Goal: Task Accomplishment & Management: Complete application form

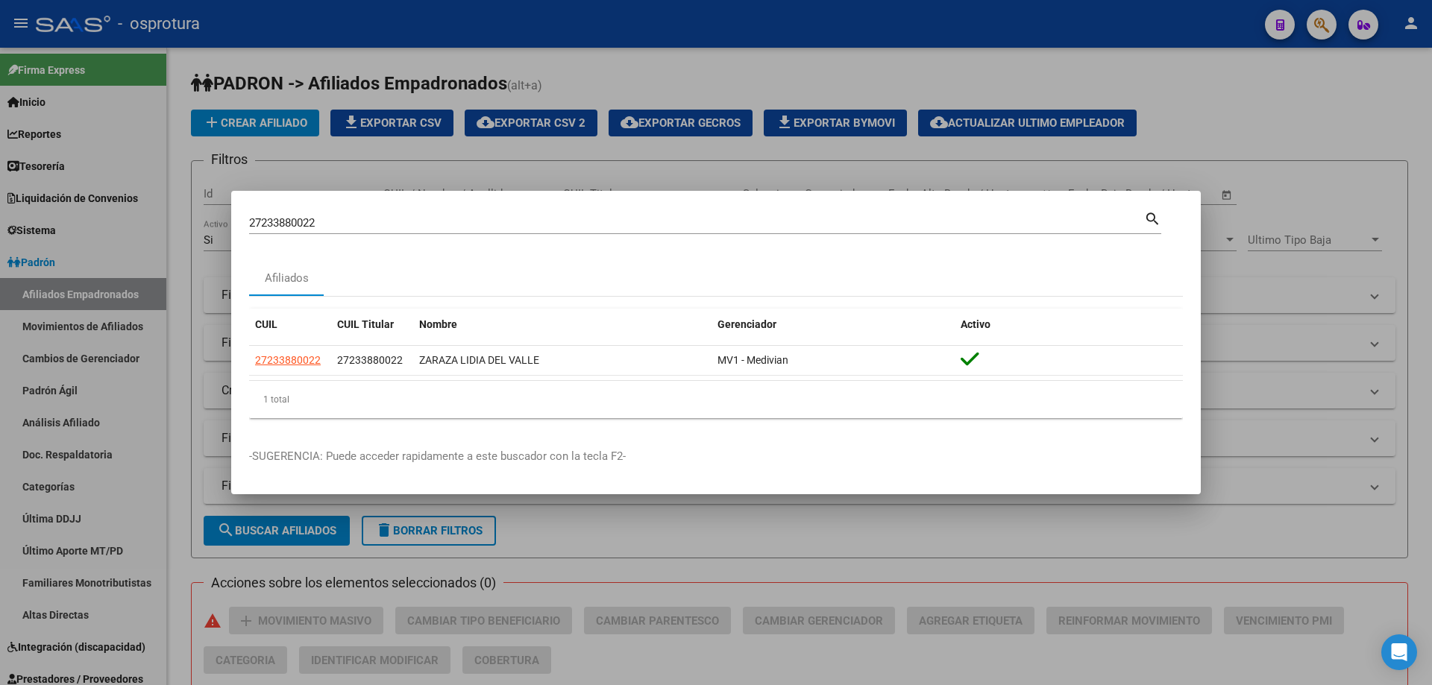
click at [377, 222] on input "27233880022" at bounding box center [696, 222] width 895 height 13
paste input "-25560277-8"
type input "27255602778"
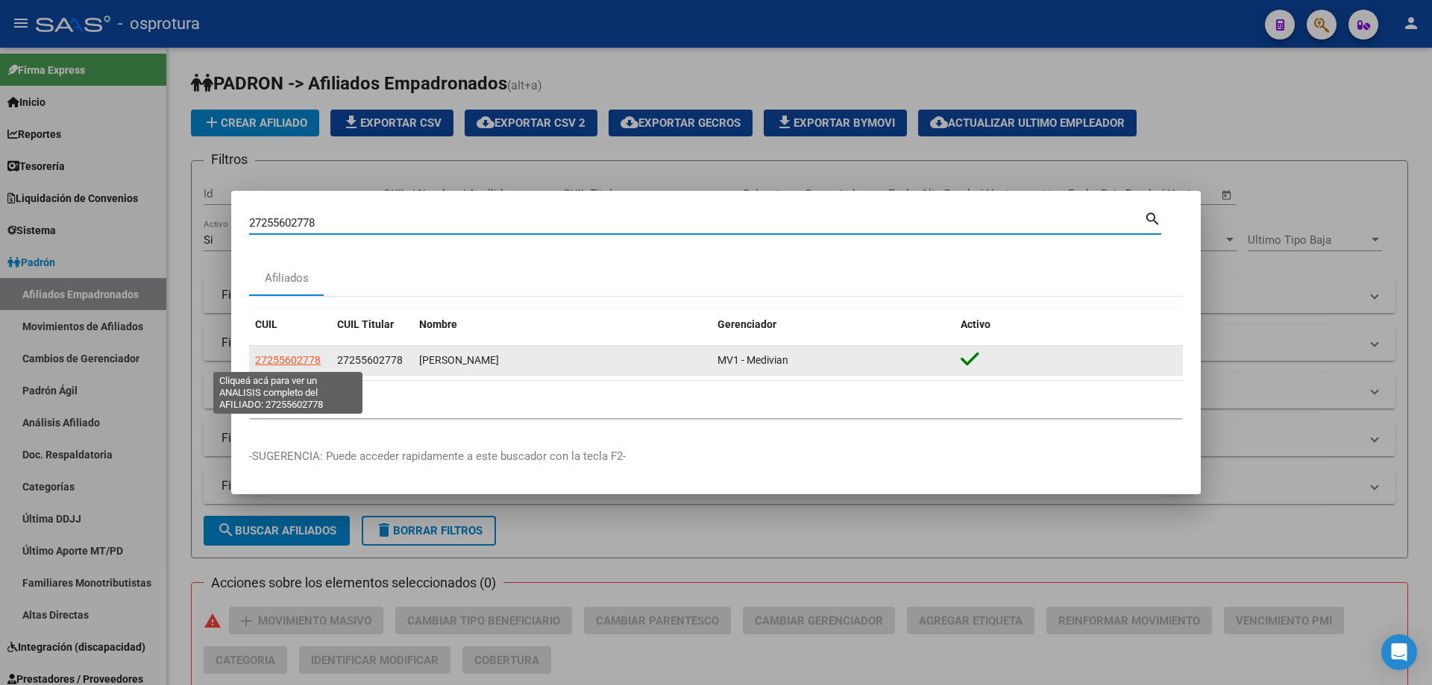
click at [289, 357] on span "27255602778" at bounding box center [288, 360] width 66 height 12
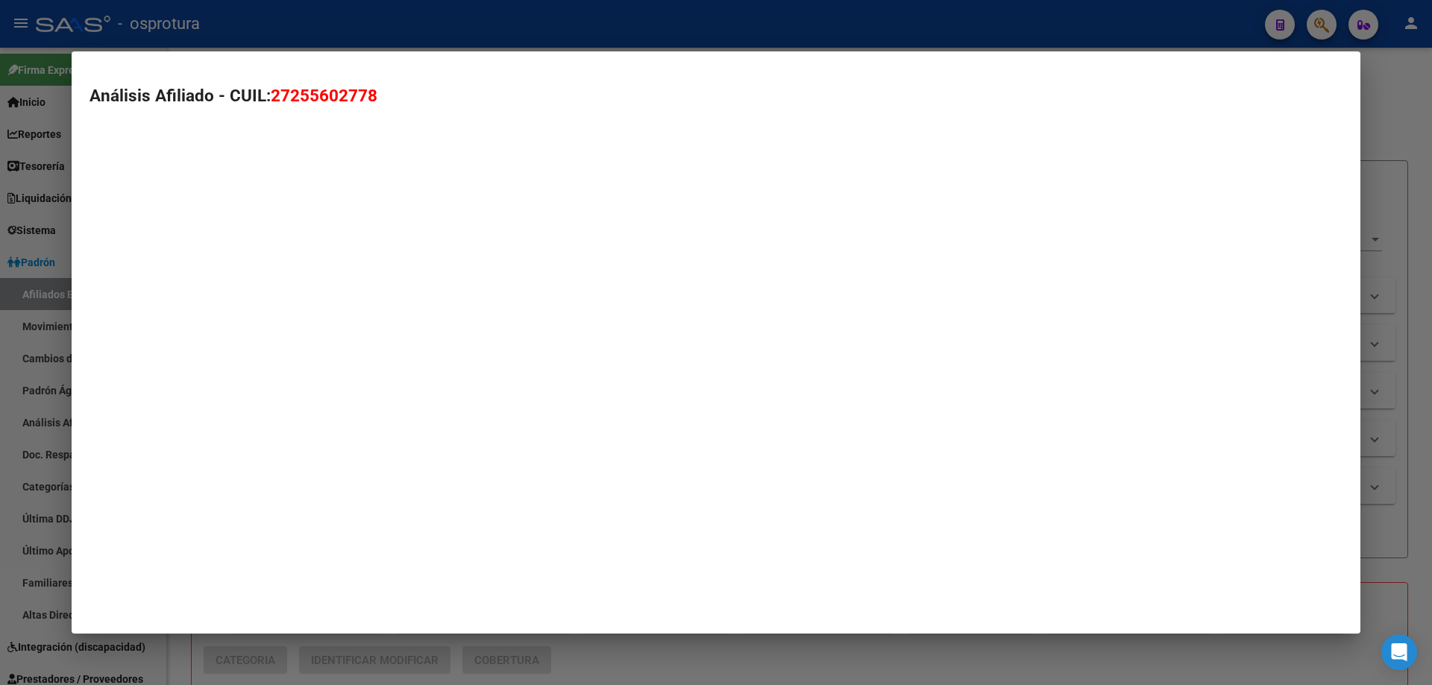
type textarea "27255602778"
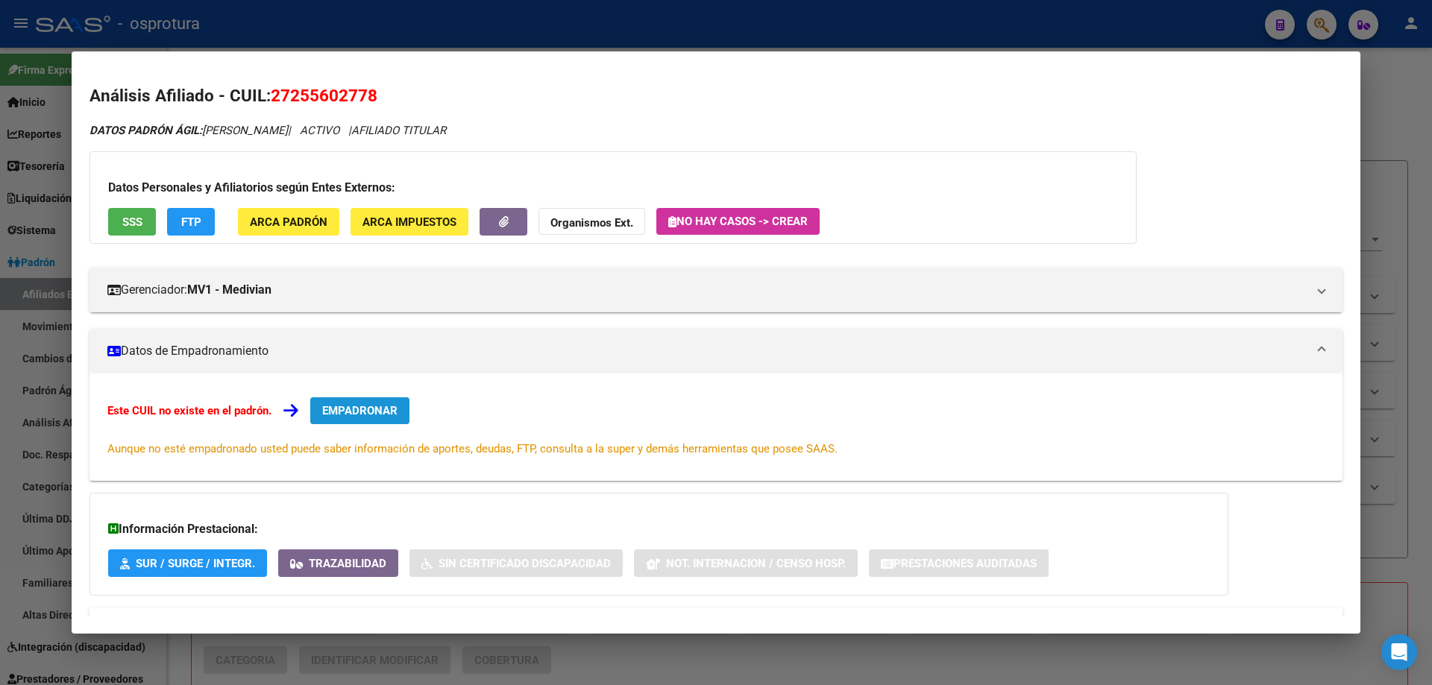
click at [354, 410] on span "EMPADRONAR" at bounding box center [359, 410] width 75 height 13
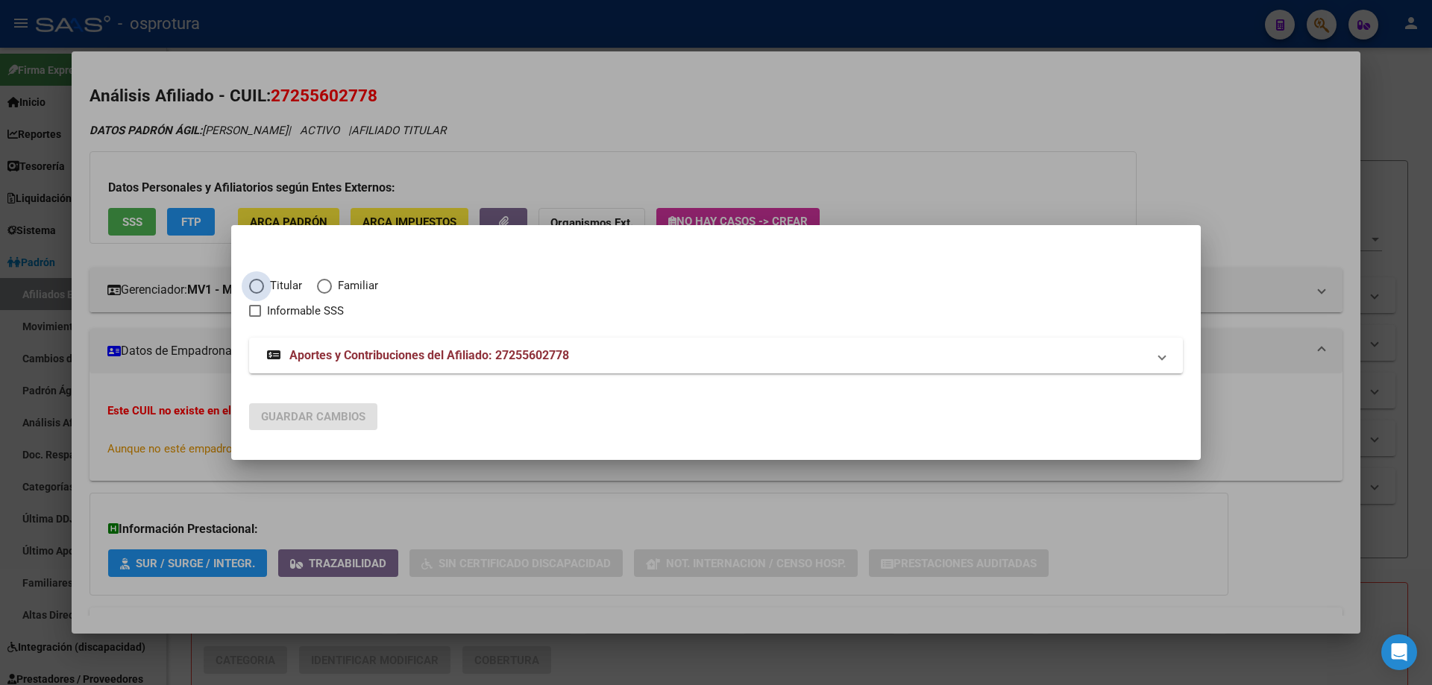
click at [261, 280] on span "Elija una opción" at bounding box center [256, 286] width 15 height 15
click at [261, 280] on input "Titular" at bounding box center [256, 286] width 15 height 15
radio input "true"
checkbox input "true"
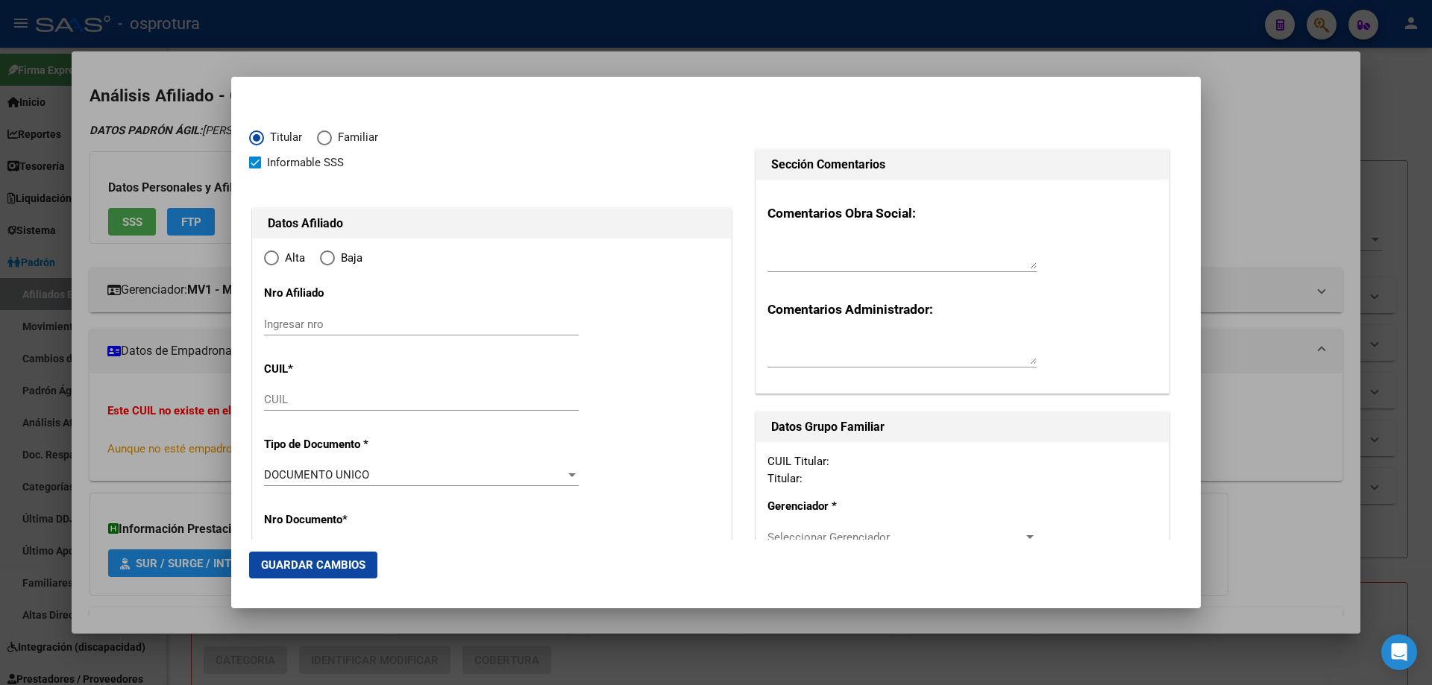
type input "27-25560277-8"
type input "25560277"
type input "[PERSON_NAME]"
type input "[DATE]"
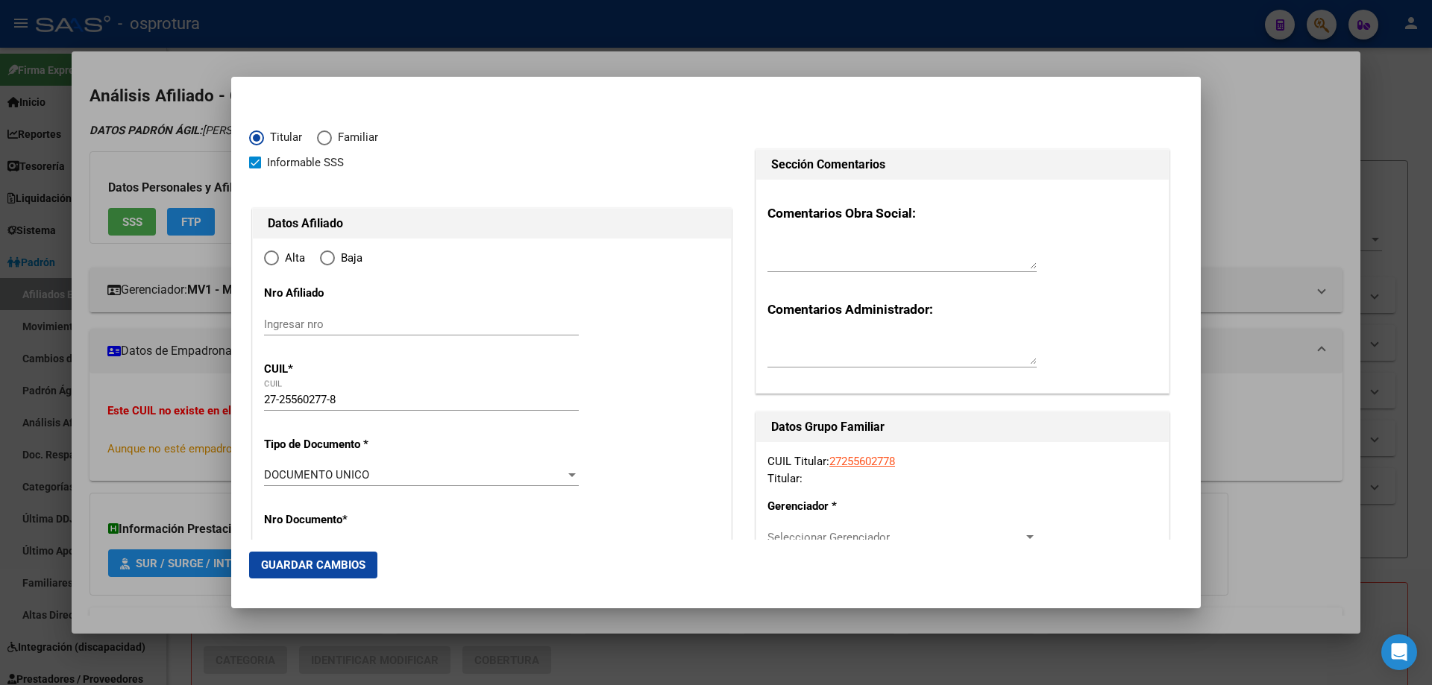
type input "[PERSON_NAME]"
type input "1832"
type input "CONSTITUYENTES"
type input "453"
radio input "true"
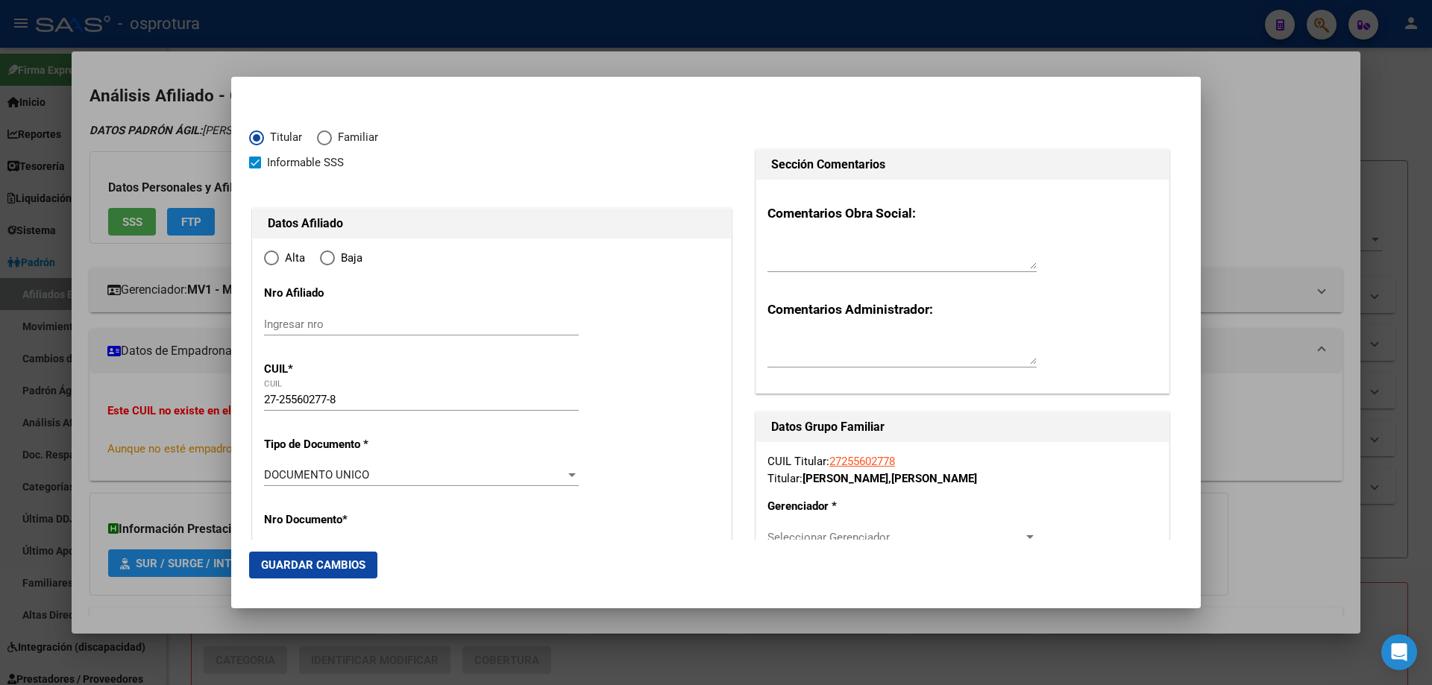
type input "[PERSON_NAME]"
click at [273, 475] on input "Ingresar fecha" at bounding box center [421, 480] width 315 height 24
type input "[DATE]"
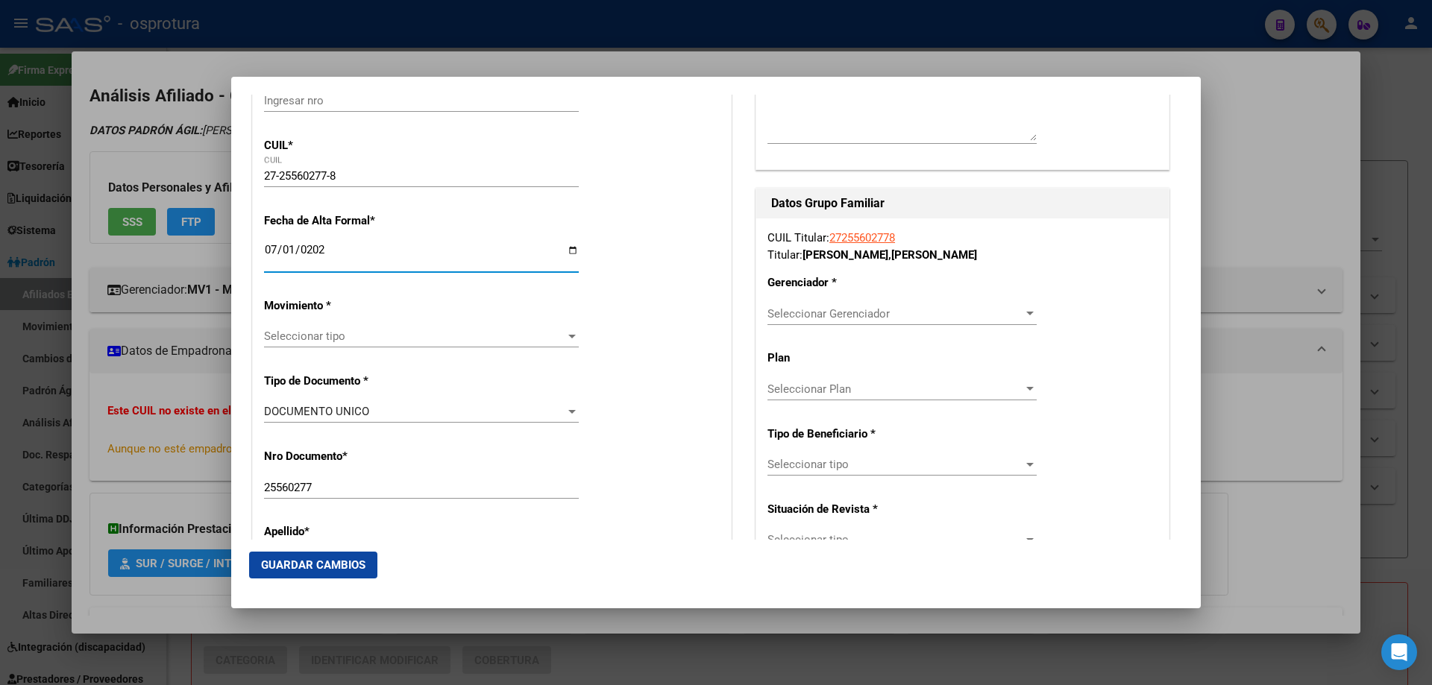
scroll to position [298, 0]
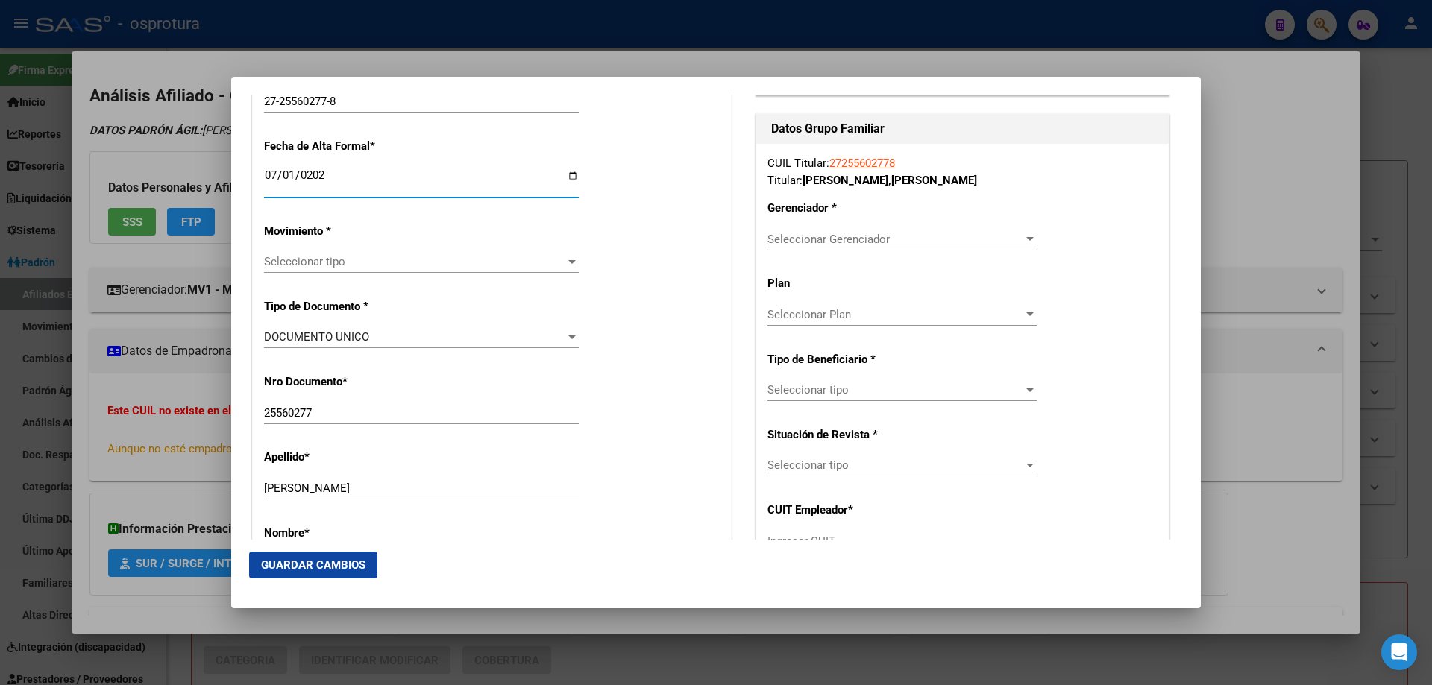
click at [342, 271] on div "Seleccionar tipo Seleccionar tipo" at bounding box center [421, 262] width 315 height 22
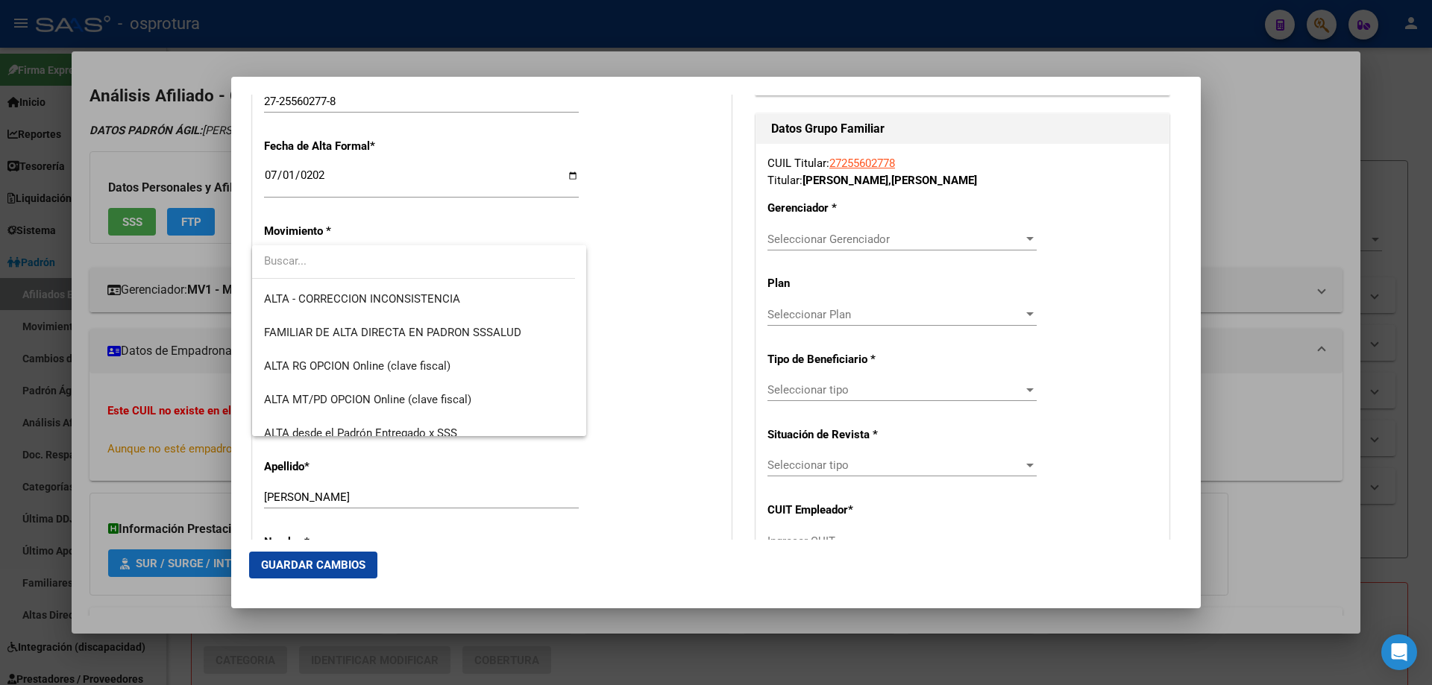
scroll to position [373, 0]
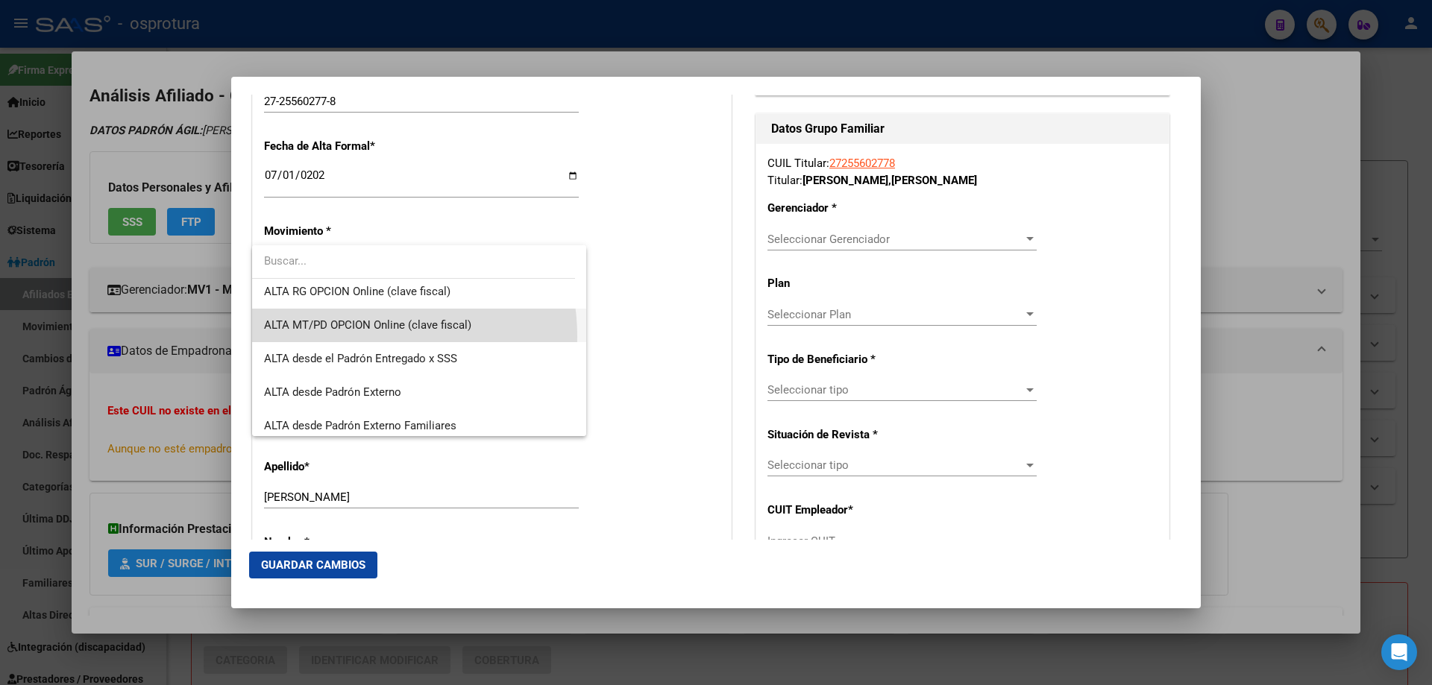
click at [348, 337] on span "ALTA MT/PD OPCION Online (clave fiscal)" at bounding box center [419, 326] width 310 height 34
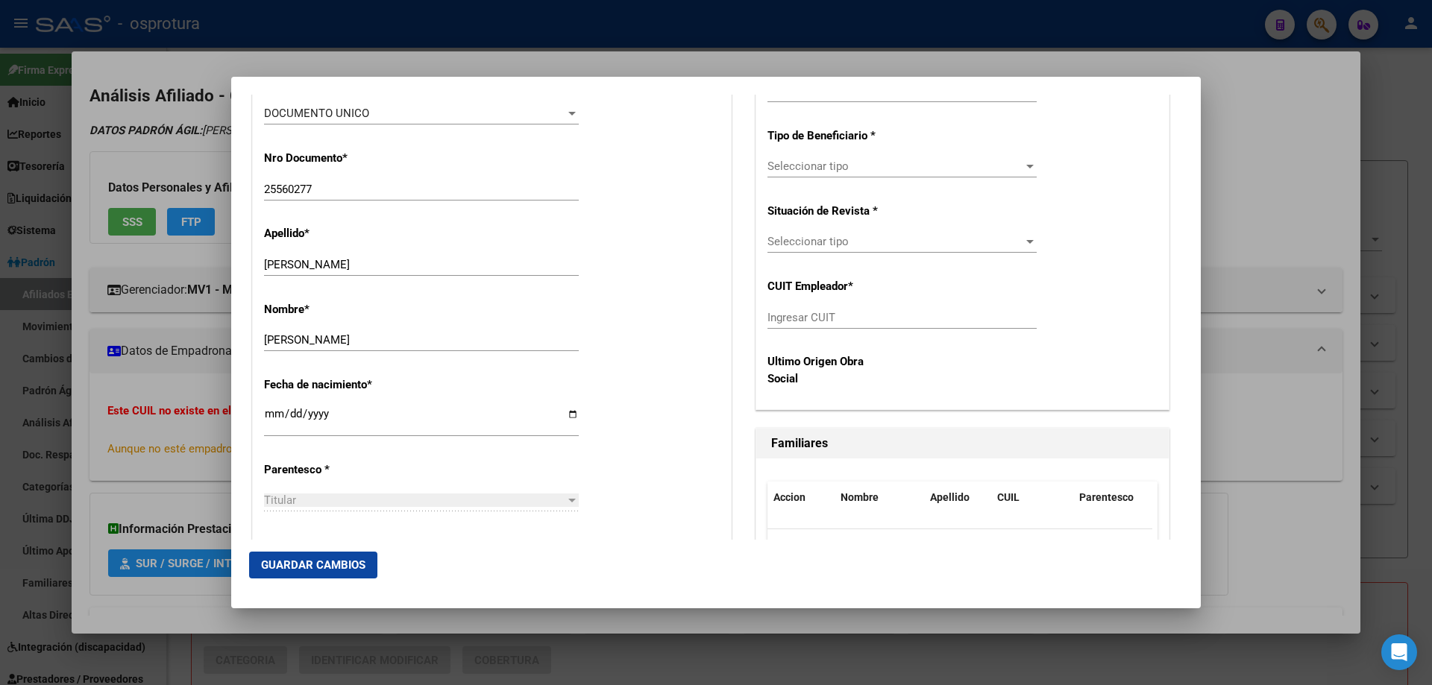
scroll to position [671, 0]
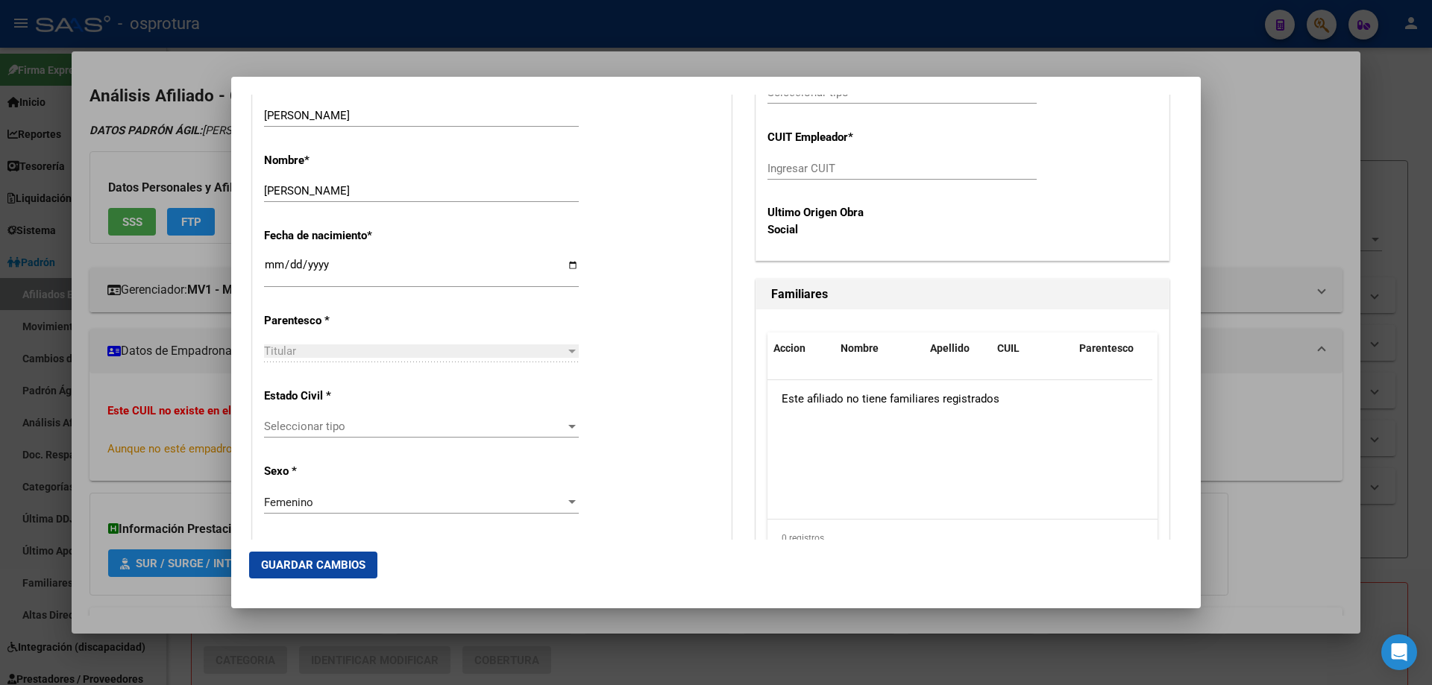
click at [345, 425] on span "Seleccionar tipo" at bounding box center [414, 426] width 301 height 13
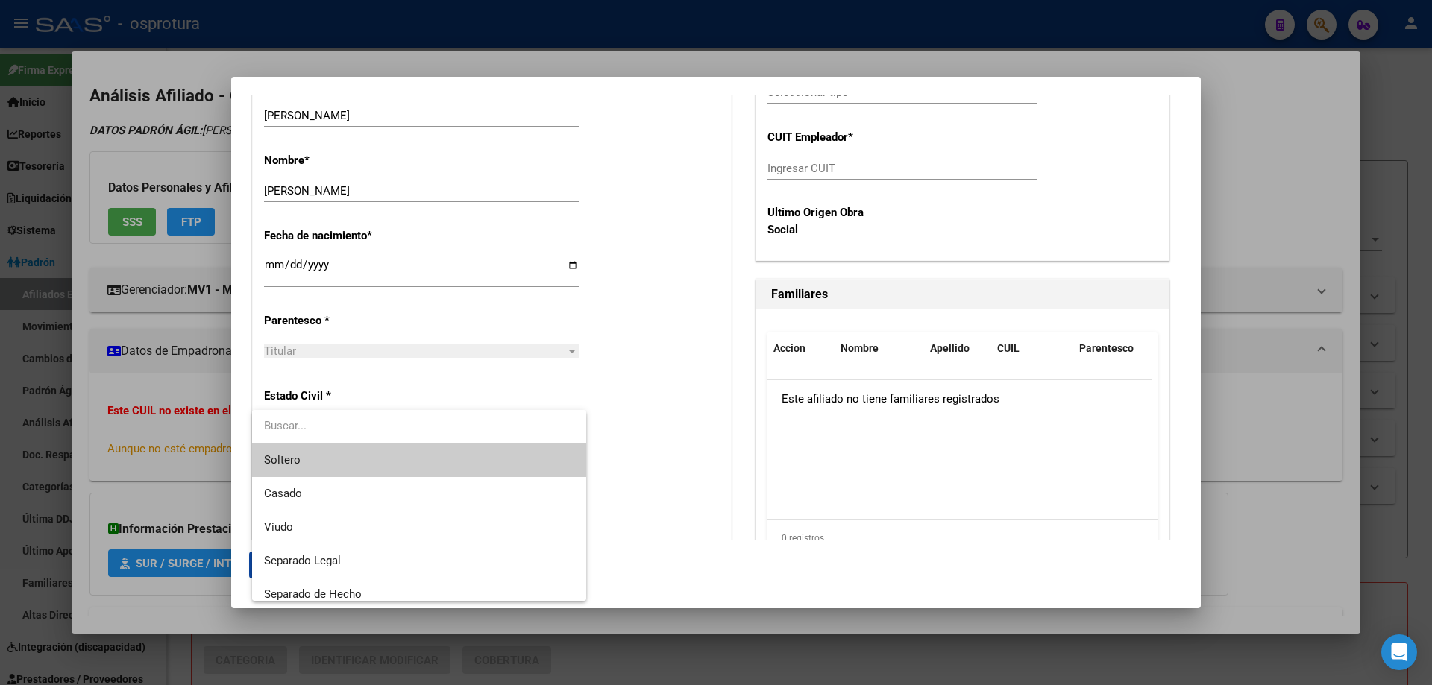
click at [337, 464] on span "Soltero" at bounding box center [419, 461] width 310 height 34
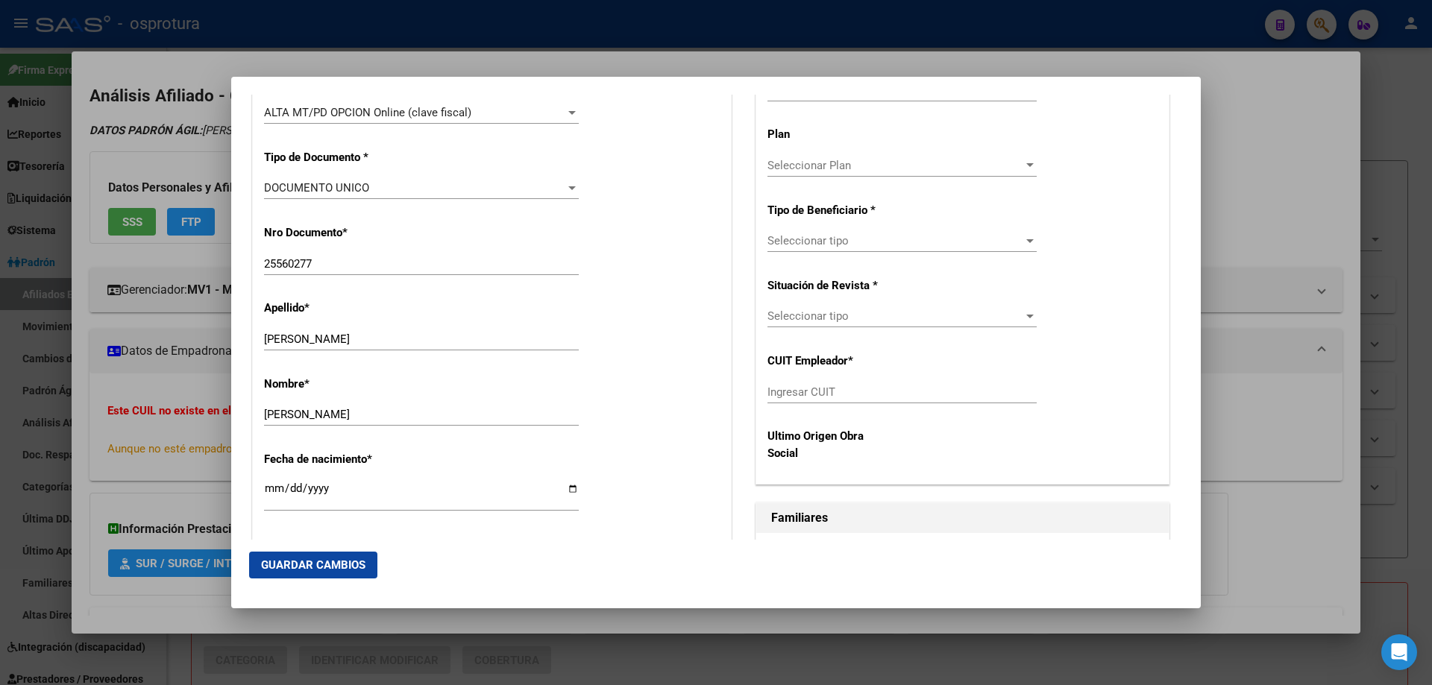
scroll to position [373, 0]
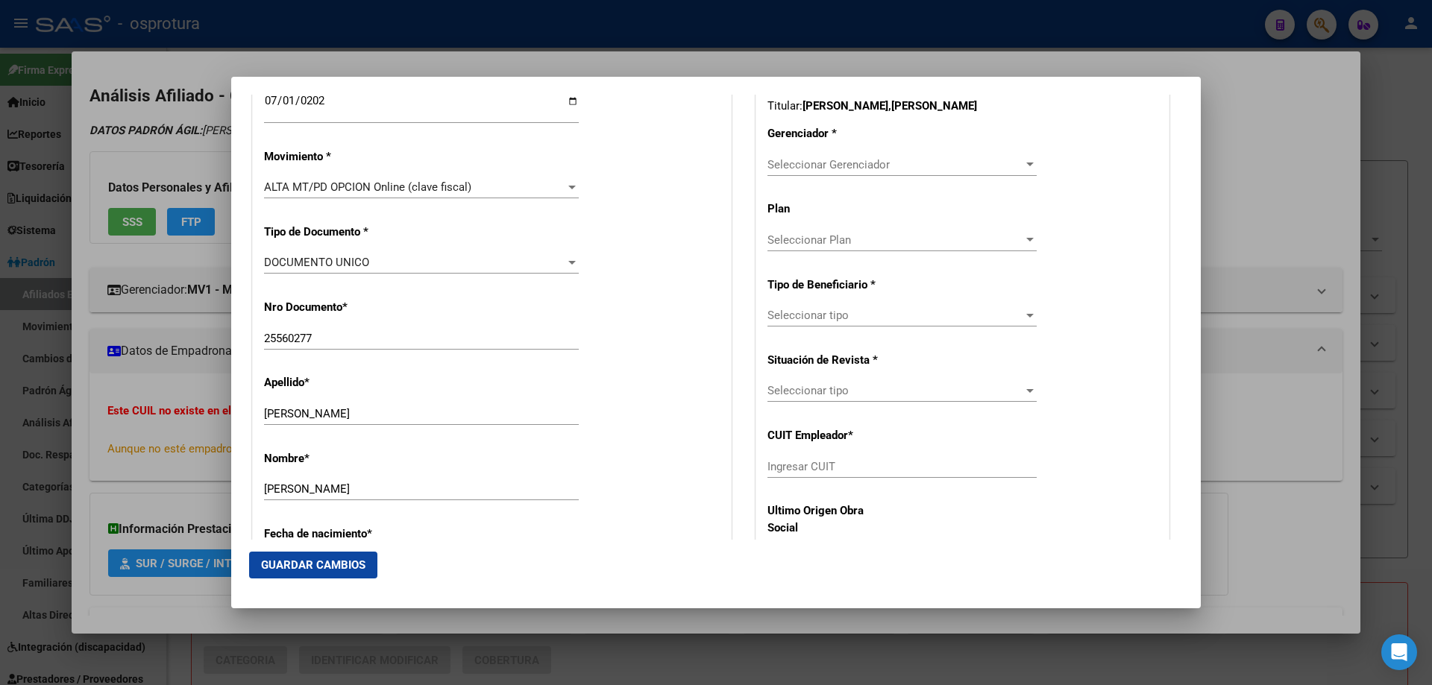
click at [830, 160] on span "Seleccionar Gerenciador" at bounding box center [895, 164] width 256 height 13
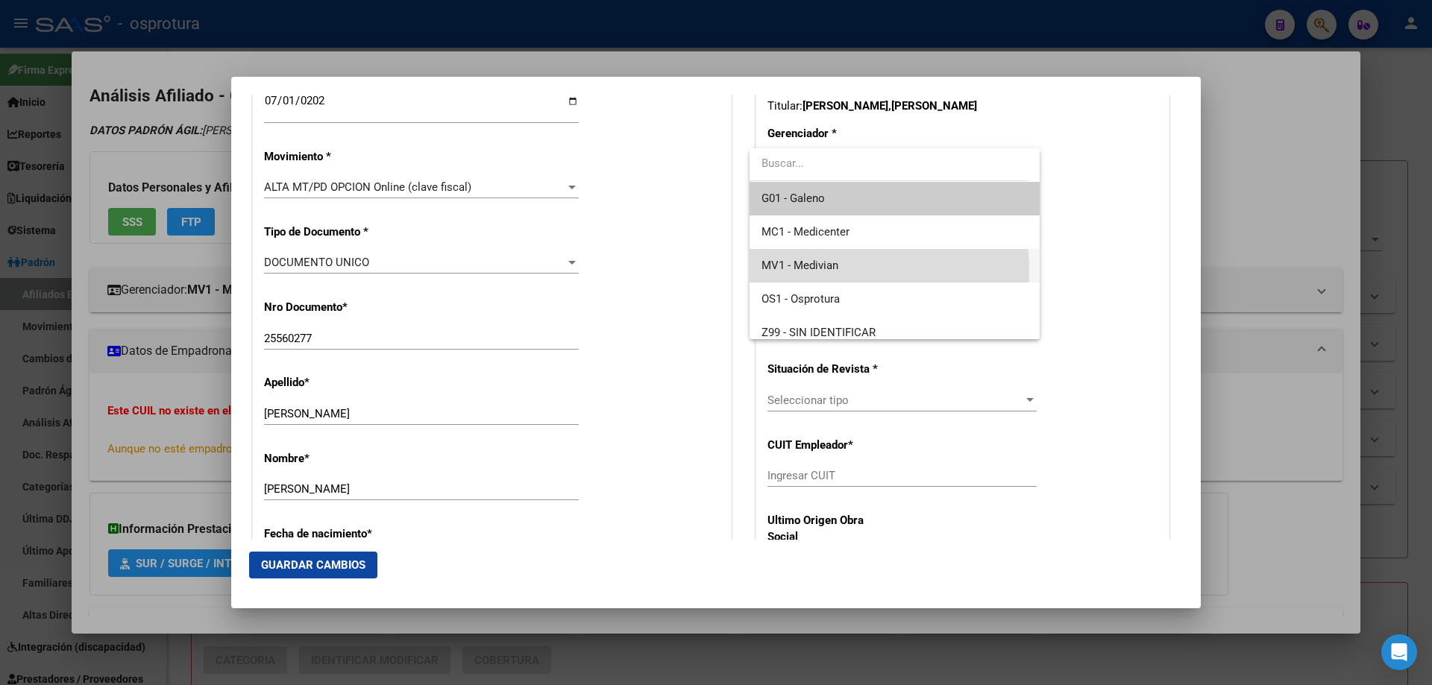
click at [849, 271] on span "MV1 - Medivian" at bounding box center [894, 266] width 266 height 34
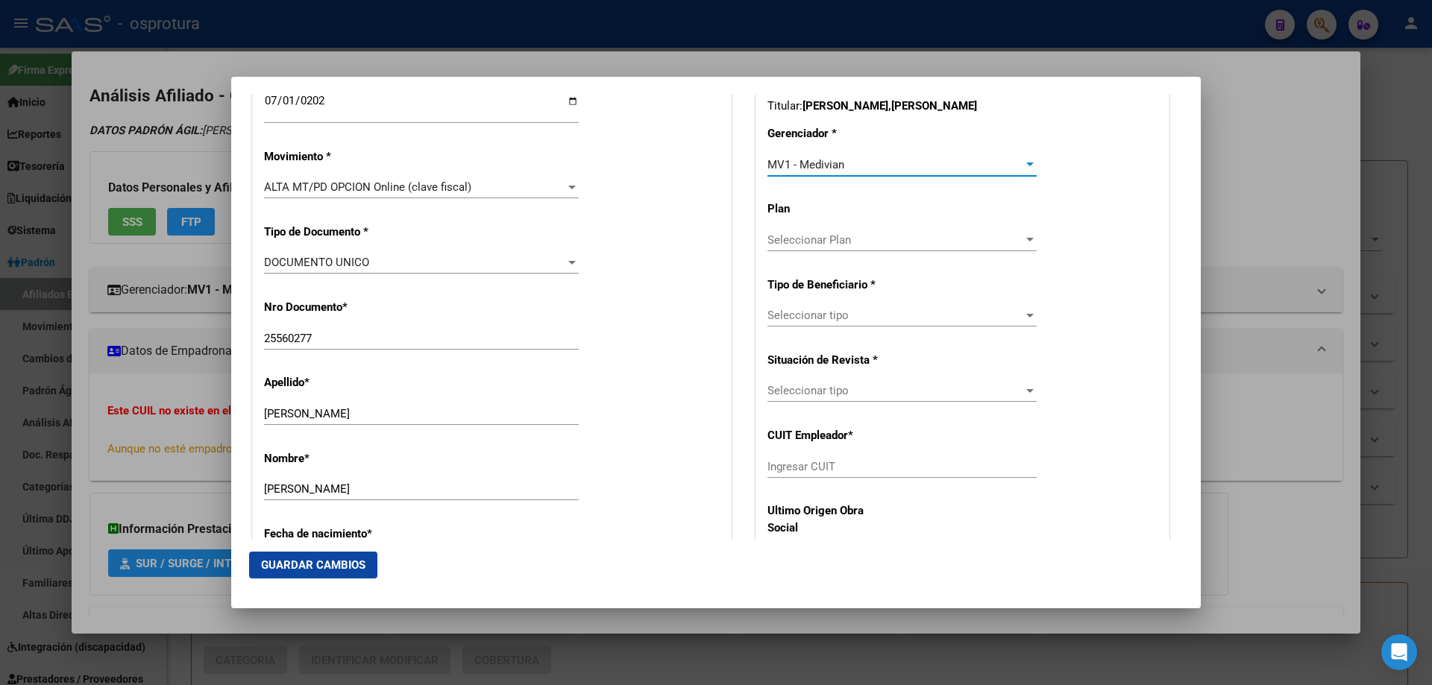
click at [848, 318] on span "Seleccionar tipo" at bounding box center [895, 315] width 256 height 13
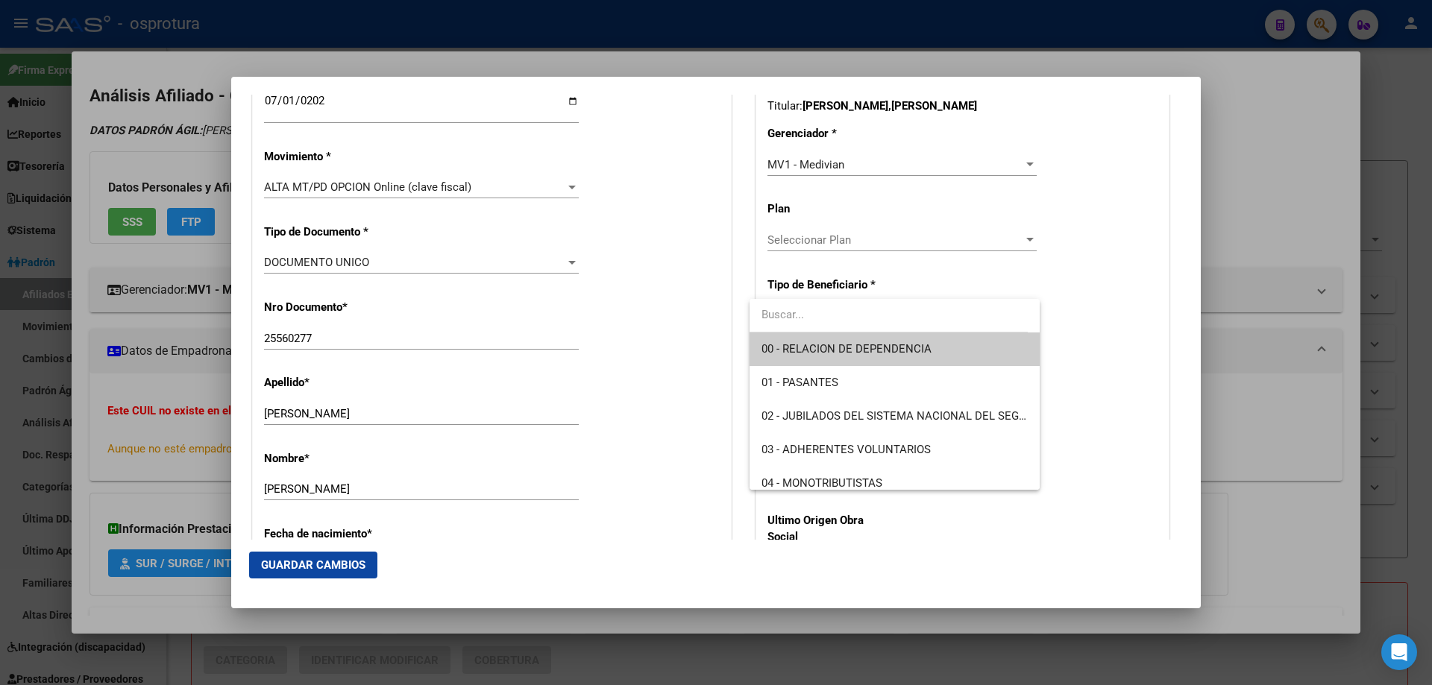
scroll to position [149, 0]
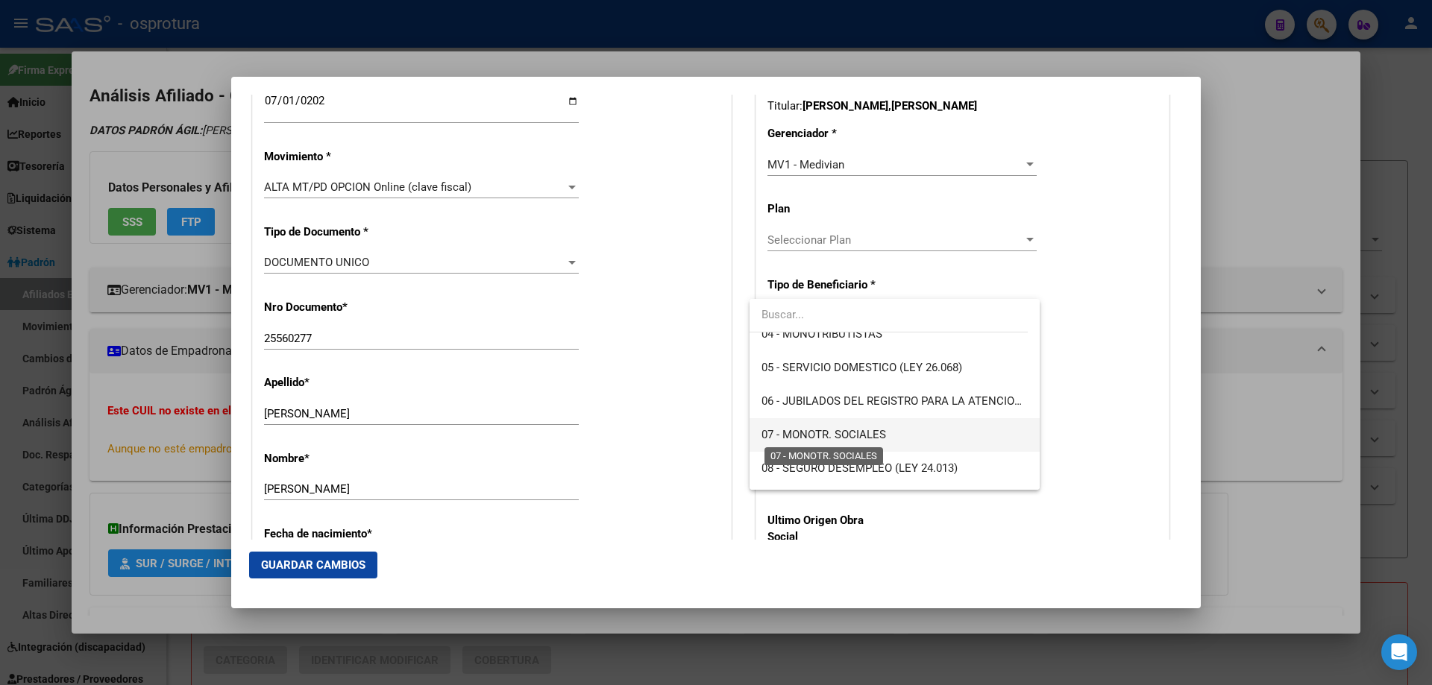
click at [840, 428] on span "07 - MONOTR. SOCIALES" at bounding box center [823, 434] width 125 height 13
type input "27-25560277-8"
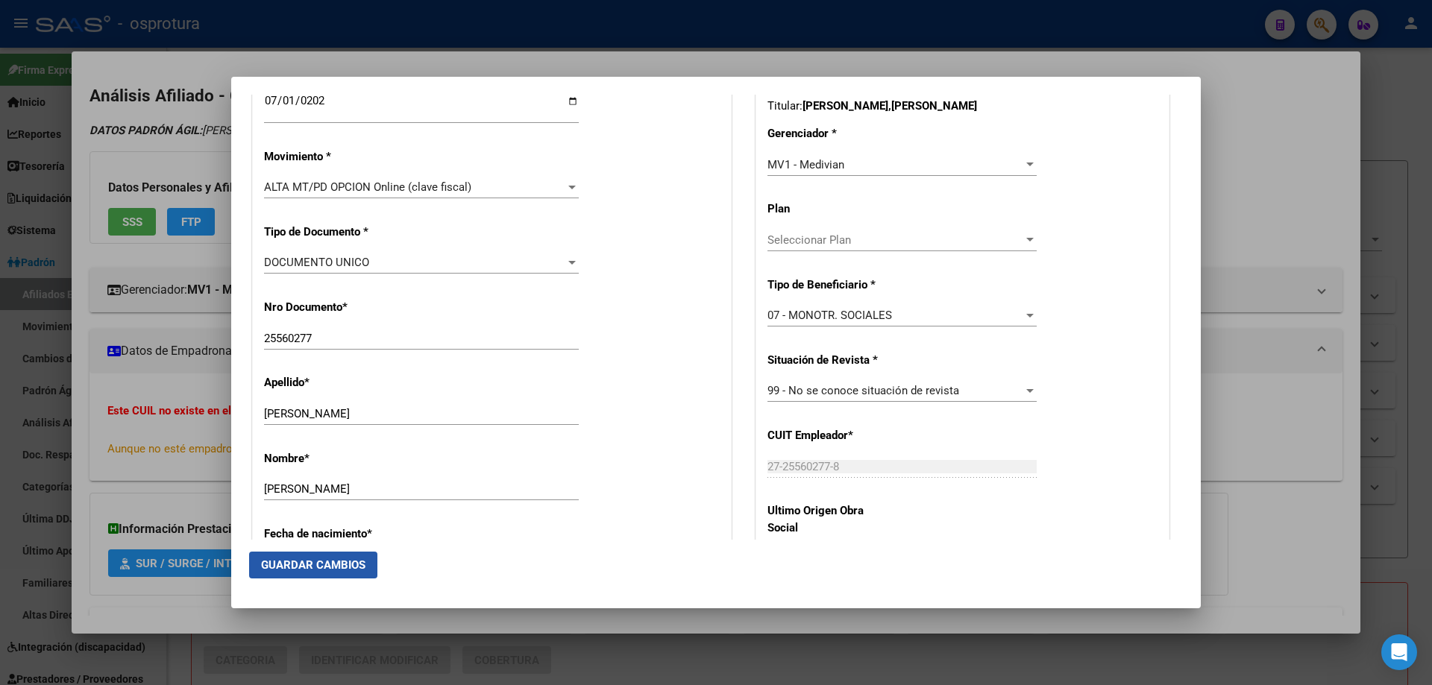
click at [307, 561] on span "Guardar Cambios" at bounding box center [313, 565] width 104 height 13
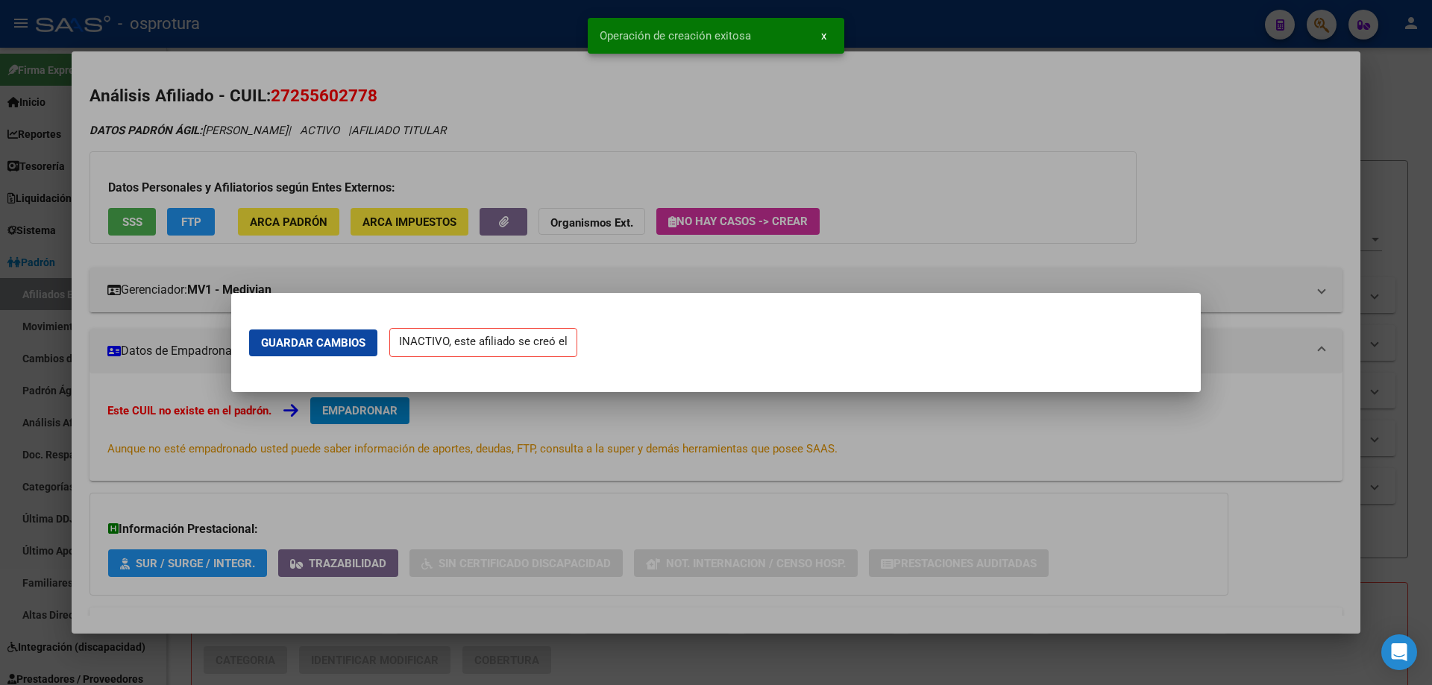
scroll to position [0, 0]
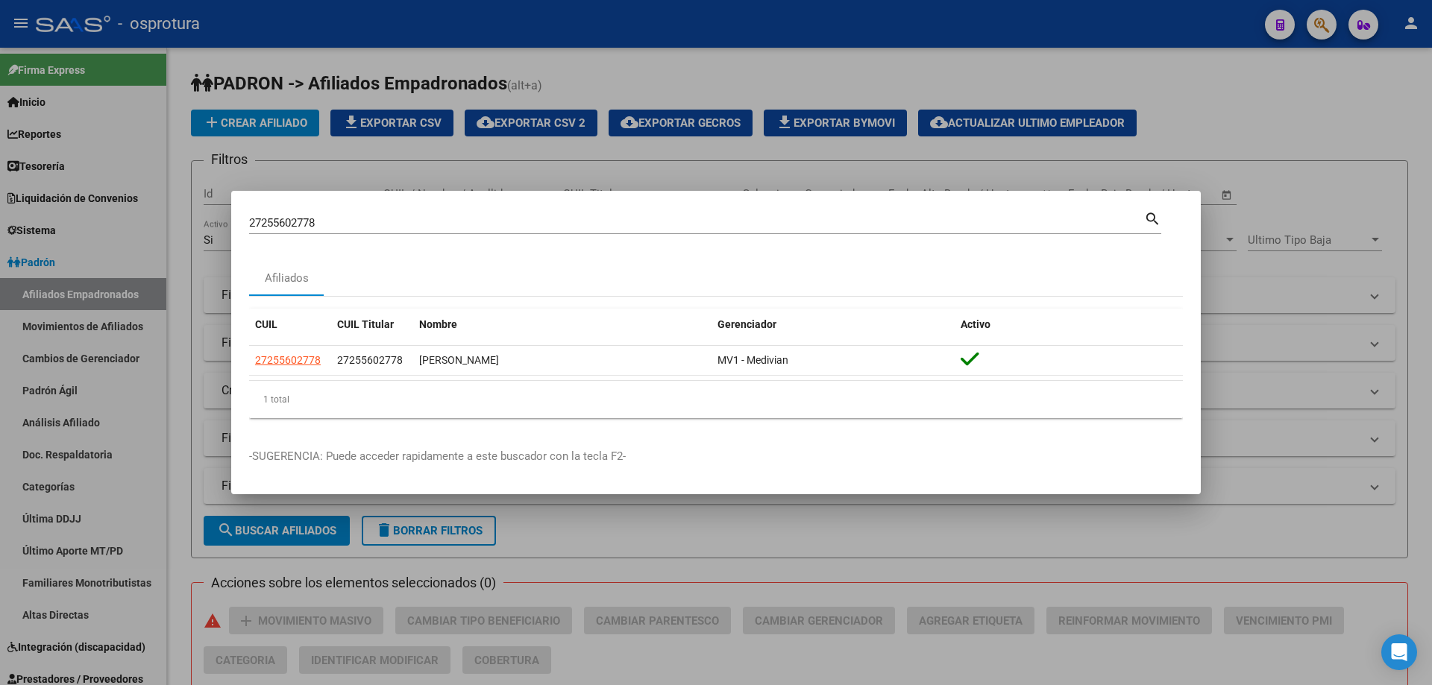
click at [414, 227] on input "27255602778" at bounding box center [696, 222] width 895 height 13
paste input "-23870067-7"
type input "27238700677"
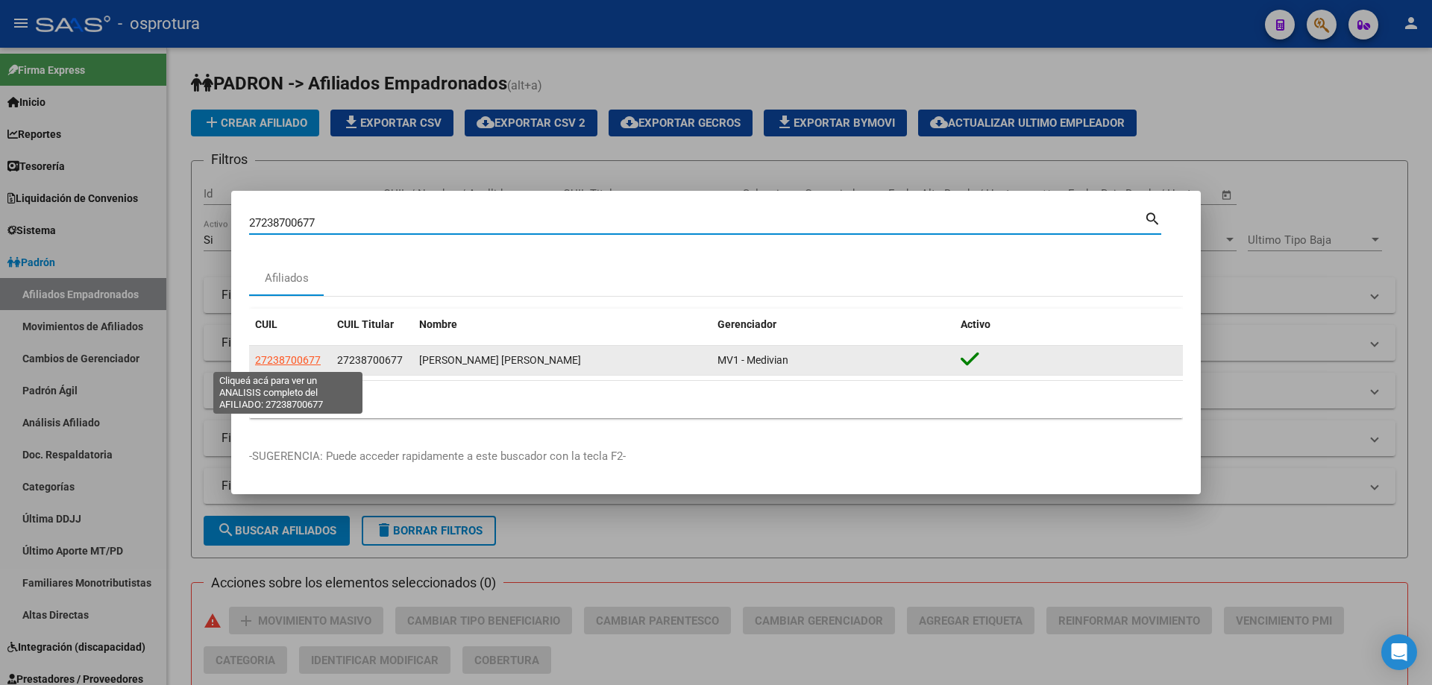
click at [287, 361] on span "27238700677" at bounding box center [288, 360] width 66 height 12
type textarea "27238700677"
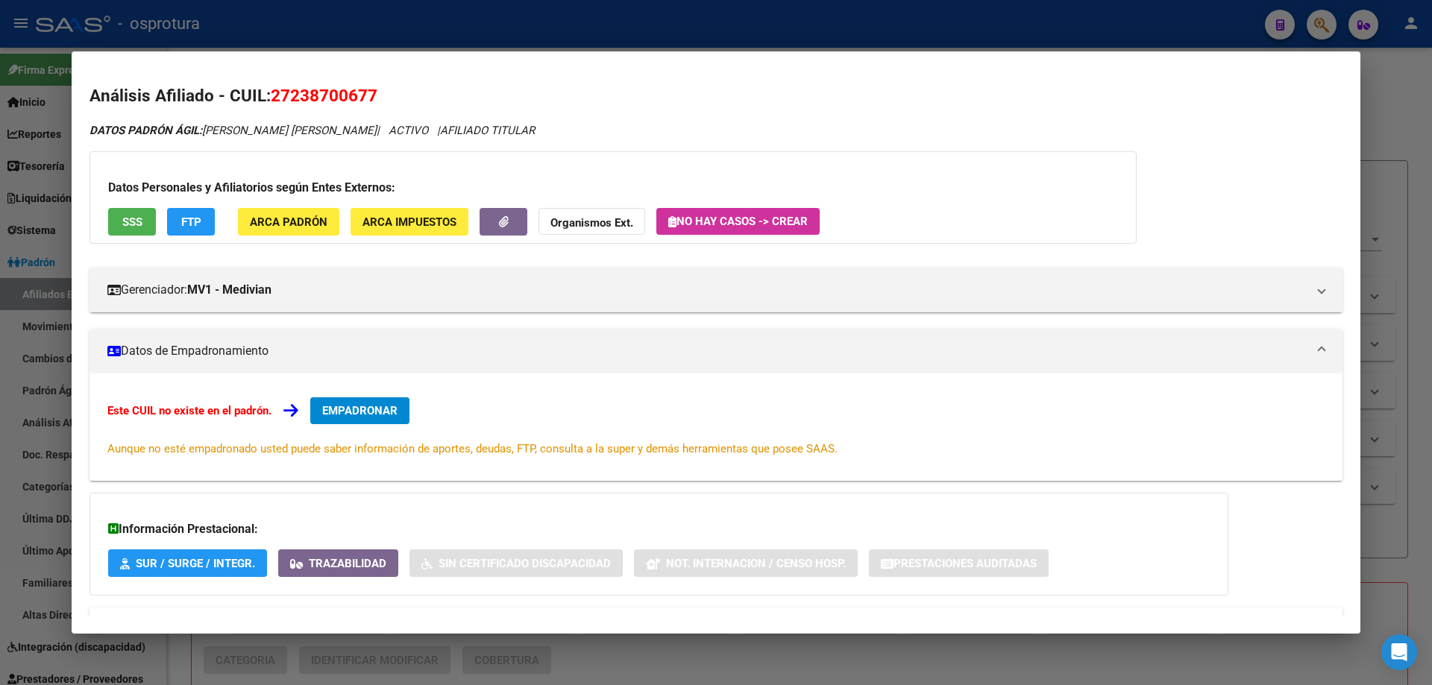
click at [390, 418] on button "EMPADRONAR" at bounding box center [359, 411] width 99 height 27
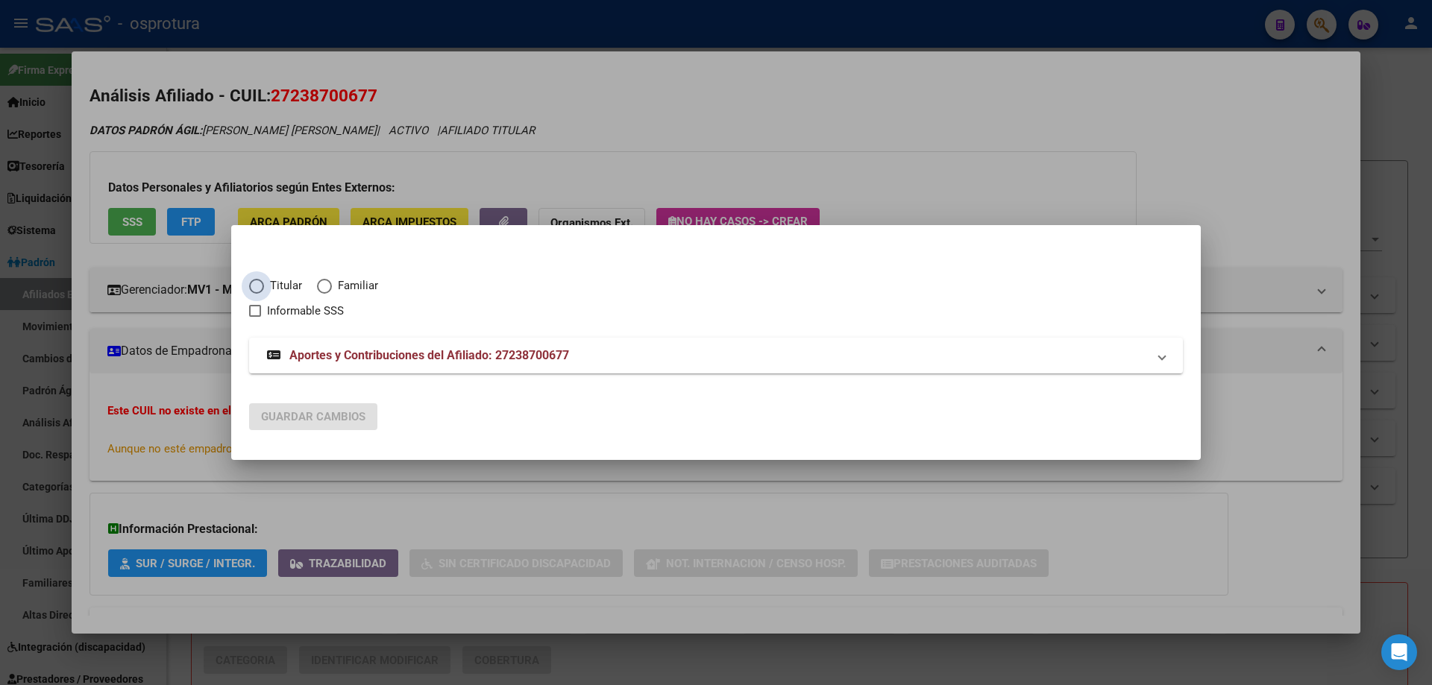
click at [269, 281] on span "Titular" at bounding box center [283, 285] width 38 height 17
click at [264, 281] on input "Titular" at bounding box center [256, 286] width 15 height 15
radio input "true"
checkbox input "true"
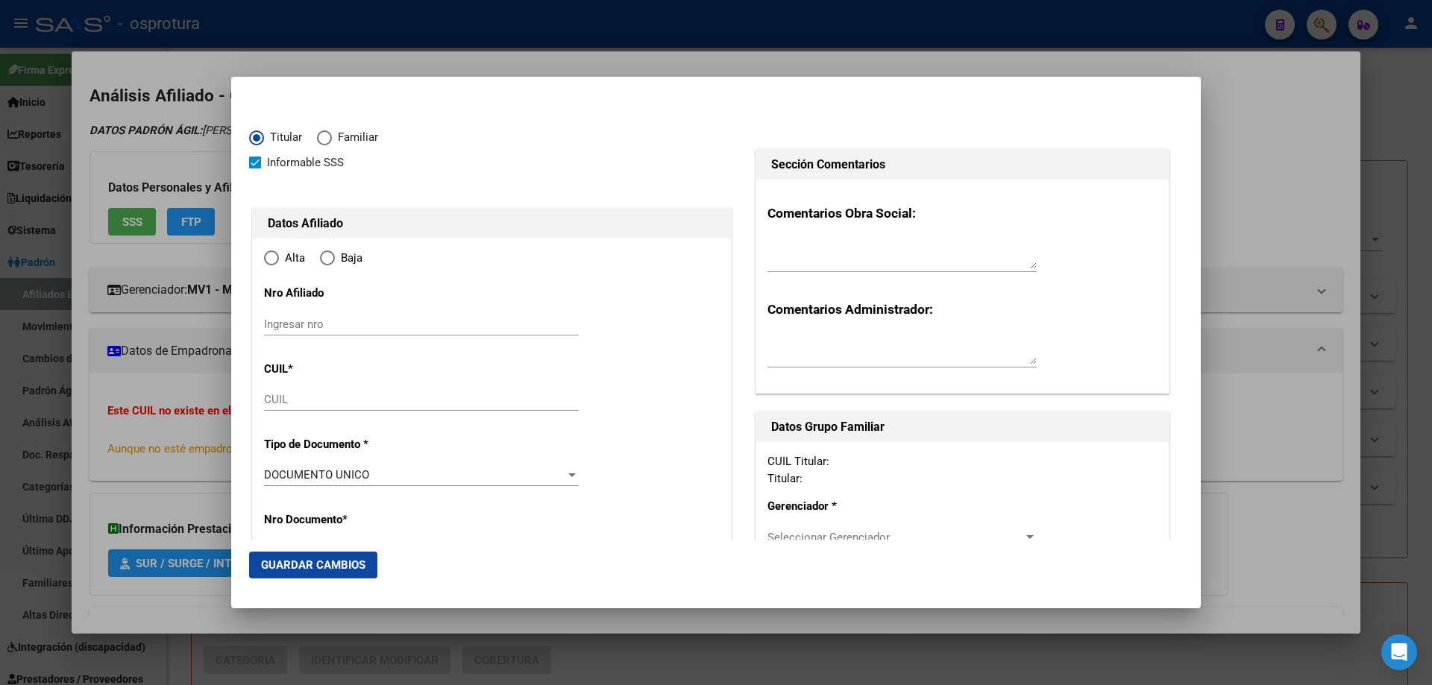
type input "27-23870067-7"
type input "23870067"
type input "[PERSON_NAME]"
type input "[DATE]"
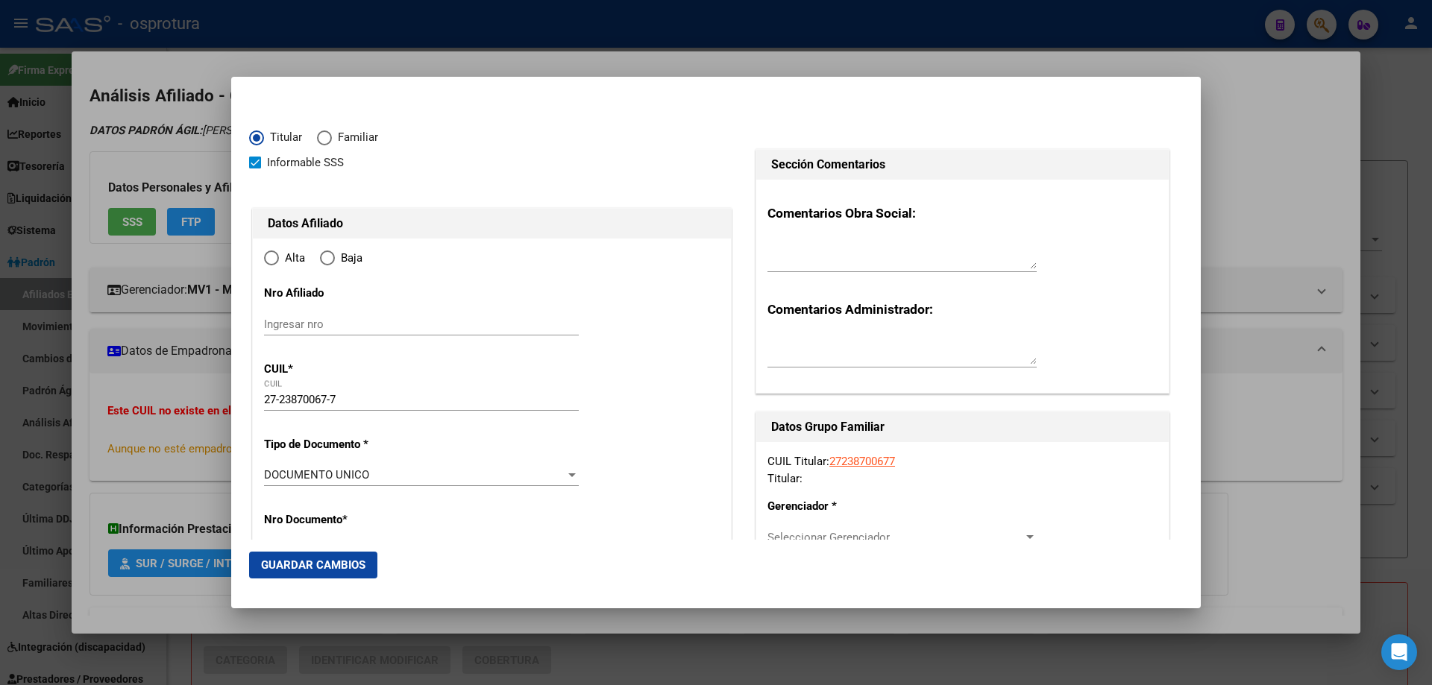
type input "ARROYO CEIBAL"
type input "3575"
type input "ZONA URBANA"
type input "1"
type input "0"
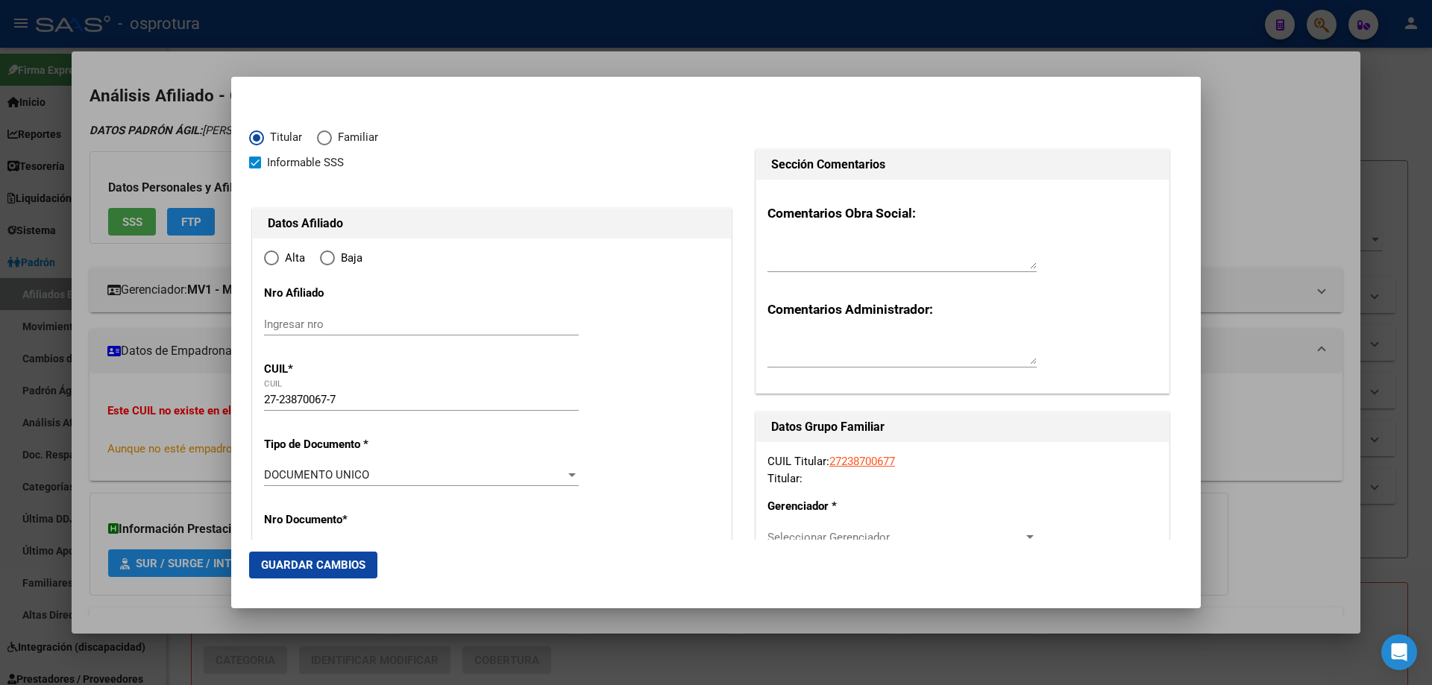
radio input "true"
type input "ARROYO CEIBAL"
click at [276, 468] on input "Ingresar fecha" at bounding box center [421, 480] width 315 height 24
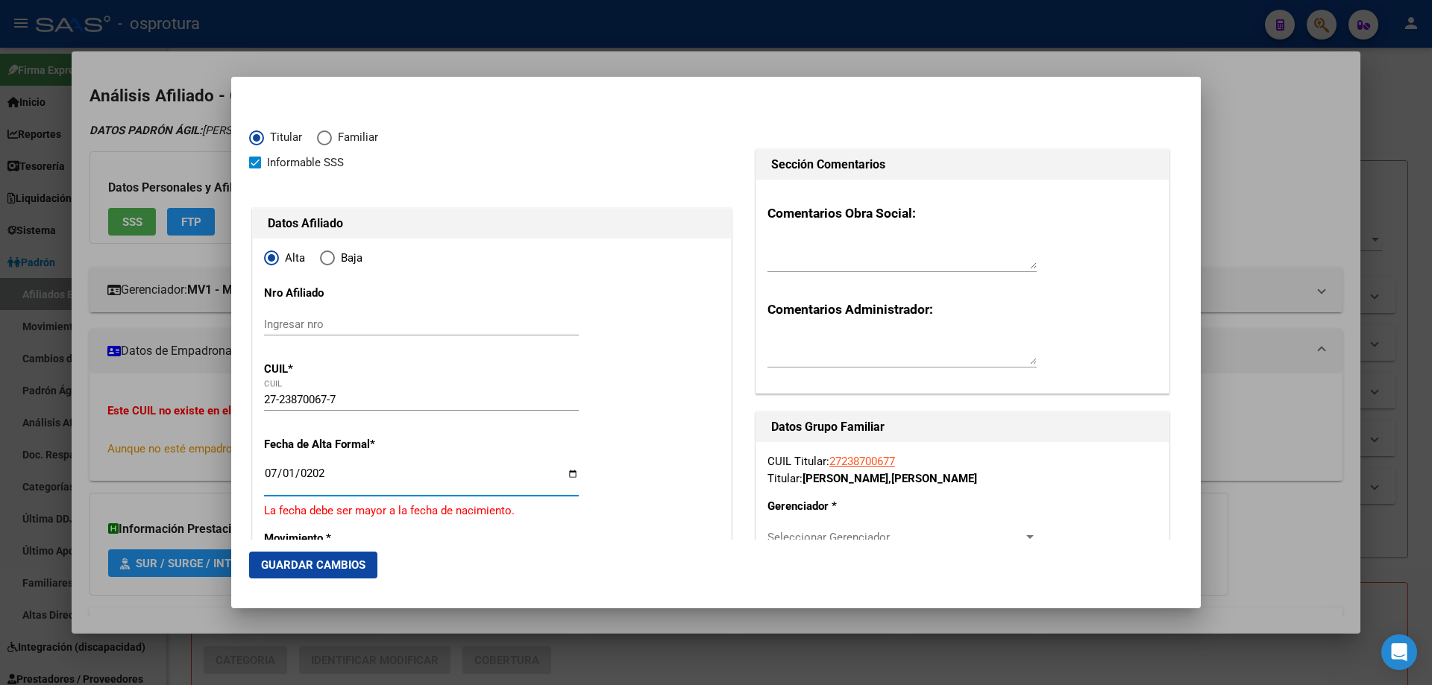
type input "[DATE]"
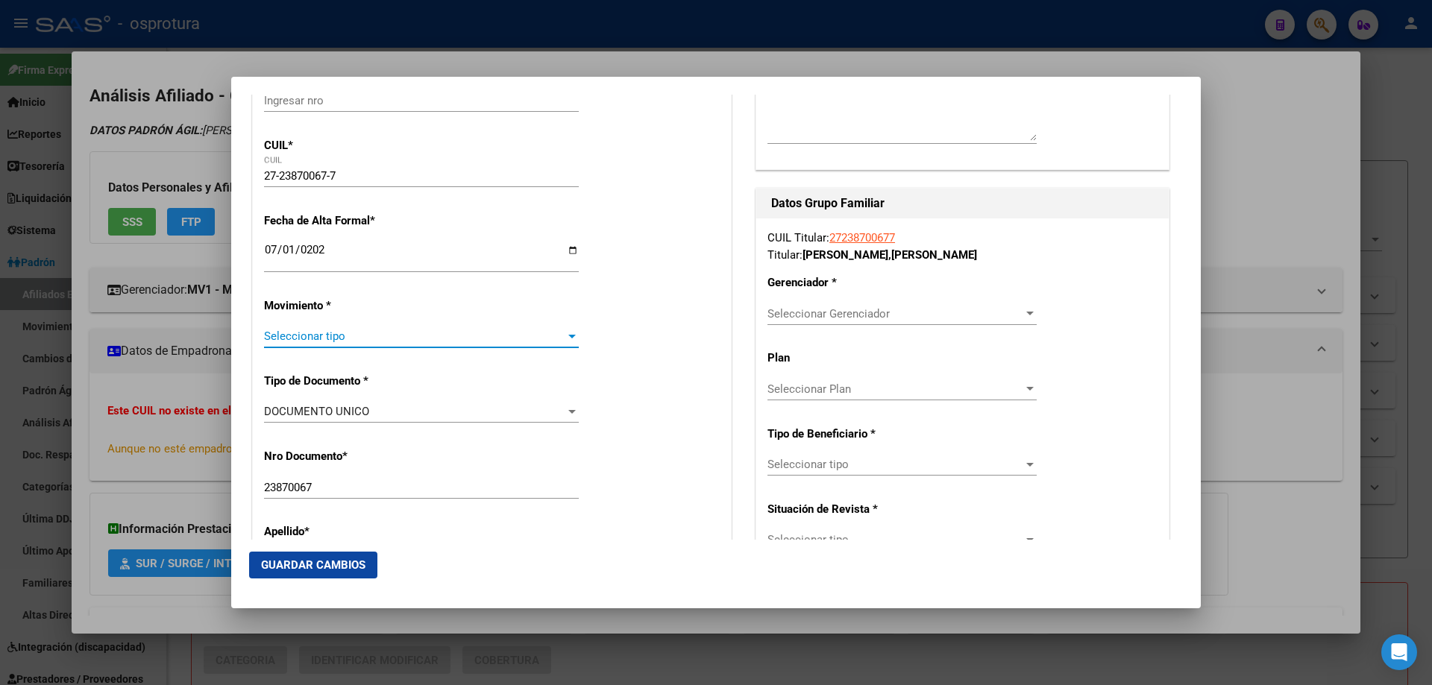
click at [332, 339] on span "Seleccionar tipo" at bounding box center [414, 336] width 301 height 13
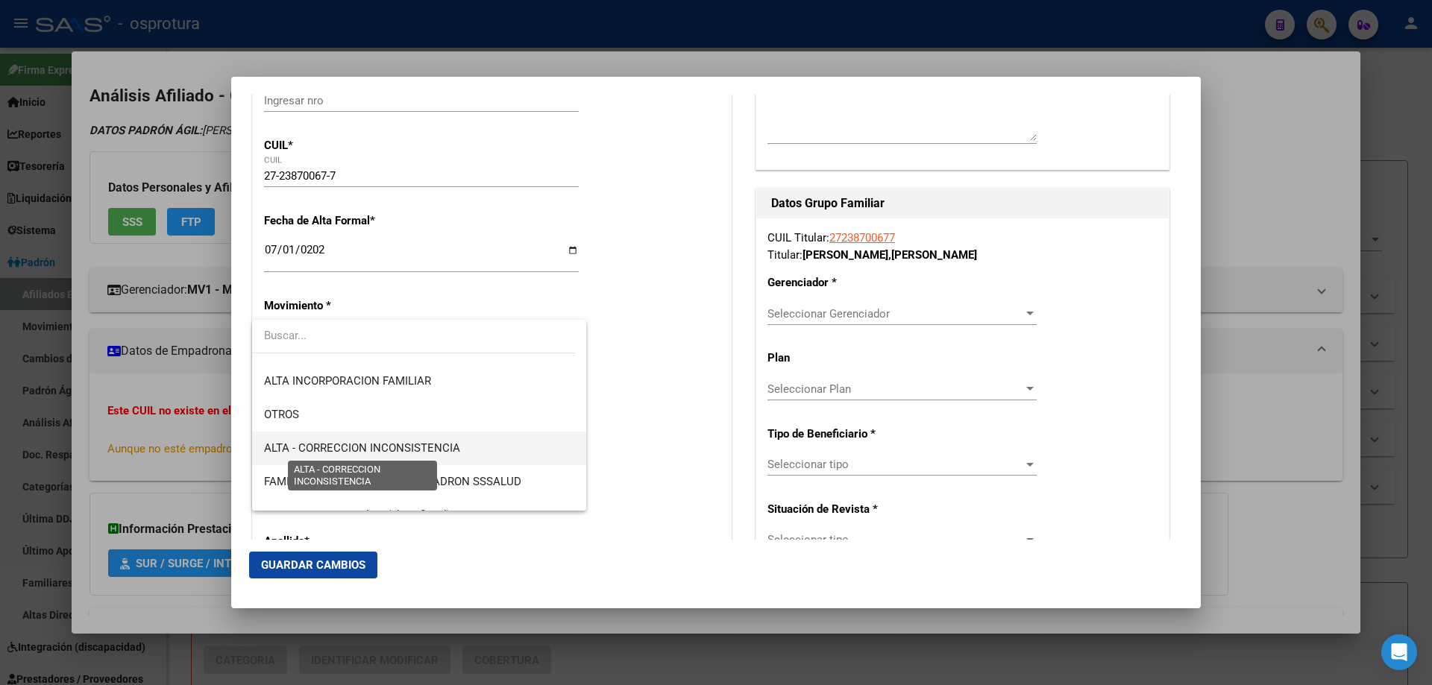
scroll to position [373, 0]
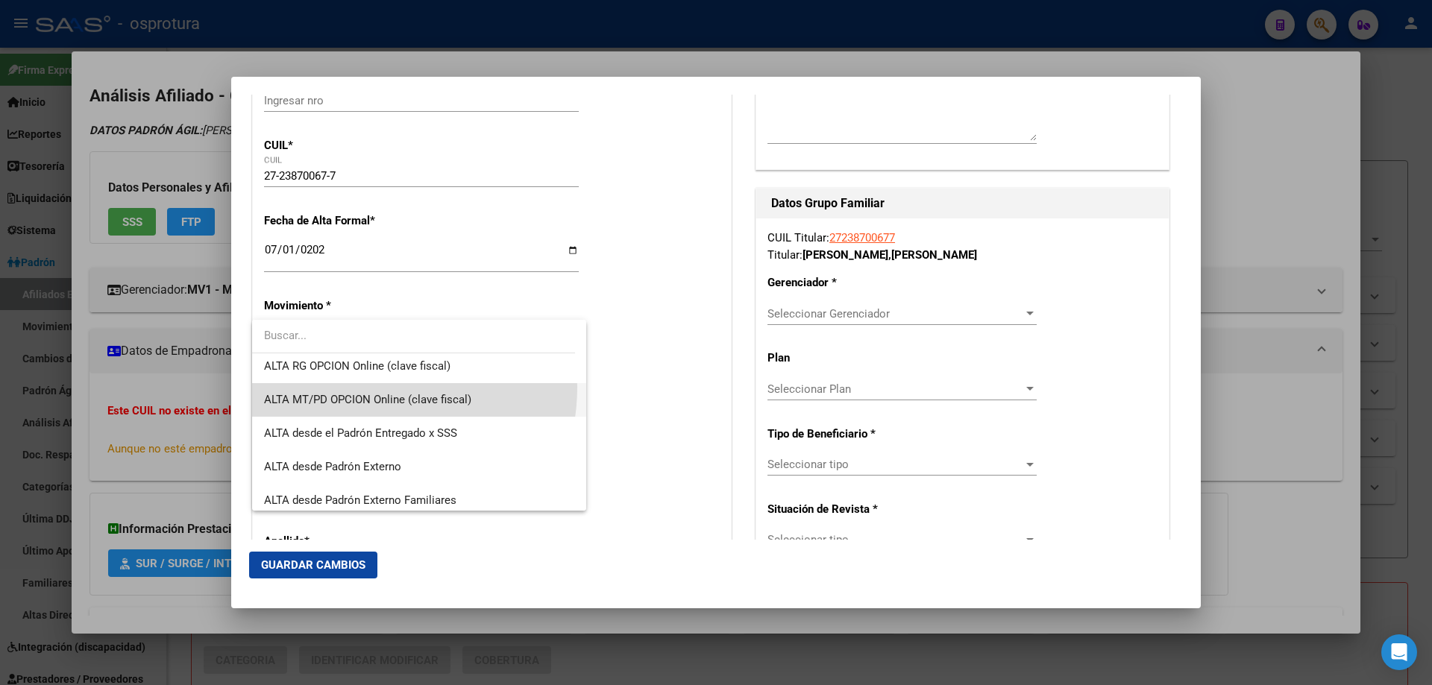
click at [360, 387] on span "ALTA MT/PD OPCION Online (clave fiscal)" at bounding box center [419, 400] width 310 height 34
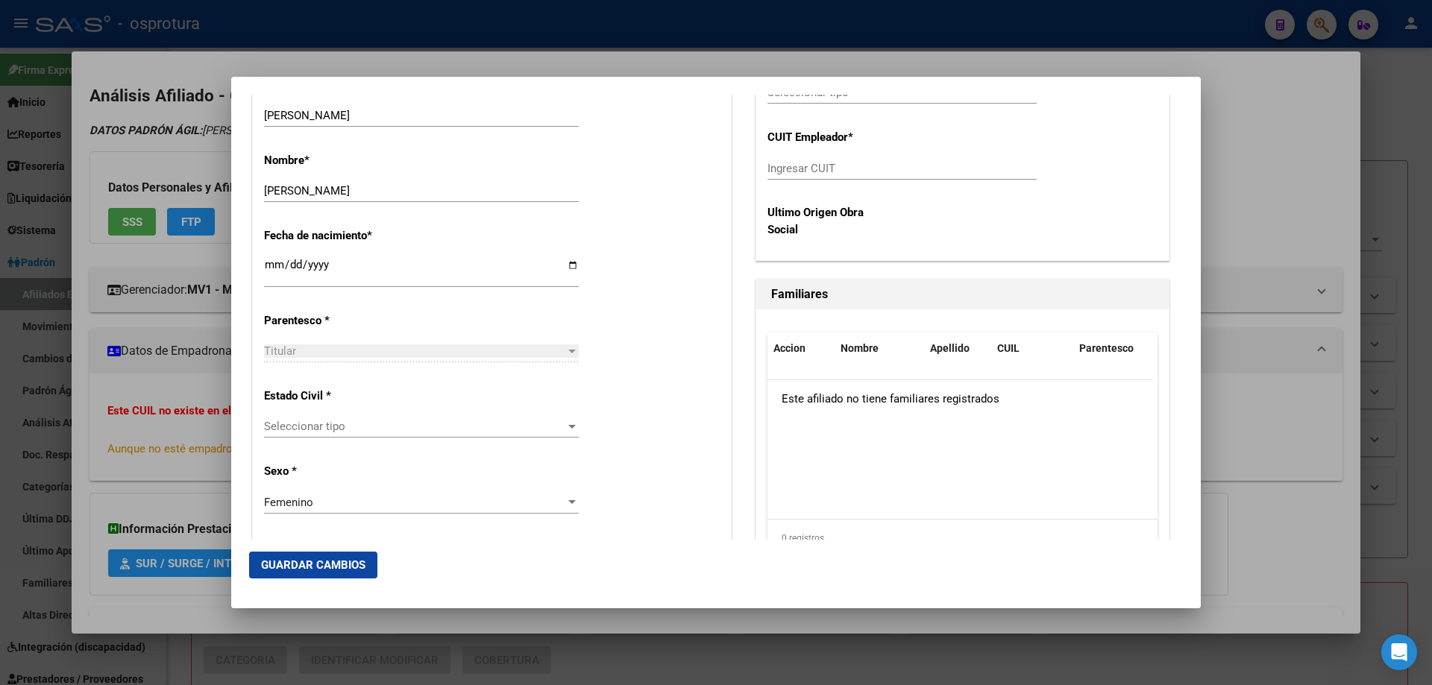
scroll to position [746, 0]
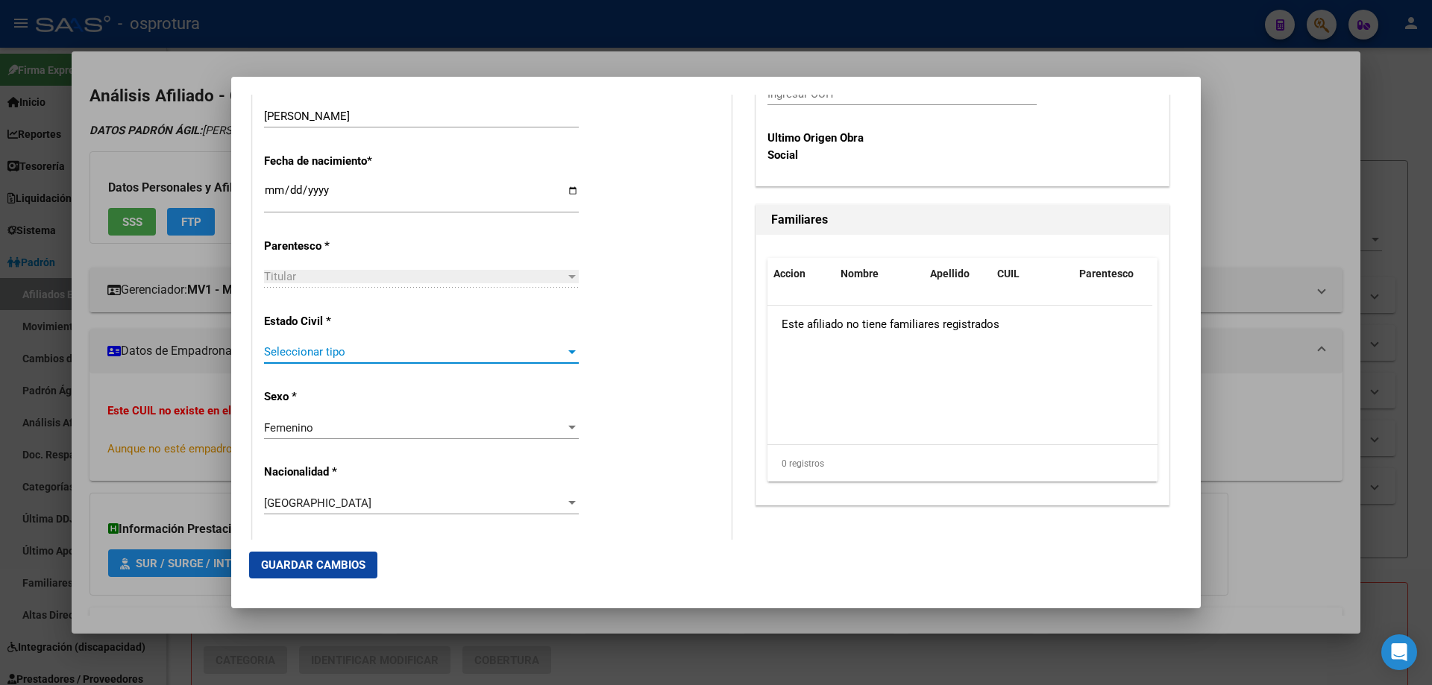
click at [344, 351] on span "Seleccionar tipo" at bounding box center [414, 351] width 301 height 13
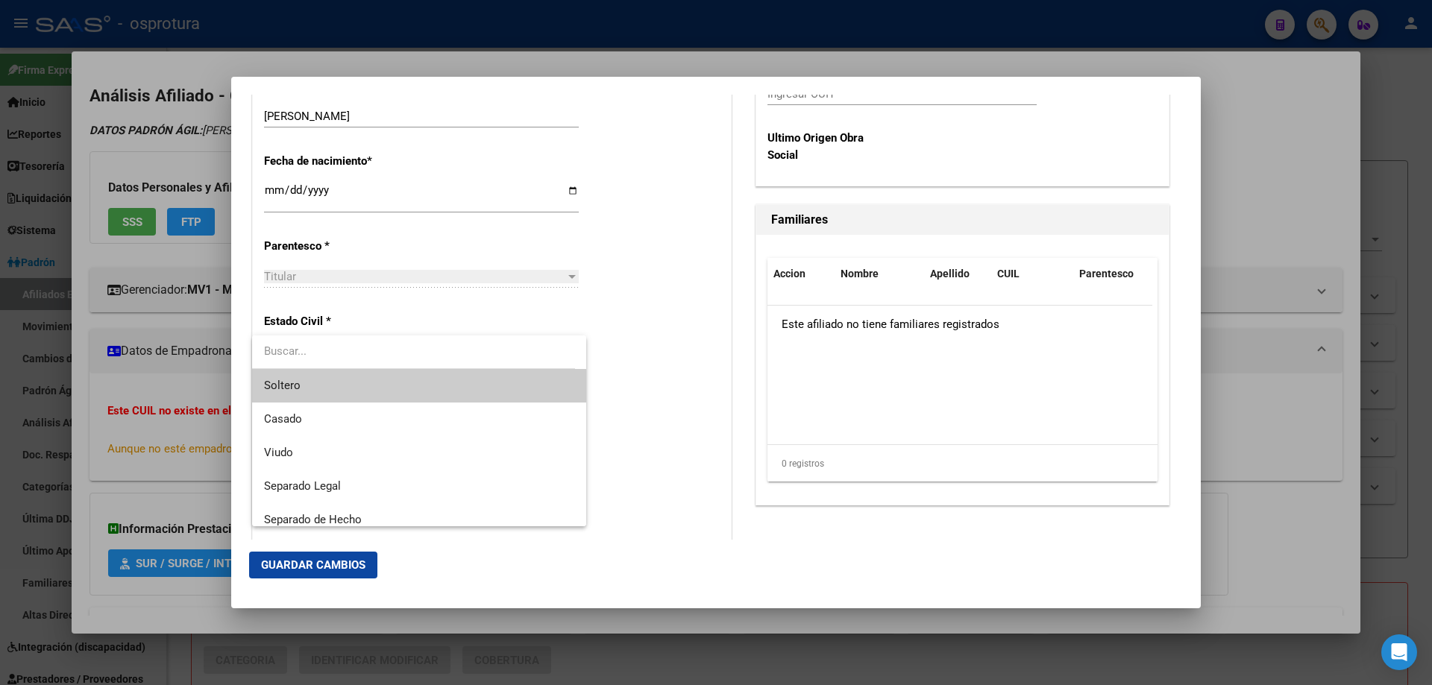
click at [343, 389] on span "Soltero" at bounding box center [419, 386] width 310 height 34
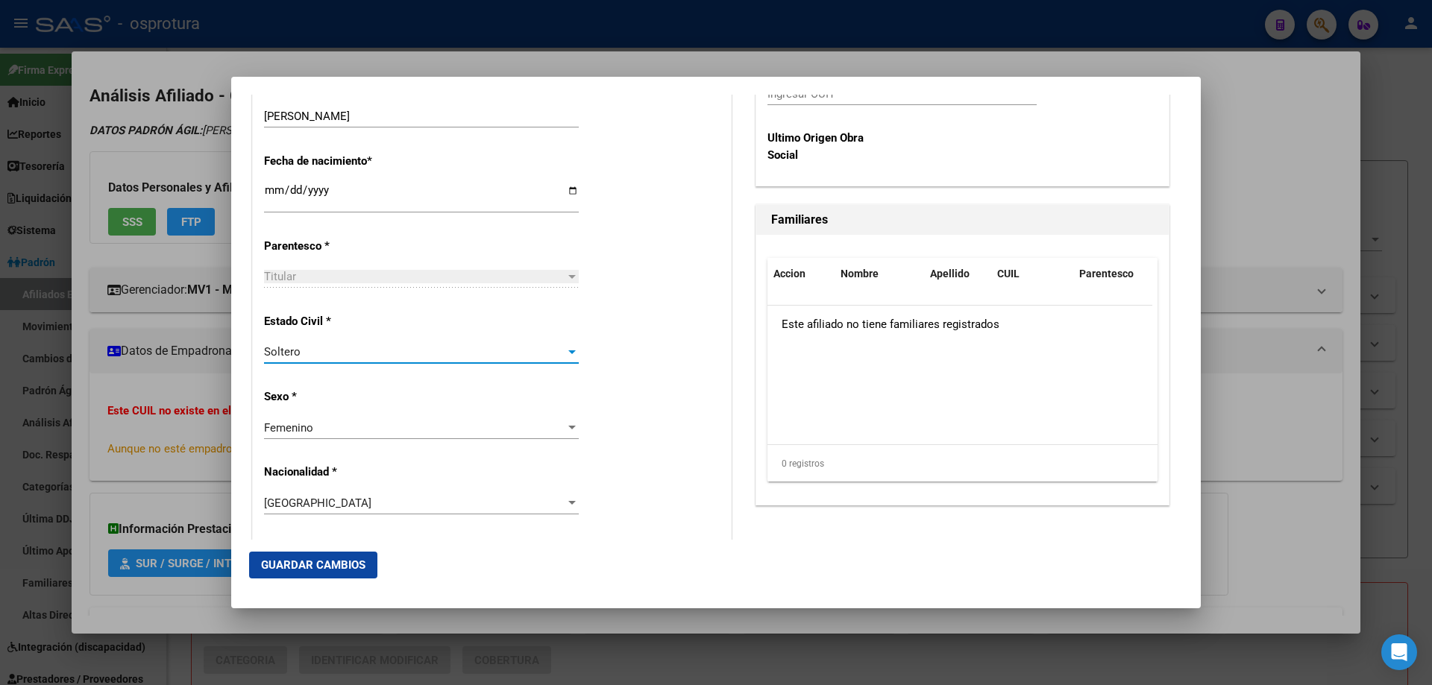
scroll to position [373, 0]
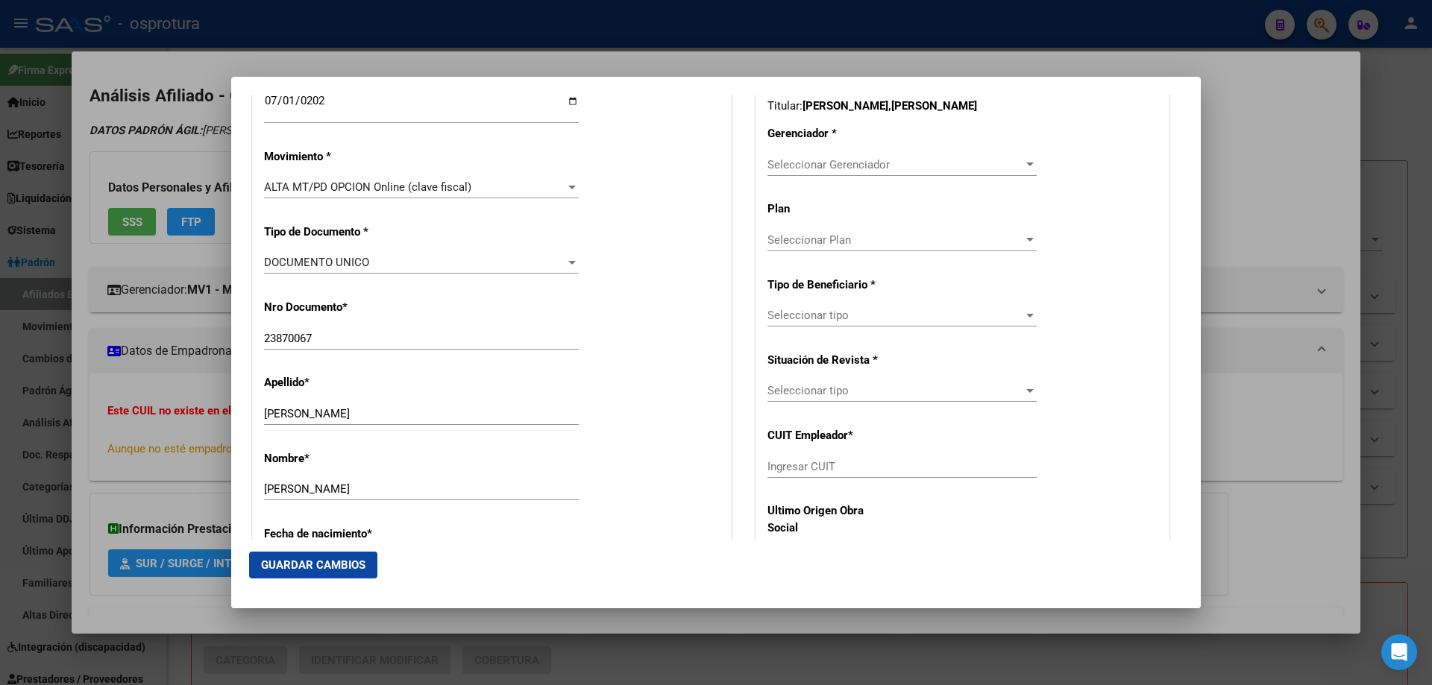
click at [857, 155] on div "Seleccionar Gerenciador Seleccionar Gerenciador" at bounding box center [901, 165] width 269 height 22
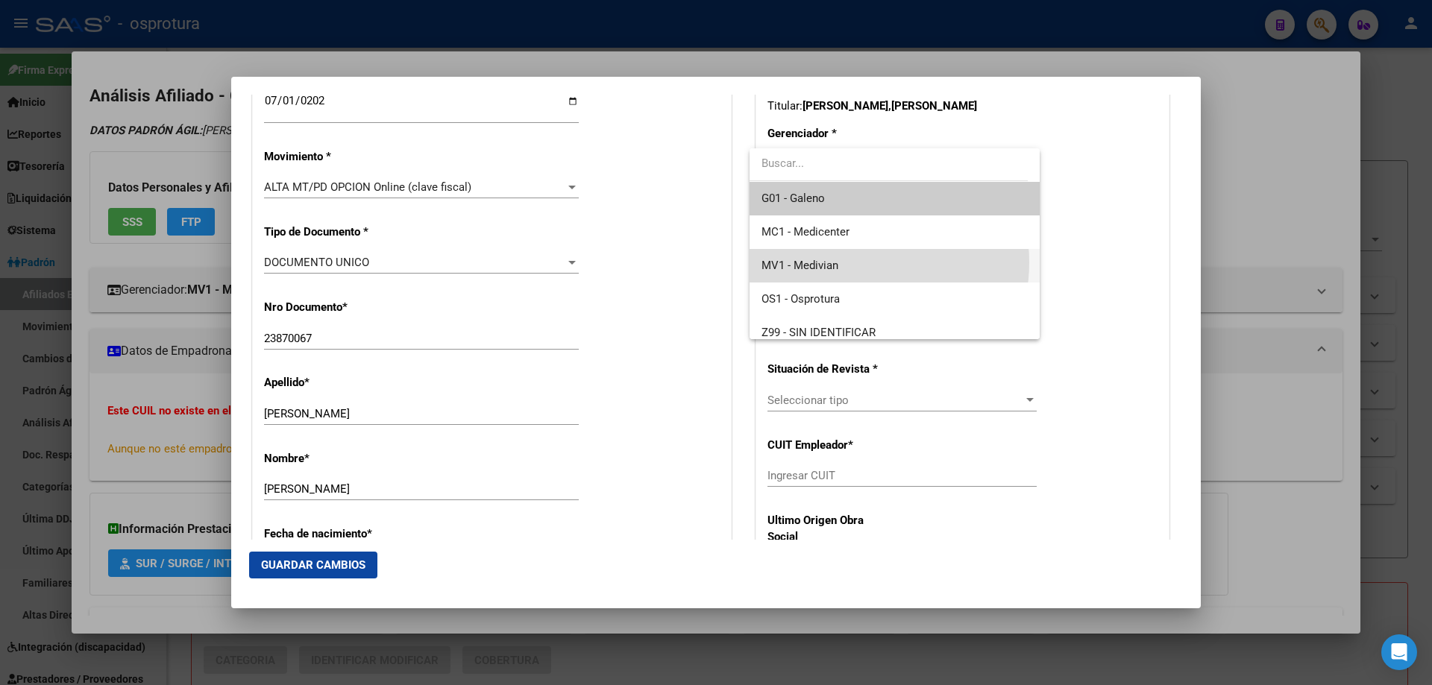
click at [851, 263] on span "MV1 - Medivian" at bounding box center [894, 266] width 266 height 34
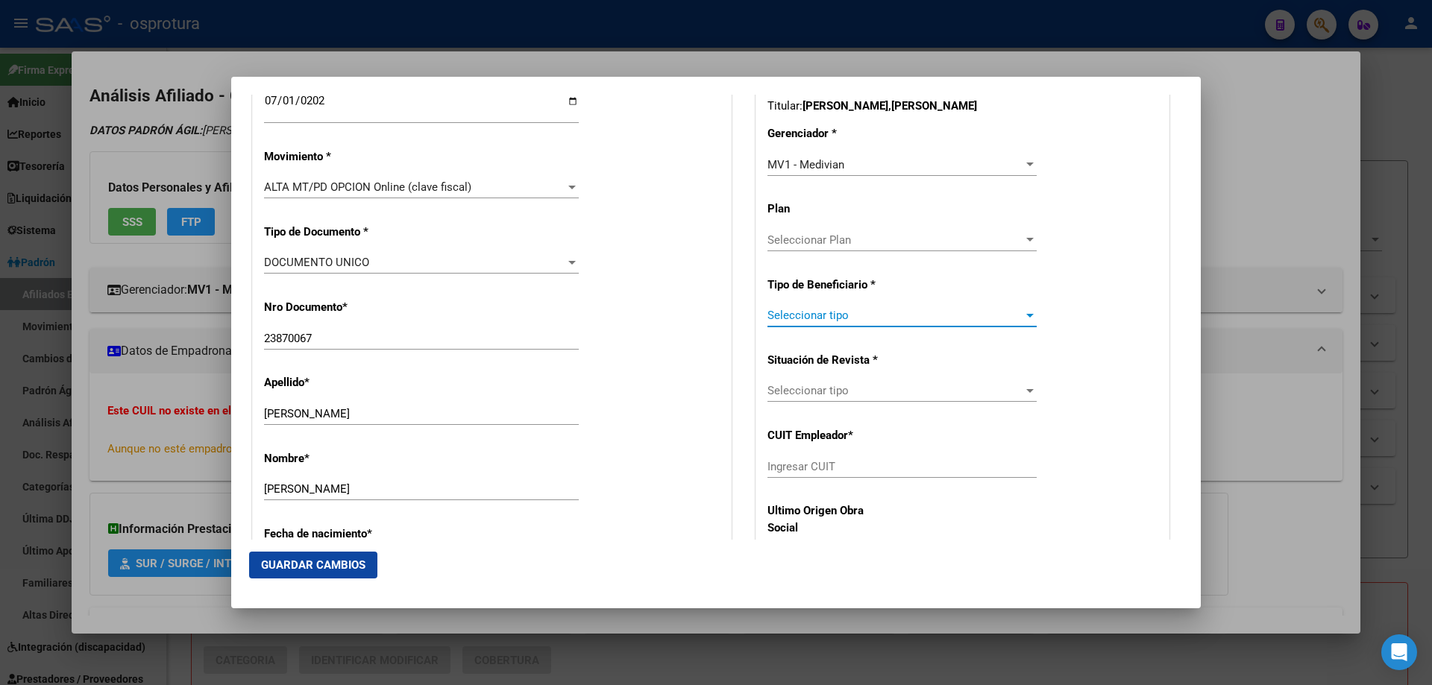
click at [846, 320] on span "Seleccionar tipo" at bounding box center [895, 315] width 256 height 13
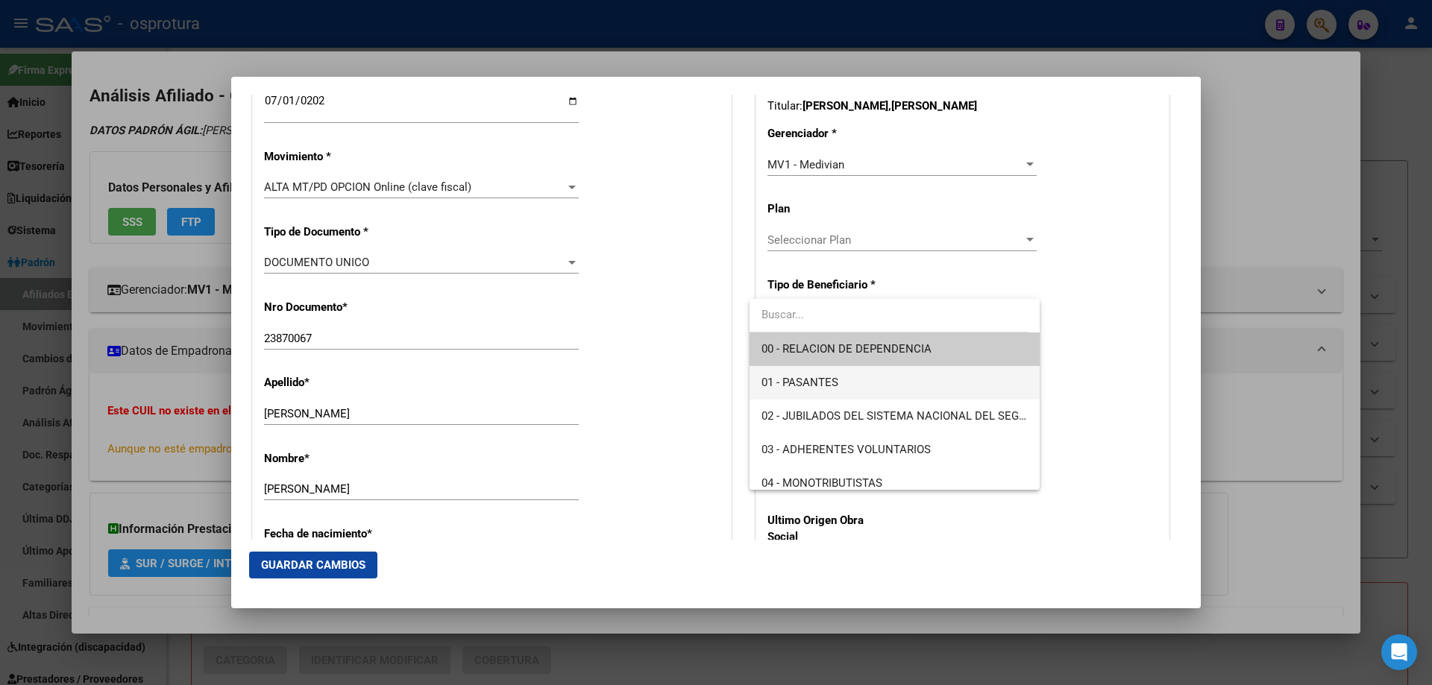
scroll to position [149, 0]
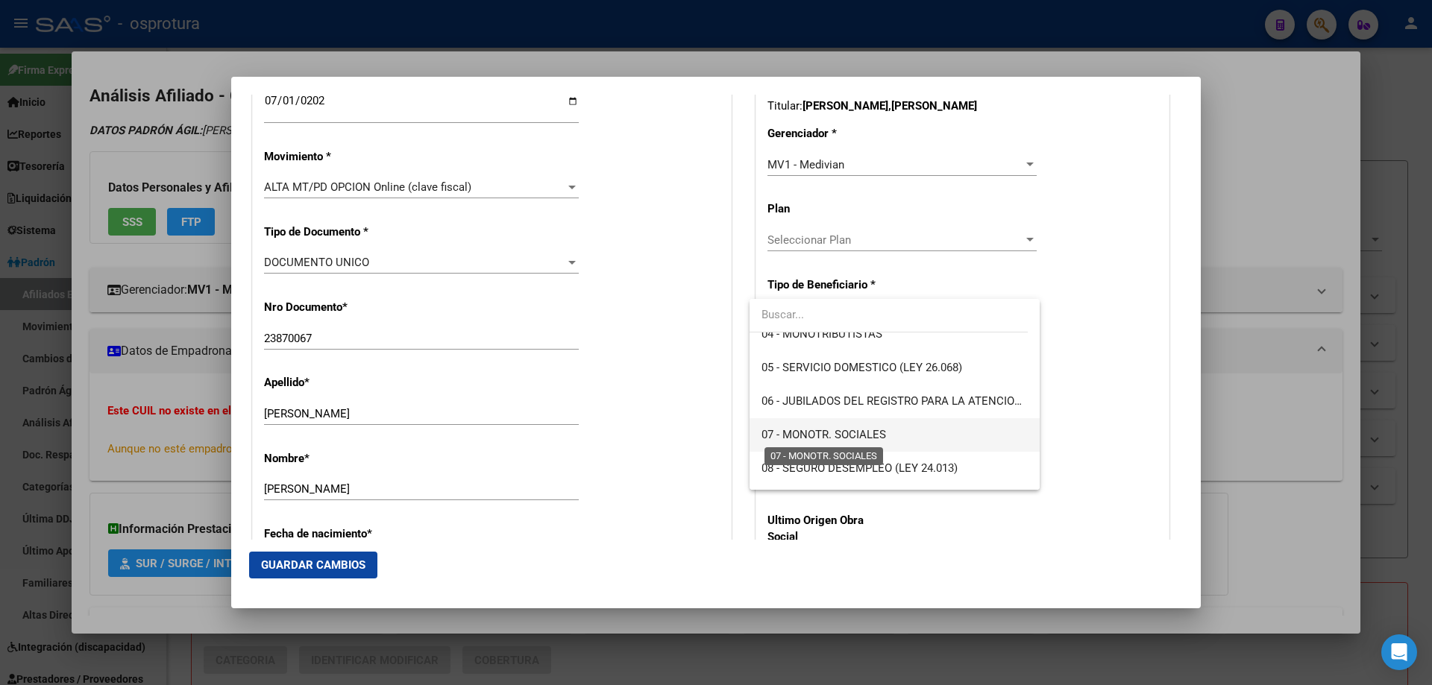
click at [846, 433] on span "07 - MONOTR. SOCIALES" at bounding box center [823, 434] width 125 height 13
type input "27-23870067-7"
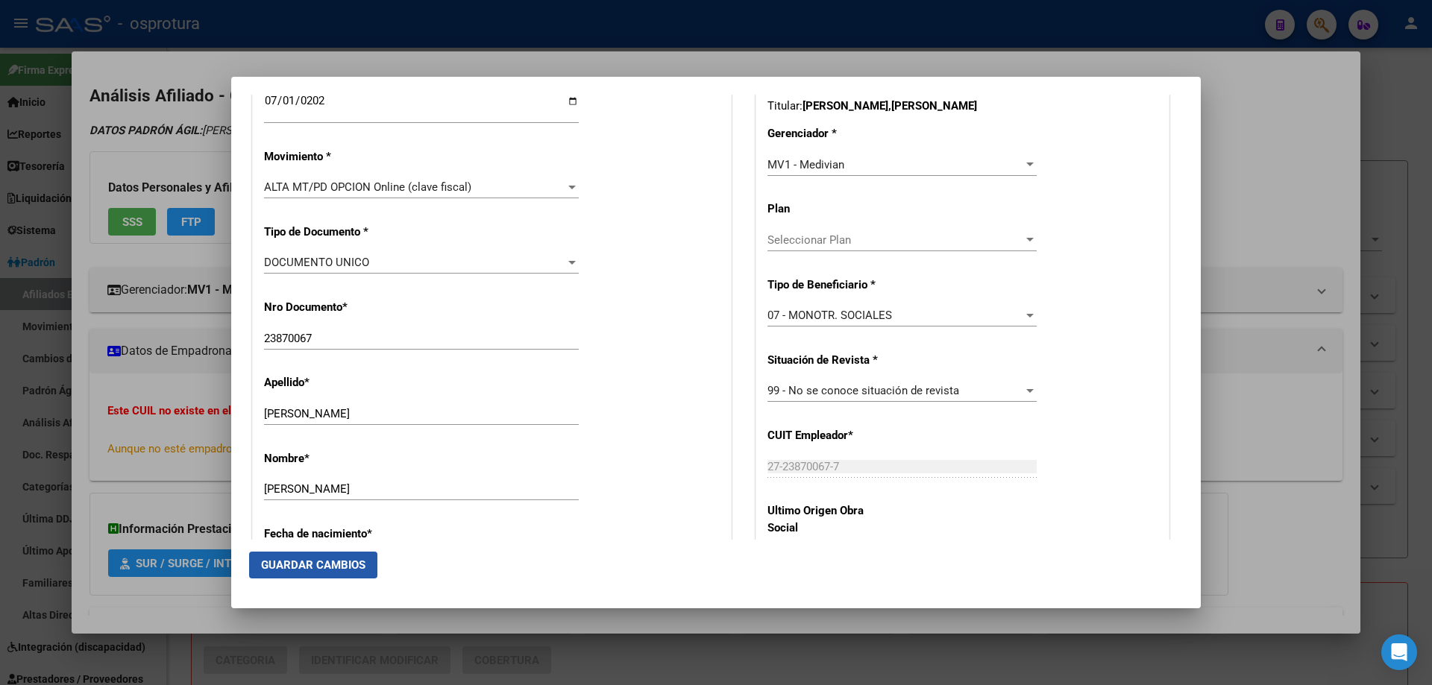
click at [295, 565] on span "Guardar Cambios" at bounding box center [313, 565] width 104 height 13
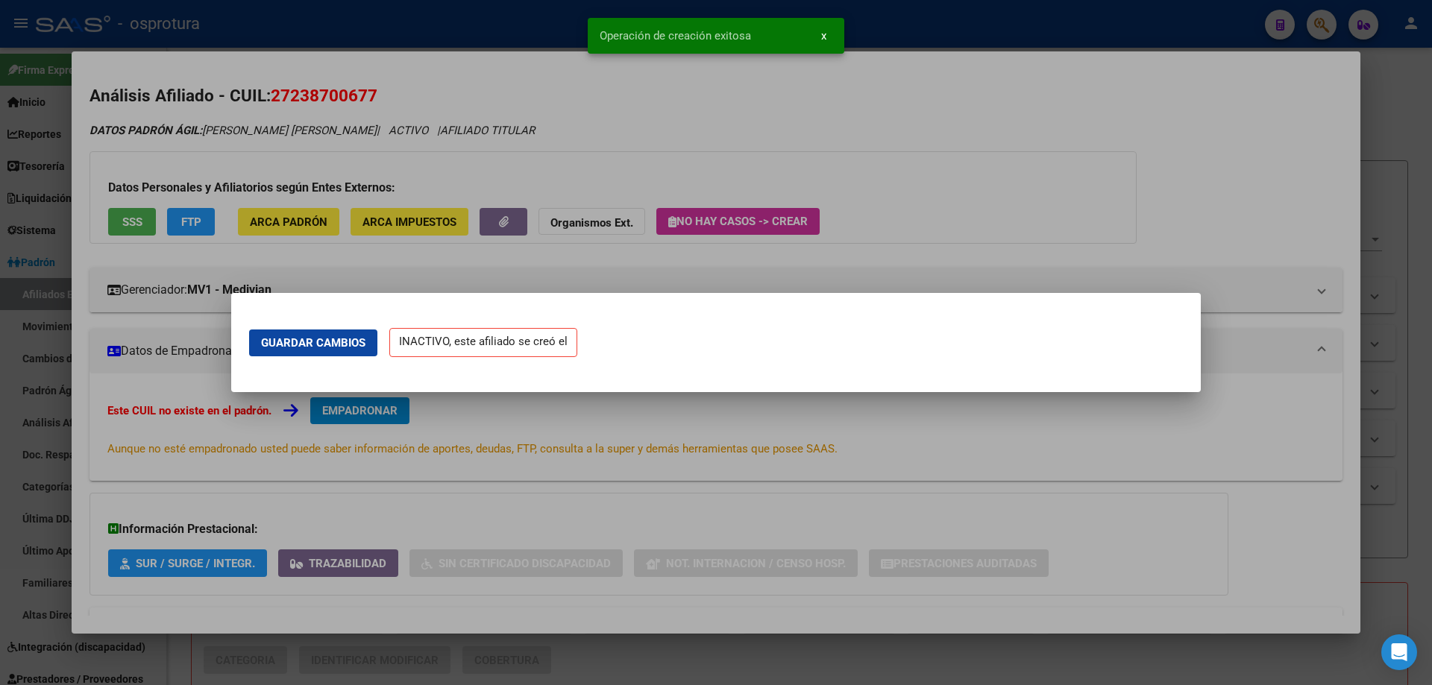
scroll to position [0, 0]
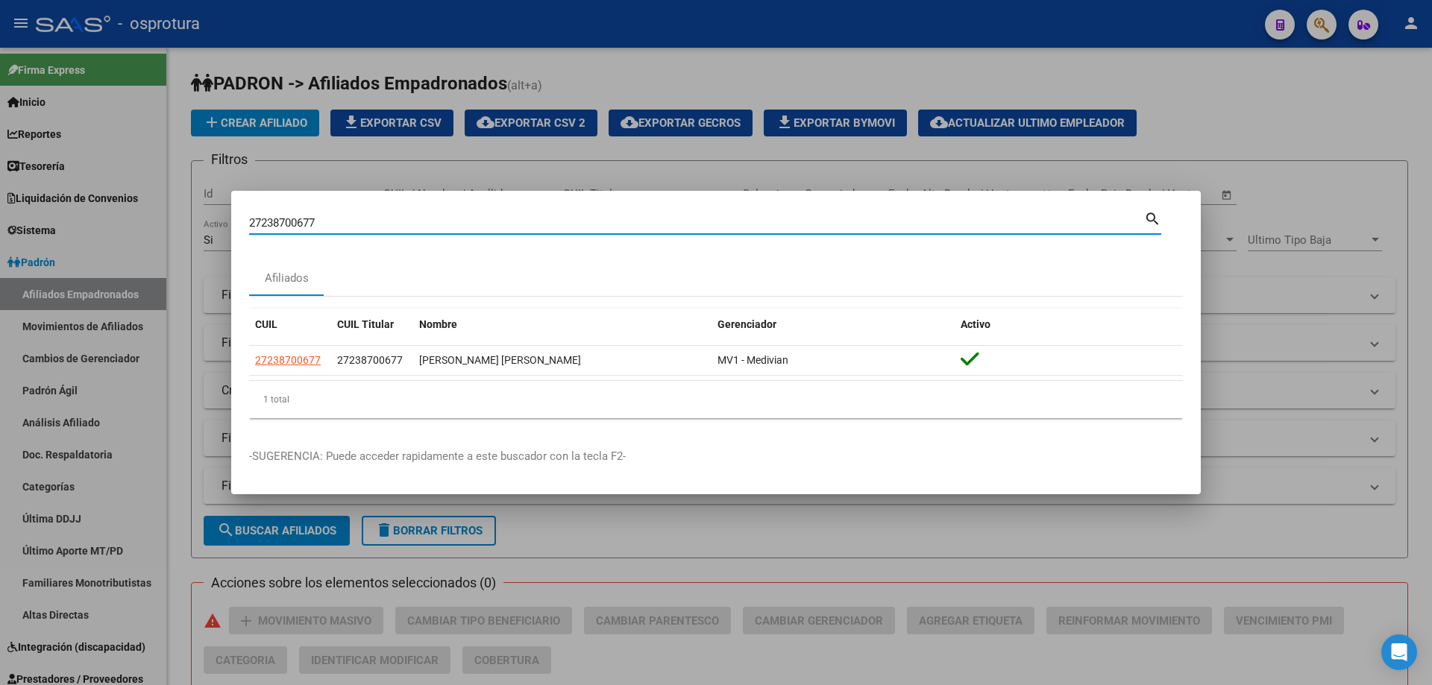
click at [332, 227] on input "27238700677" at bounding box center [696, 222] width 895 height 13
paste input "-24134561-6"
type input "27241345616"
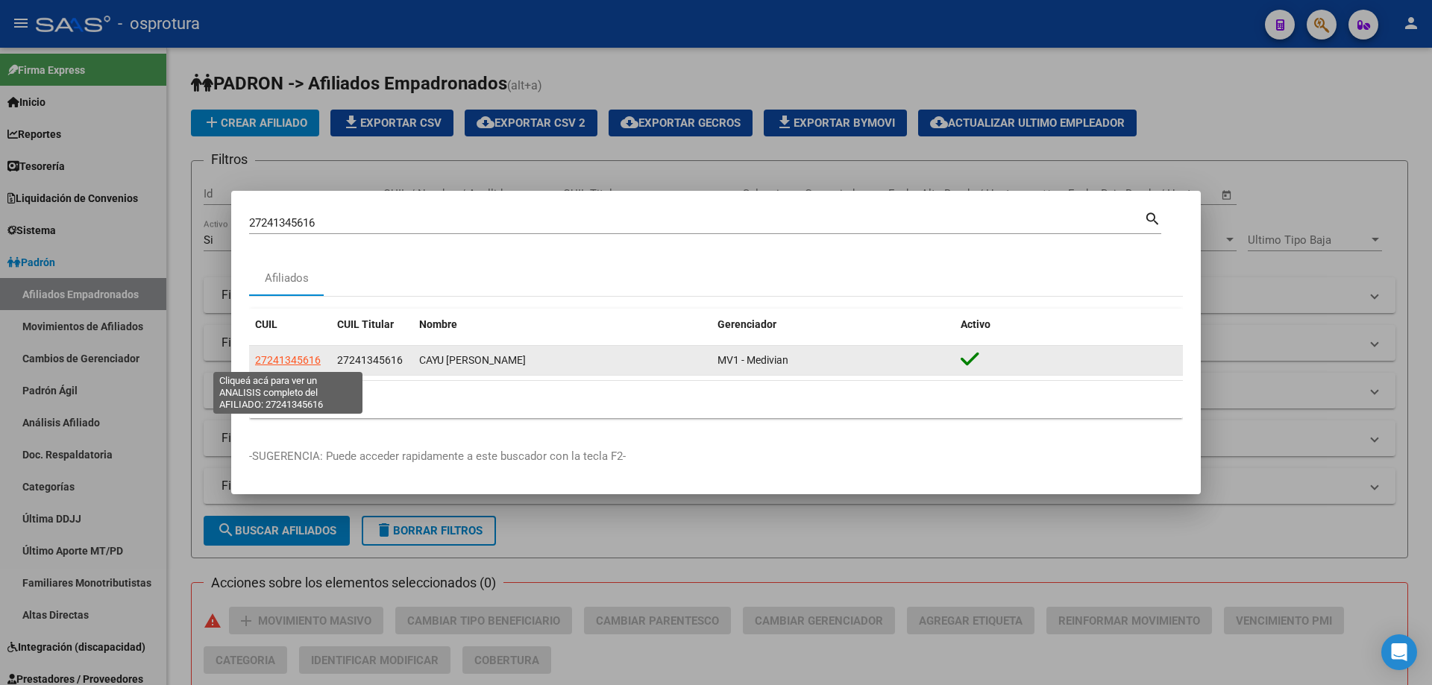
click at [277, 355] on span "27241345616" at bounding box center [288, 360] width 66 height 12
type textarea "27241345616"
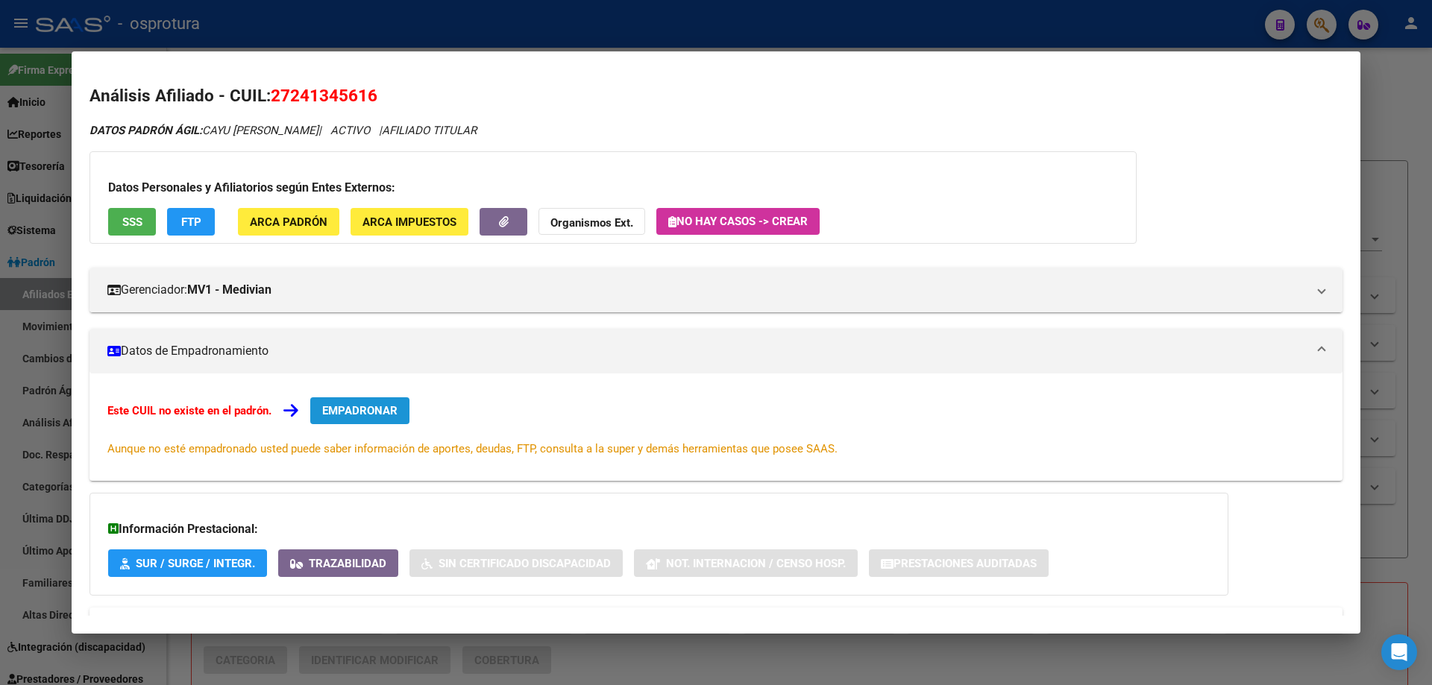
click at [380, 408] on span "EMPADRONAR" at bounding box center [359, 410] width 75 height 13
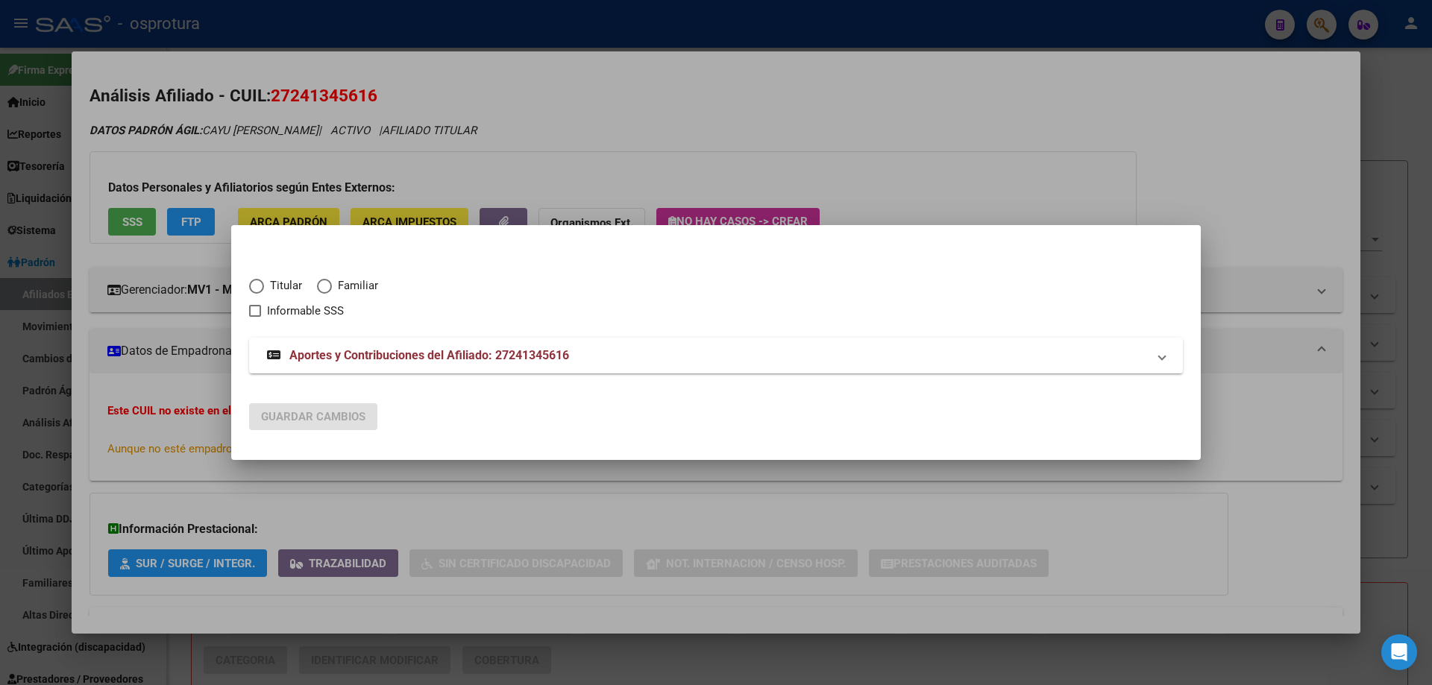
click at [266, 289] on span "Titular" at bounding box center [283, 285] width 38 height 17
click at [264, 289] on input "Titular" at bounding box center [256, 286] width 15 height 15
radio input "true"
checkbox input "true"
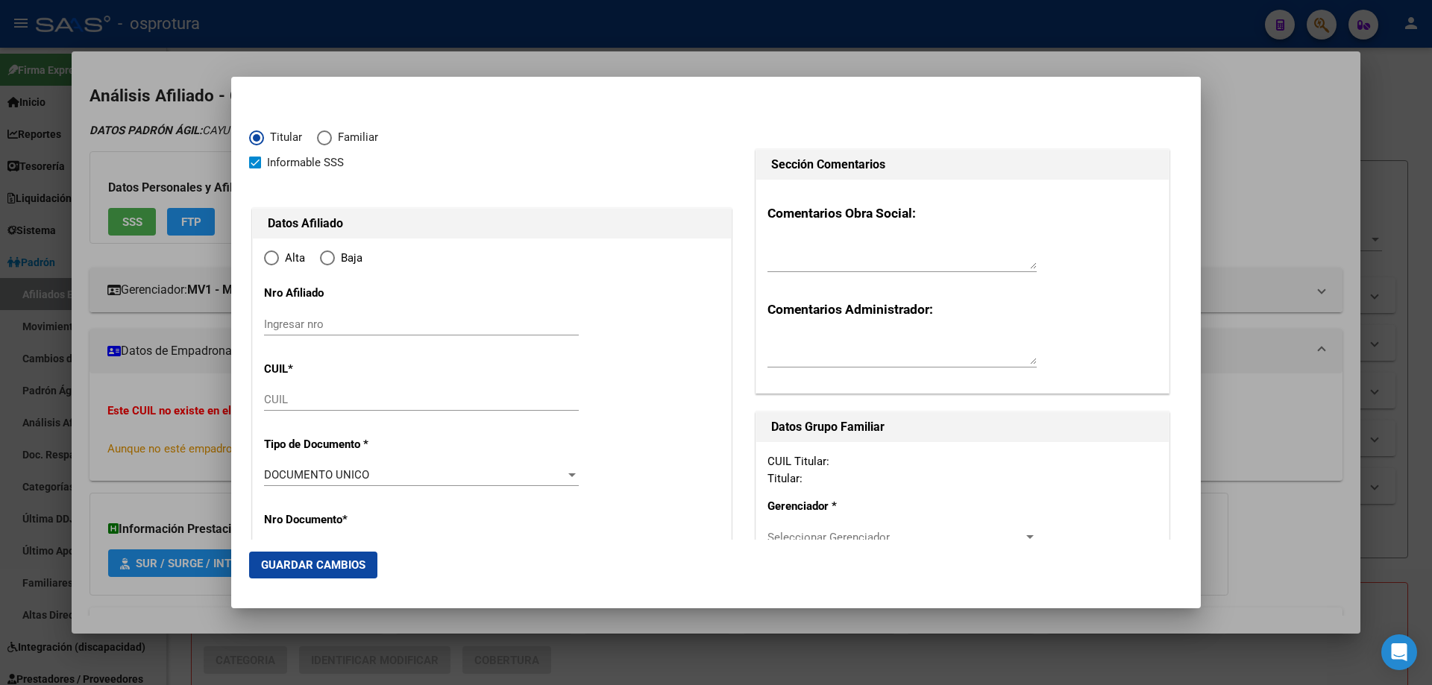
type input "27-24134561-6"
type input "24134561"
type input "CAYU"
type input "[PERSON_NAME]"
type input "[DATE]"
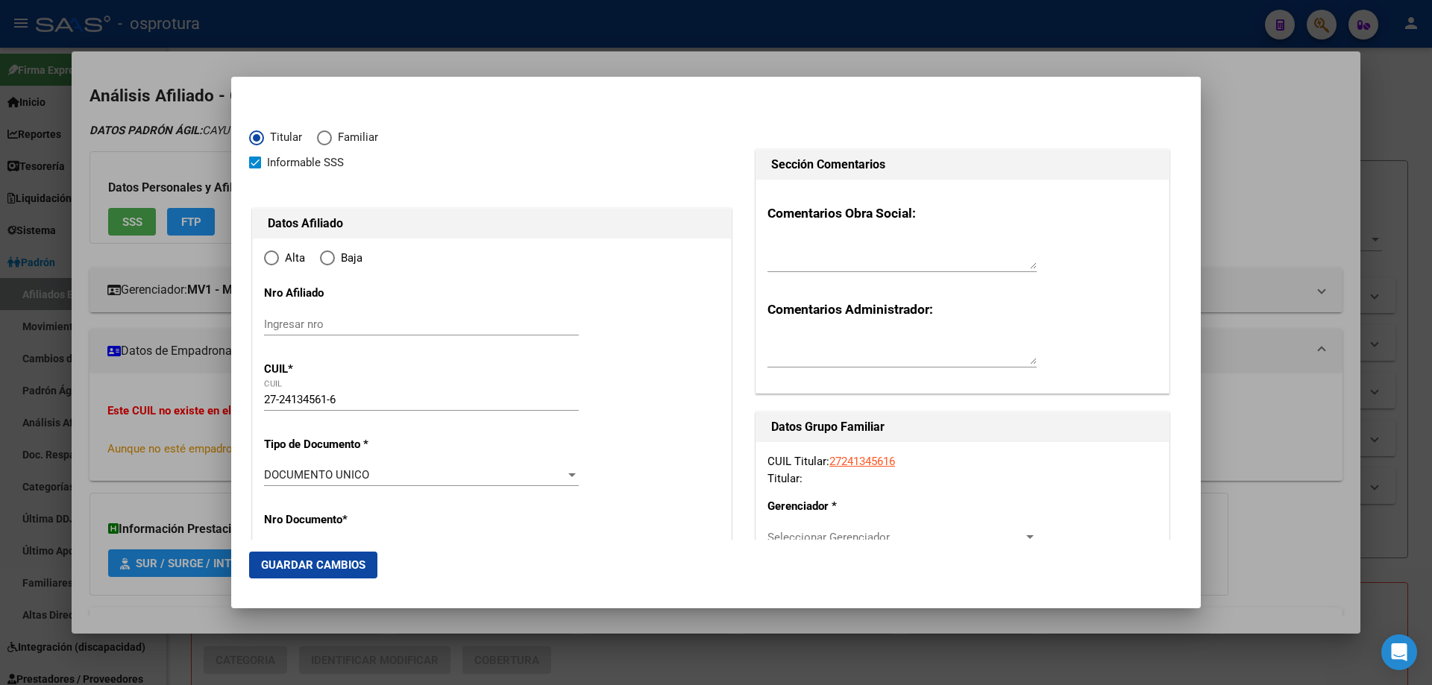
type input "CARMEN DE PATAGONES"
type input "8504"
type input "PASAJE 2"
type input "264"
radio input "true"
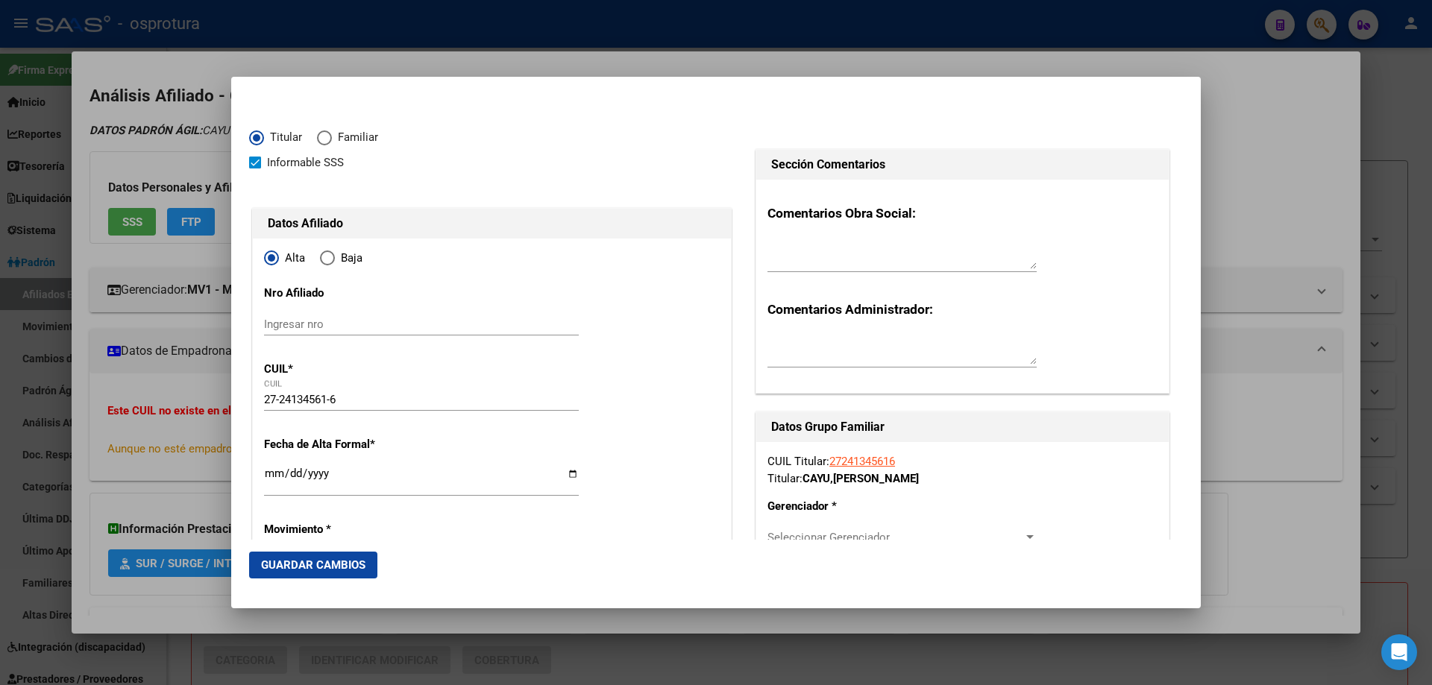
type input "CARMEN DE PATAGONES"
click at [268, 479] on input "Ingresar fecha" at bounding box center [421, 480] width 315 height 24
type input "[DATE]"
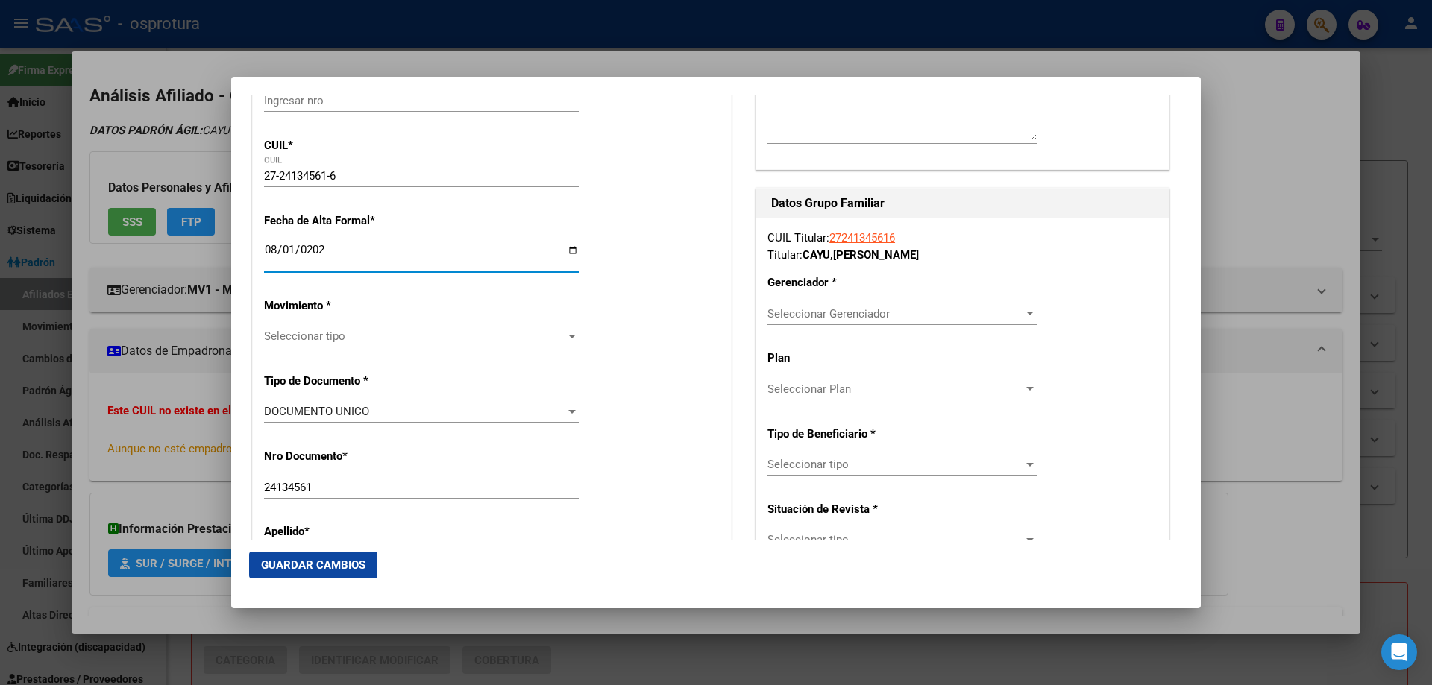
click at [377, 338] on span "Seleccionar tipo" at bounding box center [414, 336] width 301 height 13
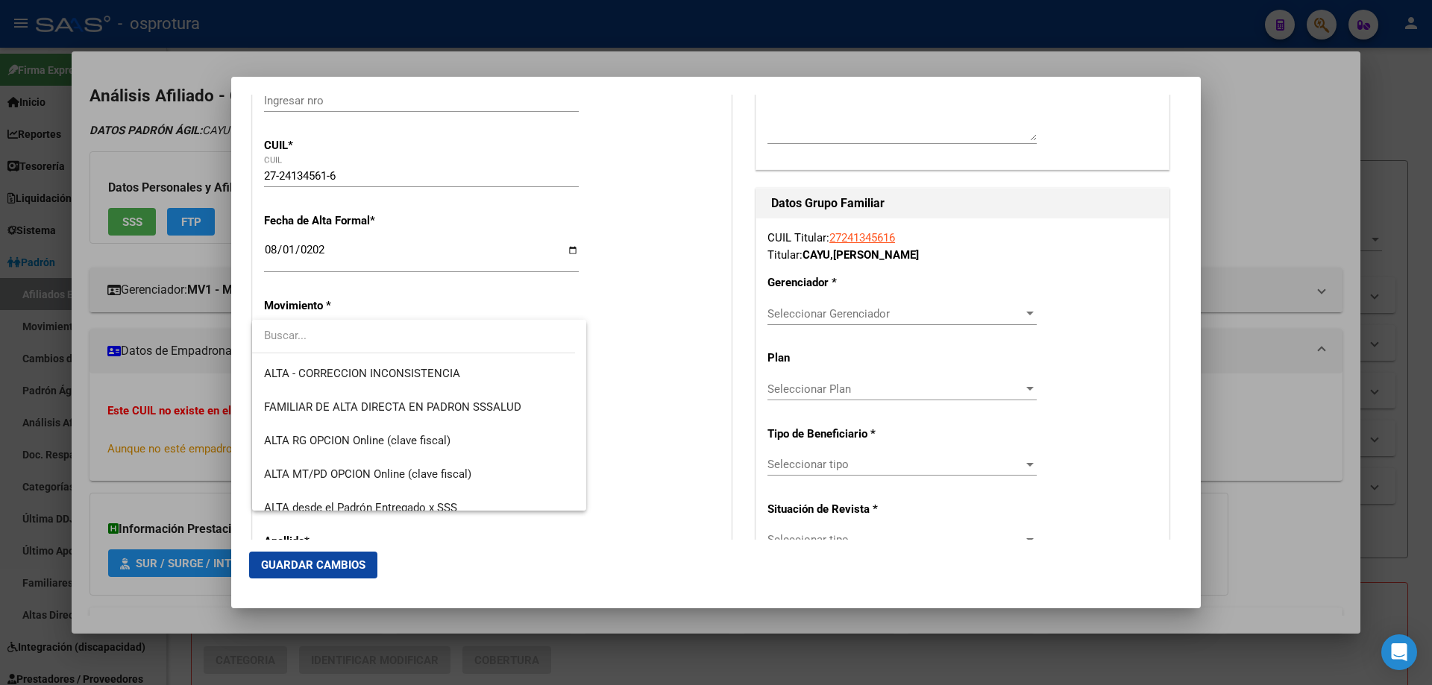
scroll to position [373, 0]
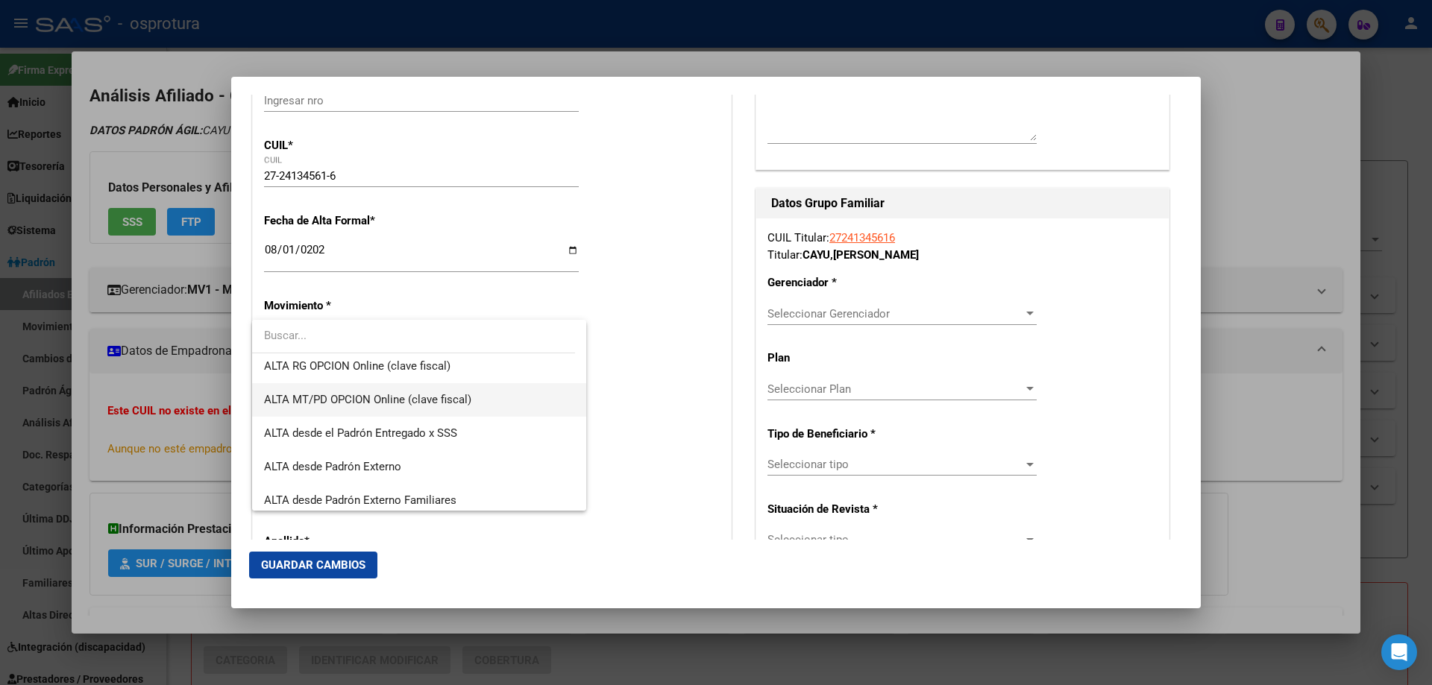
click at [400, 415] on span "ALTA MT/PD OPCION Online (clave fiscal)" at bounding box center [419, 400] width 310 height 34
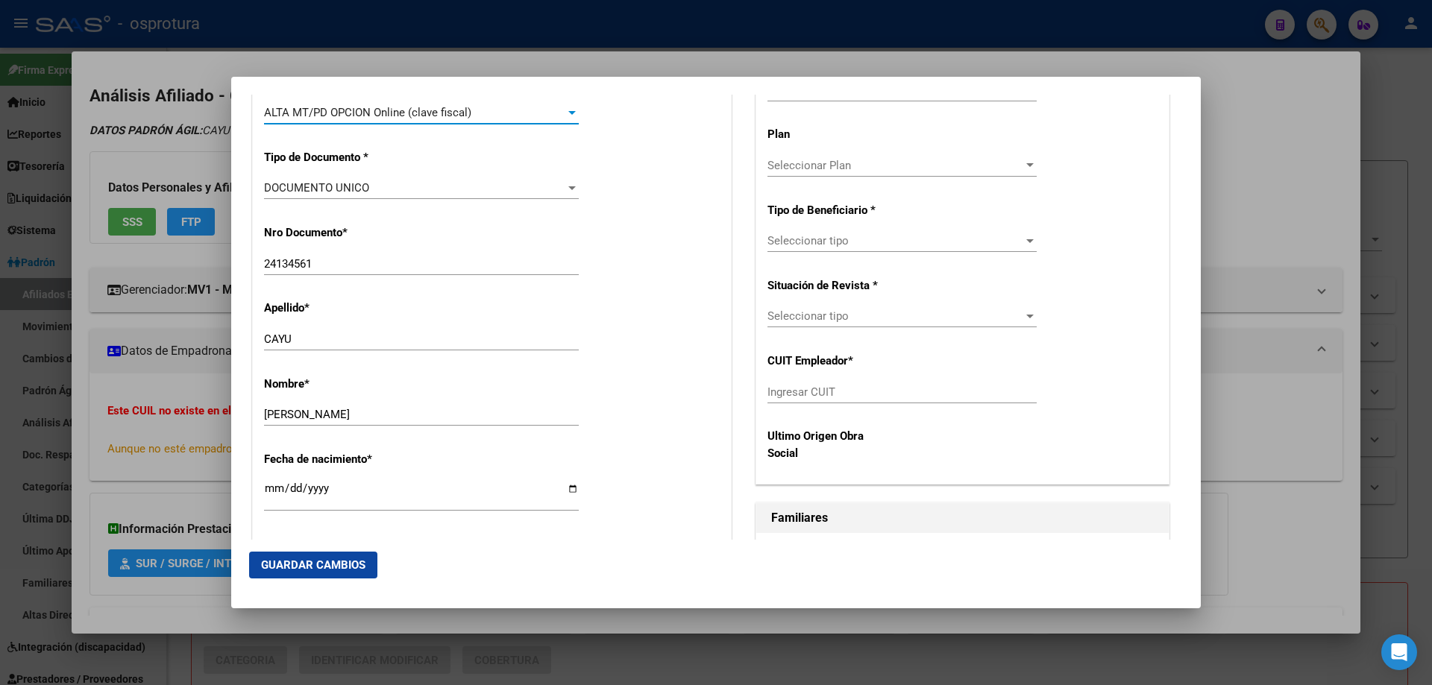
scroll to position [597, 0]
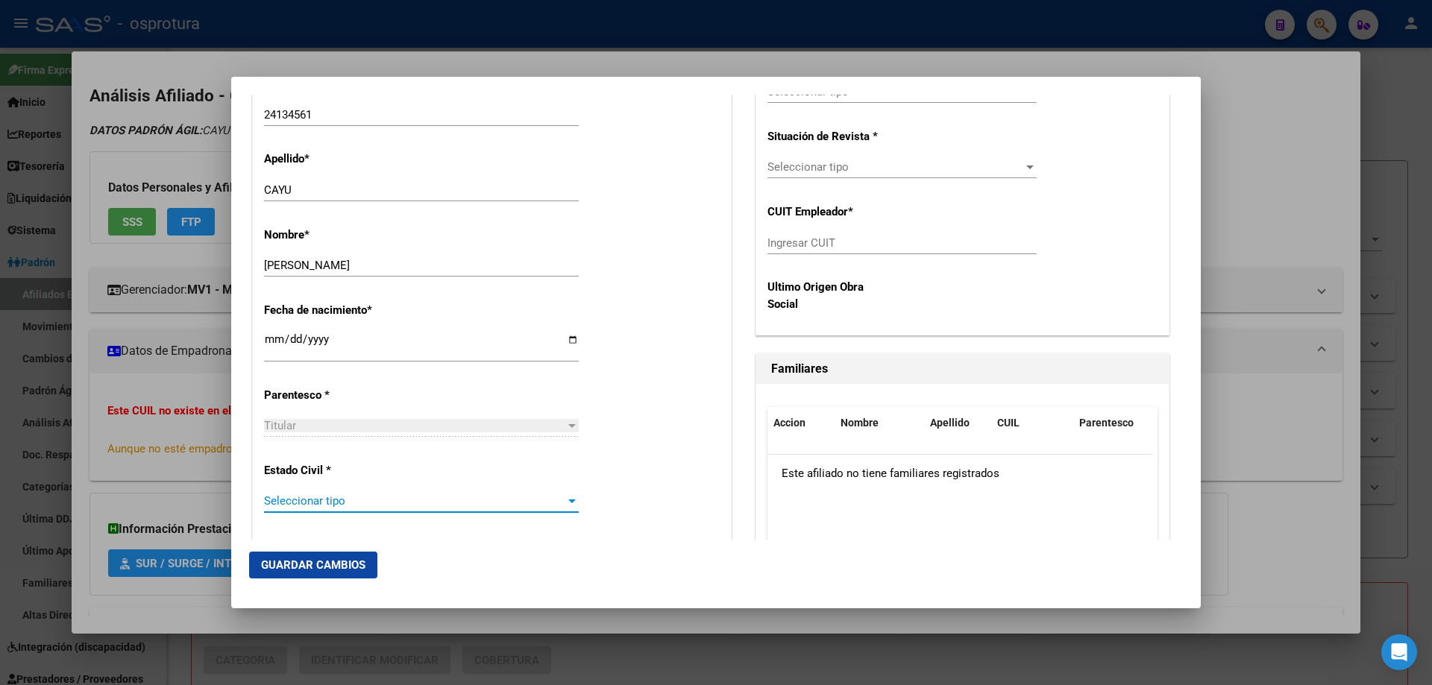
click at [369, 508] on span "Seleccionar tipo" at bounding box center [414, 500] width 301 height 13
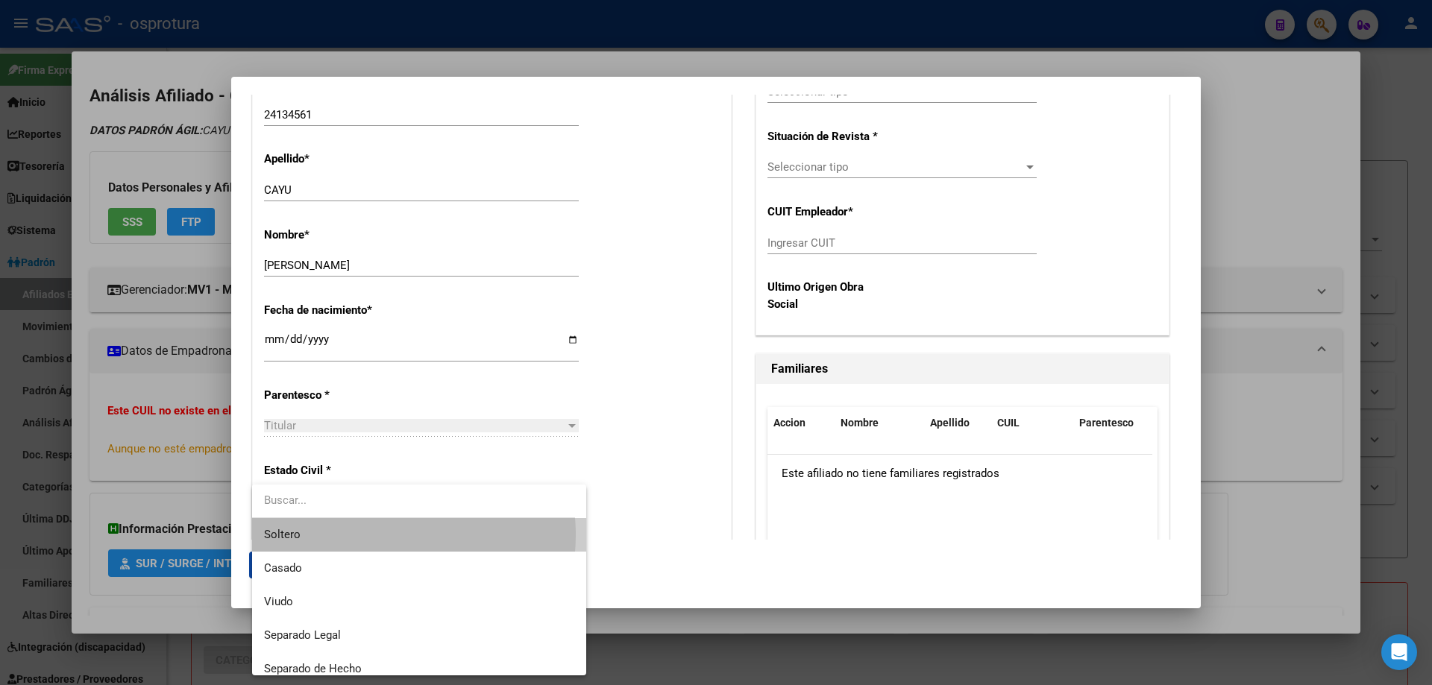
click at [377, 535] on span "Soltero" at bounding box center [419, 535] width 310 height 34
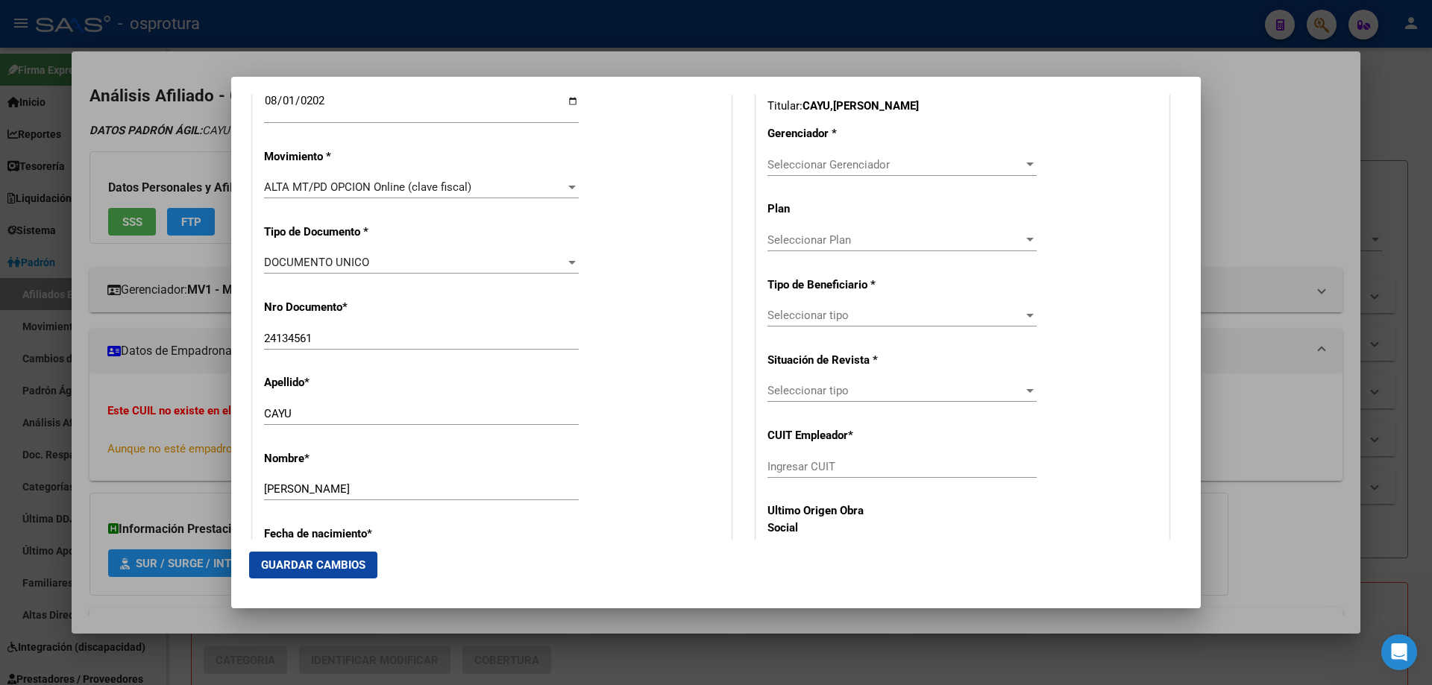
scroll to position [298, 0]
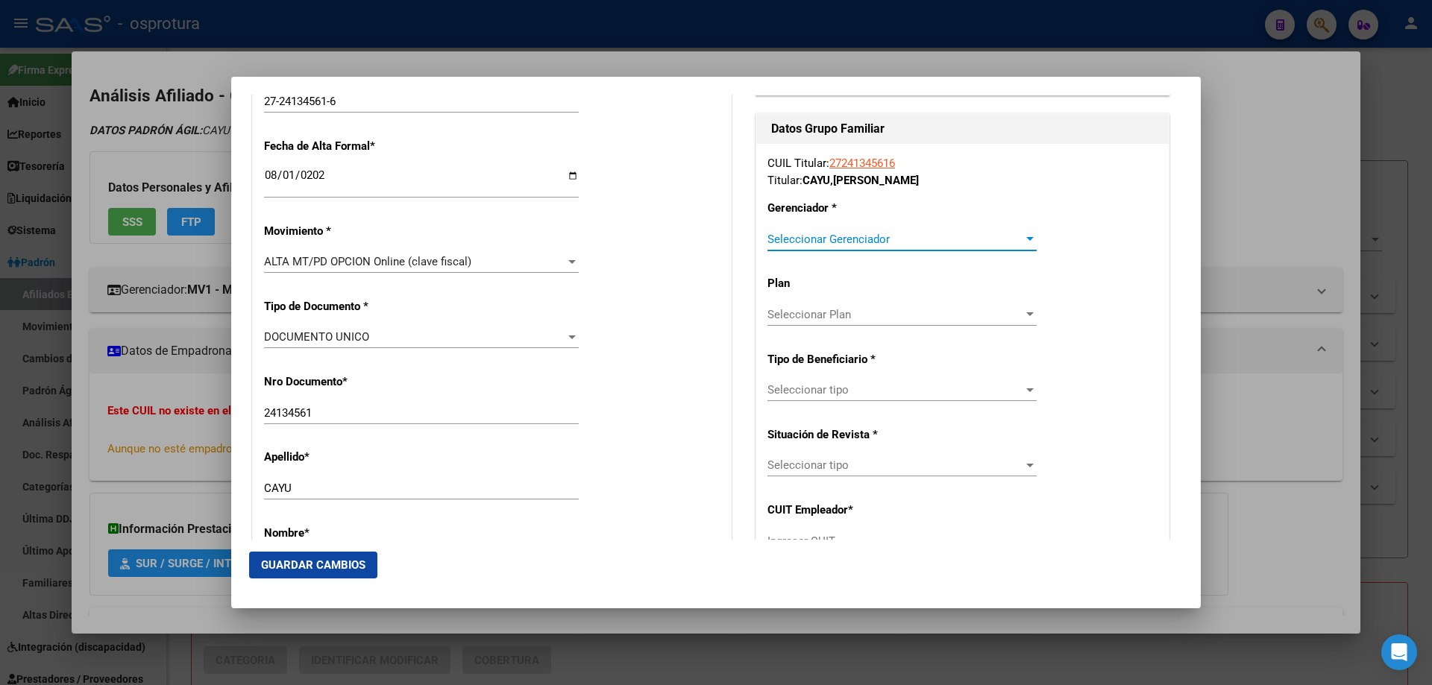
click at [834, 233] on span "Seleccionar Gerenciador" at bounding box center [895, 239] width 256 height 13
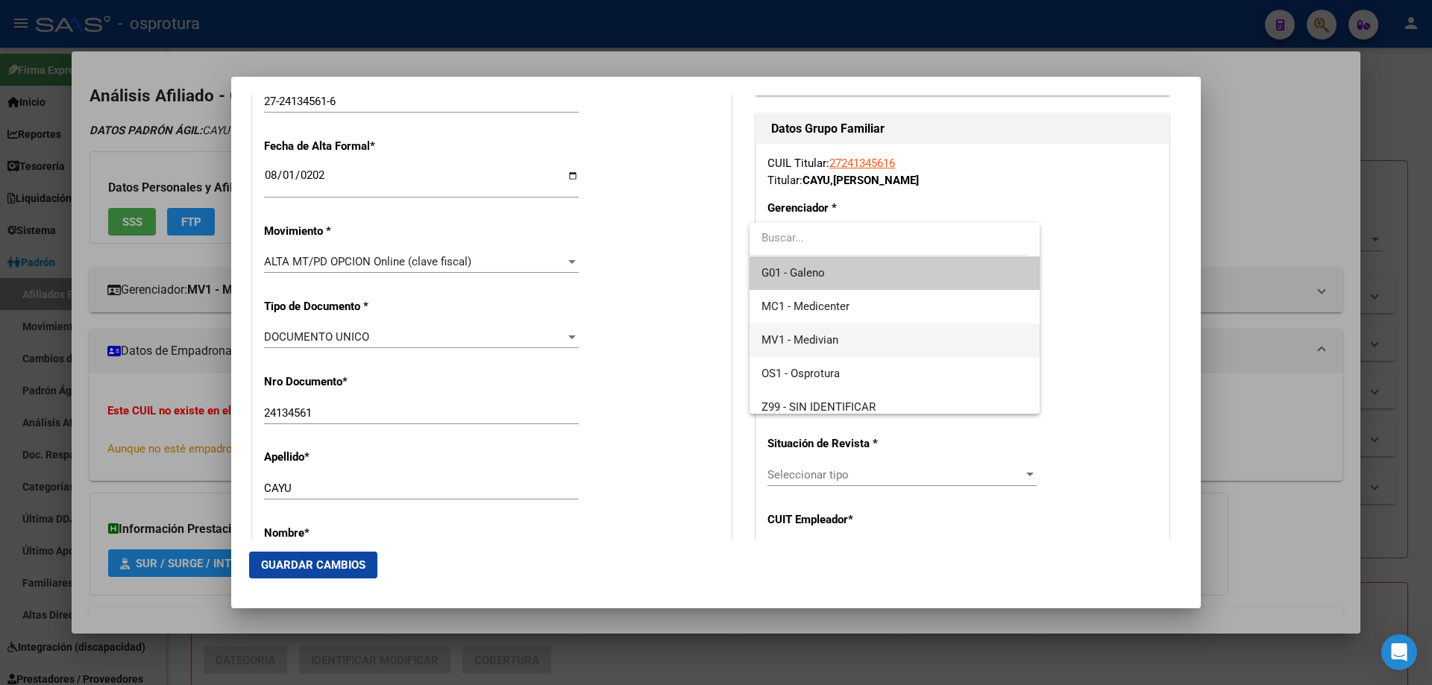
click at [849, 337] on span "MV1 - Medivian" at bounding box center [894, 341] width 266 height 34
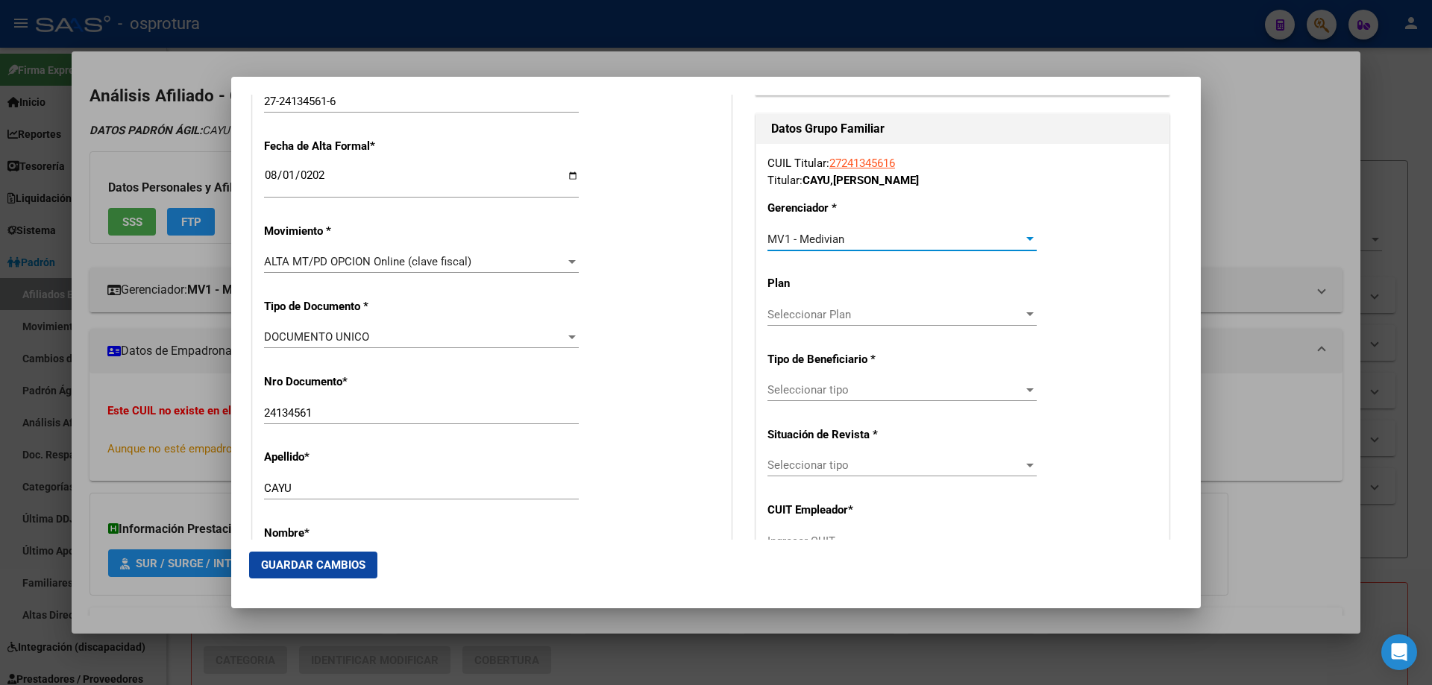
click at [848, 395] on span "Seleccionar tipo" at bounding box center [895, 389] width 256 height 13
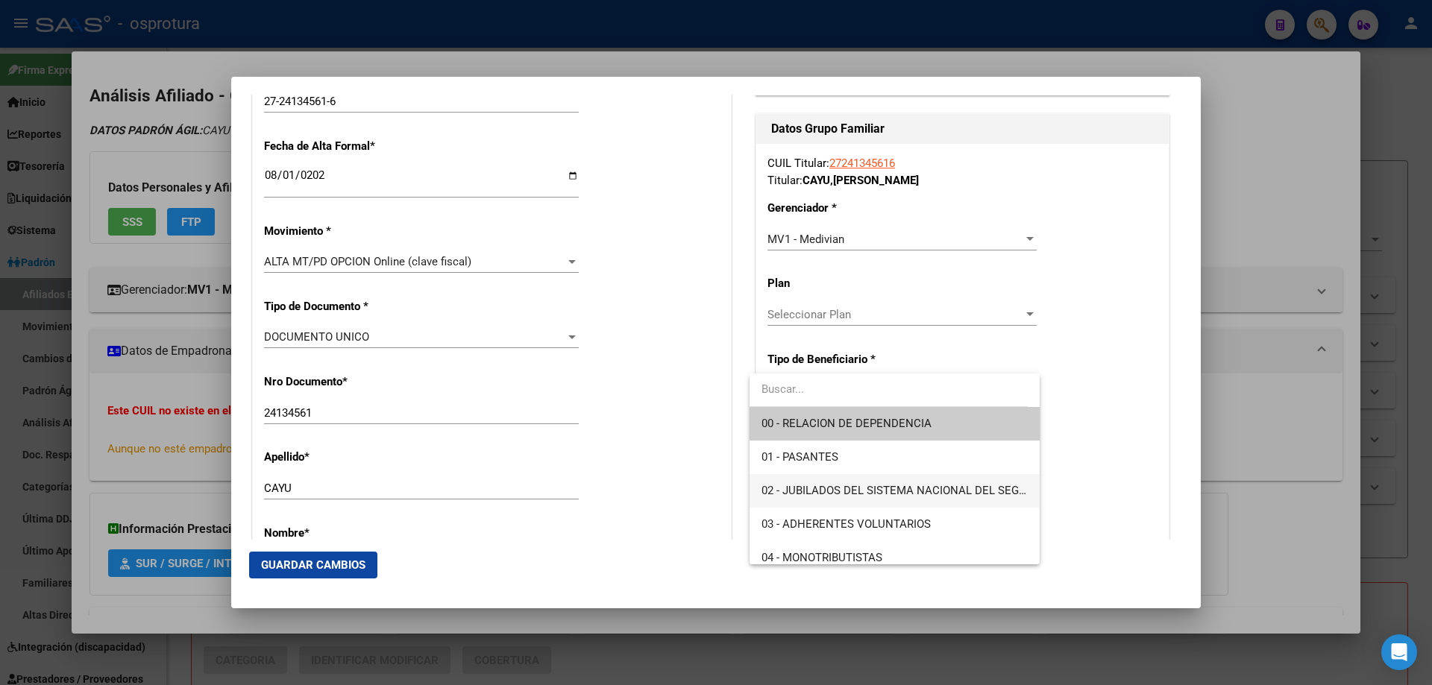
scroll to position [149, 0]
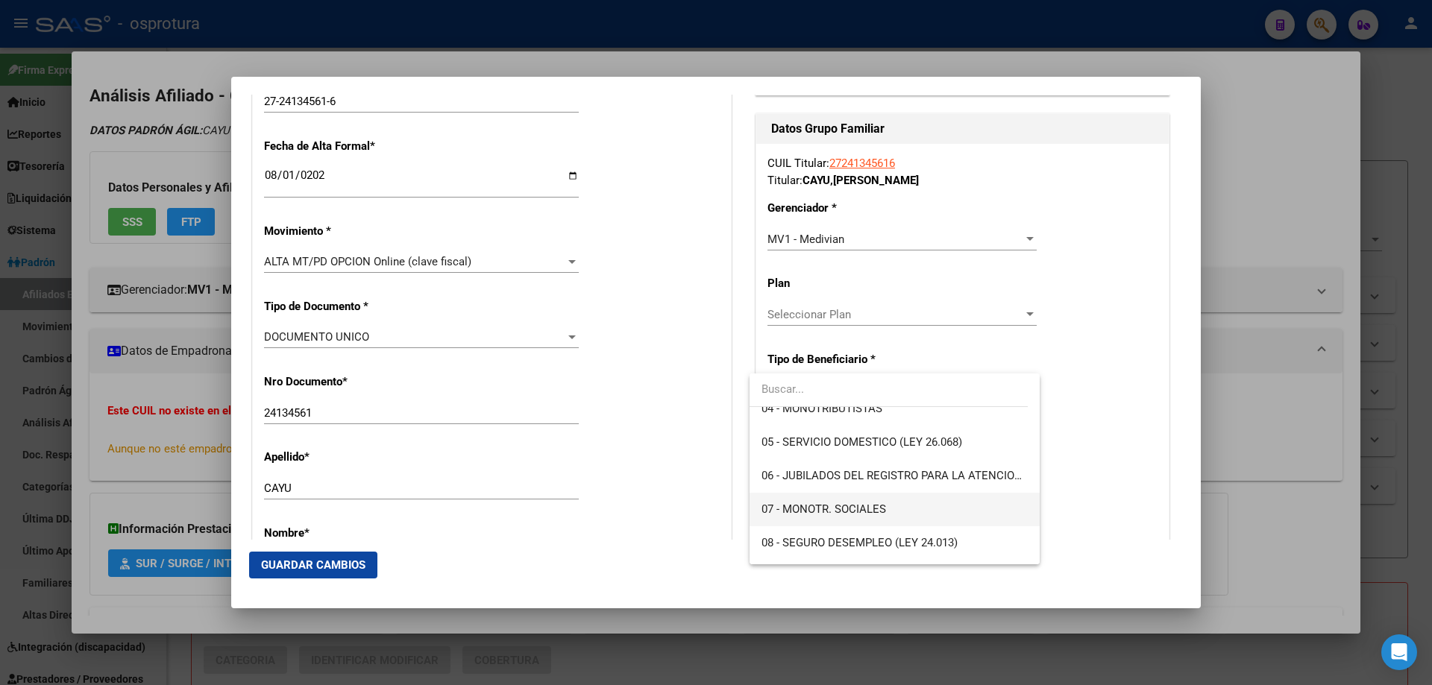
click at [834, 517] on span "07 - MONOTR. SOCIALES" at bounding box center [894, 510] width 266 height 34
type input "27-24134561-6"
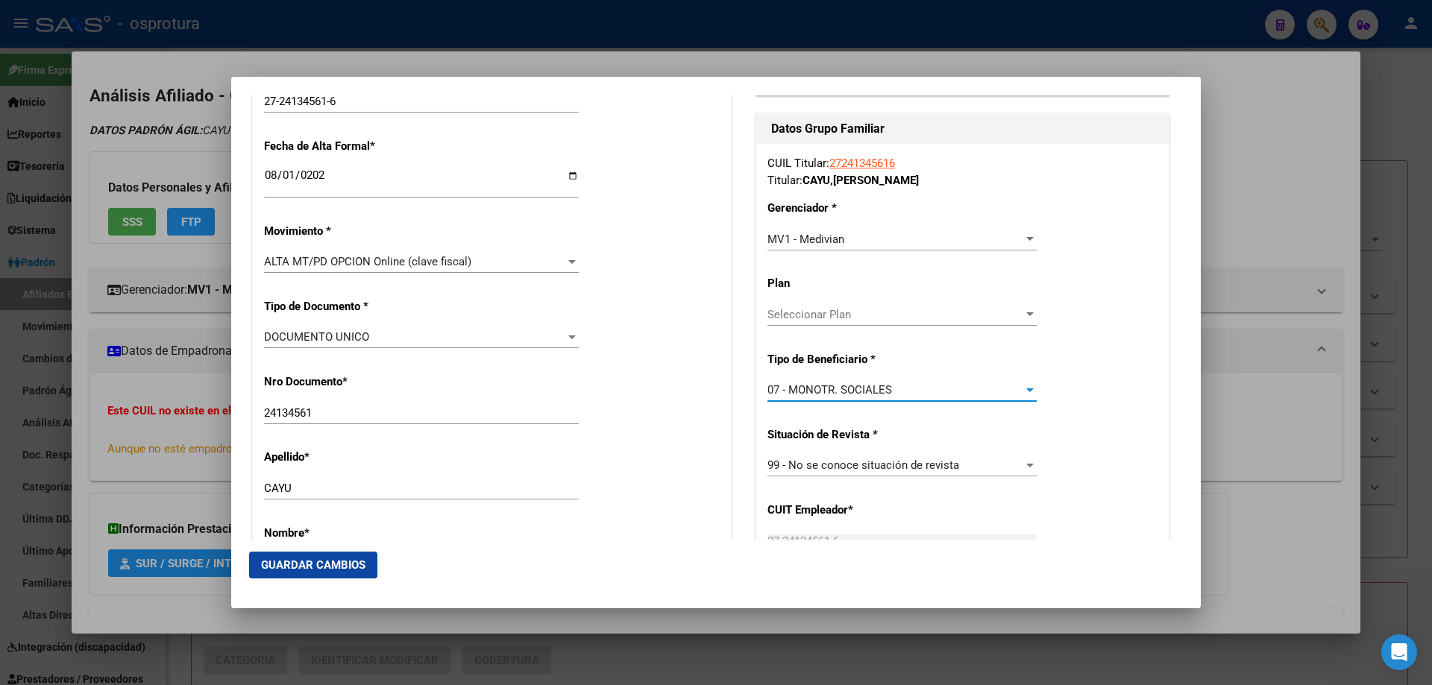
click at [348, 558] on button "Guardar Cambios" at bounding box center [313, 565] width 128 height 27
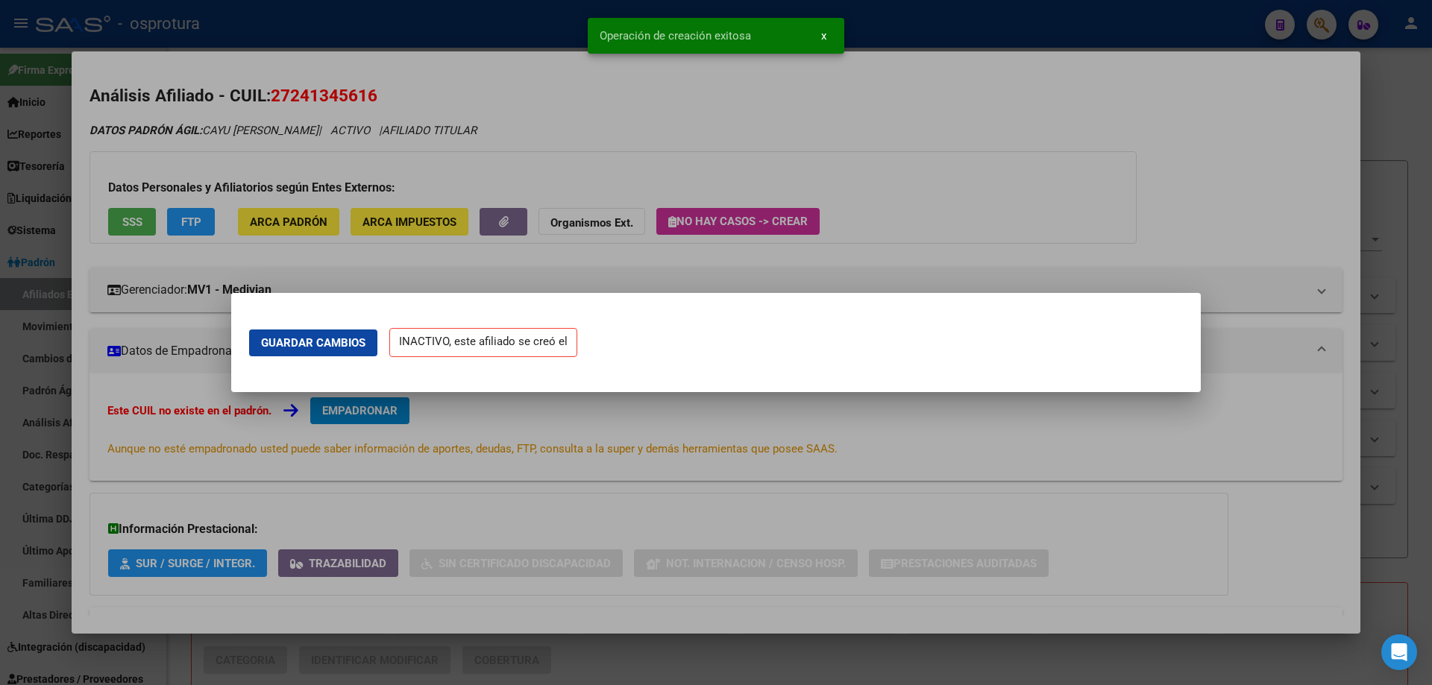
scroll to position [0, 0]
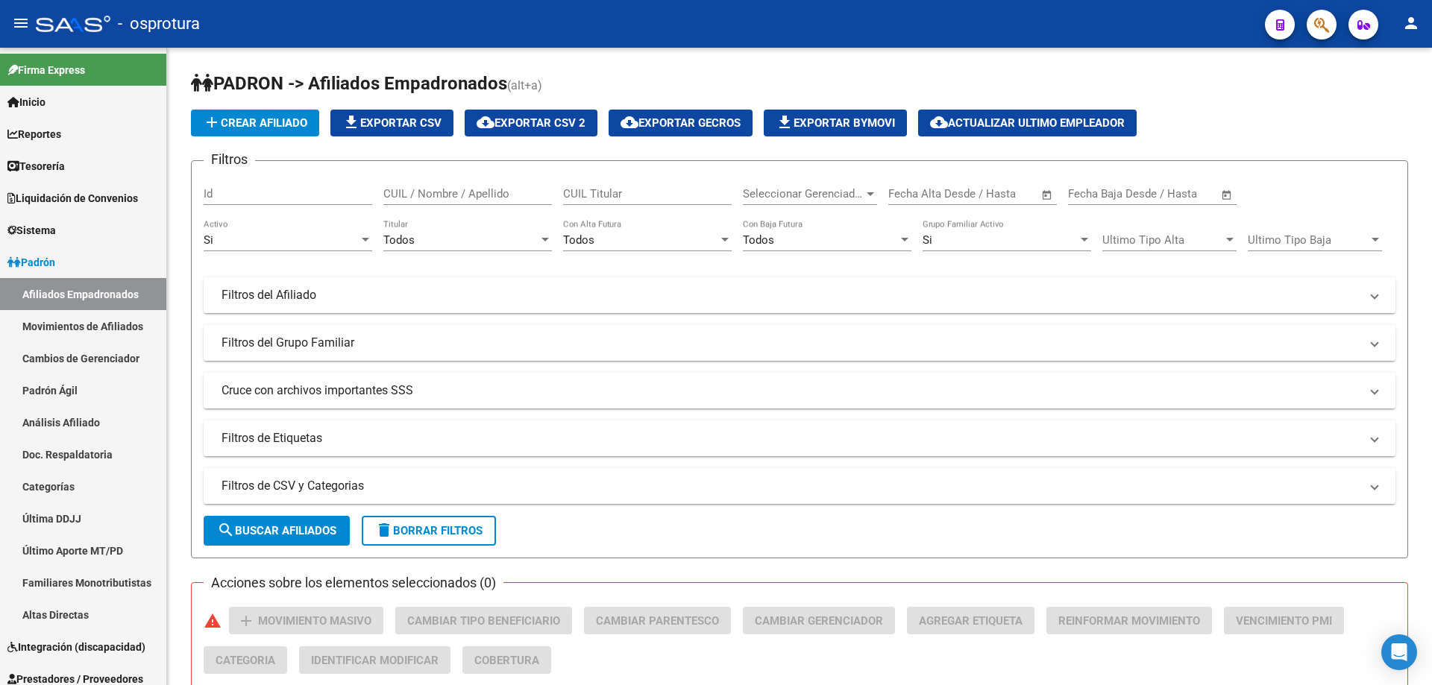
click at [1316, 34] on span "button" at bounding box center [1321, 25] width 15 height 31
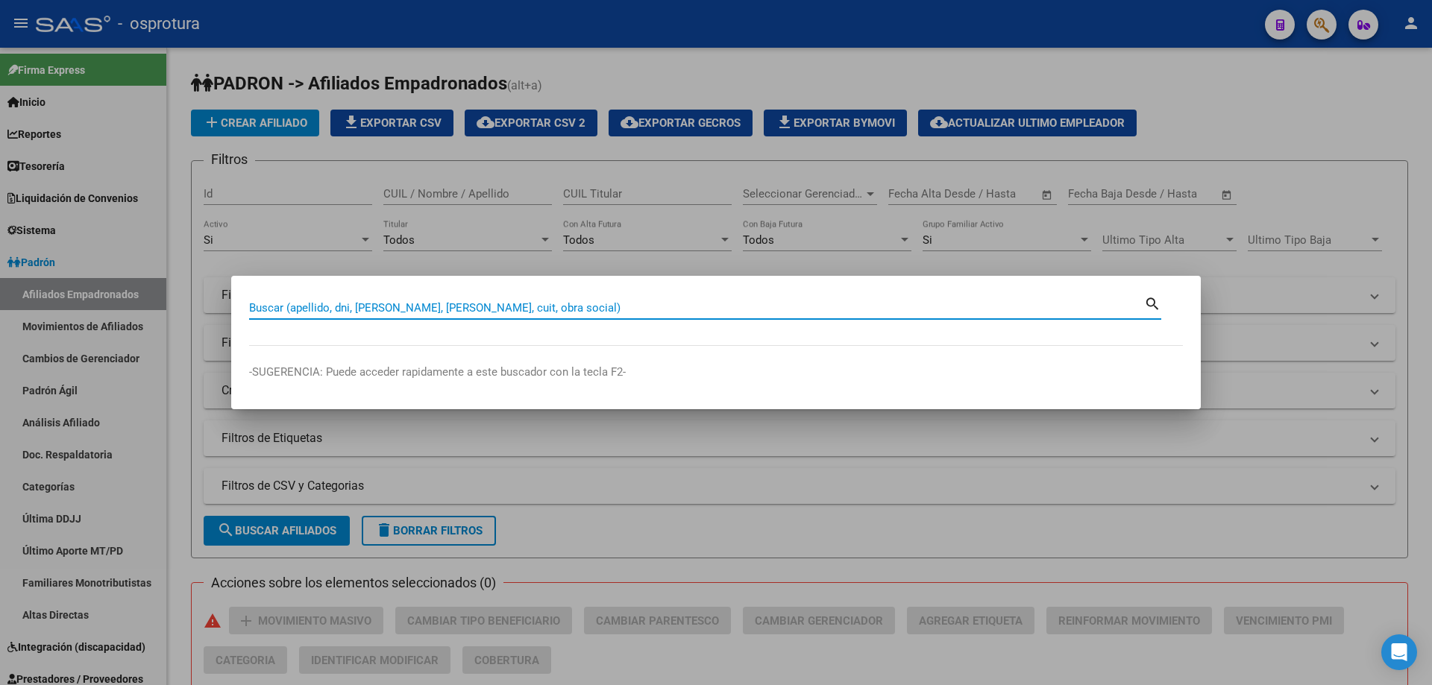
click at [679, 306] on input "Buscar (apellido, dni, [PERSON_NAME], [PERSON_NAME], cuit, obra social)" at bounding box center [696, 307] width 895 height 13
paste input "27-25232506-4"
type input "27252325064"
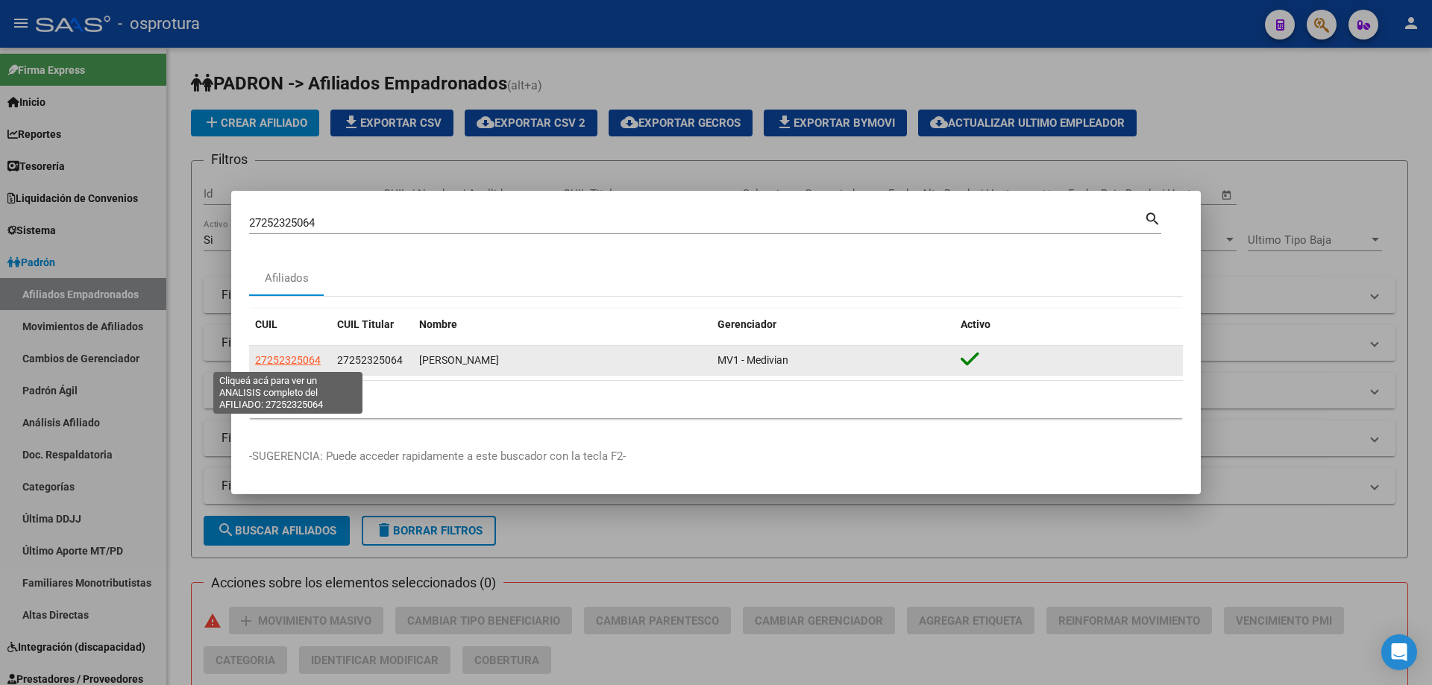
click at [294, 361] on span "27252325064" at bounding box center [288, 360] width 66 height 12
type textarea "27252325064"
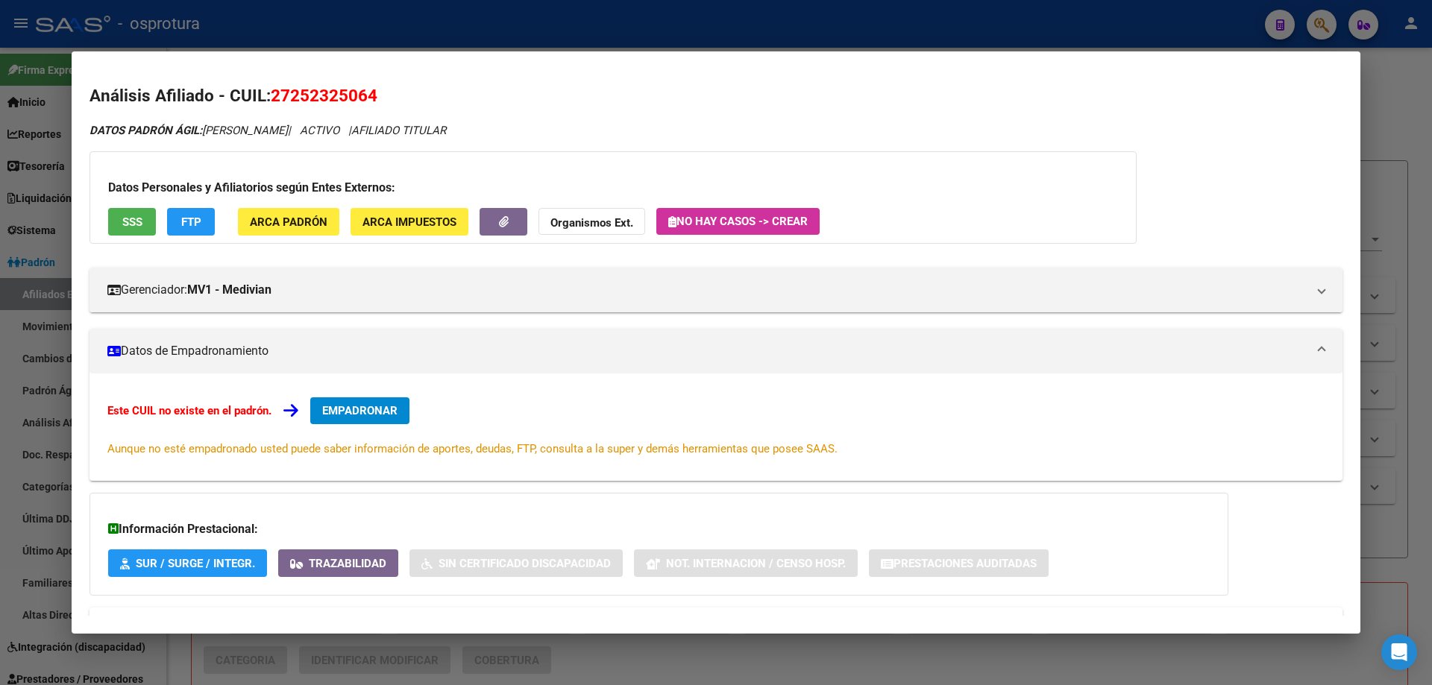
click at [353, 408] on span "EMPADRONAR" at bounding box center [359, 410] width 75 height 13
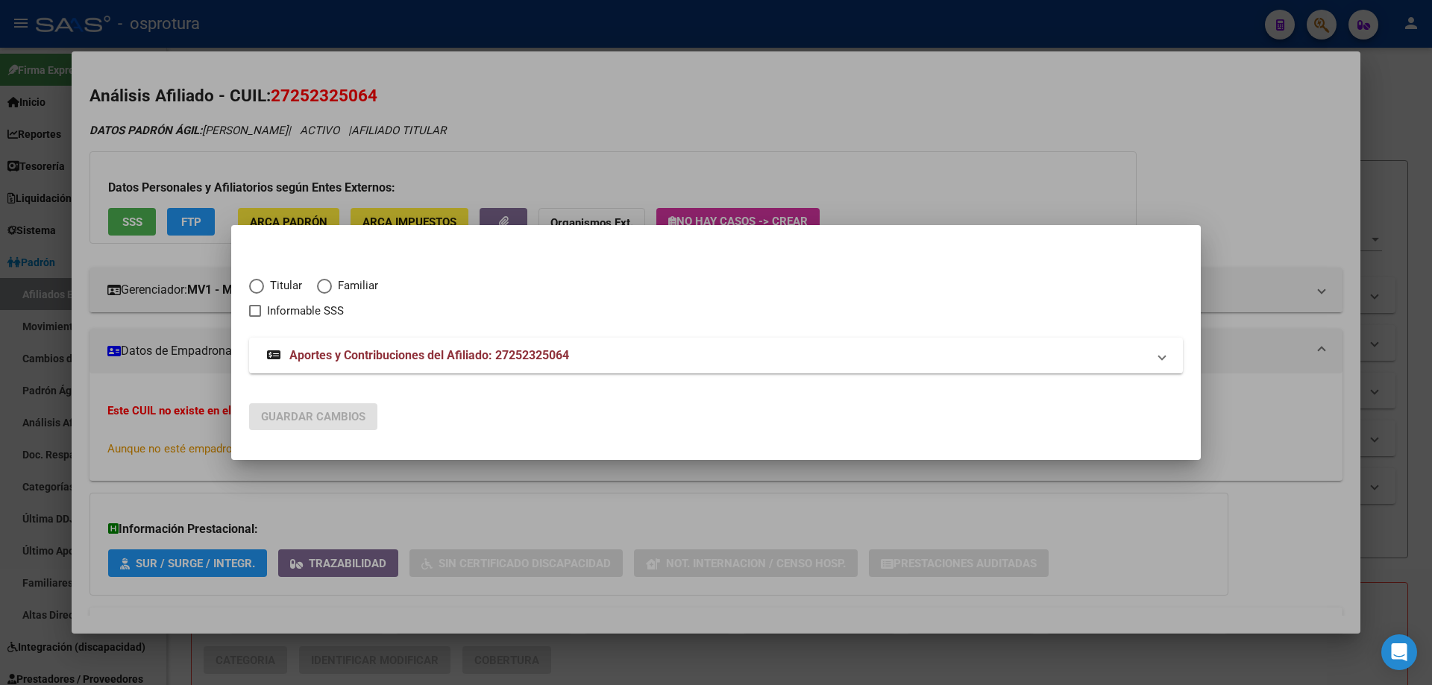
drag, startPoint x: 244, startPoint y: 276, endPoint x: 266, endPoint y: 286, distance: 24.0
click at [265, 286] on mat-dialog-content "Titular Familiar Informable SSS Aportes y Contribuciones del Afiliado: 27252325…" at bounding box center [716, 317] width 970 height 148
click at [266, 286] on span "Titular" at bounding box center [283, 285] width 38 height 17
click at [264, 286] on input "Titular" at bounding box center [256, 286] width 15 height 15
radio input "true"
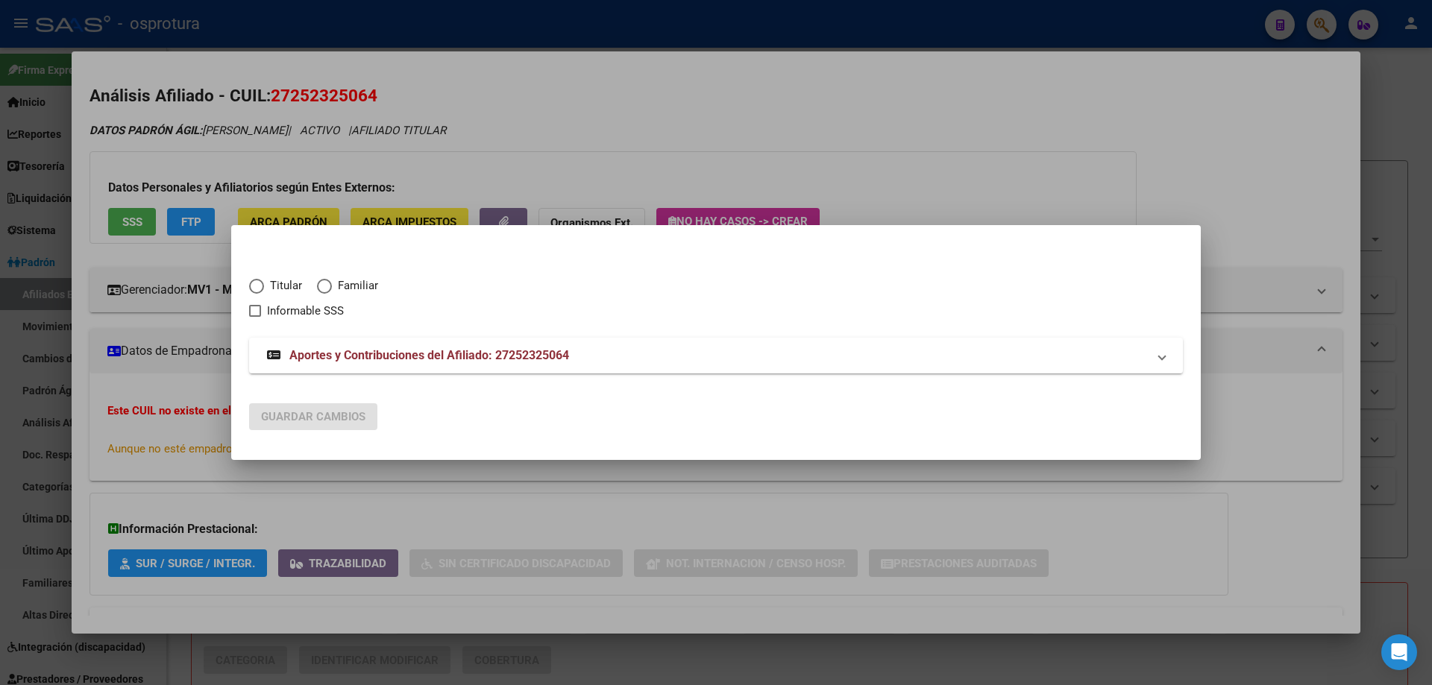
checkbox input "true"
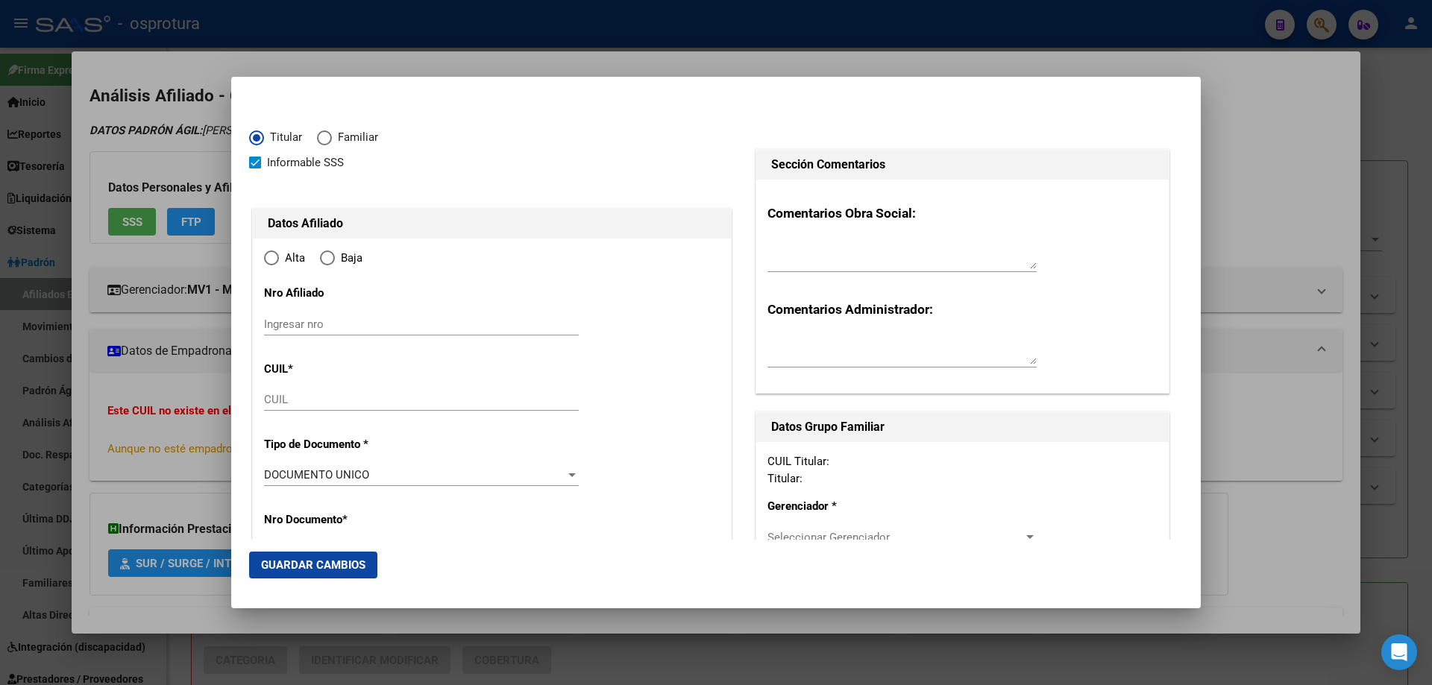
type input "27-25232506-4"
type input "25232506"
type input "[PERSON_NAME]"
type input "[DATE]"
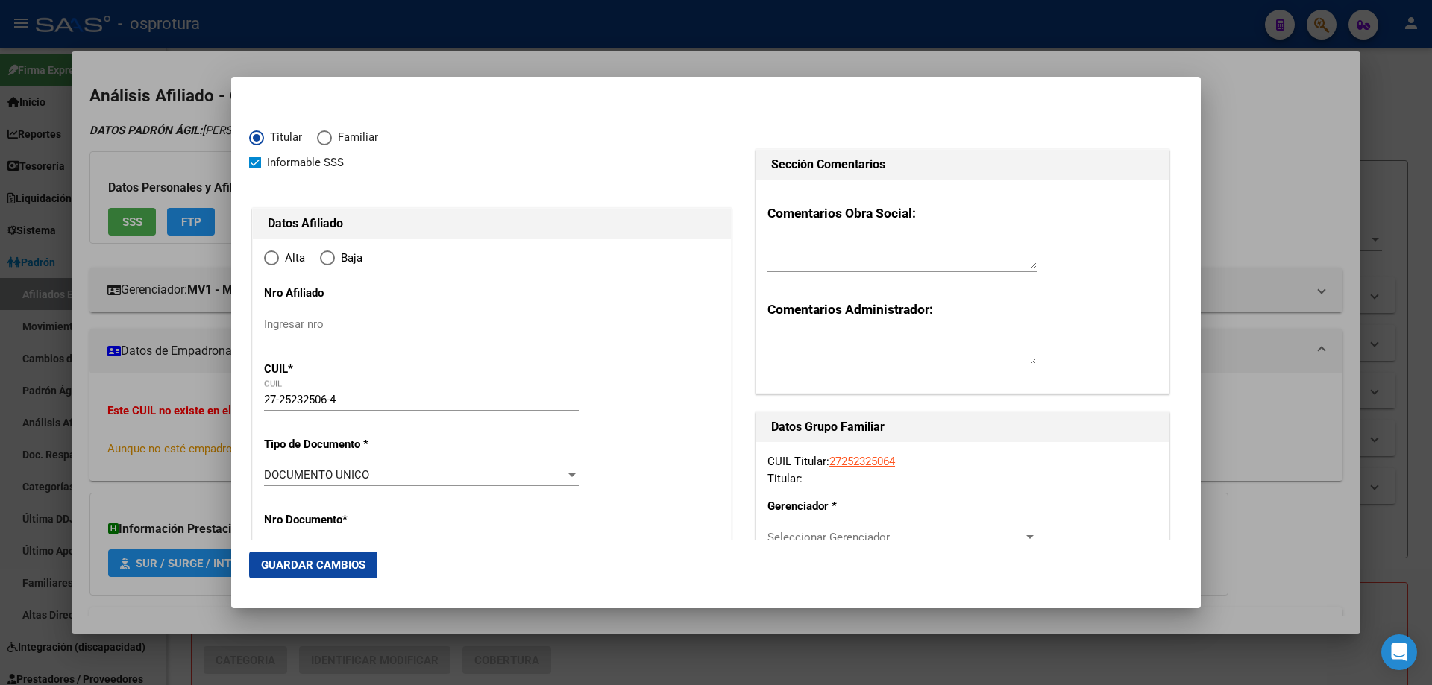
type input "[GEOGRAPHIC_DATA]"
type input "1842"
type input "Evita"
type input "2239"
radio input "true"
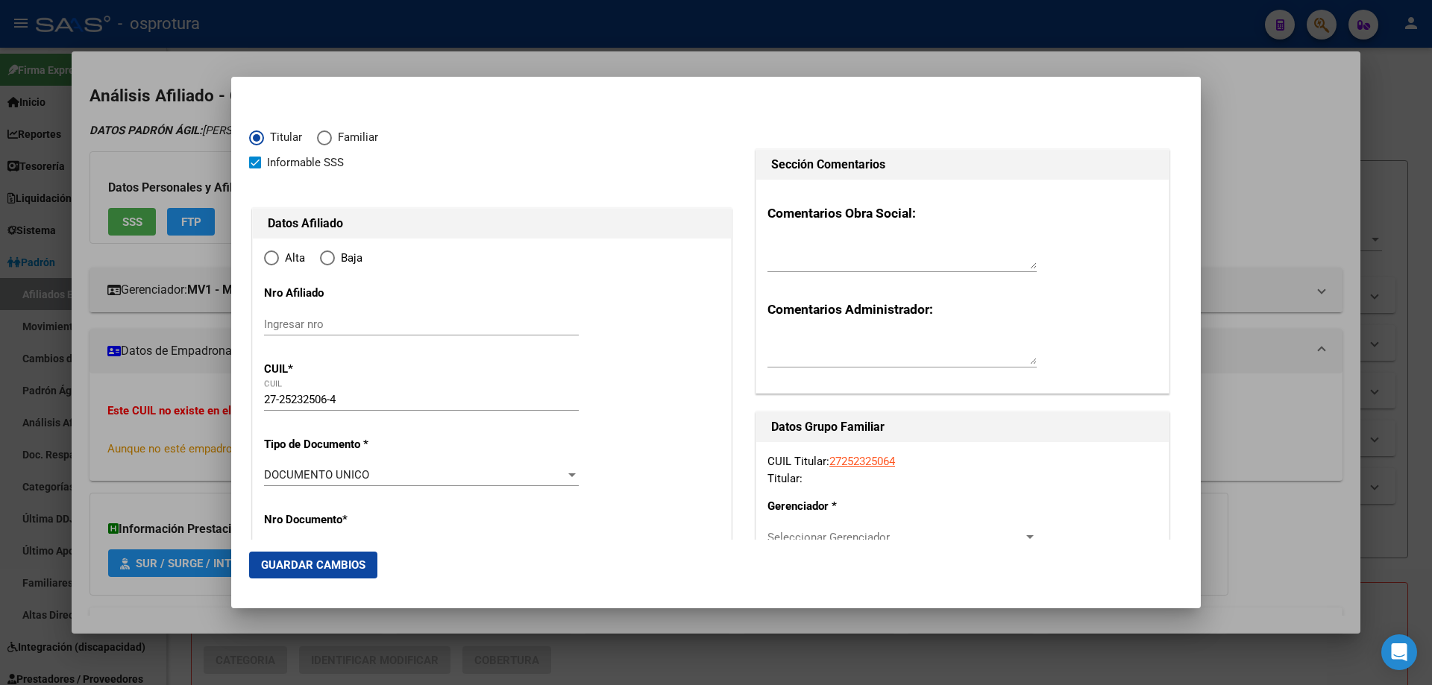
type input "[GEOGRAPHIC_DATA]"
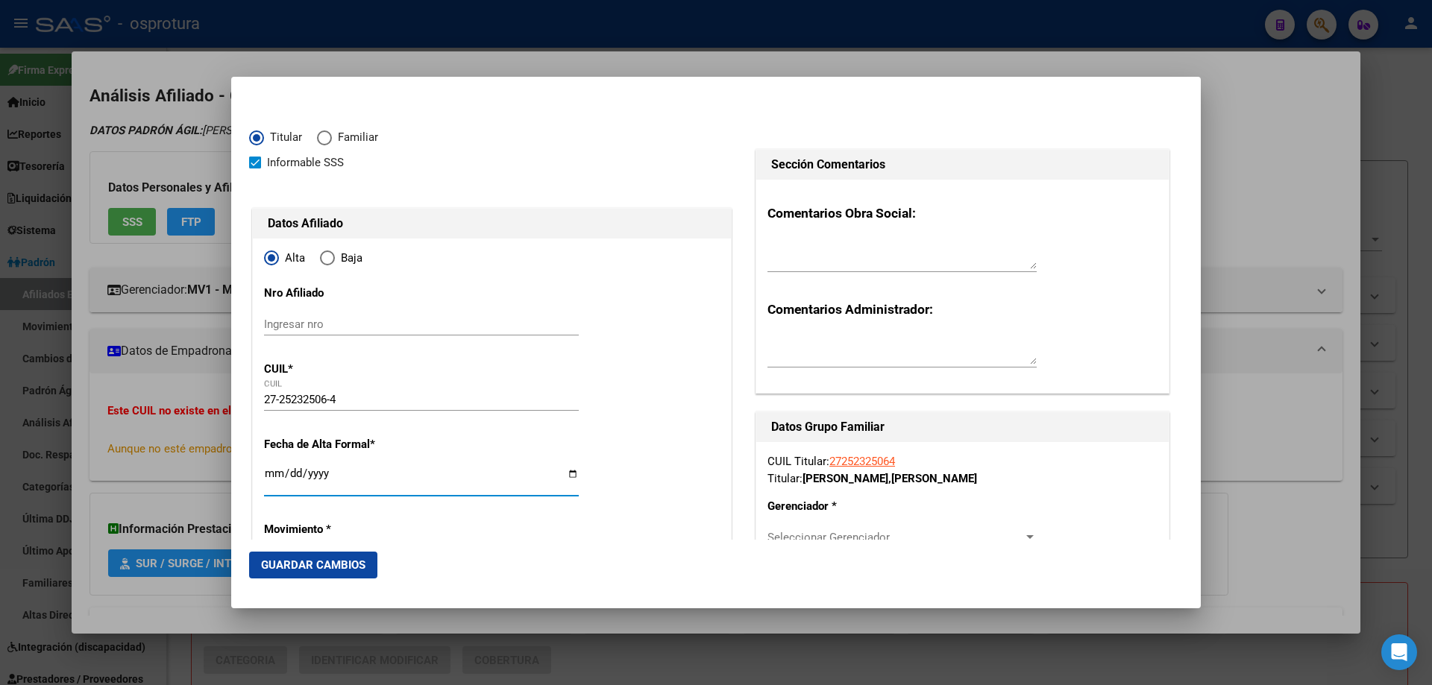
click at [271, 471] on input "Ingresar fecha" at bounding box center [421, 480] width 315 height 24
type input "[DATE]"
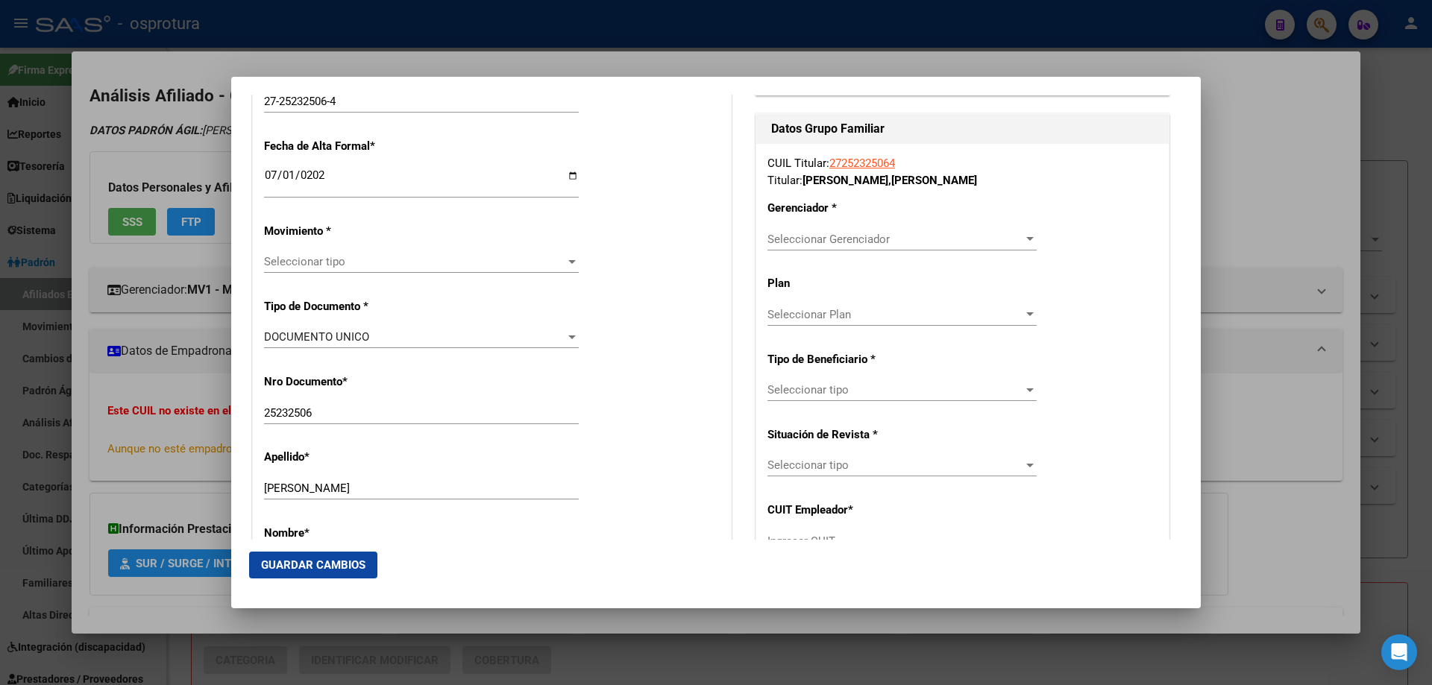
click at [290, 252] on div "Seleccionar tipo Seleccionar tipo" at bounding box center [421, 262] width 315 height 22
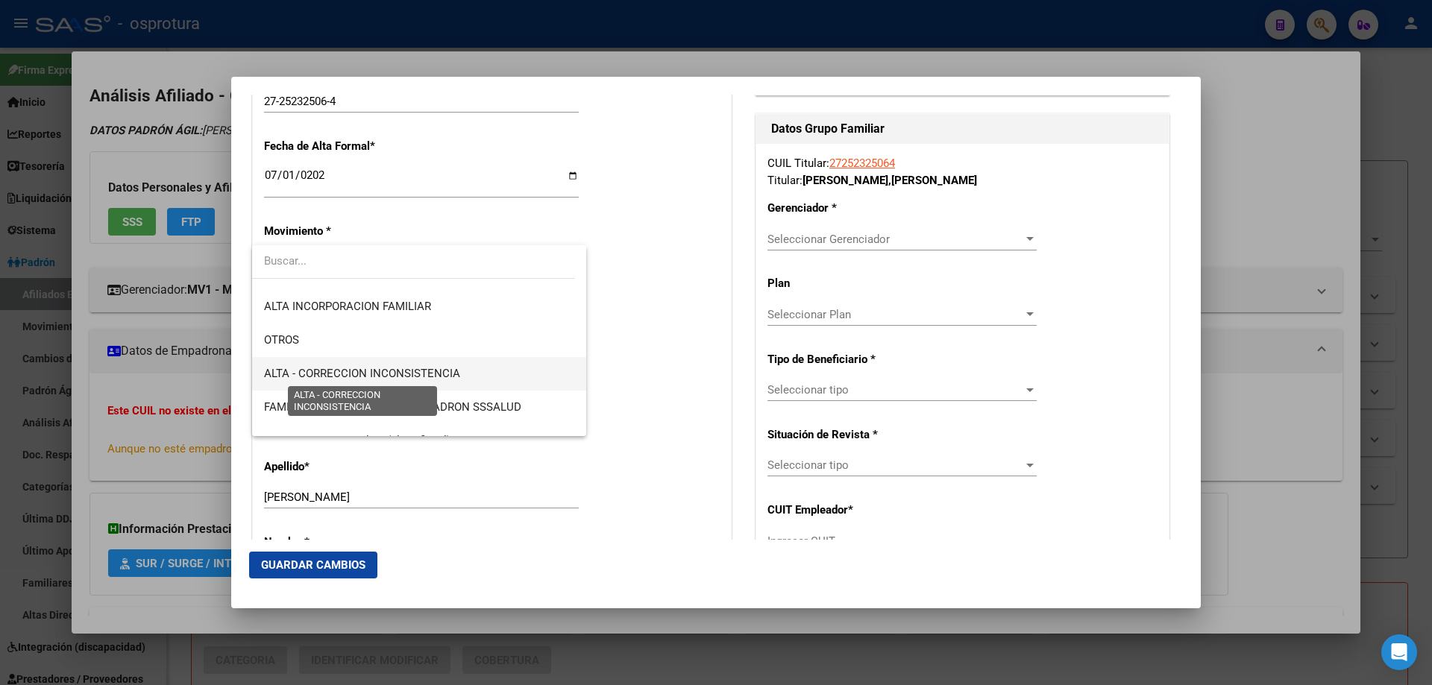
scroll to position [373, 0]
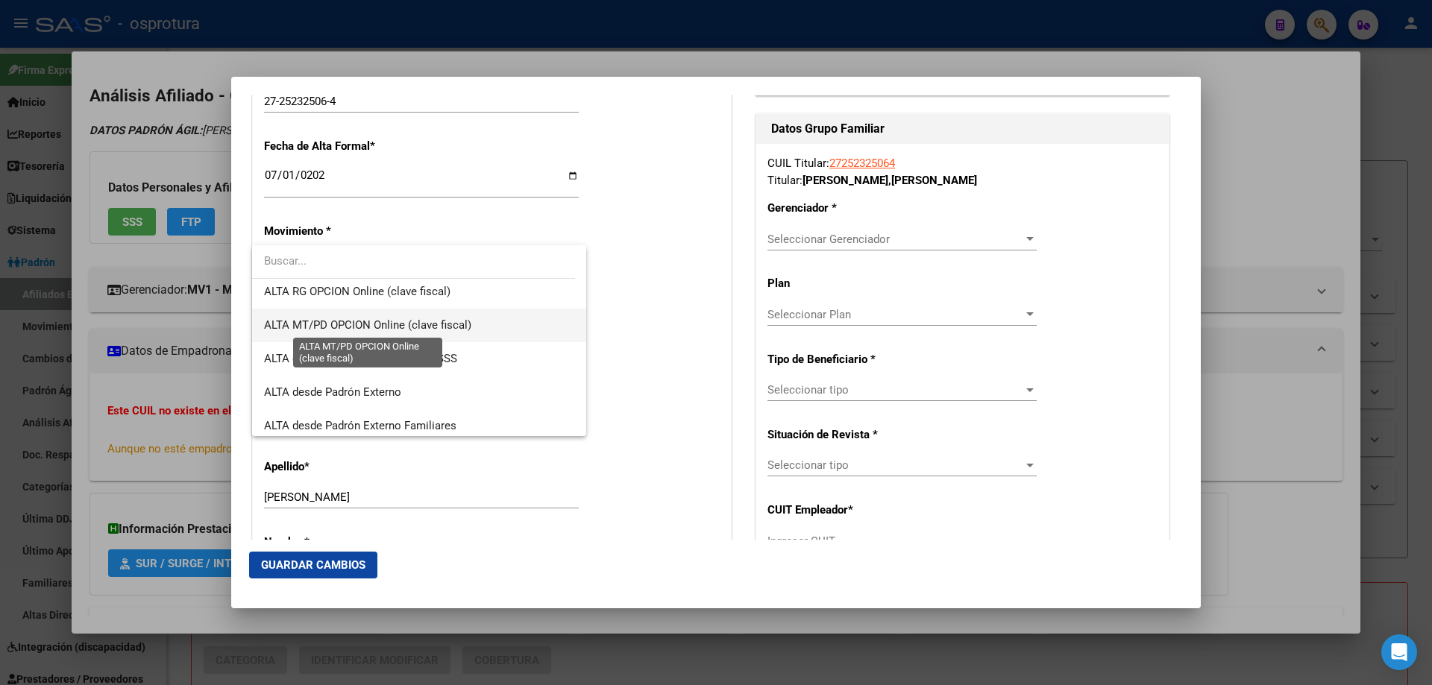
click at [343, 322] on span "ALTA MT/PD OPCION Online (clave fiscal)" at bounding box center [367, 324] width 207 height 13
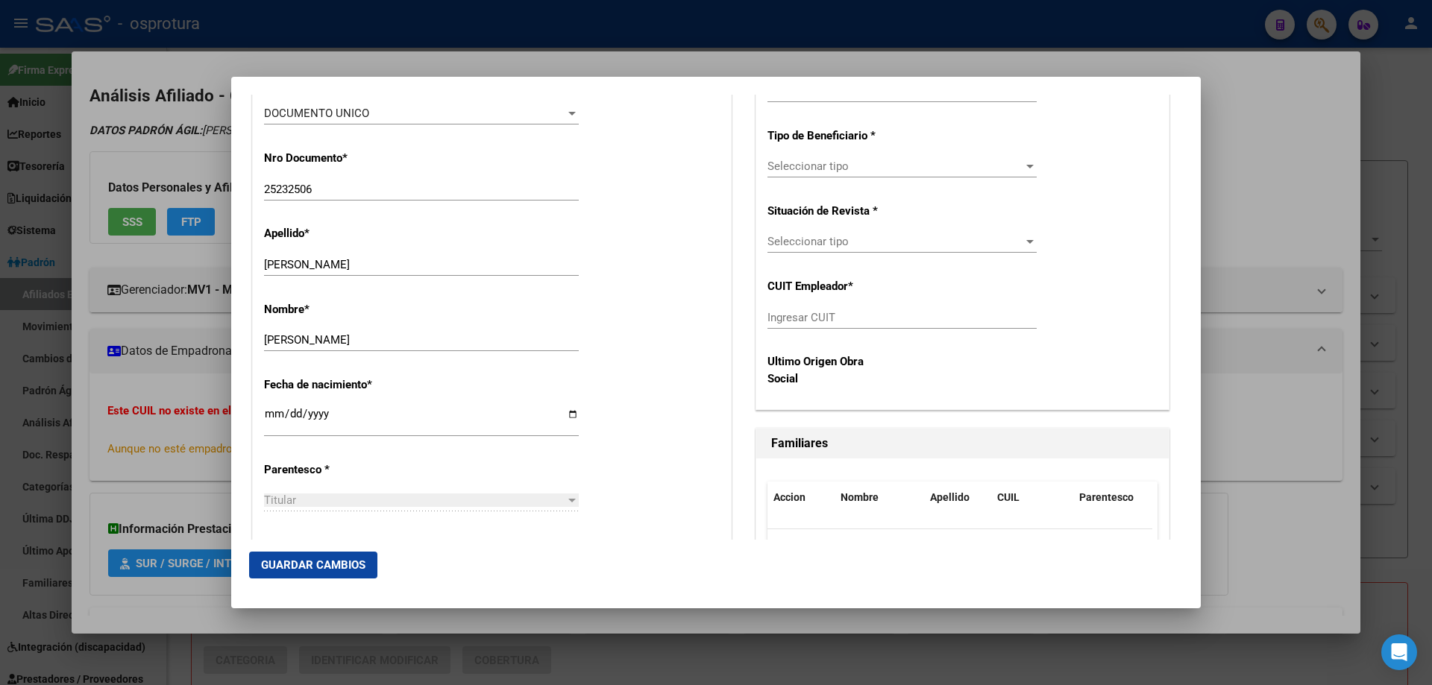
scroll to position [597, 0]
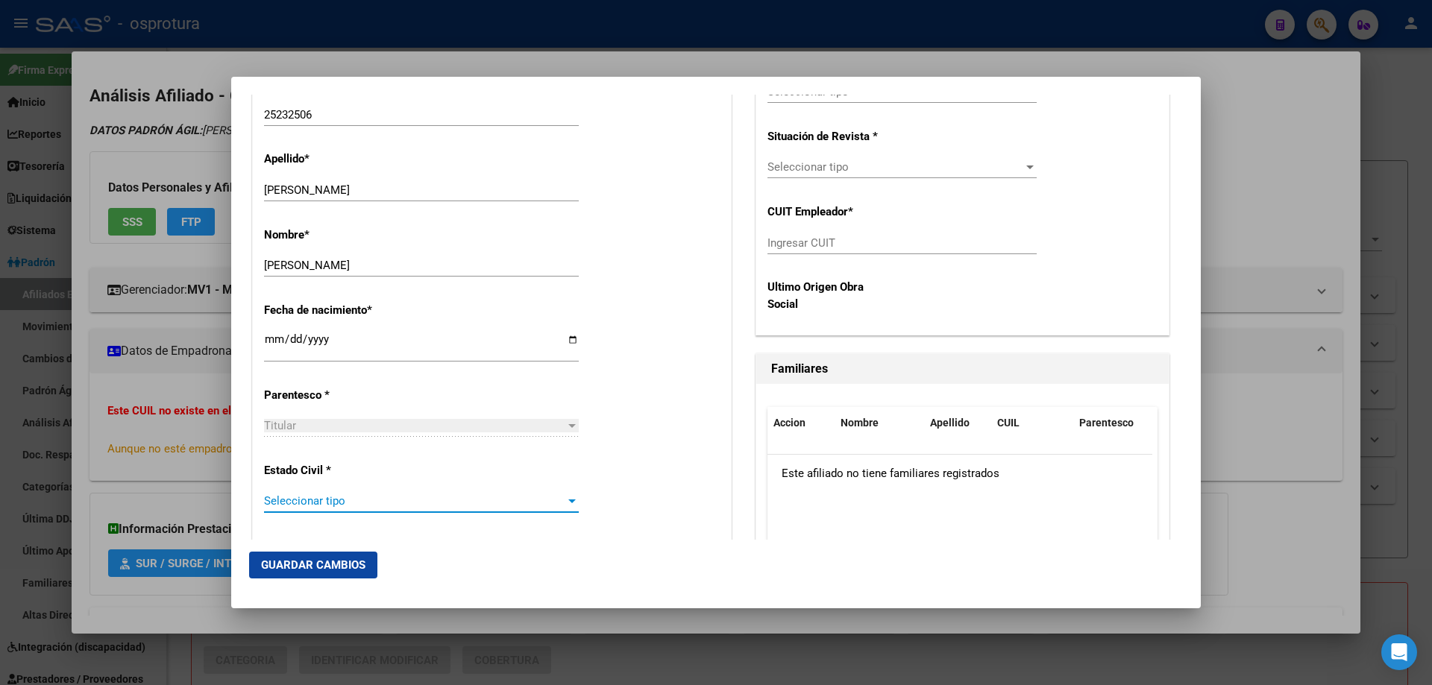
click at [362, 498] on span "Seleccionar tipo" at bounding box center [414, 500] width 301 height 13
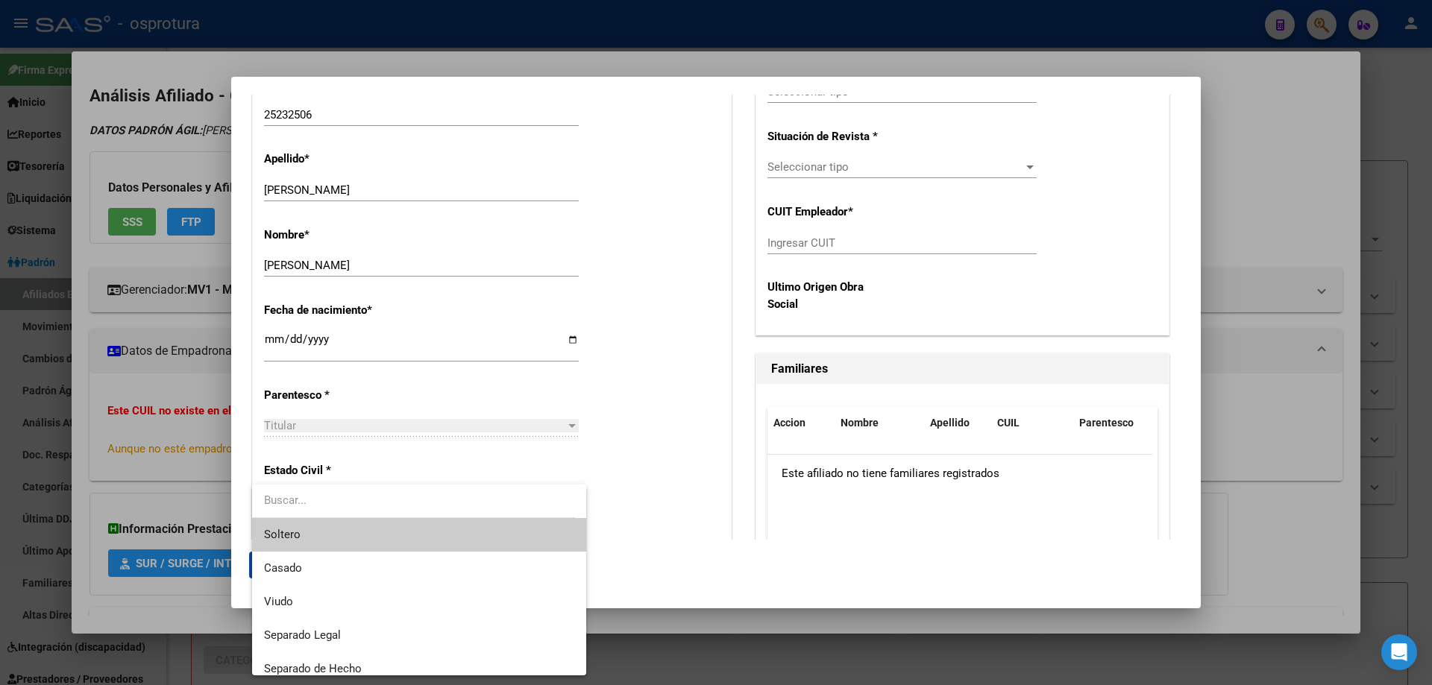
click at [353, 536] on span "Soltero" at bounding box center [419, 535] width 310 height 34
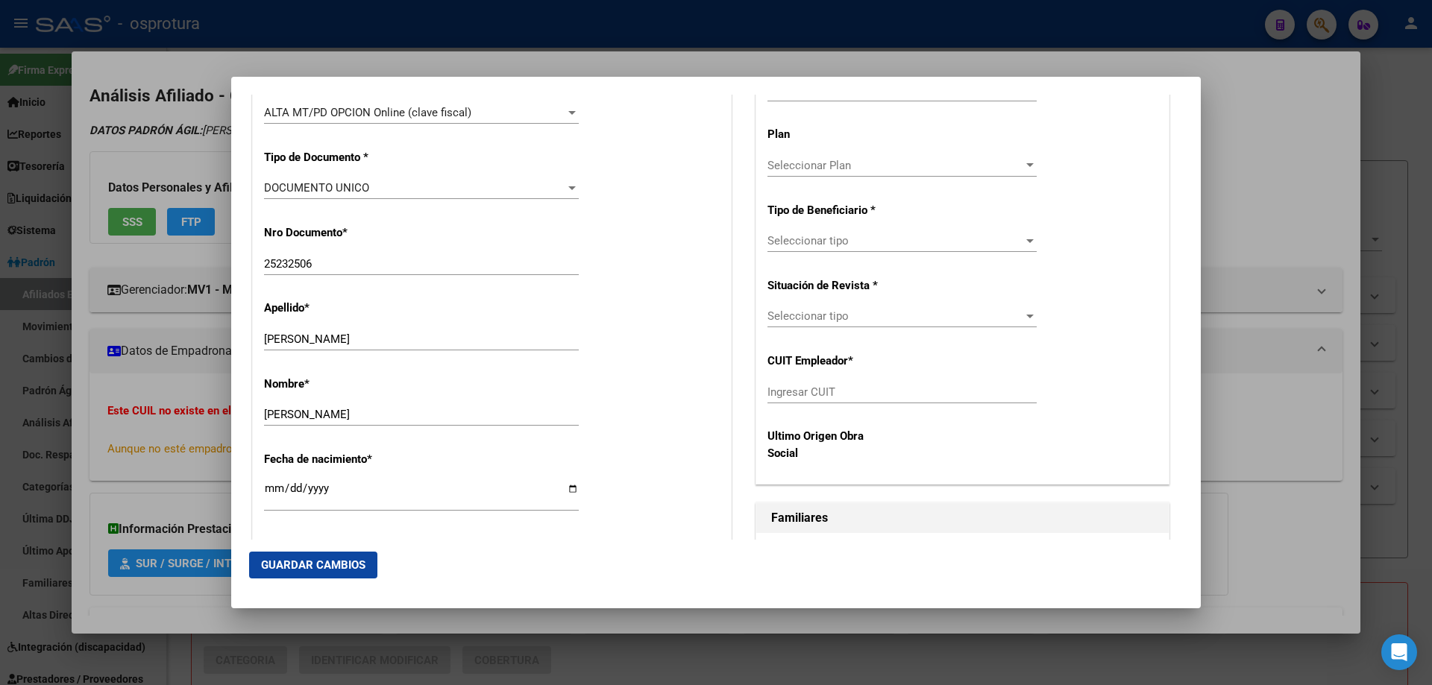
scroll to position [373, 0]
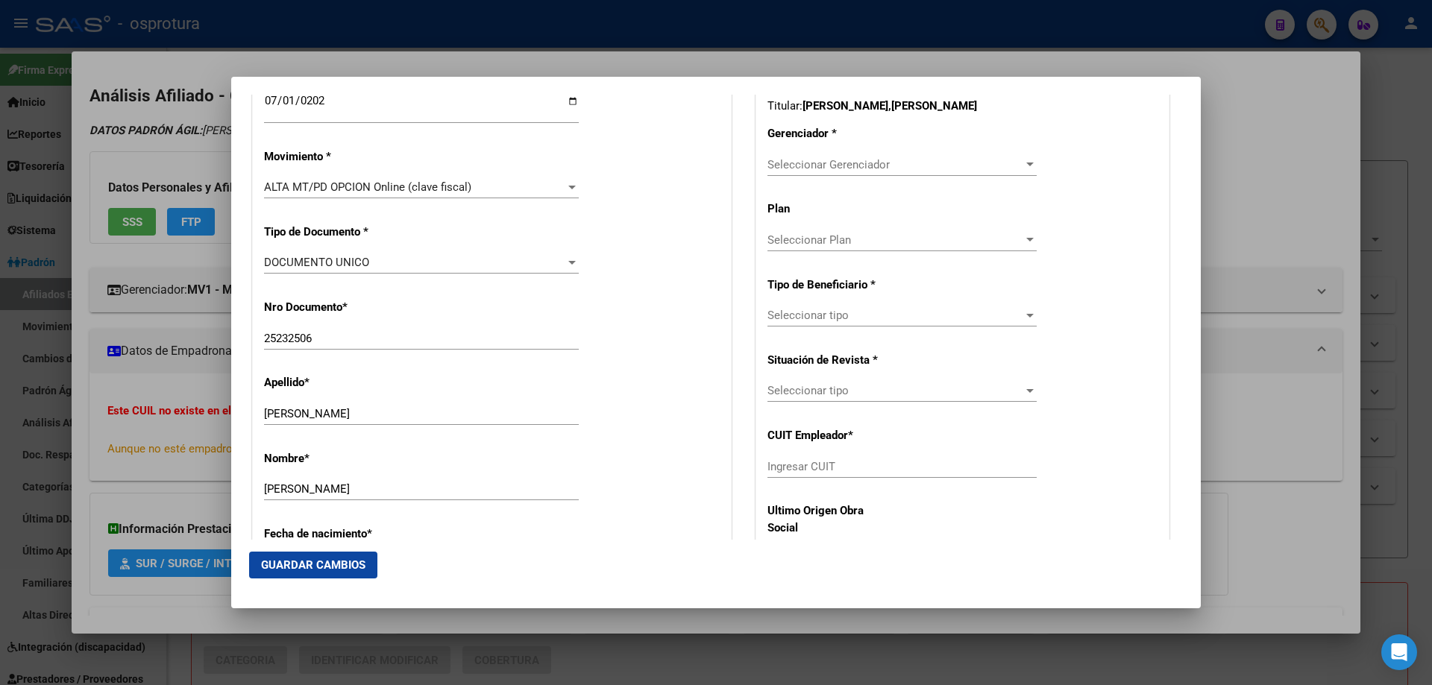
click at [802, 155] on div "Seleccionar Gerenciador Seleccionar Gerenciador" at bounding box center [901, 165] width 269 height 22
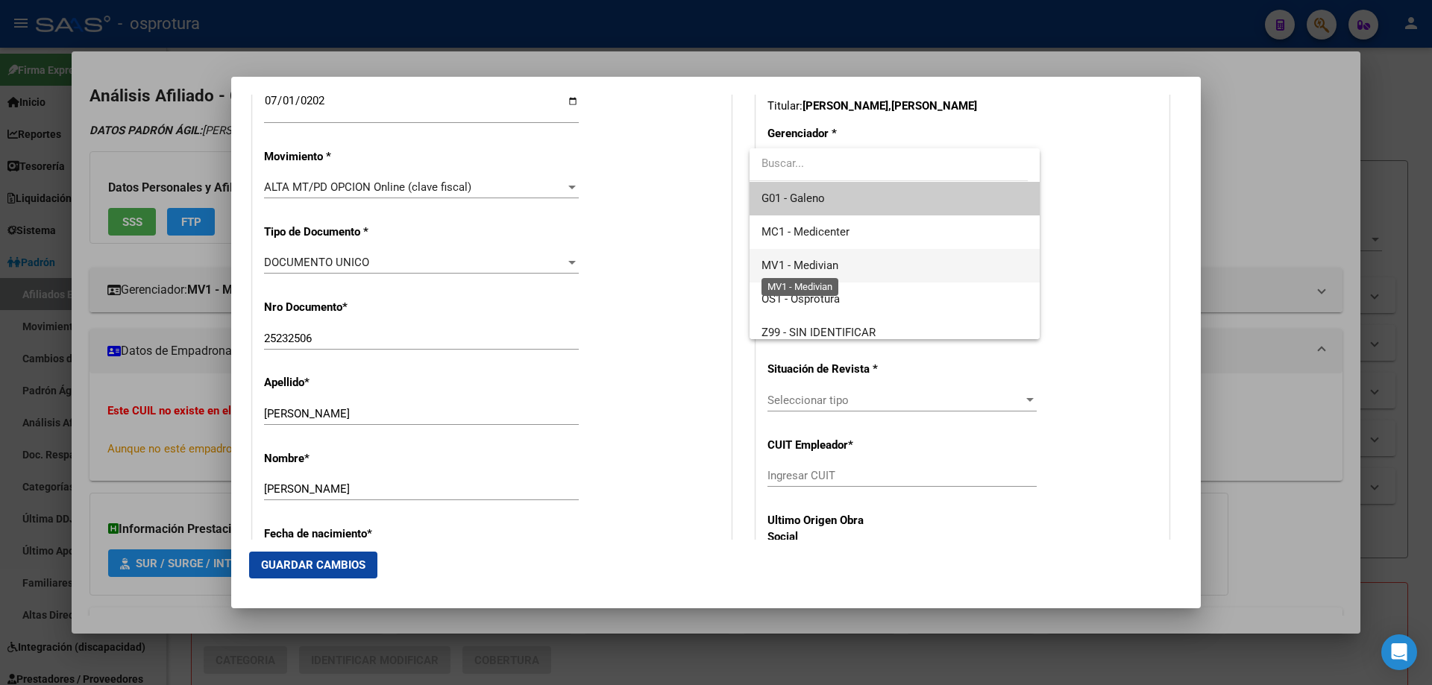
click at [824, 260] on span "MV1 - Medivian" at bounding box center [799, 265] width 77 height 13
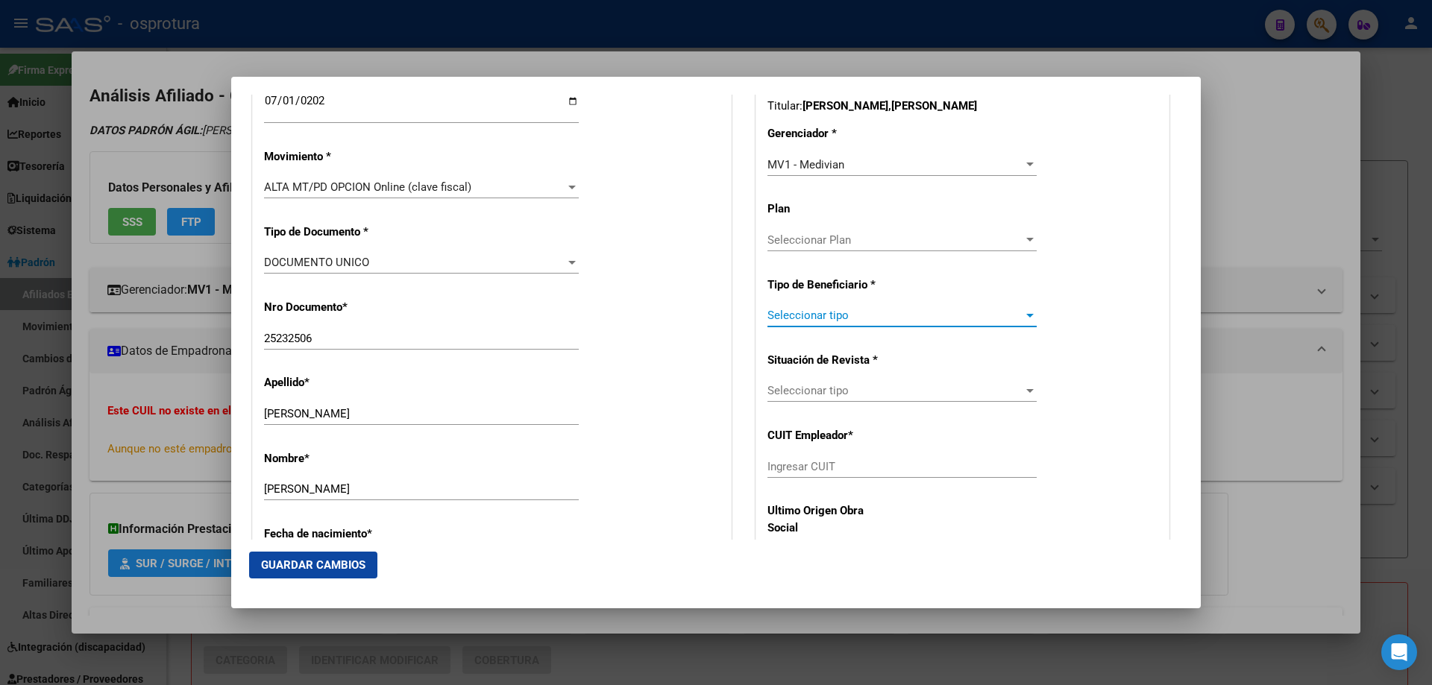
click at [815, 318] on span "Seleccionar tipo" at bounding box center [895, 315] width 256 height 13
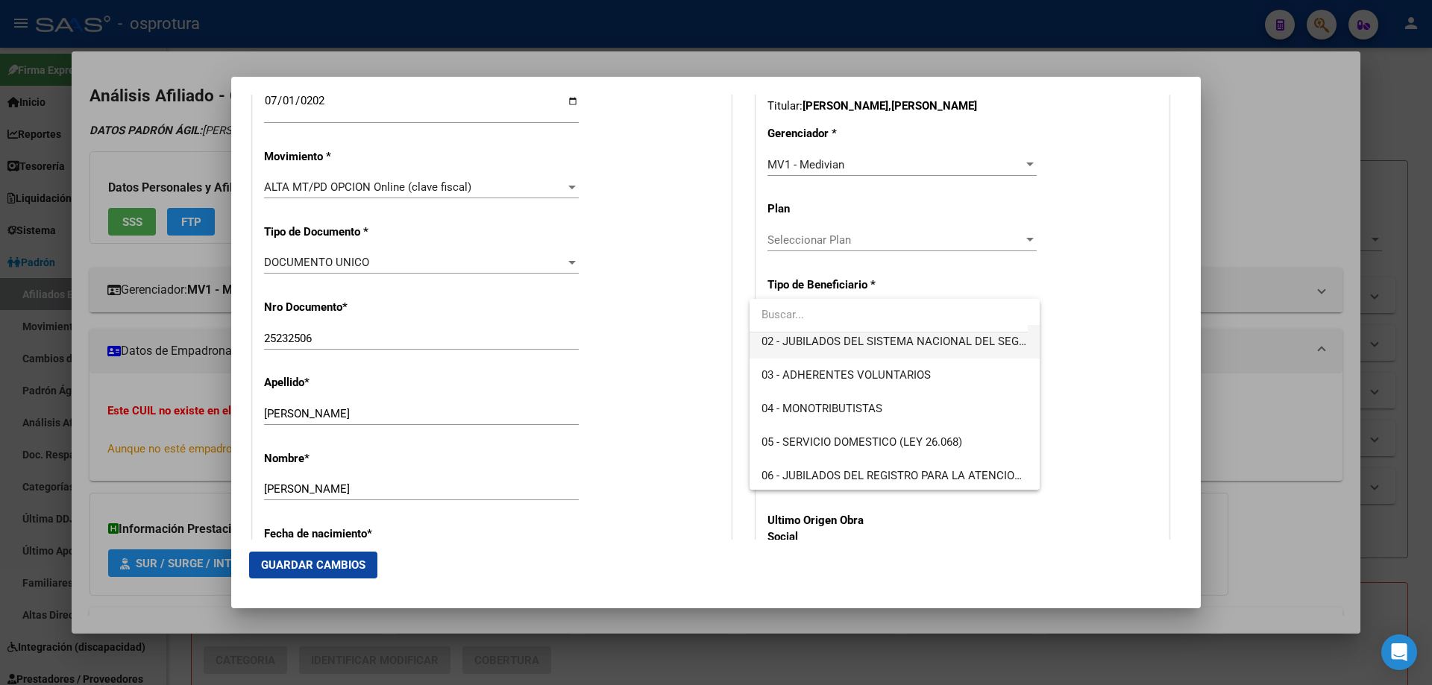
scroll to position [149, 0]
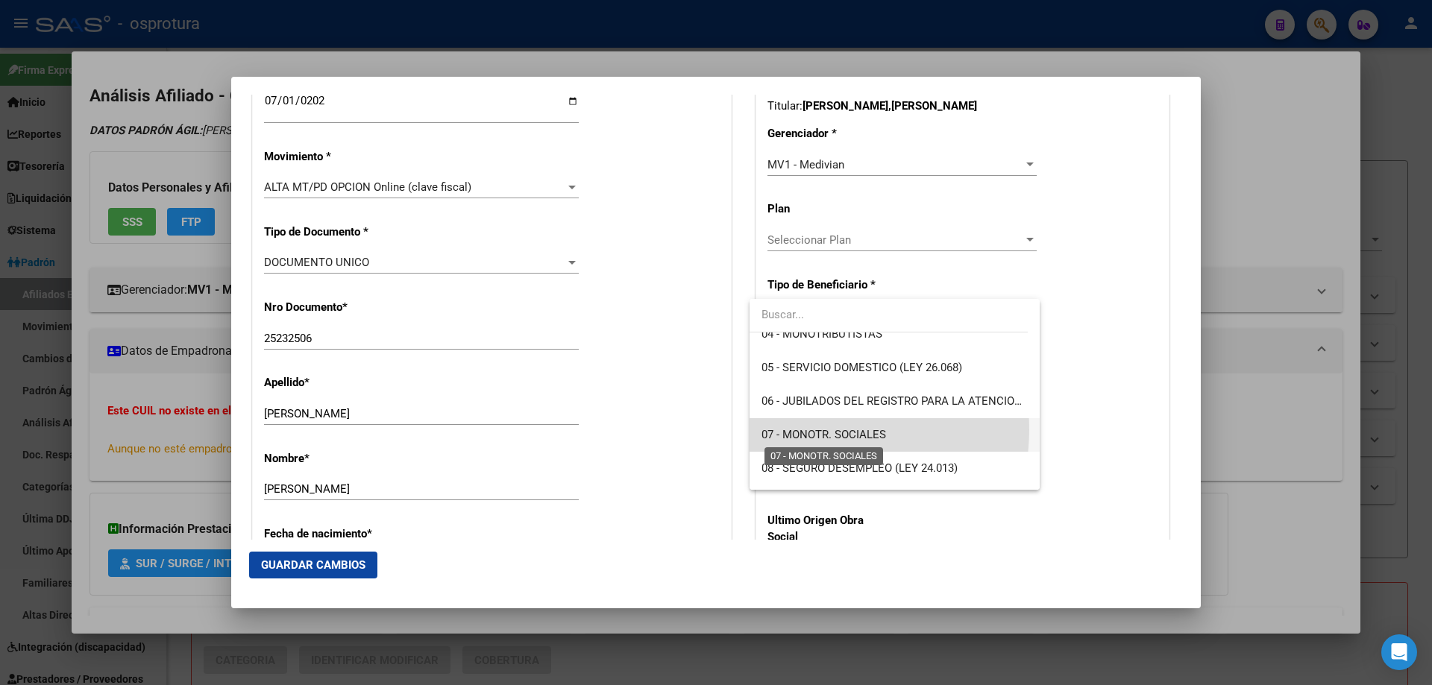
click at [811, 430] on span "07 - MONOTR. SOCIALES" at bounding box center [823, 434] width 125 height 13
type input "27-25232506-4"
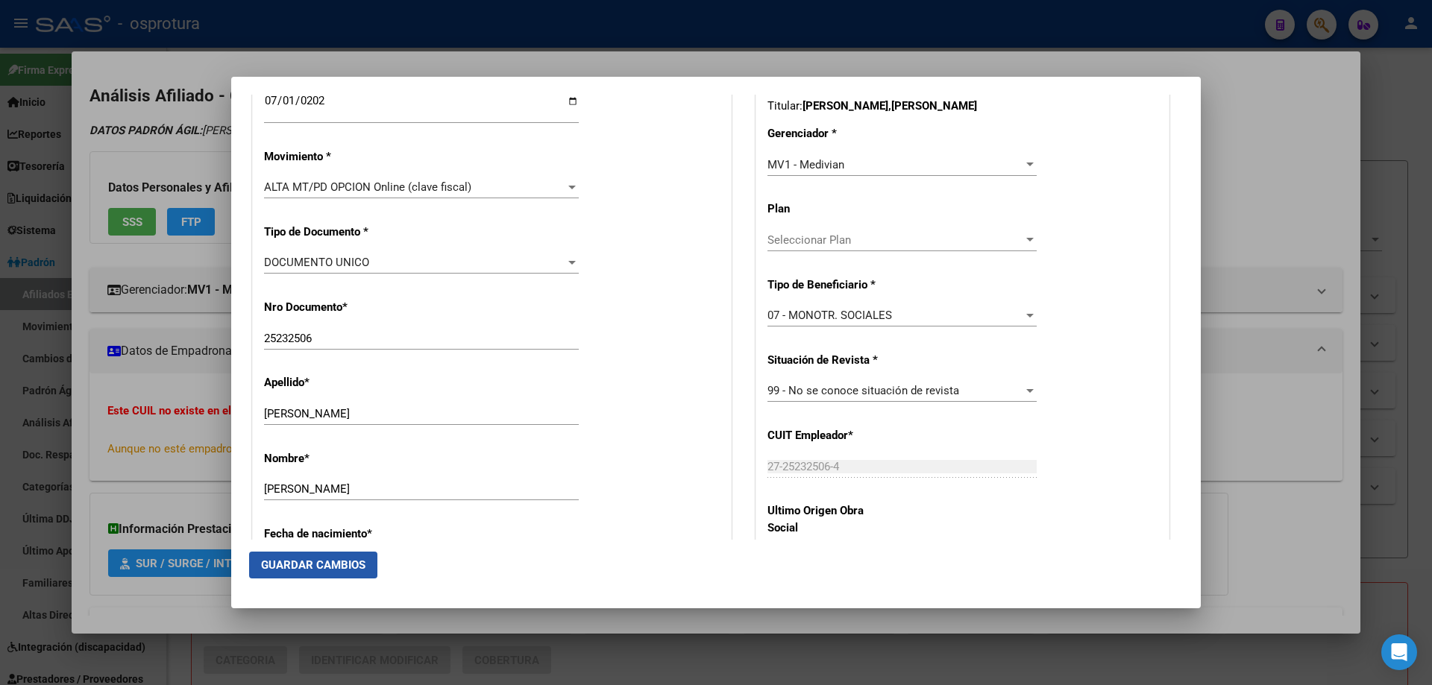
click at [301, 561] on span "Guardar Cambios" at bounding box center [313, 565] width 104 height 13
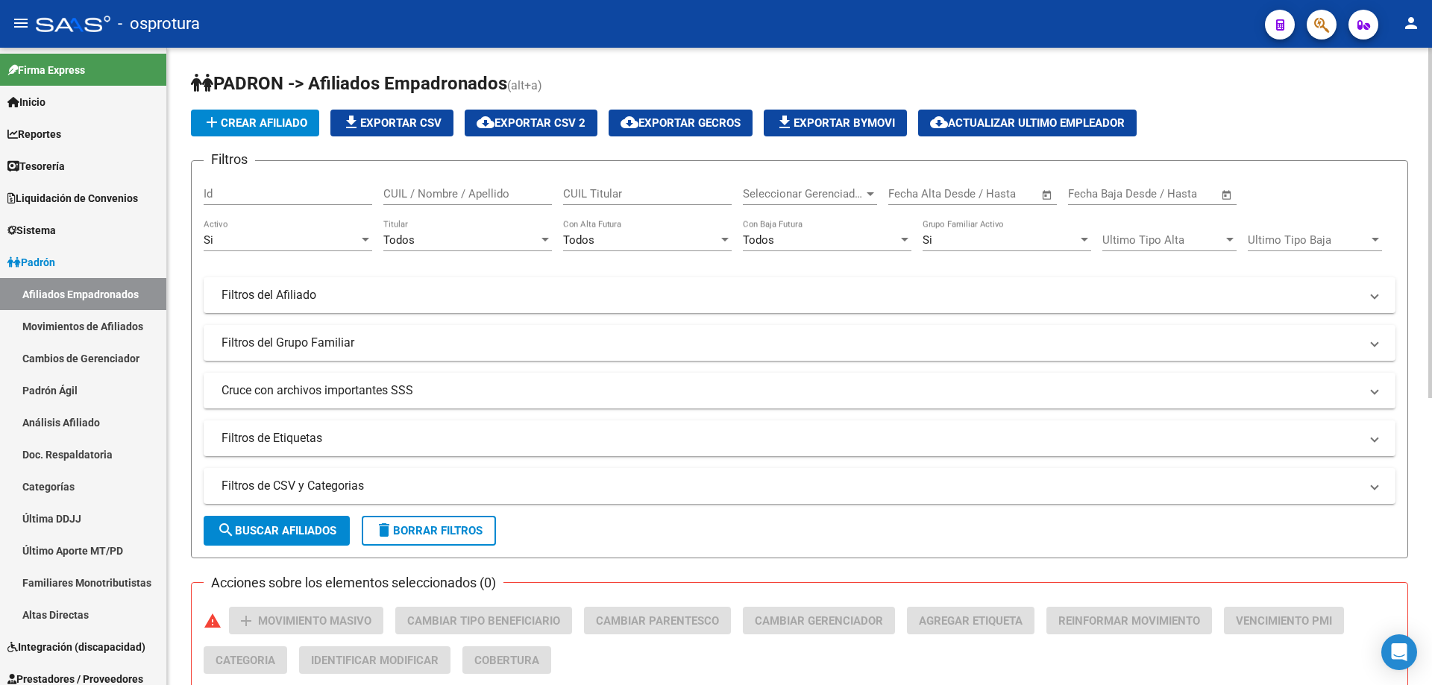
click at [434, 536] on span "delete Borrar Filtros" at bounding box center [428, 530] width 107 height 13
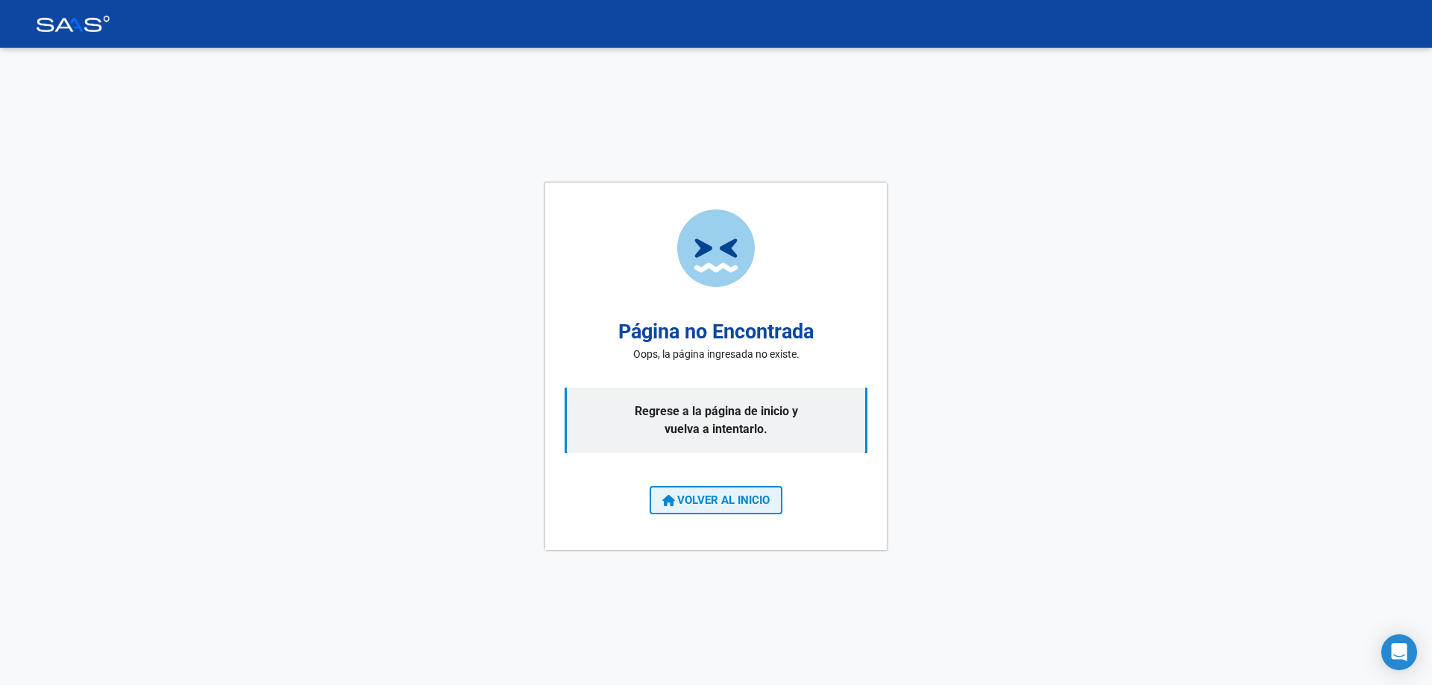
click at [701, 508] on button "VOLVER AL INICIO" at bounding box center [716, 500] width 133 height 28
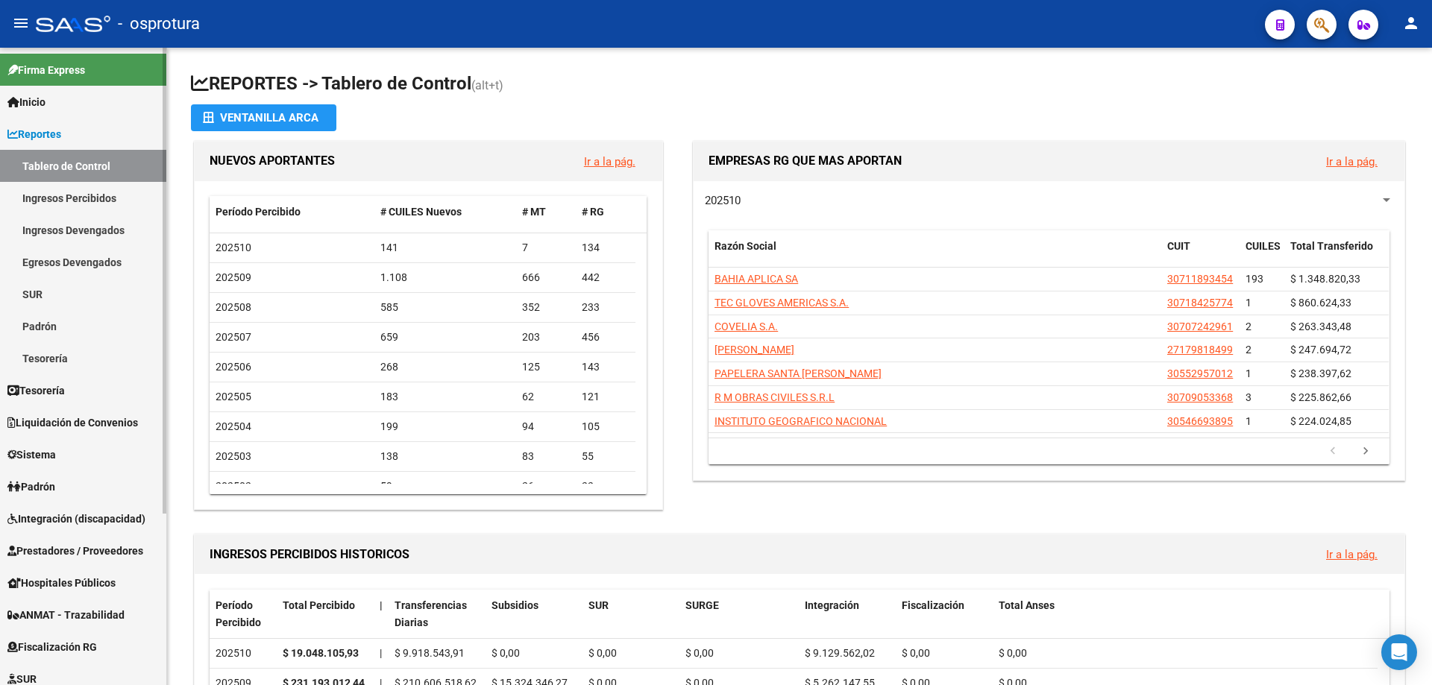
click at [50, 124] on link "Reportes" at bounding box center [83, 134] width 166 height 32
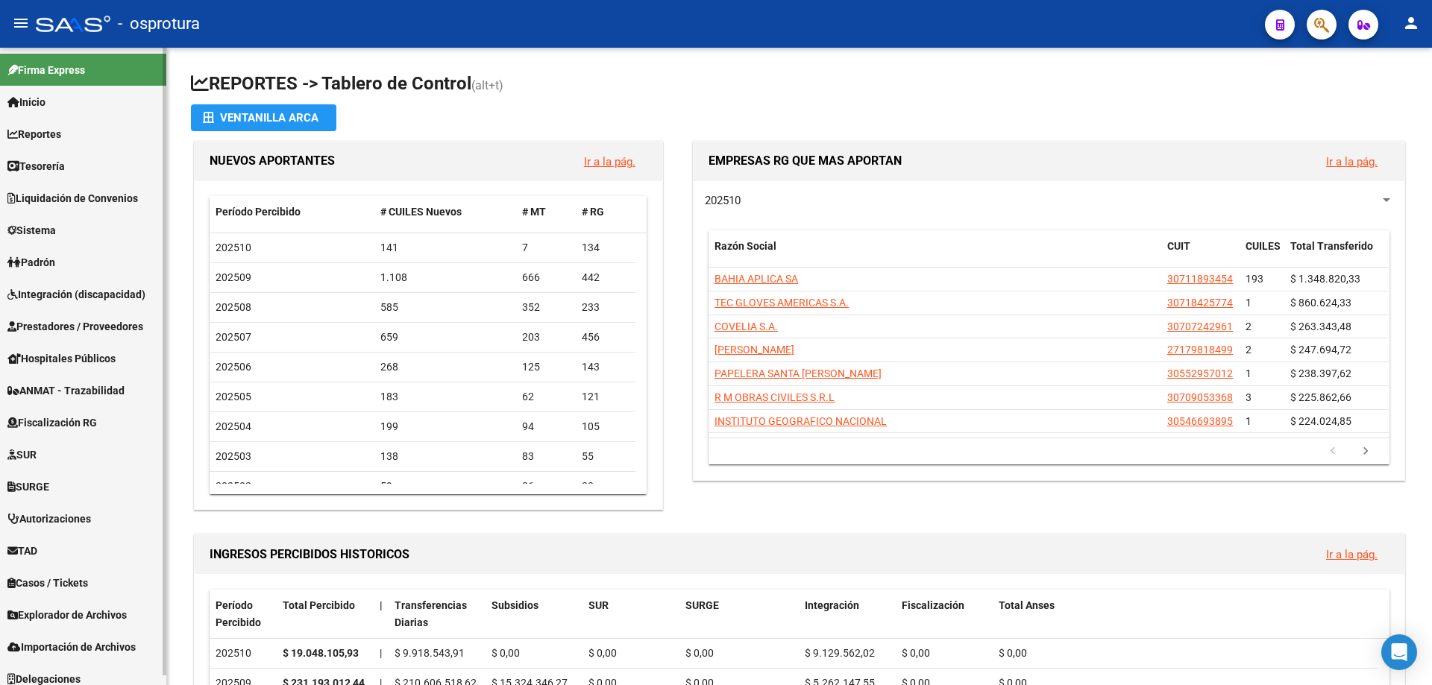
click at [48, 264] on span "Padrón" at bounding box center [31, 262] width 48 height 16
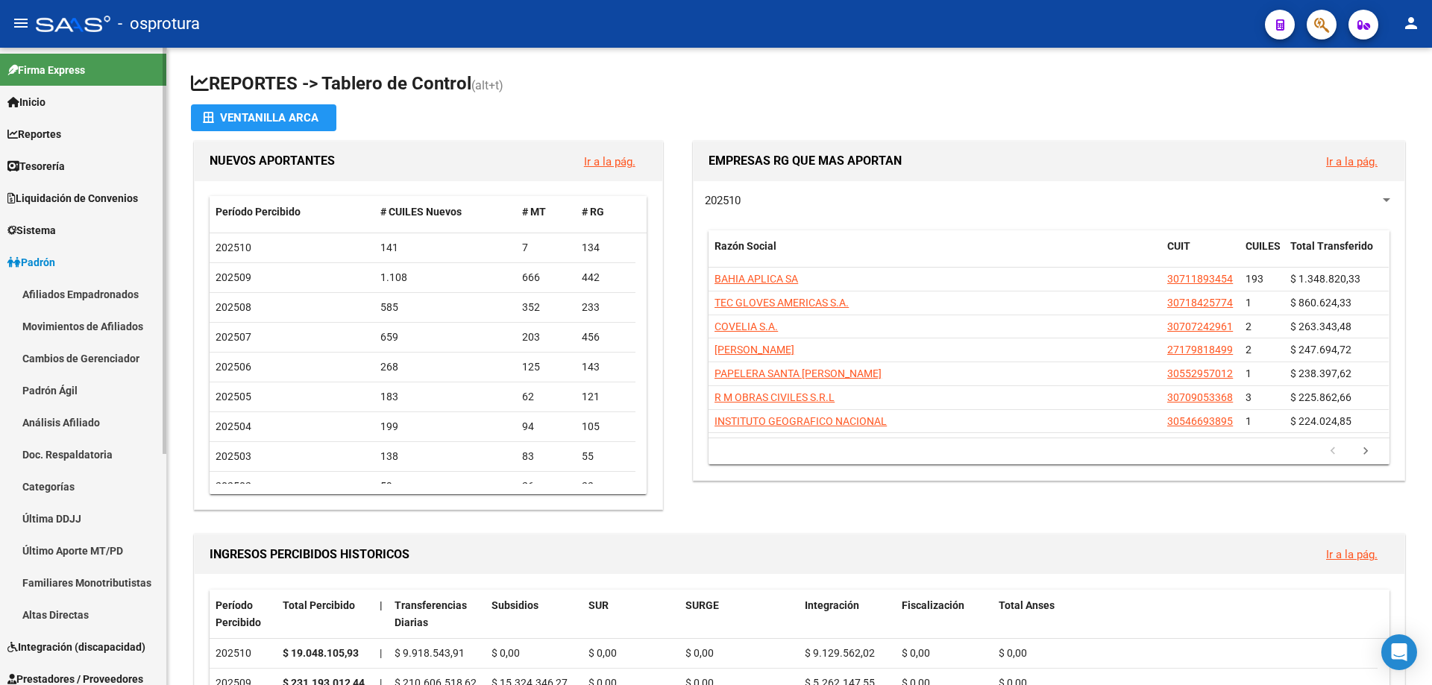
click at [48, 290] on link "Afiliados Empadronados" at bounding box center [83, 294] width 166 height 32
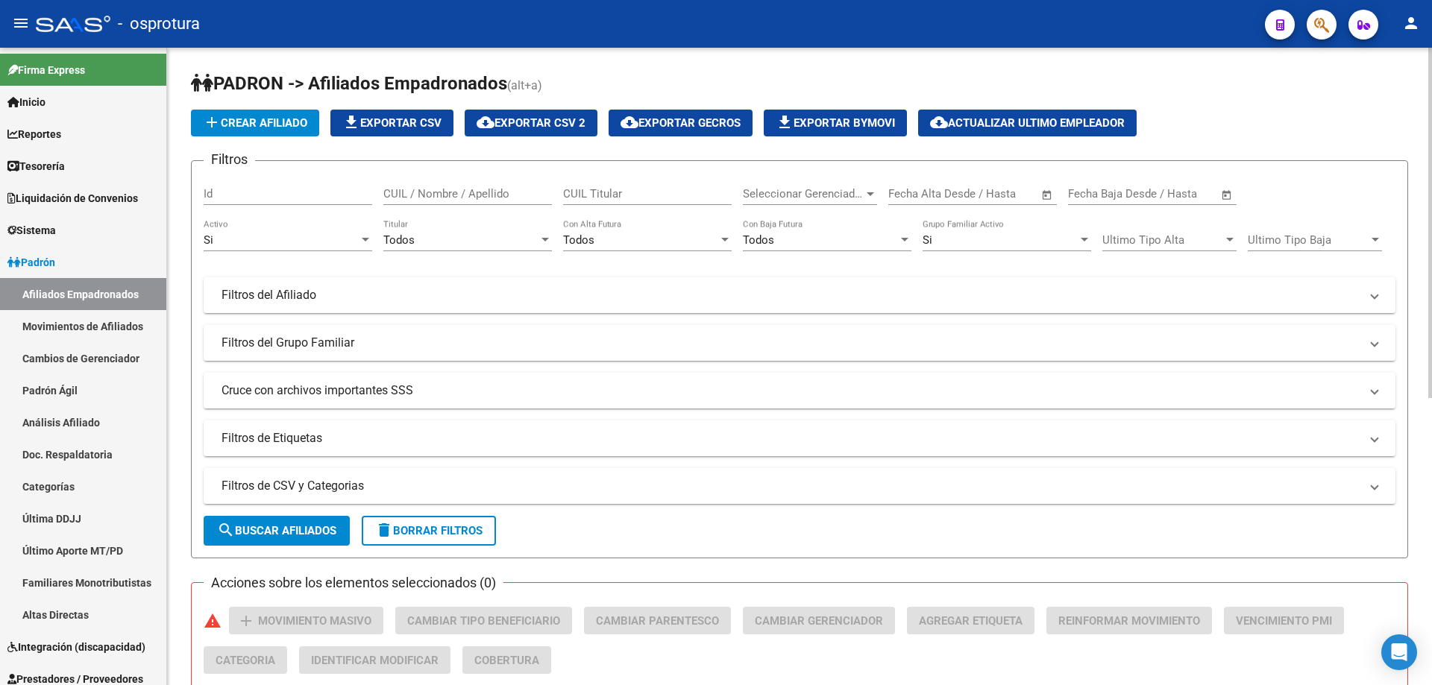
click at [805, 198] on span "Seleccionar Gerenciador" at bounding box center [803, 193] width 121 height 13
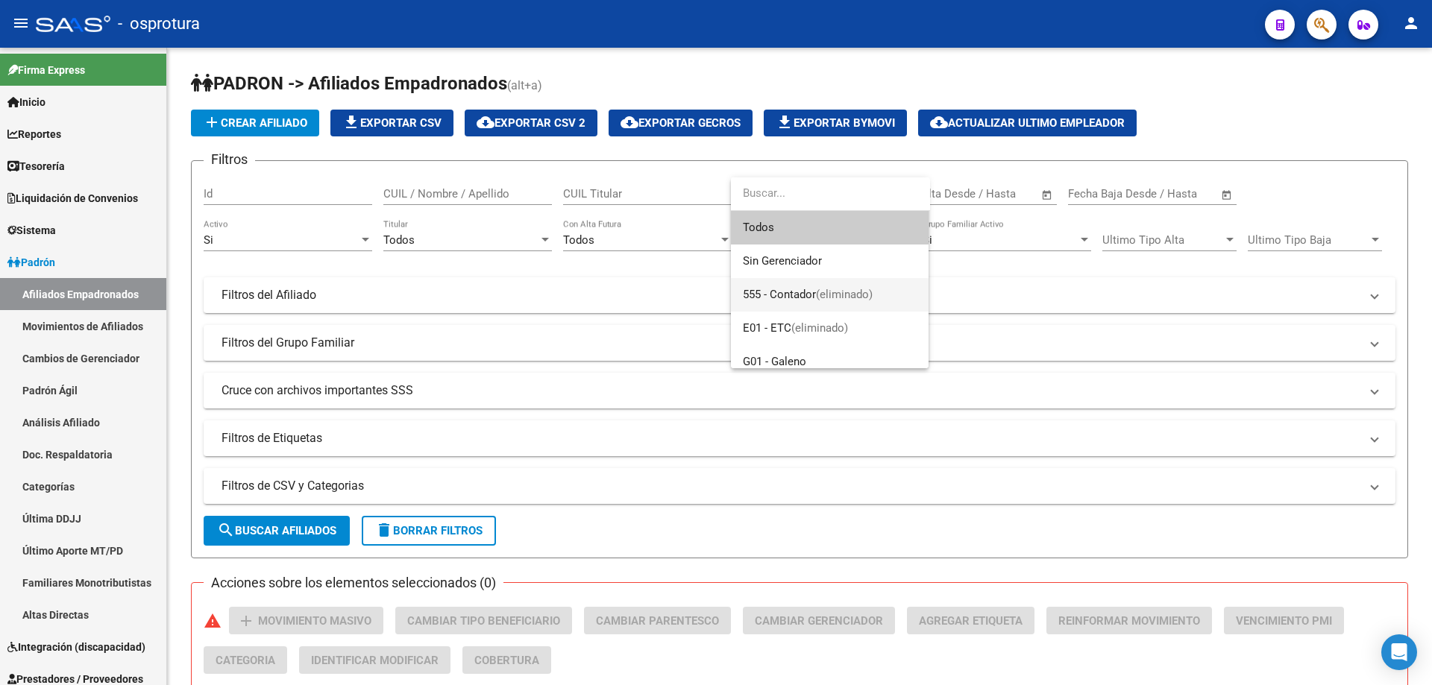
scroll to position [212, 0]
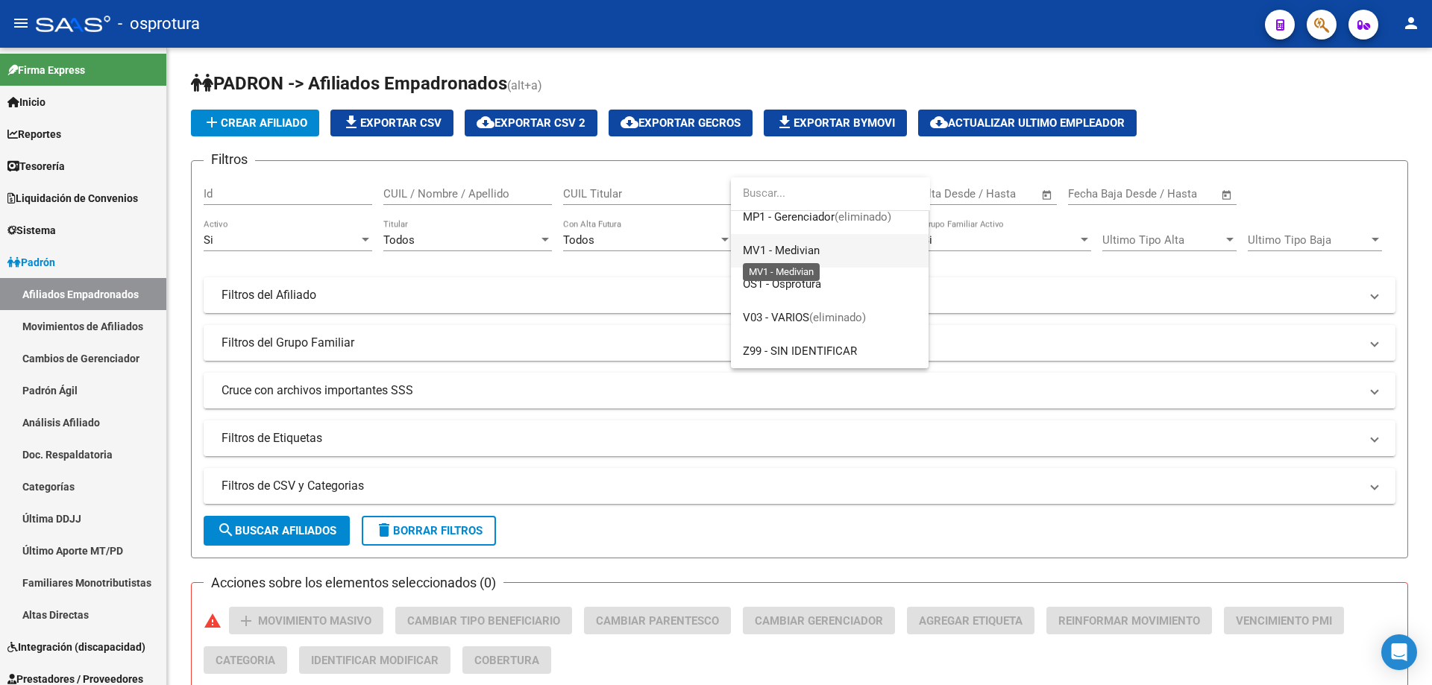
click at [799, 248] on span "MV1 - Medivian" at bounding box center [781, 250] width 77 height 13
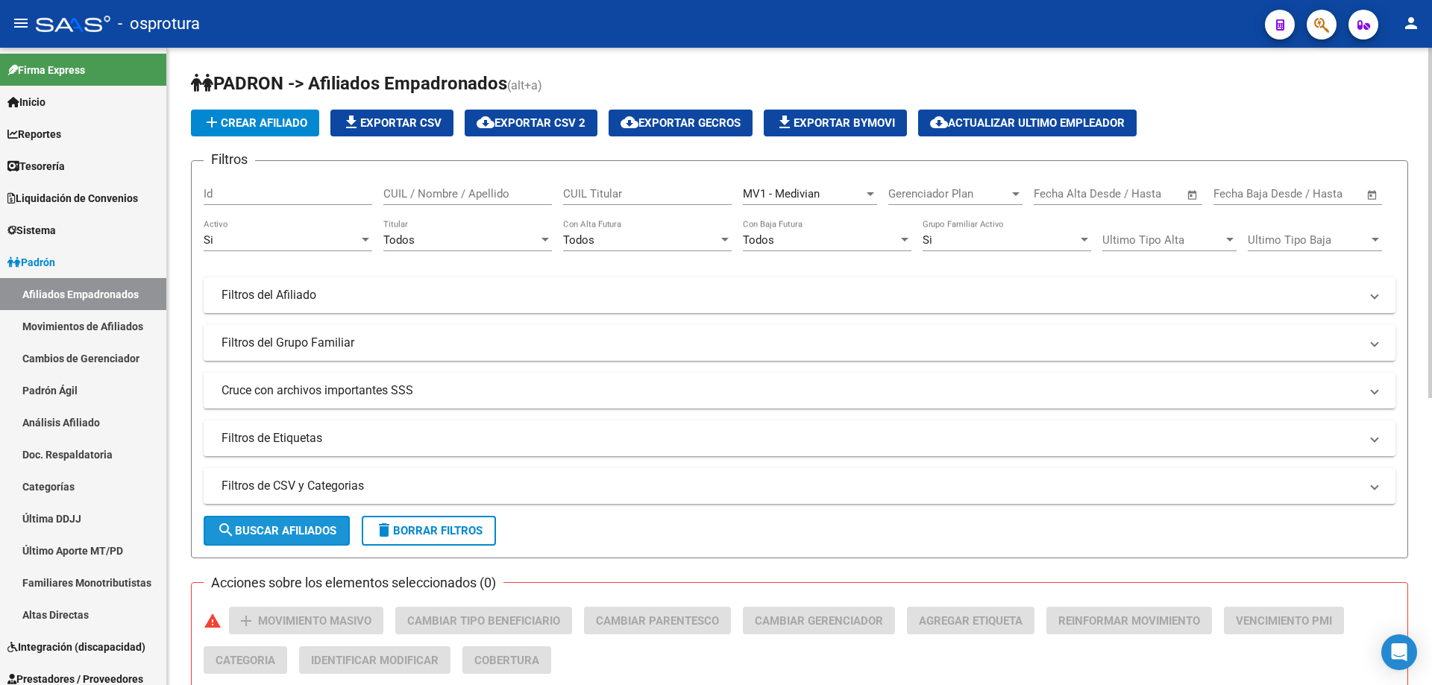
click at [283, 538] on button "search Buscar Afiliados" at bounding box center [277, 531] width 146 height 30
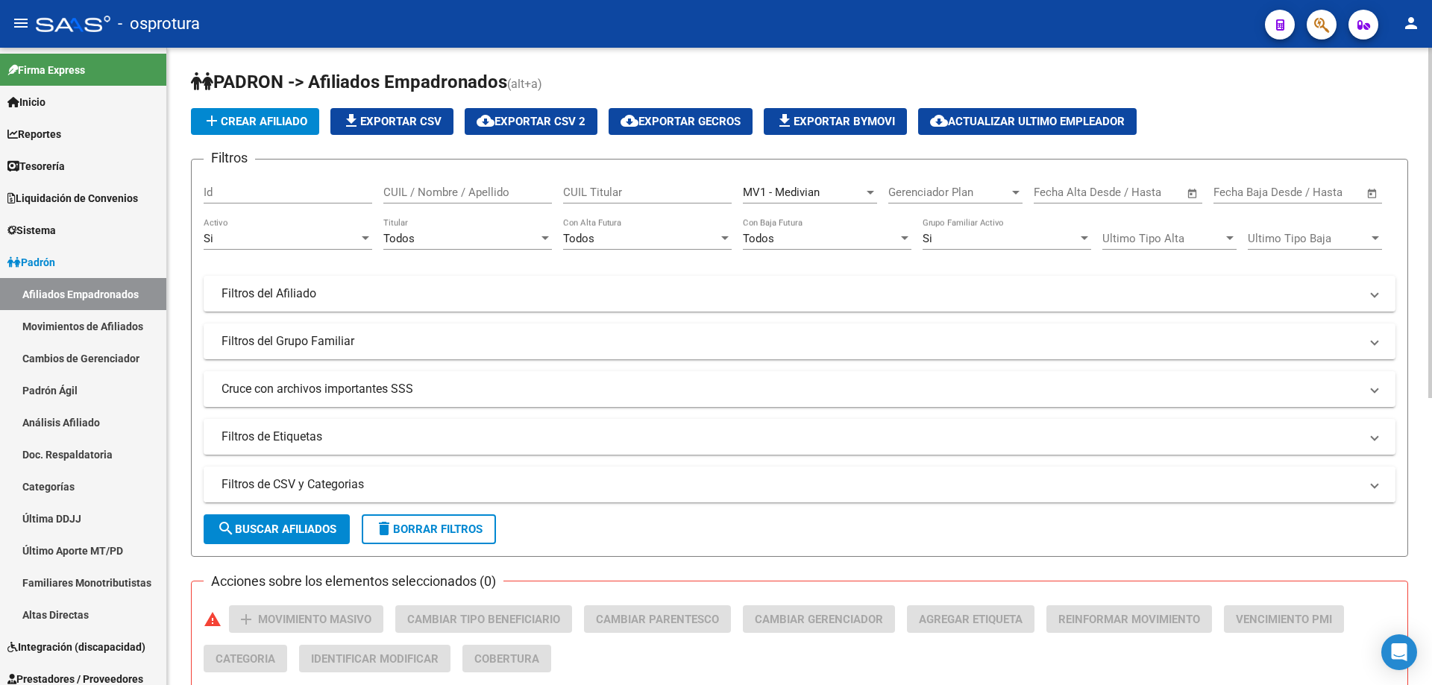
scroll to position [0, 0]
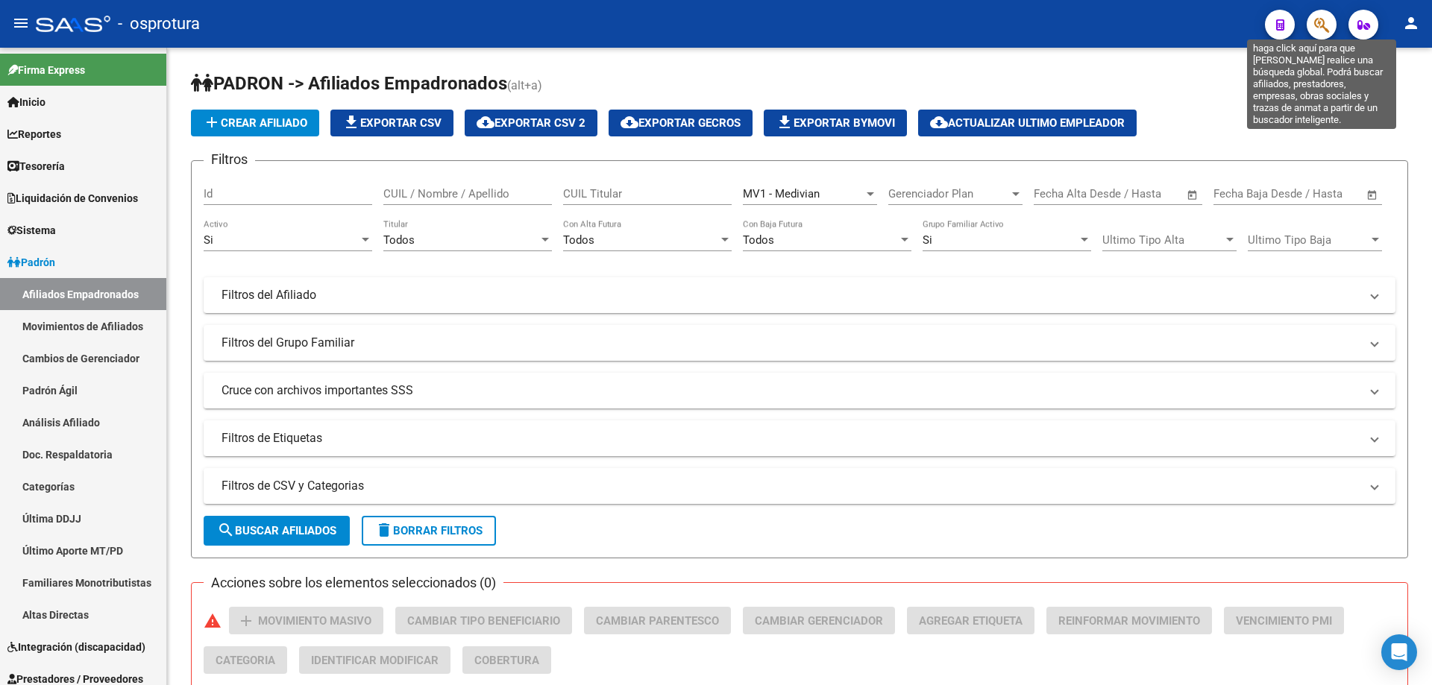
click at [1319, 20] on icon "button" at bounding box center [1321, 24] width 15 height 17
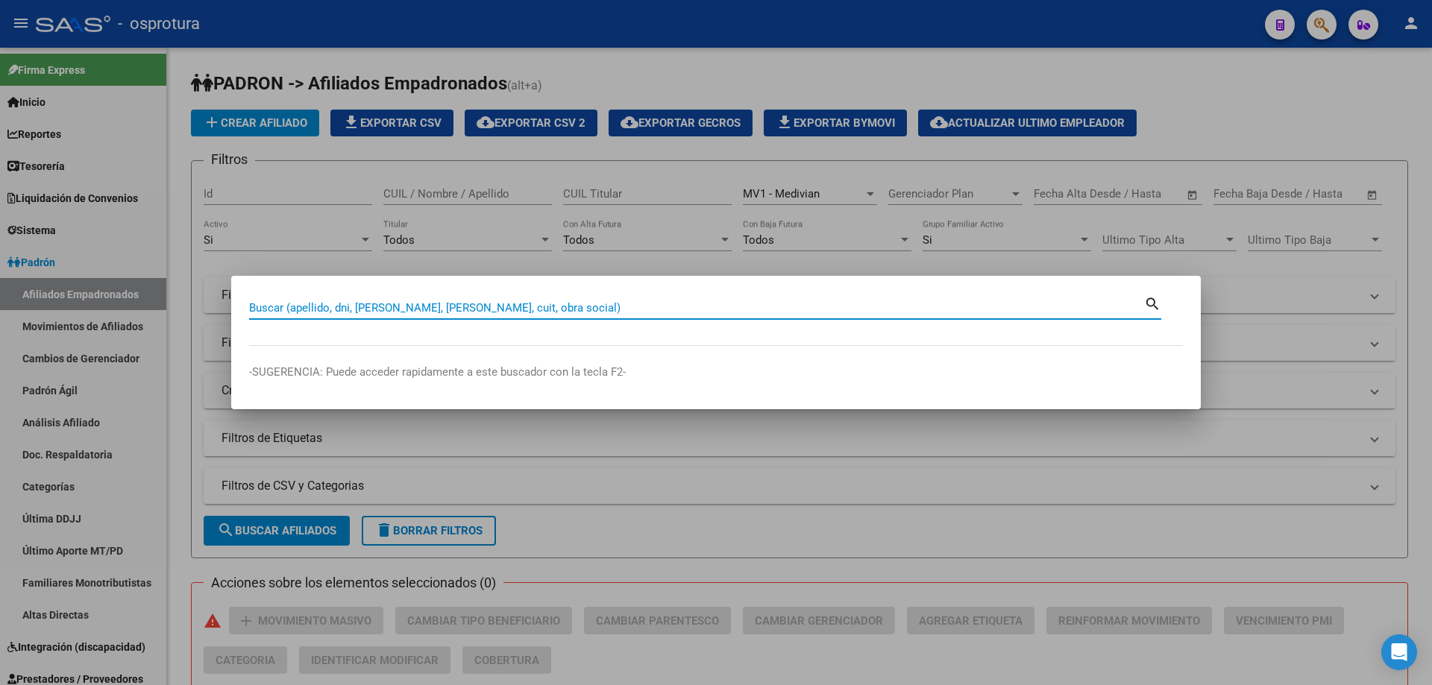
click at [689, 312] on input "Buscar (apellido, dni, [PERSON_NAME], [PERSON_NAME], cuit, obra social)" at bounding box center [696, 307] width 895 height 13
paste input "27-24688753-0"
type input "27246887530"
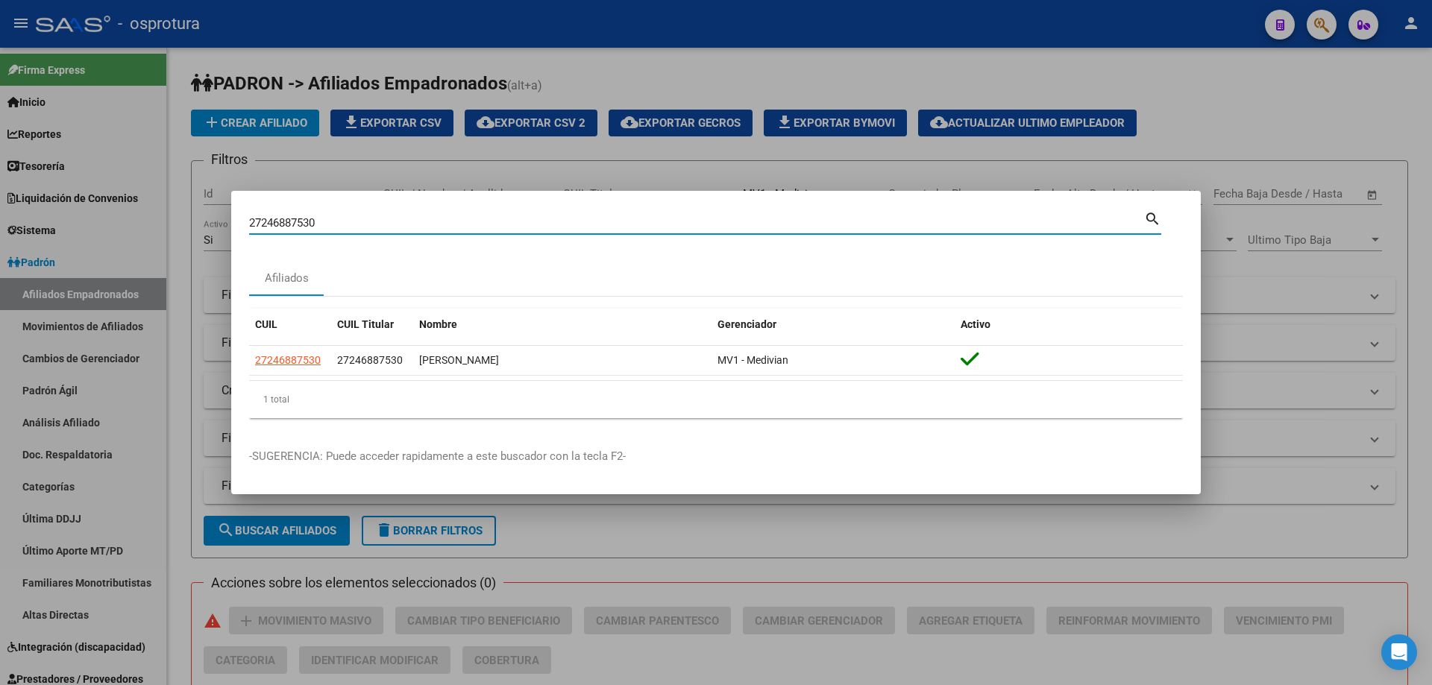
click at [243, 351] on mat-dialog-content "27246887530 Buscar (apellido, dni, cuil, nro traspaso, cuit, obra social) searc…" at bounding box center [716, 319] width 970 height 221
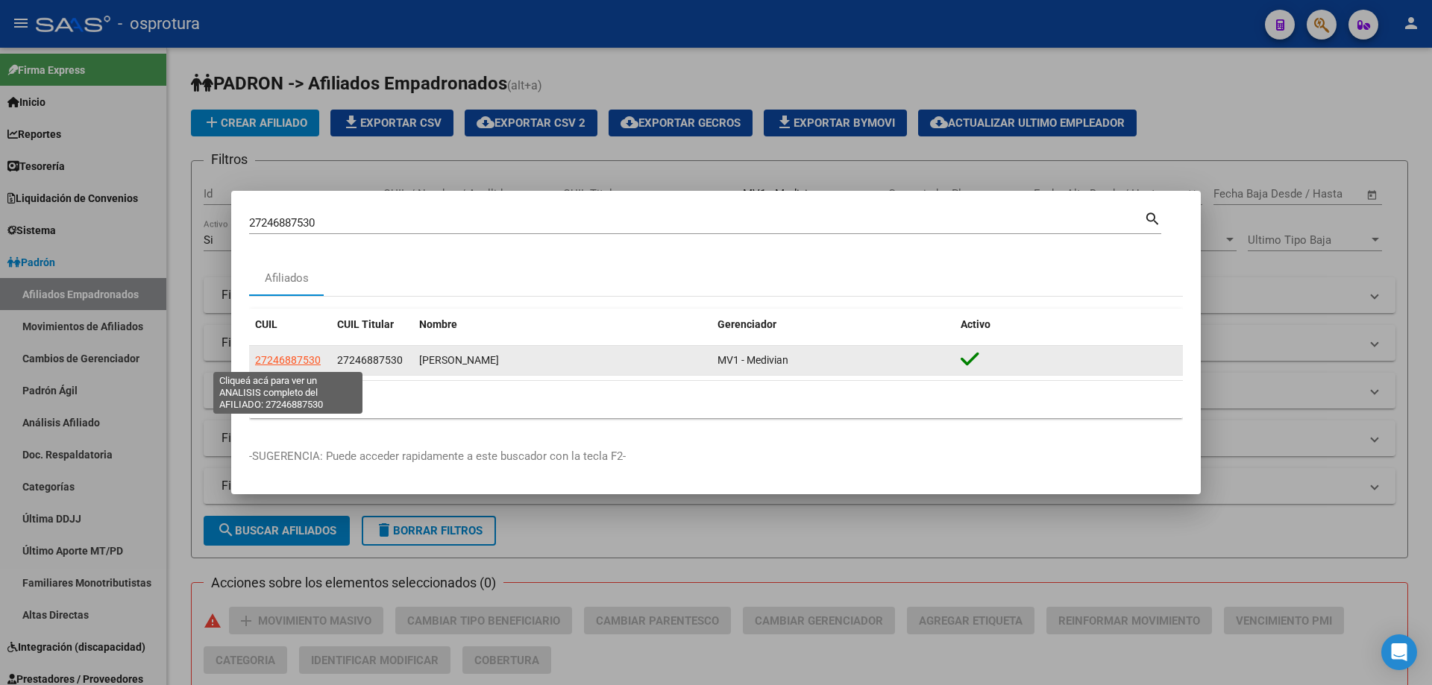
click at [282, 362] on span "27246887530" at bounding box center [288, 360] width 66 height 12
type textarea "27246887530"
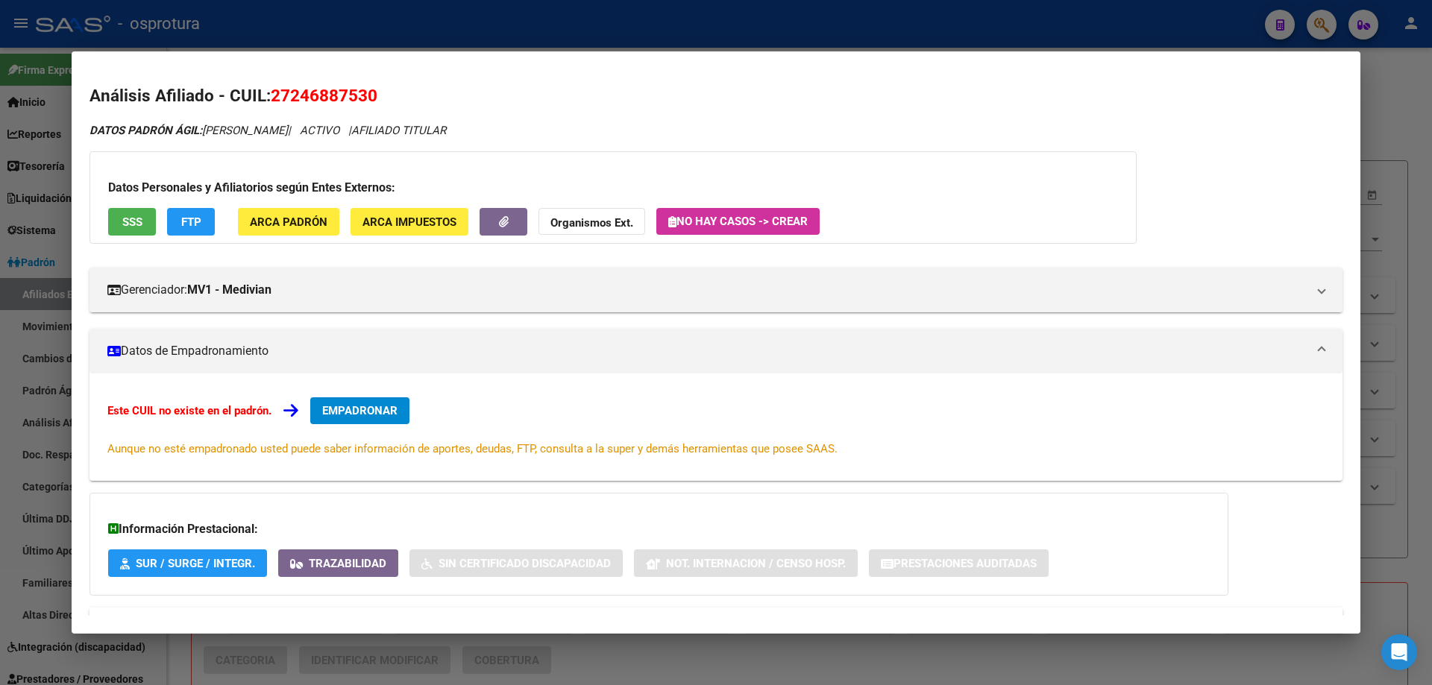
click at [359, 418] on button "EMPADRONAR" at bounding box center [359, 411] width 99 height 27
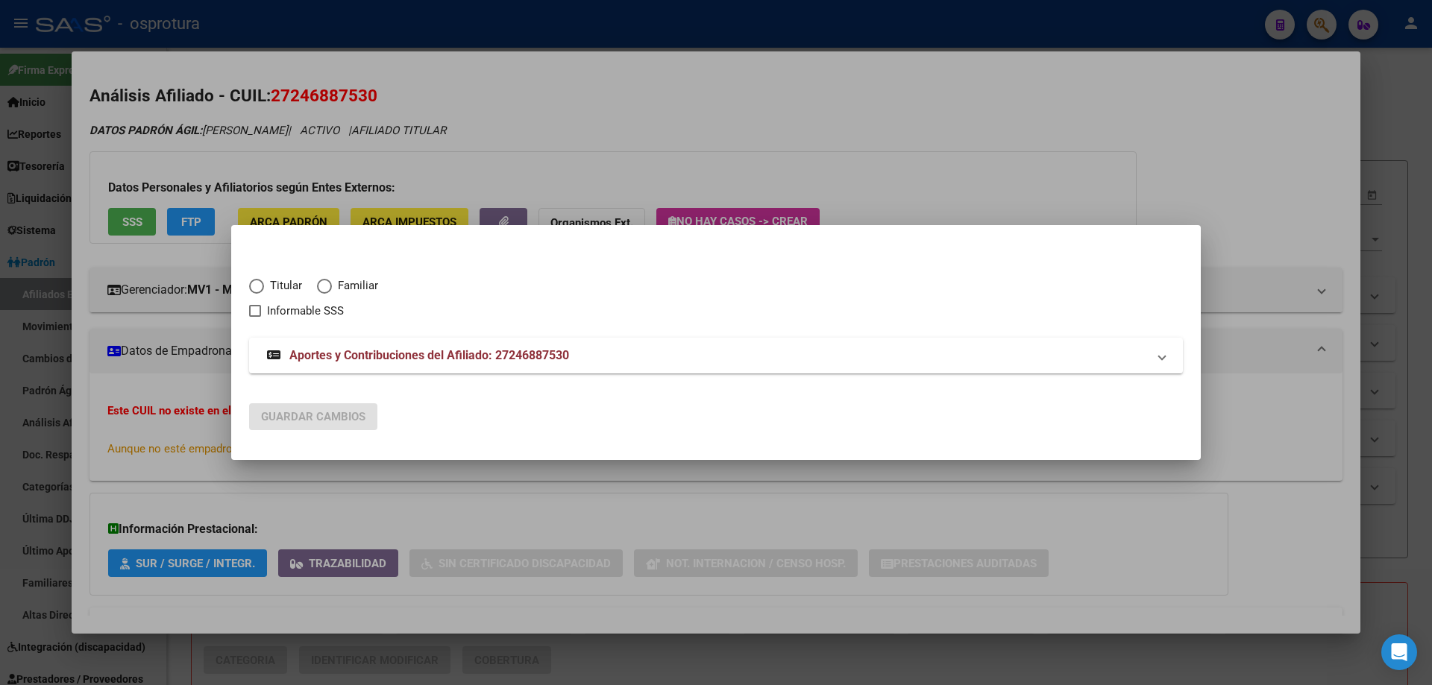
click at [271, 289] on span "Titular" at bounding box center [283, 285] width 38 height 17
click at [264, 289] on input "Titular" at bounding box center [256, 286] width 15 height 15
radio input "true"
checkbox input "true"
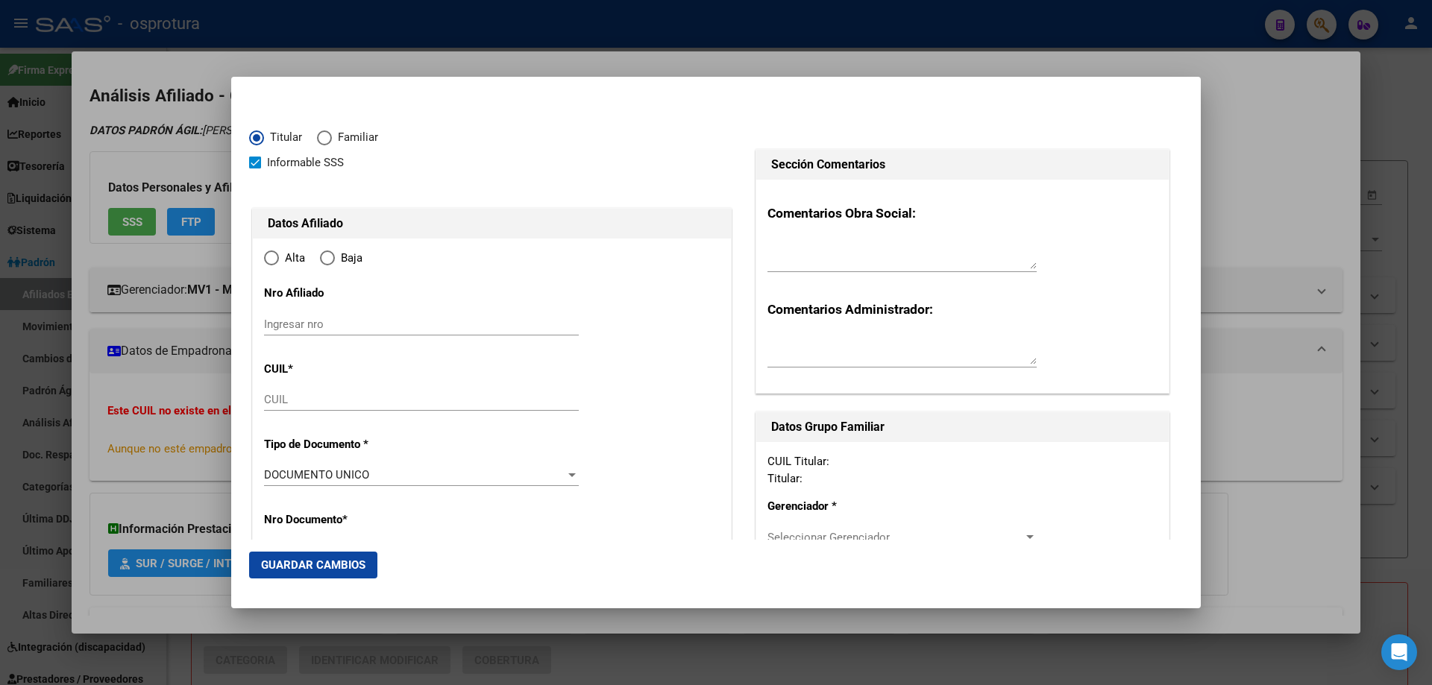
type input "27-24688753-0"
type input "24688753"
type input "ACOSTA"
type input "[PERSON_NAME]"
type input "[DATE]"
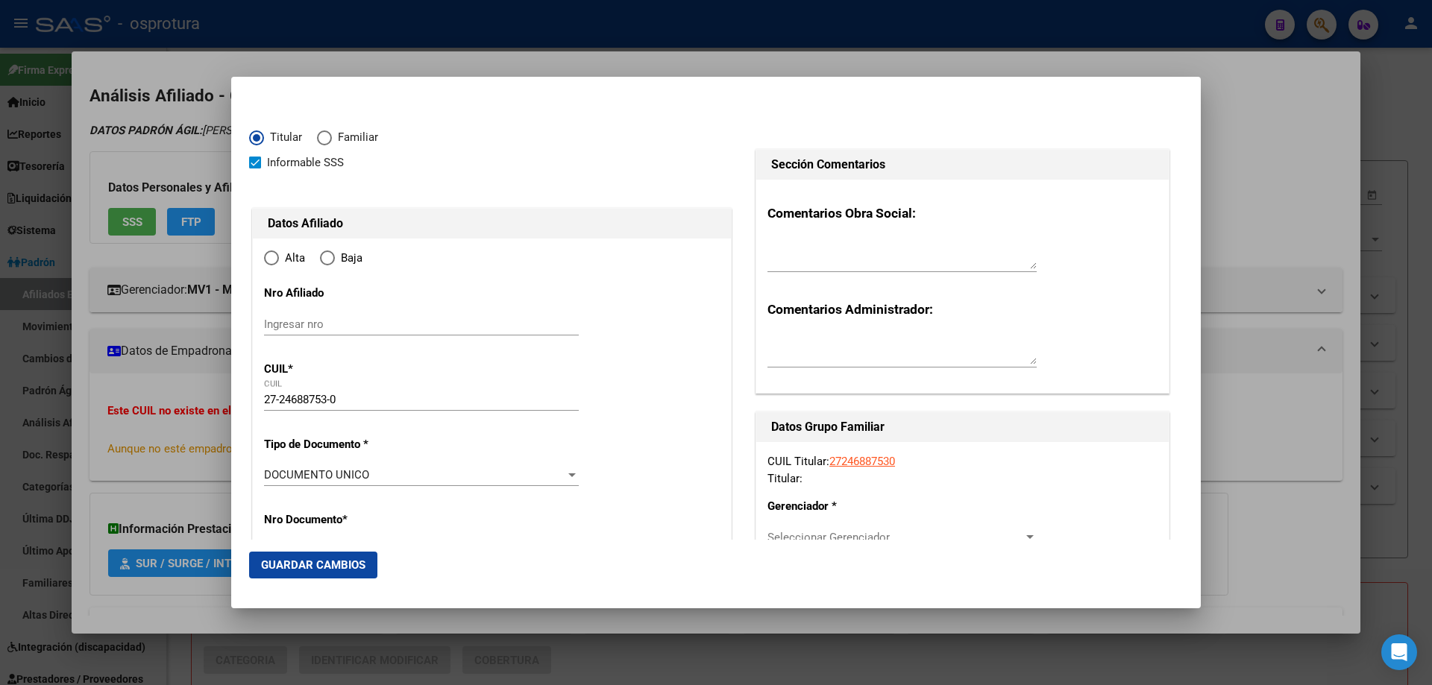
type input "[PERSON_NAME]"
type input "1826"
type input "[PERSON_NAME]"
type input "4373"
radio input "true"
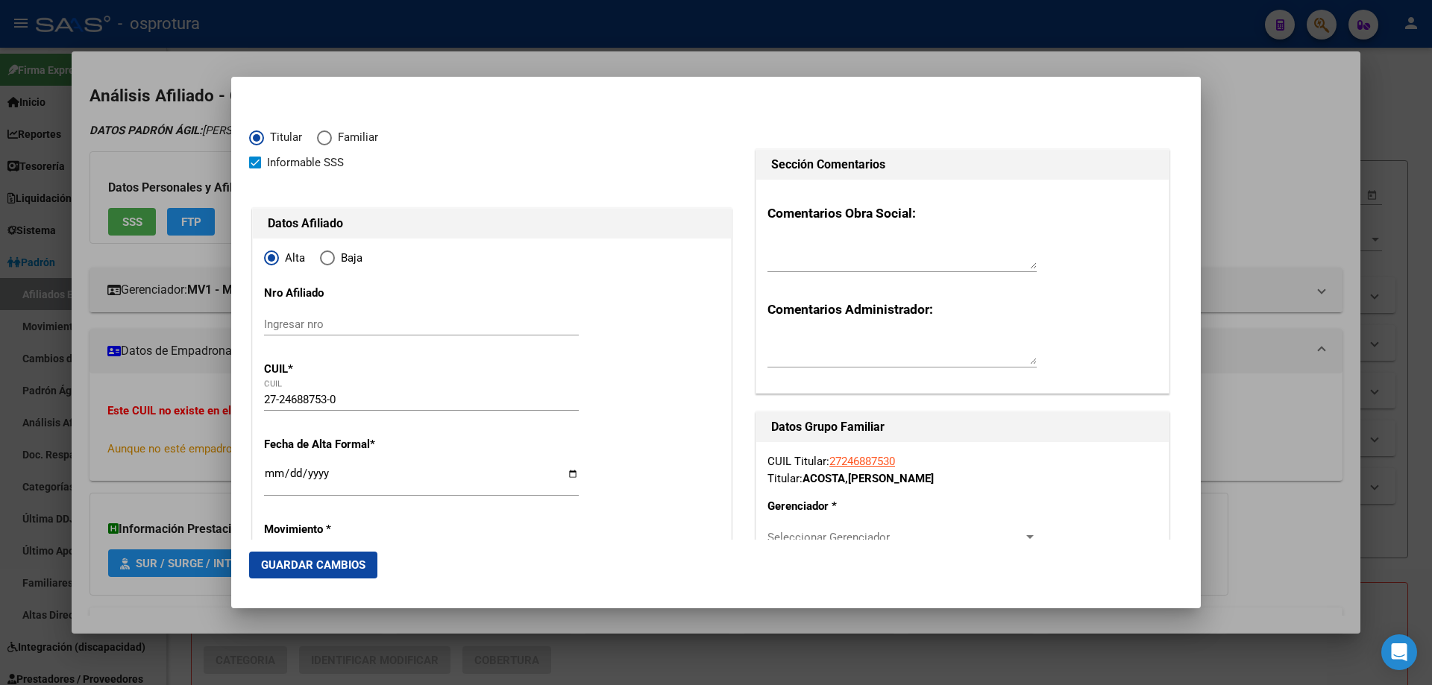
type input "[PERSON_NAME]"
click at [274, 474] on input "Ingresar fecha" at bounding box center [421, 480] width 315 height 24
type input "[DATE]"
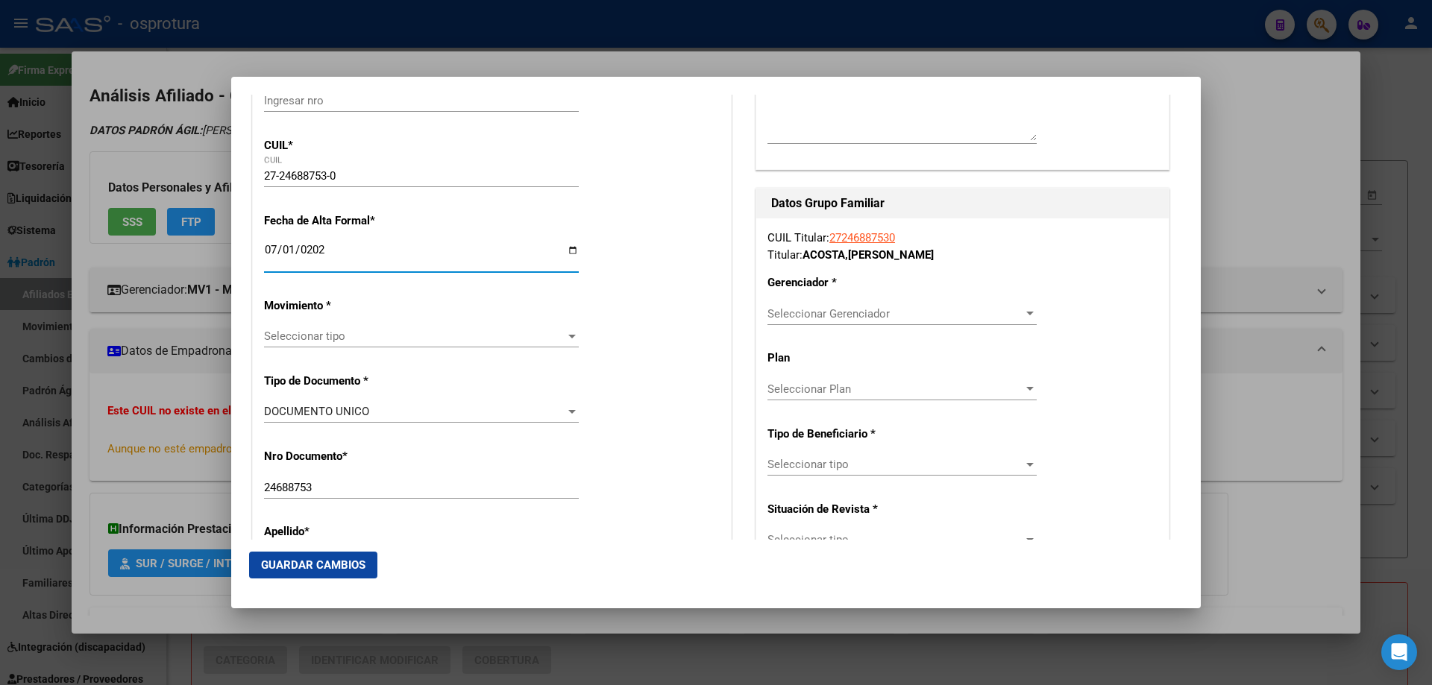
scroll to position [298, 0]
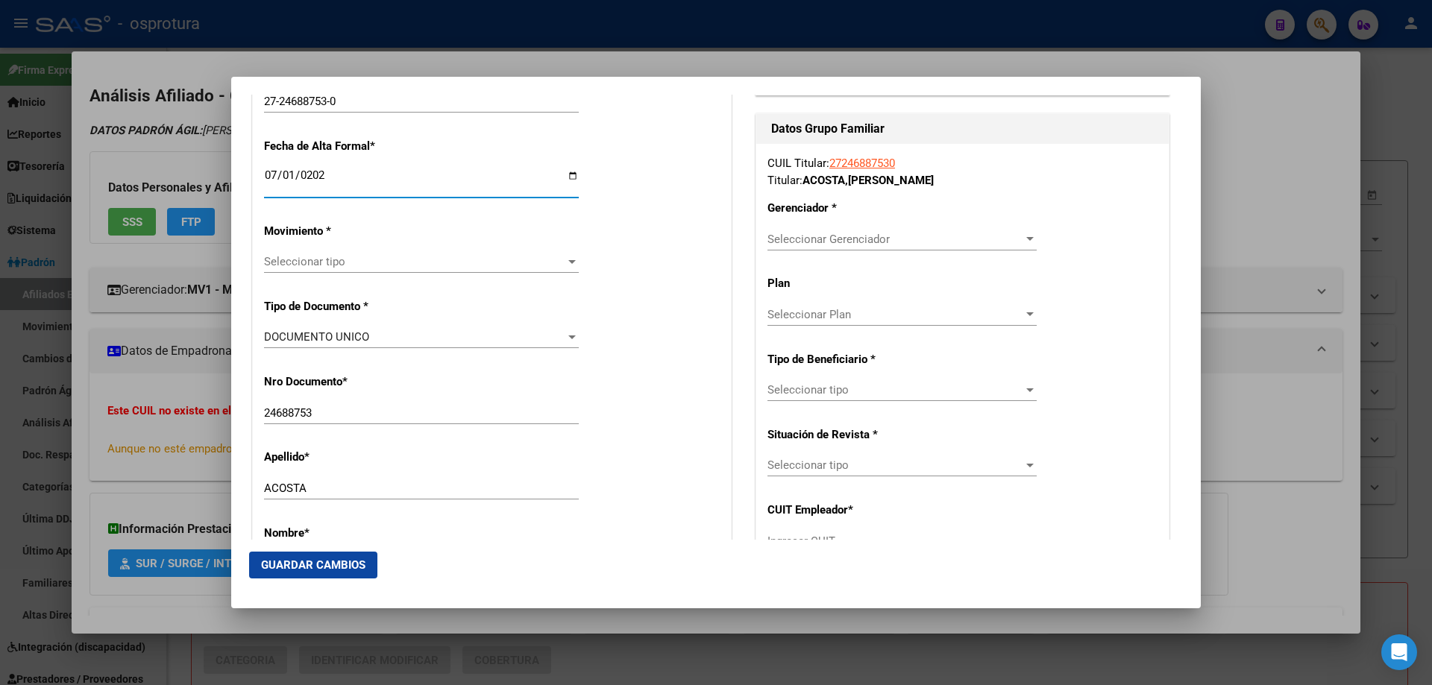
click at [326, 257] on span "Seleccionar tipo" at bounding box center [414, 261] width 301 height 13
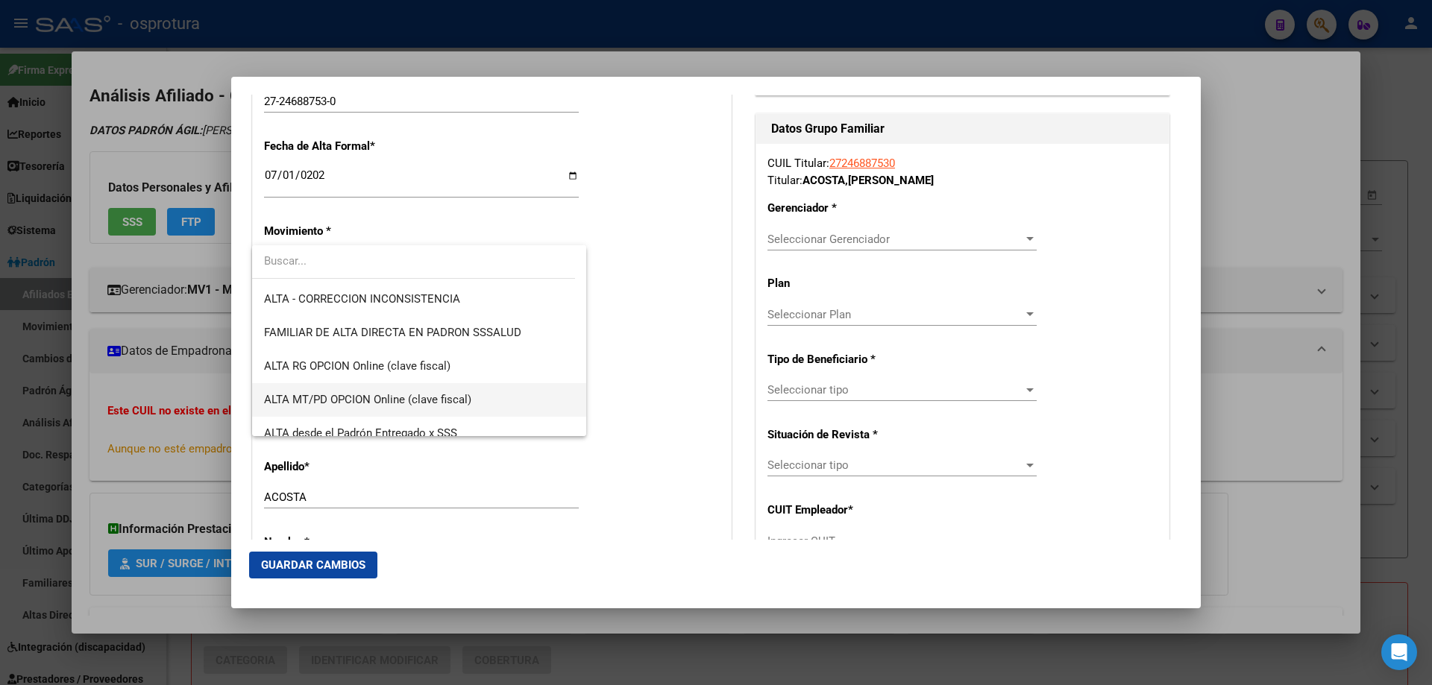
click at [348, 389] on span "ALTA MT/PD OPCION Online (clave fiscal)" at bounding box center [419, 400] width 310 height 34
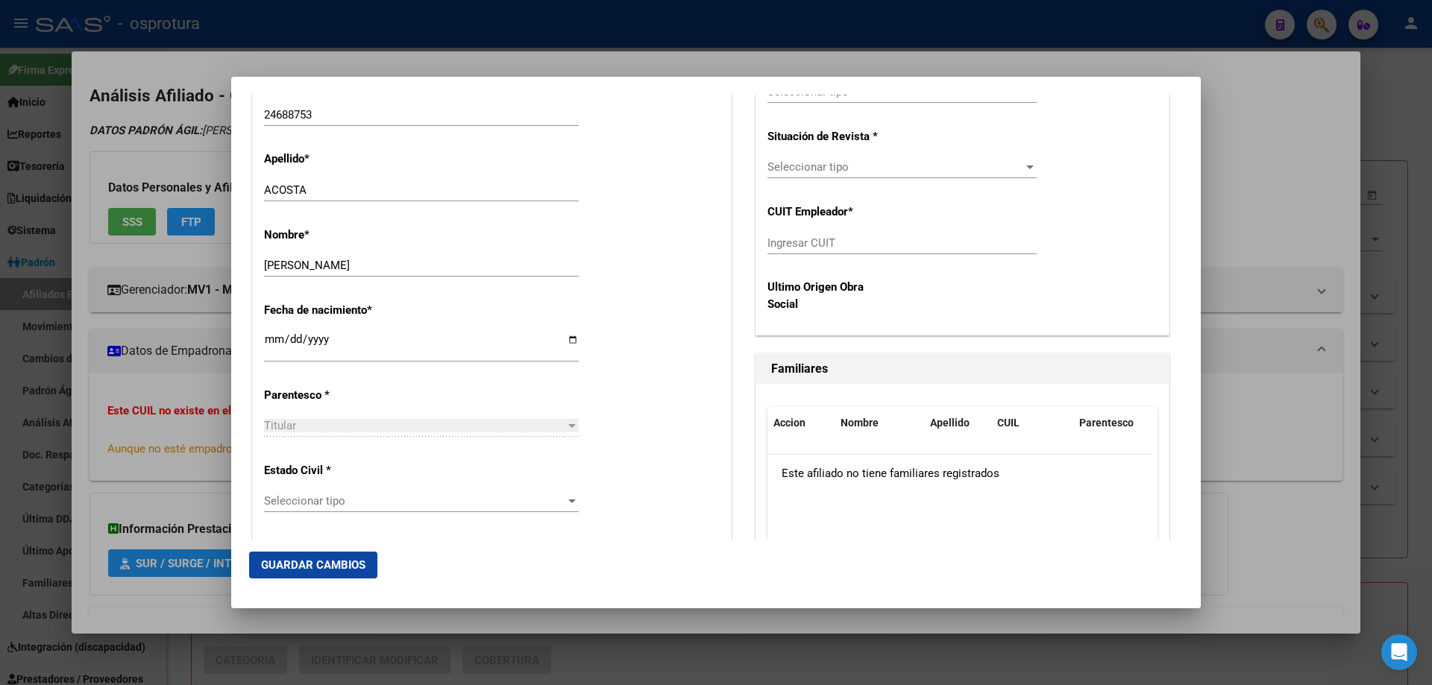
scroll to position [820, 0]
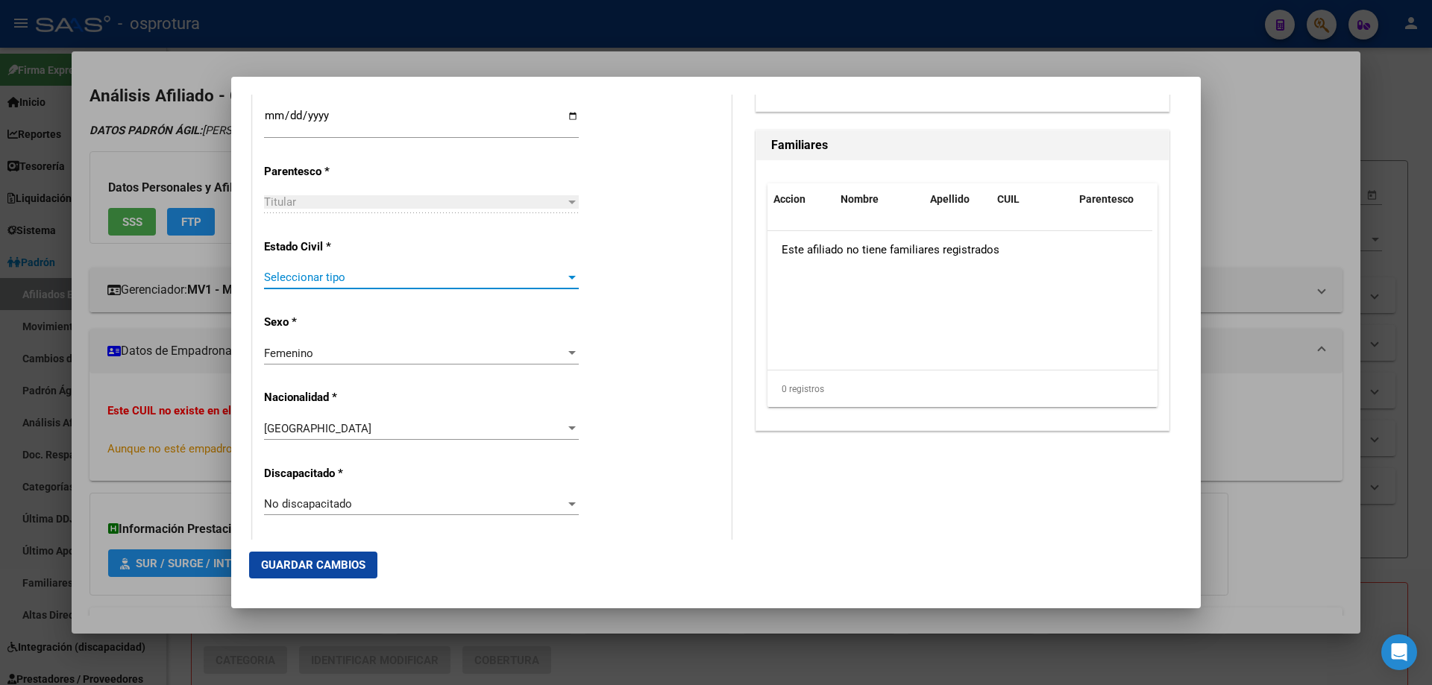
click at [317, 280] on span "Seleccionar tipo" at bounding box center [414, 277] width 301 height 13
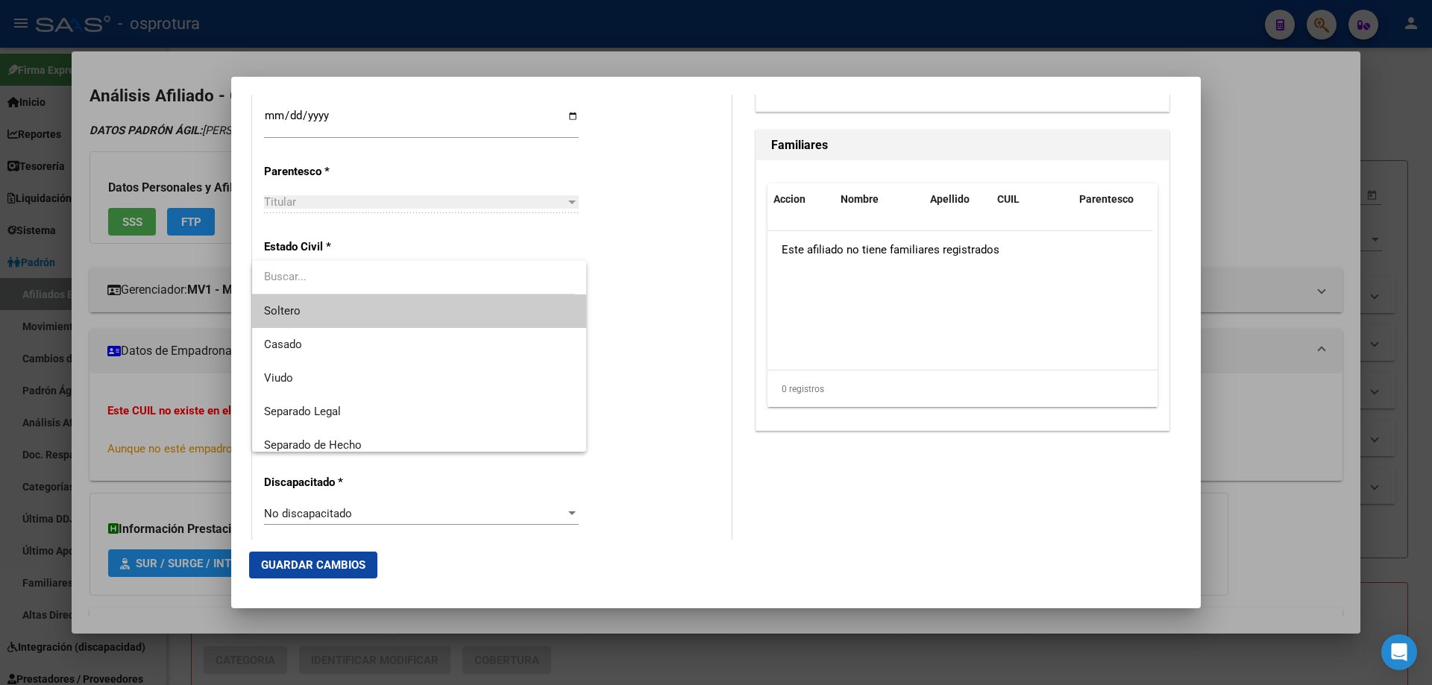
click at [324, 314] on span "Soltero" at bounding box center [419, 312] width 310 height 34
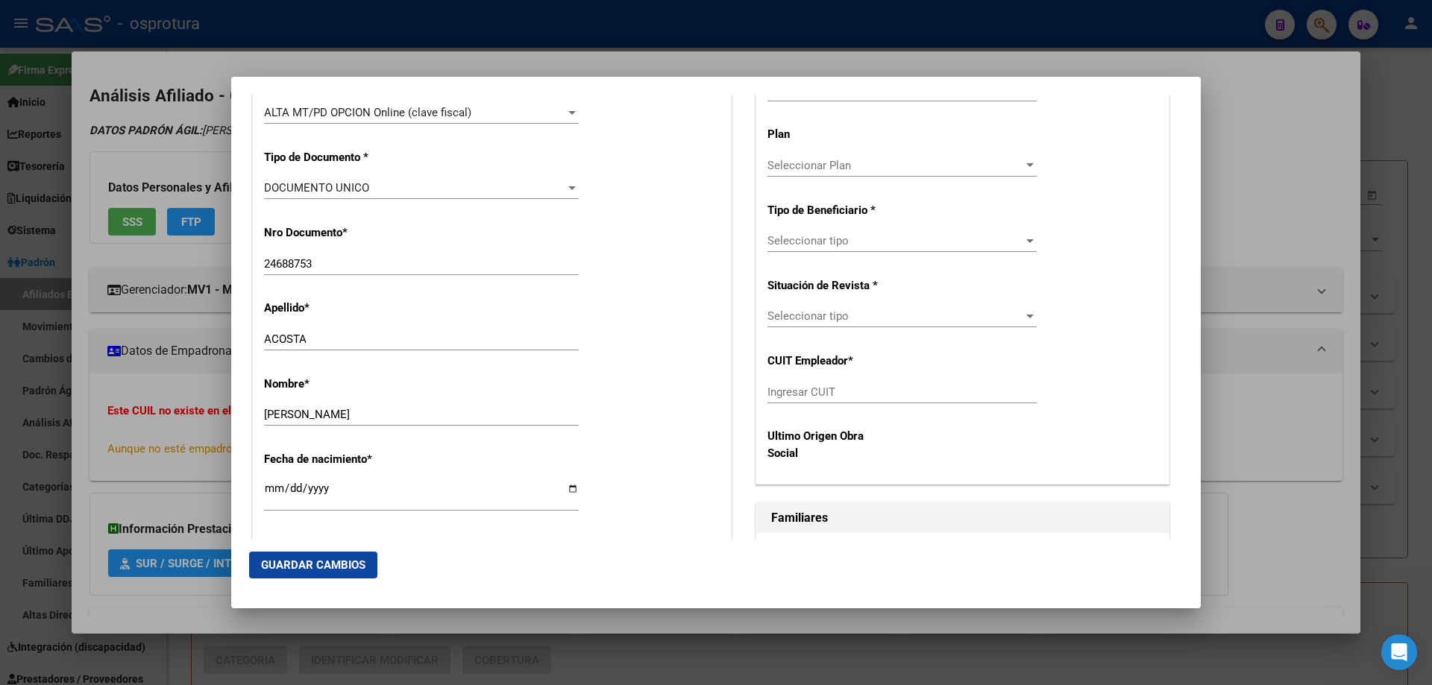
scroll to position [373, 0]
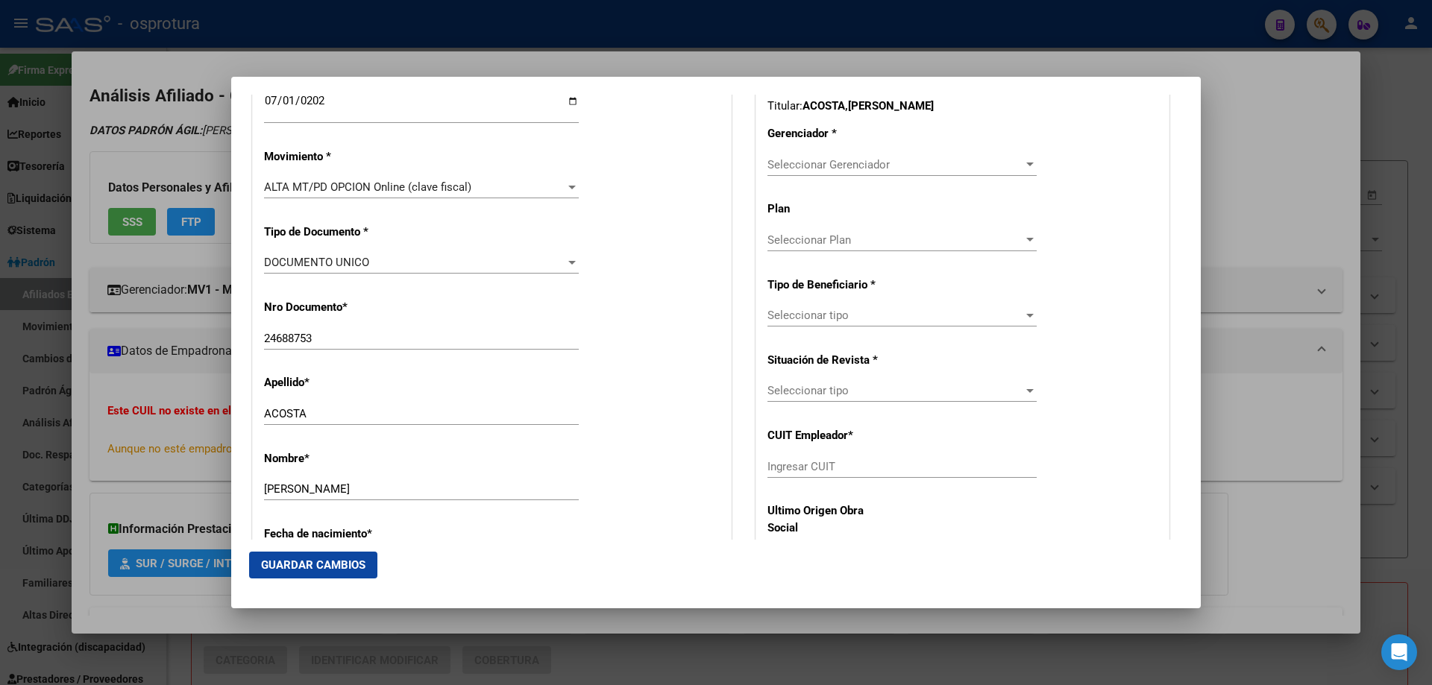
click at [808, 167] on span "Seleccionar Gerenciador" at bounding box center [895, 164] width 256 height 13
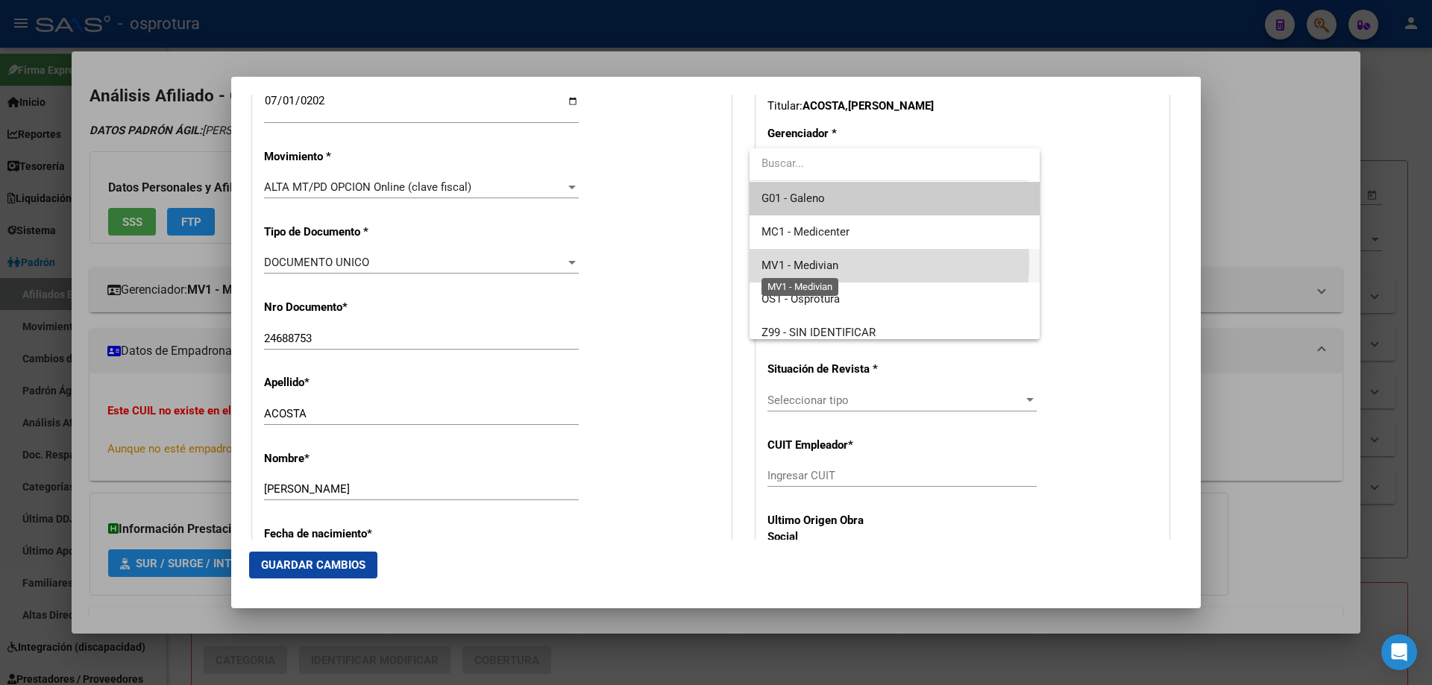
click at [821, 263] on span "MV1 - Medivian" at bounding box center [799, 265] width 77 height 13
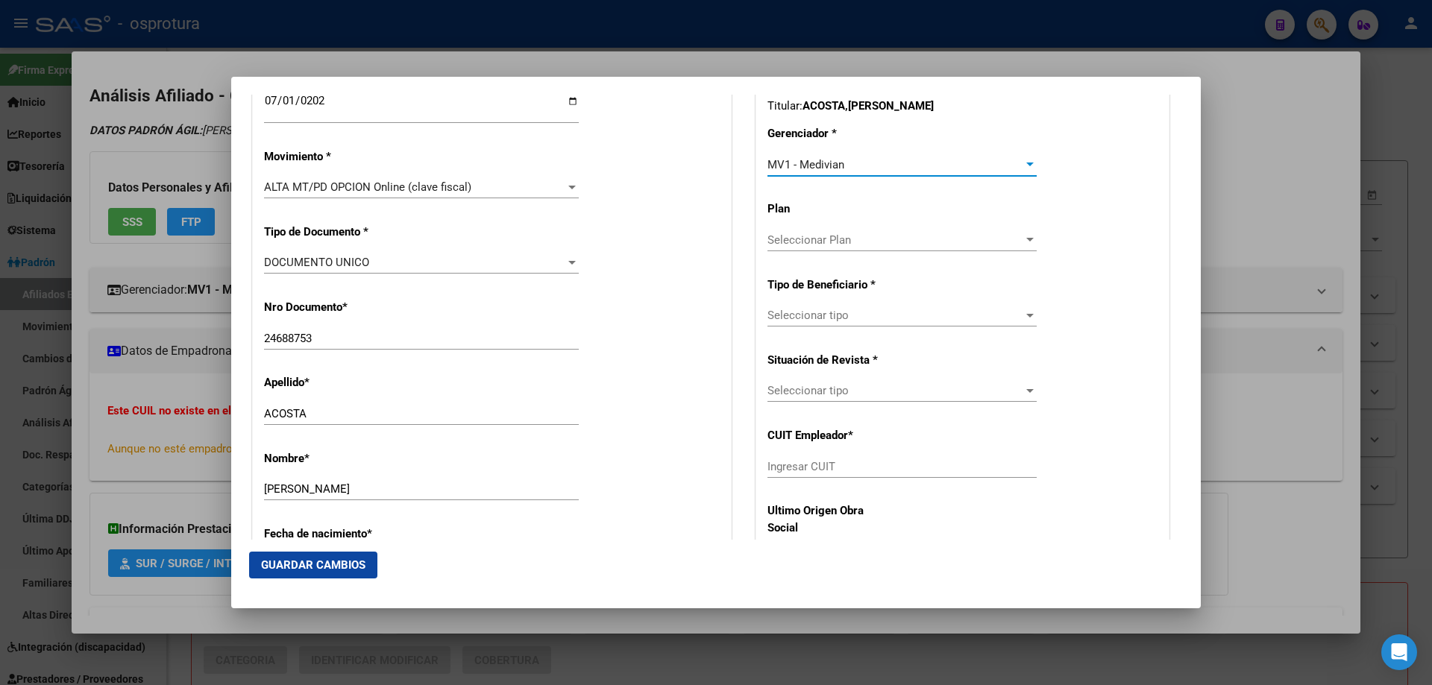
click at [829, 314] on span "Seleccionar tipo" at bounding box center [895, 315] width 256 height 13
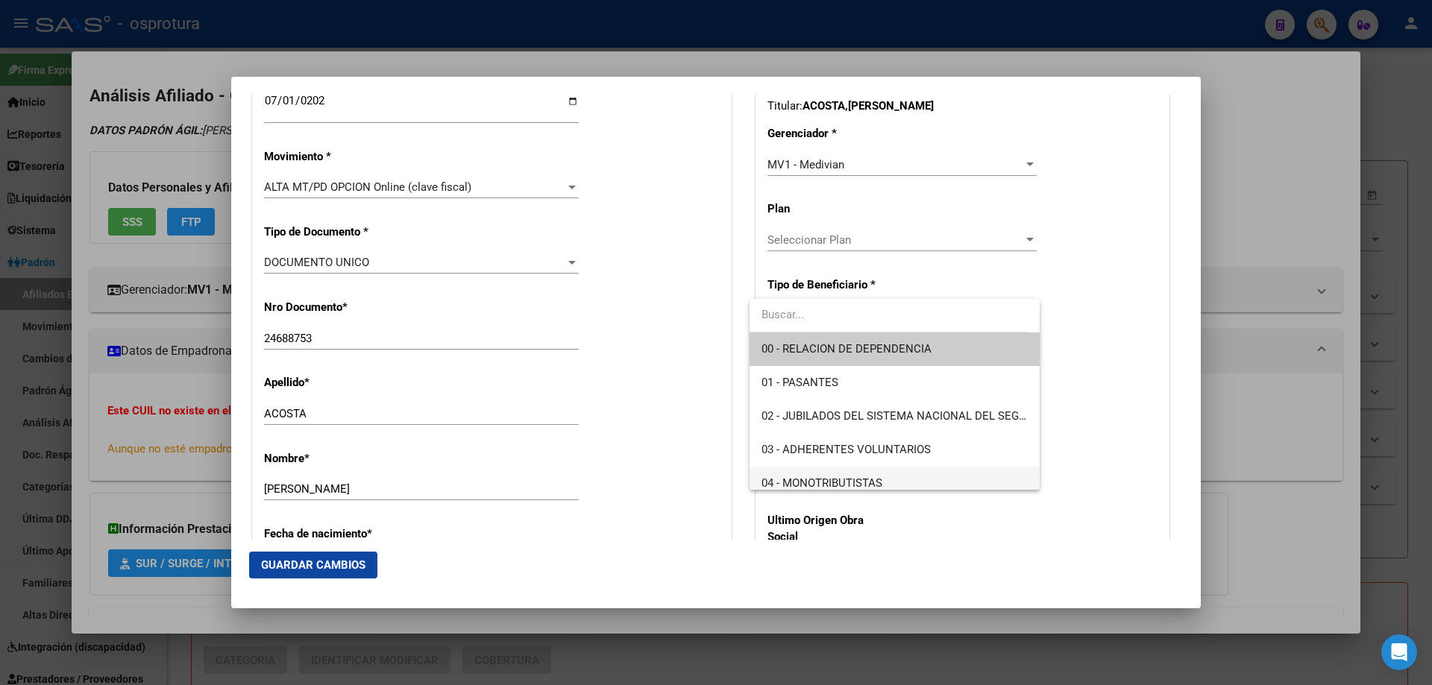
scroll to position [149, 0]
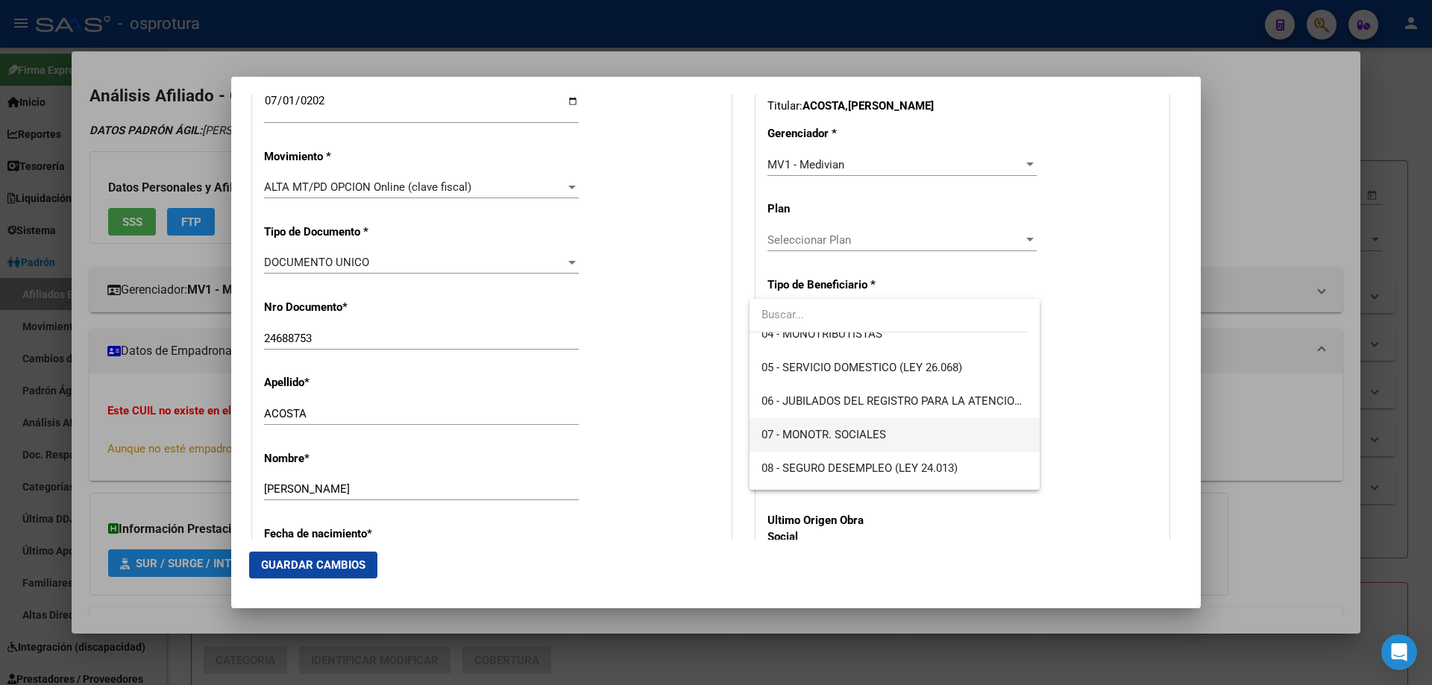
click at [820, 443] on span "07 - MONOTR. SOCIALES" at bounding box center [894, 435] width 266 height 34
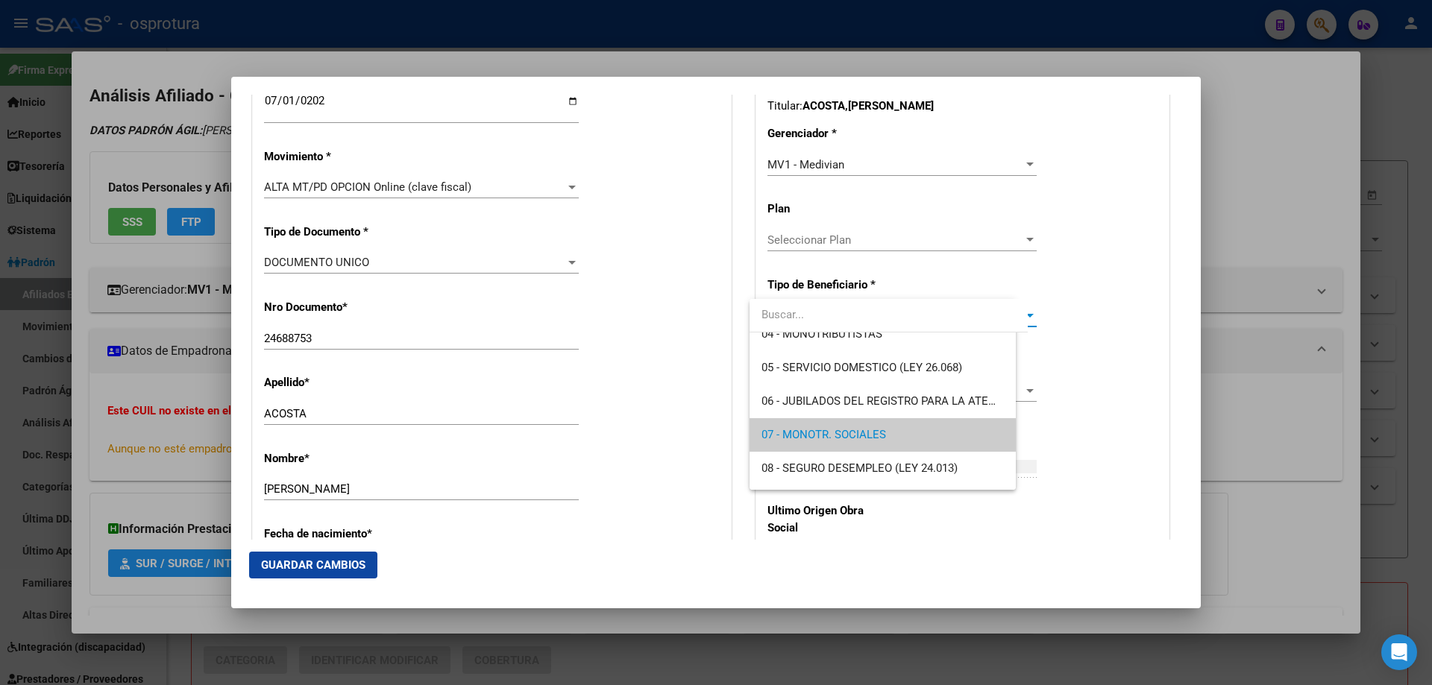
type input "27-24688753-0"
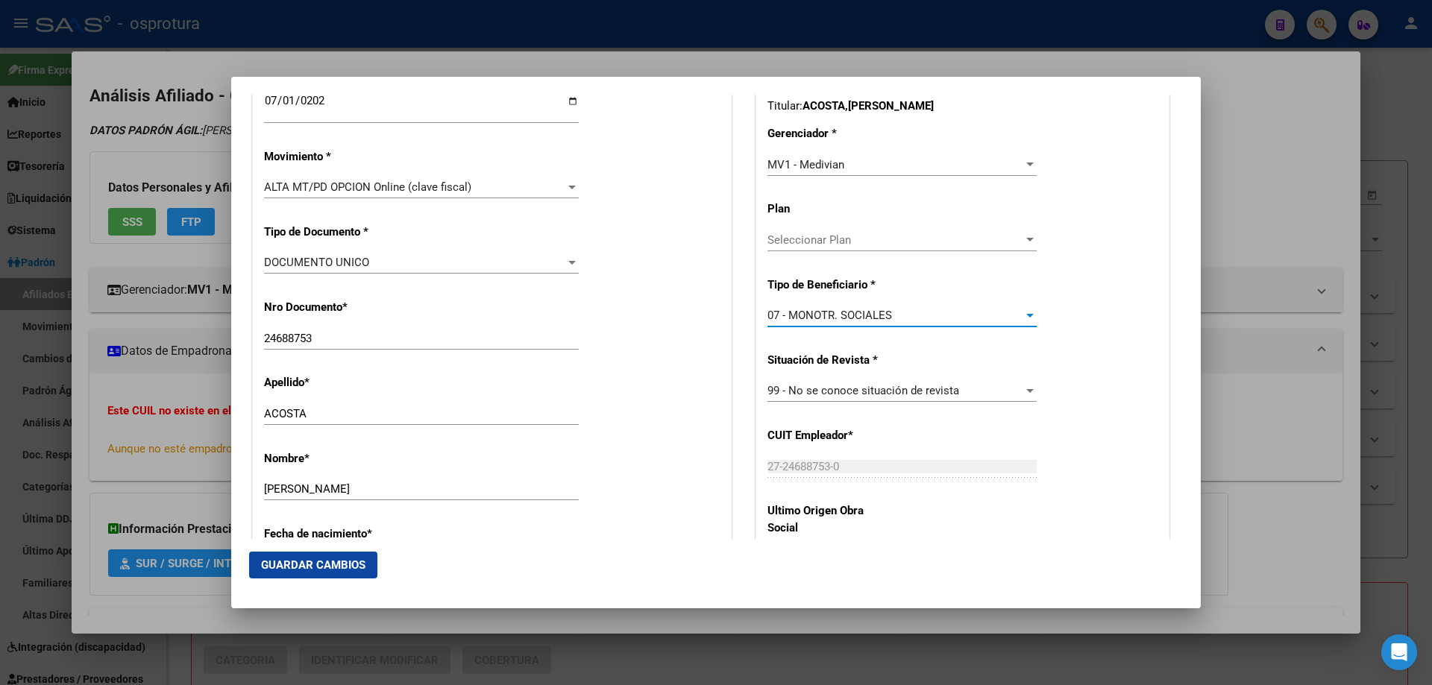
click at [328, 567] on span "Guardar Cambios" at bounding box center [313, 565] width 104 height 13
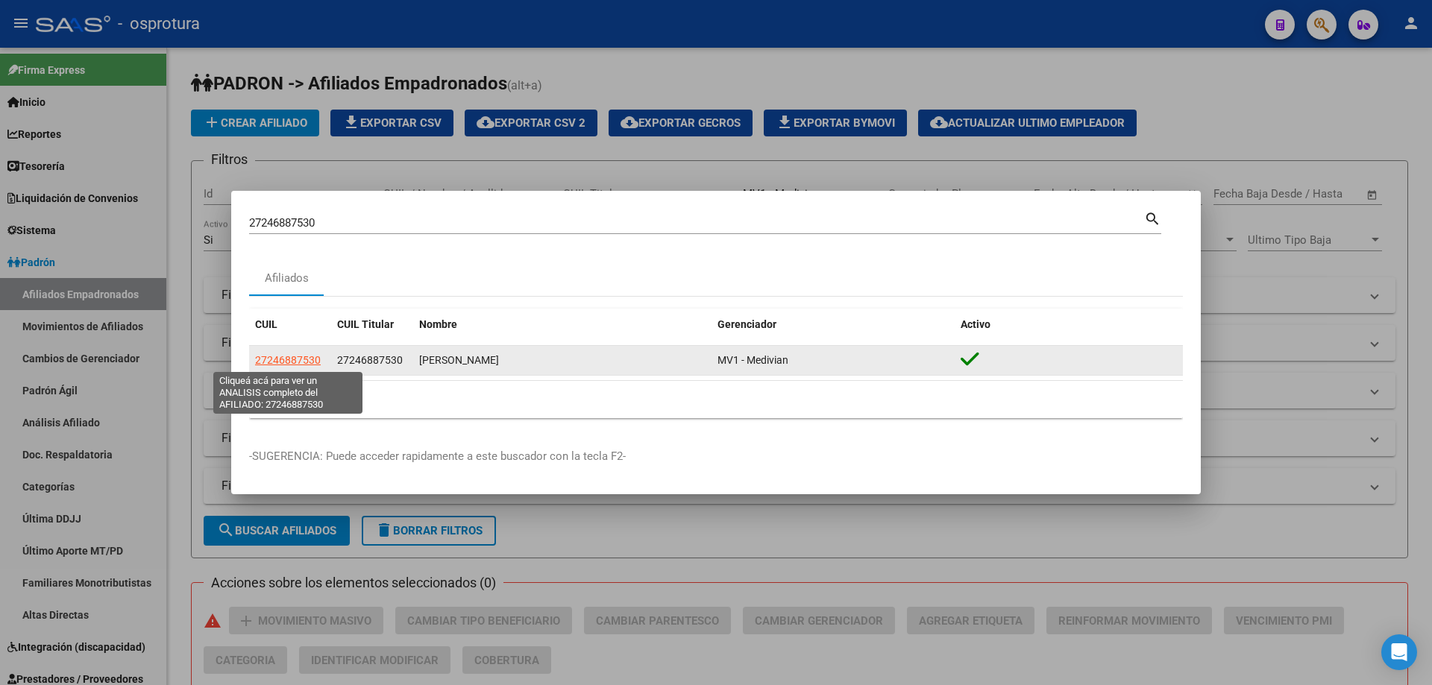
click at [270, 364] on span "27246887530" at bounding box center [288, 360] width 66 height 12
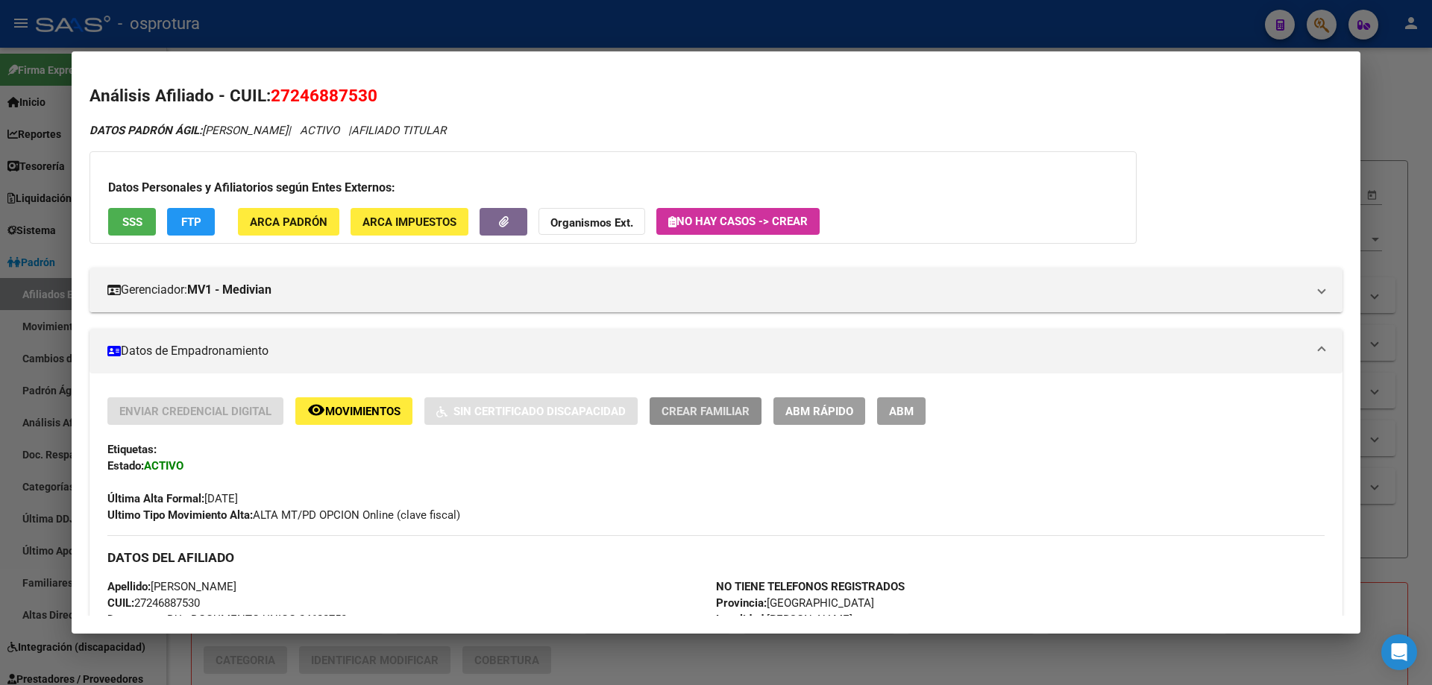
click at [721, 420] on button "Crear Familiar" at bounding box center [706, 412] width 112 height 28
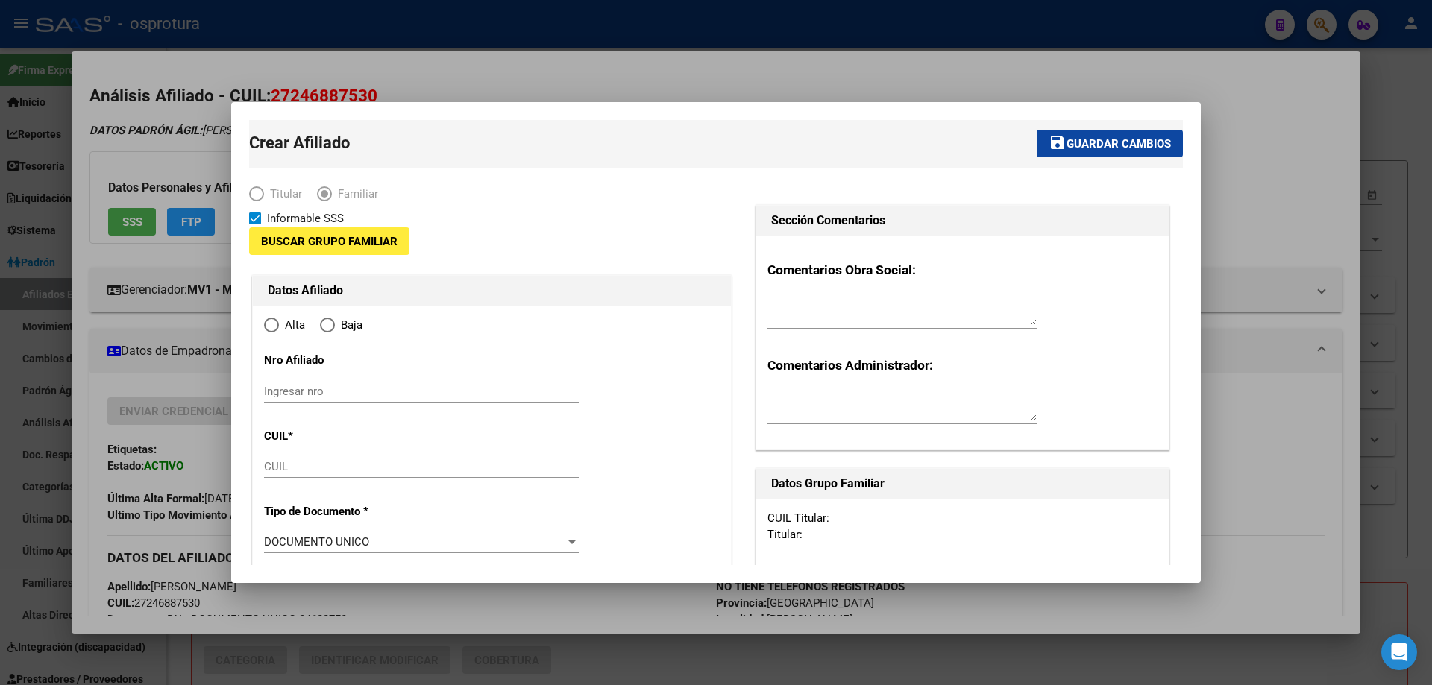
type input "27-24688753-0"
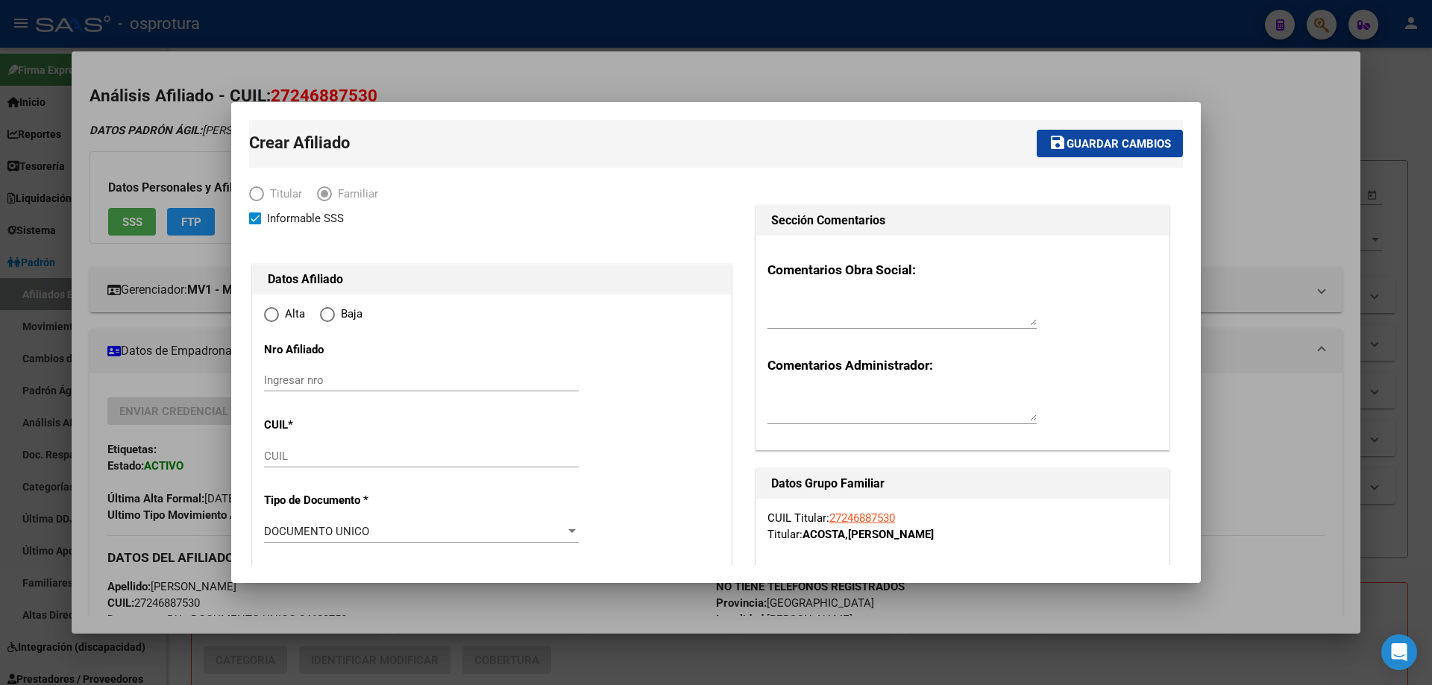
radio input "true"
type input "[PERSON_NAME]"
type input "1826"
type input "[PERSON_NAME]"
type input "4373"
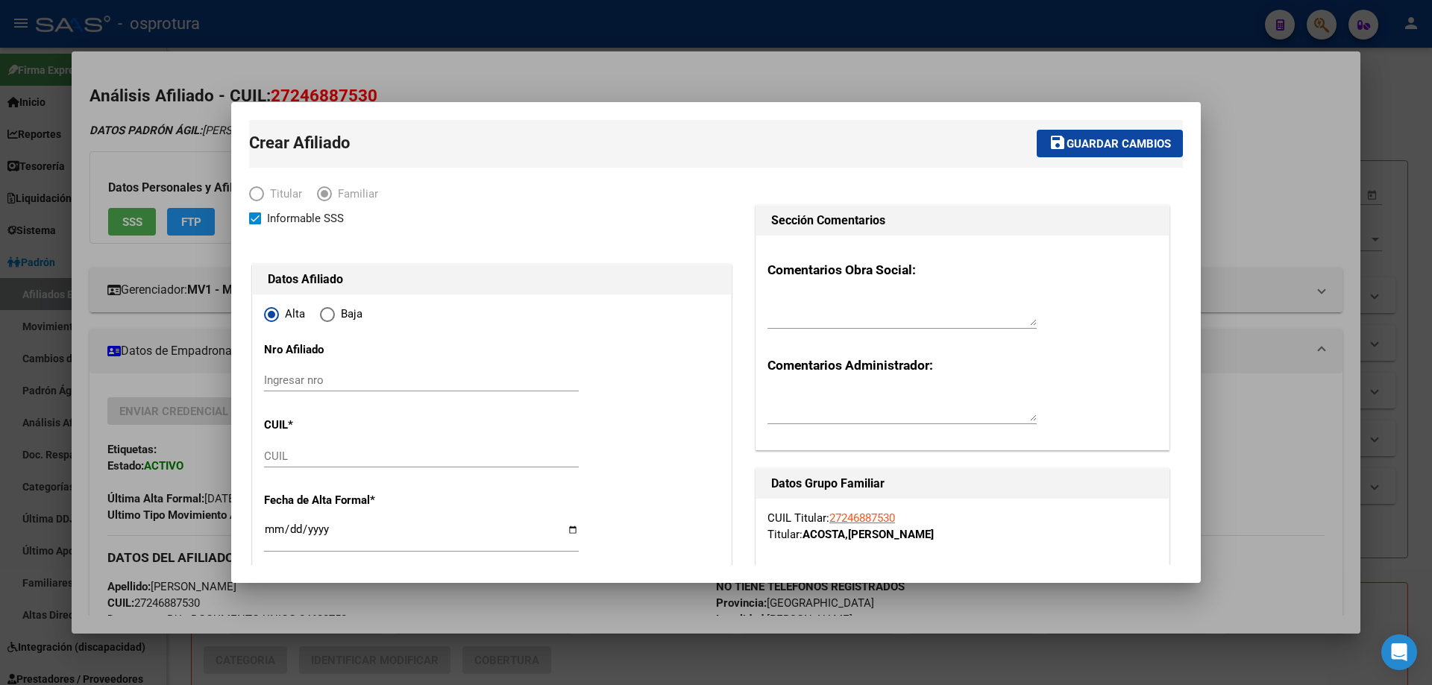
click at [332, 461] on input "CUIL" at bounding box center [421, 456] width 315 height 13
paste input "20-40733679-9"
type input "20-40733679-9"
type input "40733679"
type input "[PERSON_NAME]"
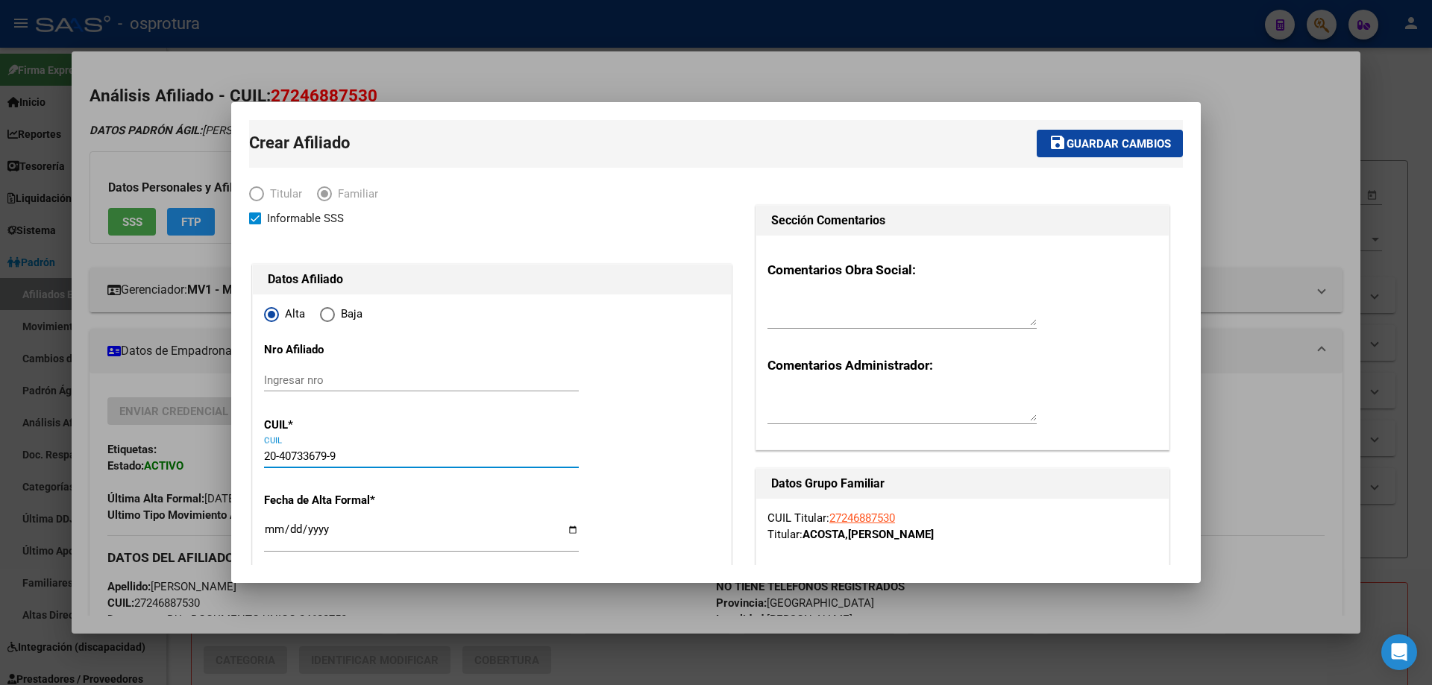
type input "[DATE]"
type input "REMEDIOS DE ESC"
type input "20-40733679-9"
click at [273, 530] on input "Ingresar fecha" at bounding box center [421, 536] width 315 height 24
type input "[DATE]"
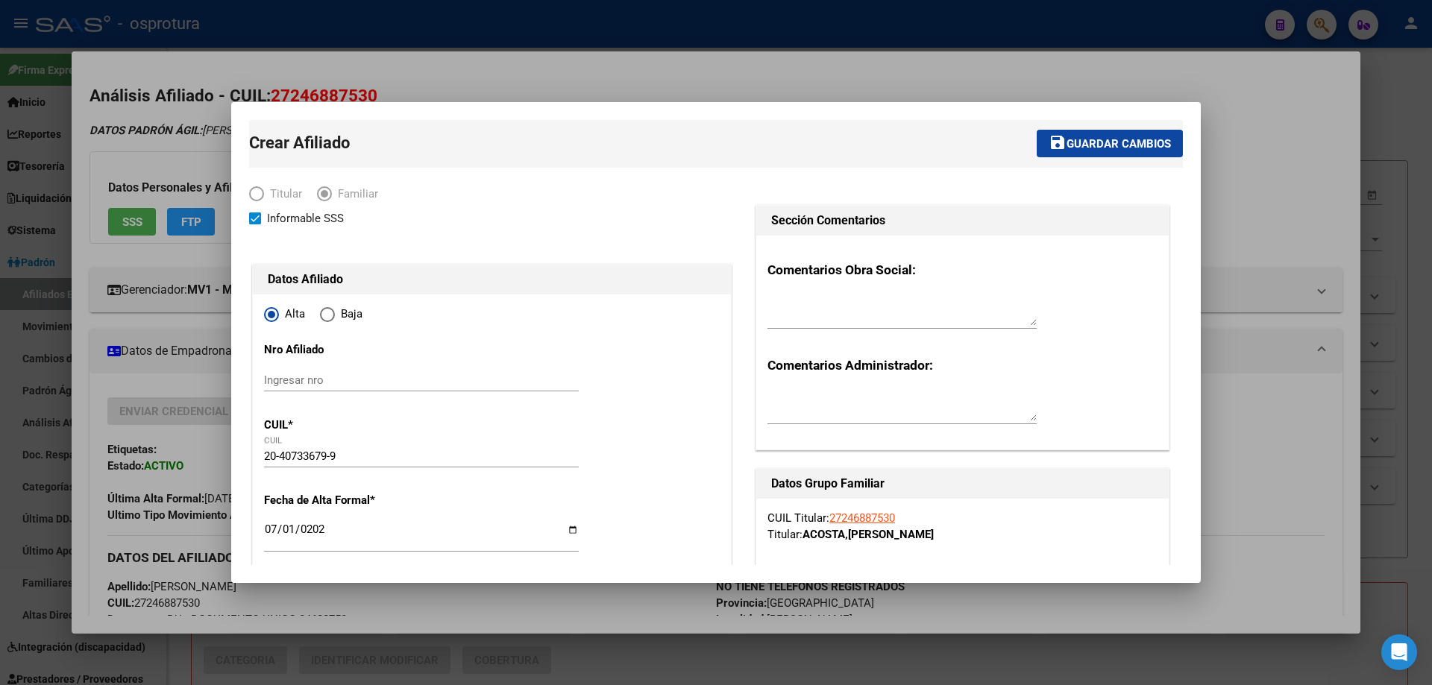
scroll to position [298, 0]
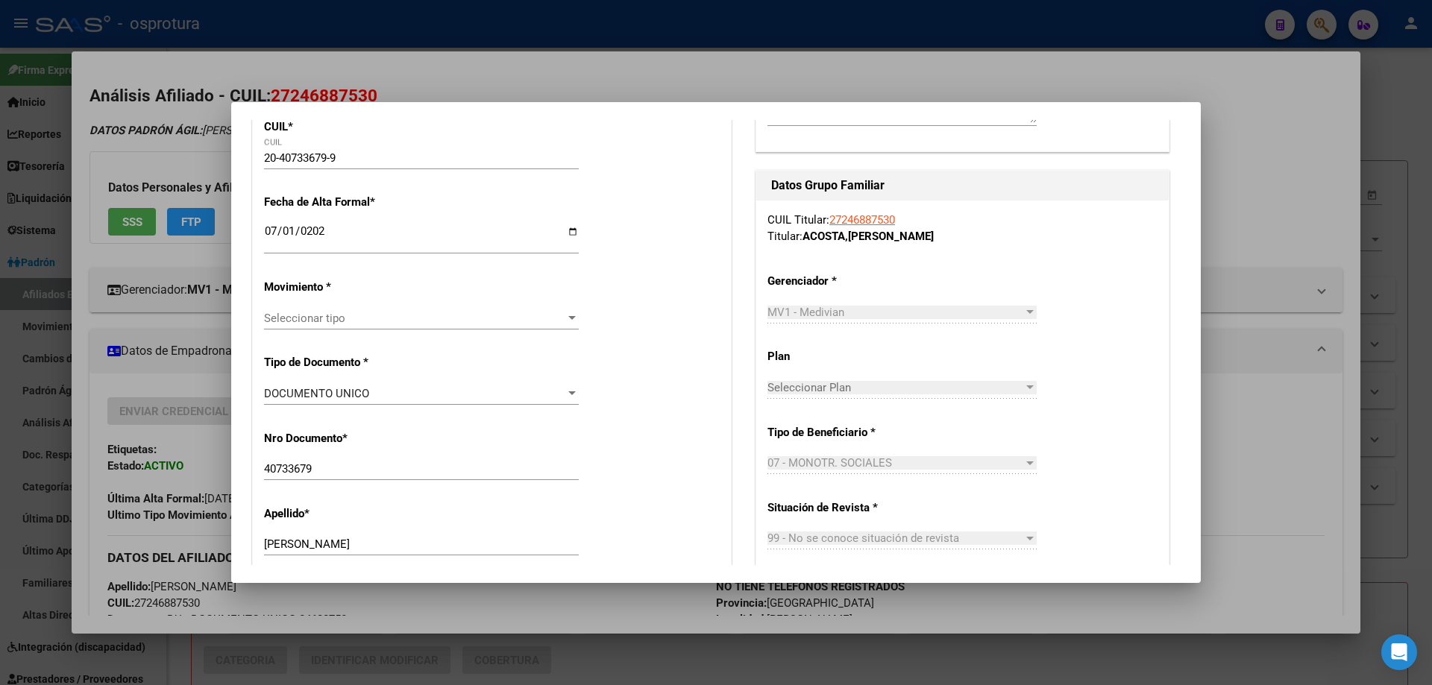
click at [325, 321] on span "Seleccionar tipo" at bounding box center [414, 318] width 301 height 13
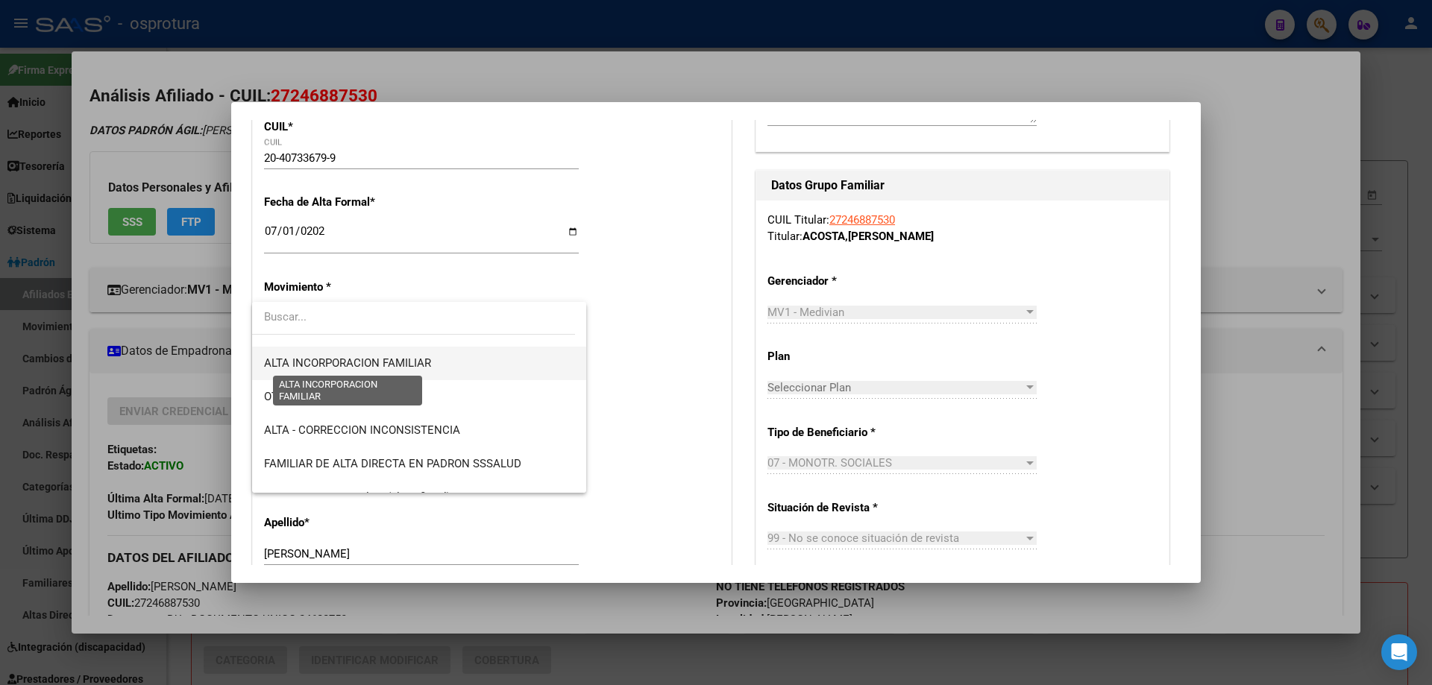
click at [359, 368] on span "ALTA INCORPORACION FAMILIAR" at bounding box center [347, 362] width 167 height 13
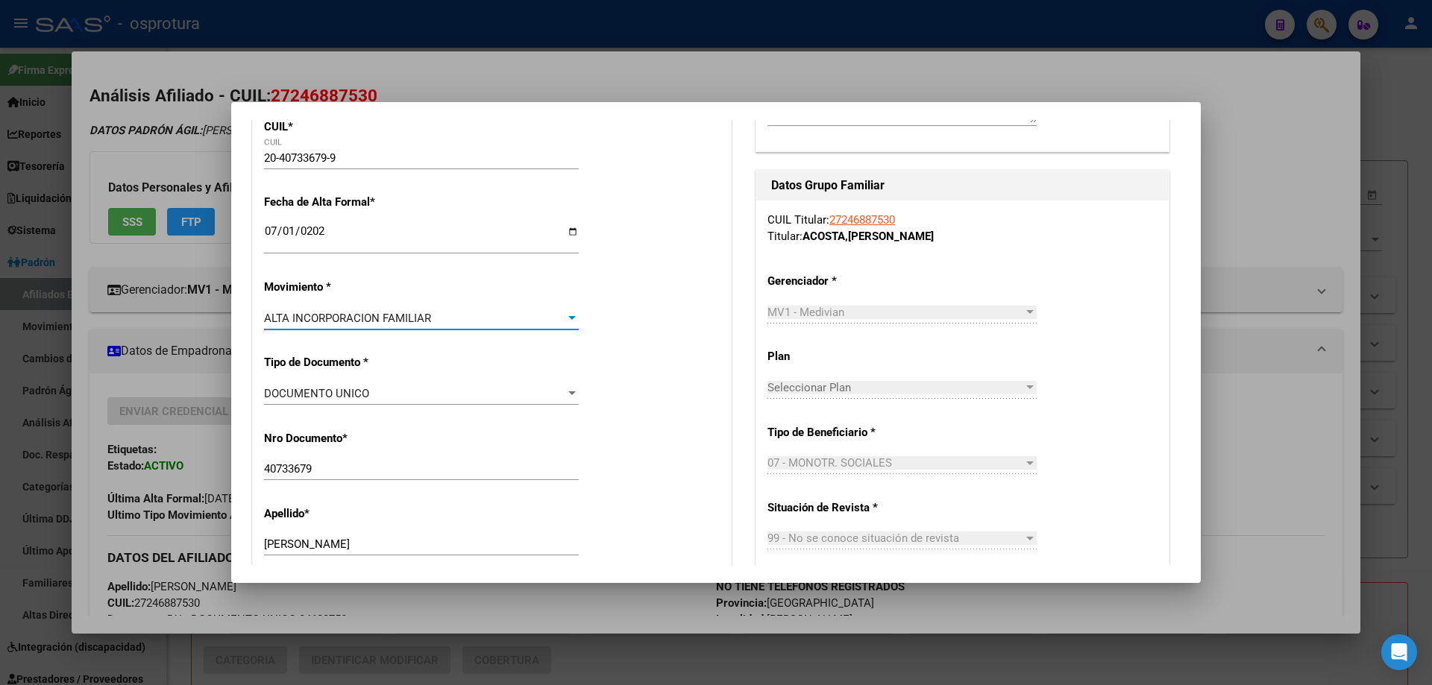
scroll to position [447, 0]
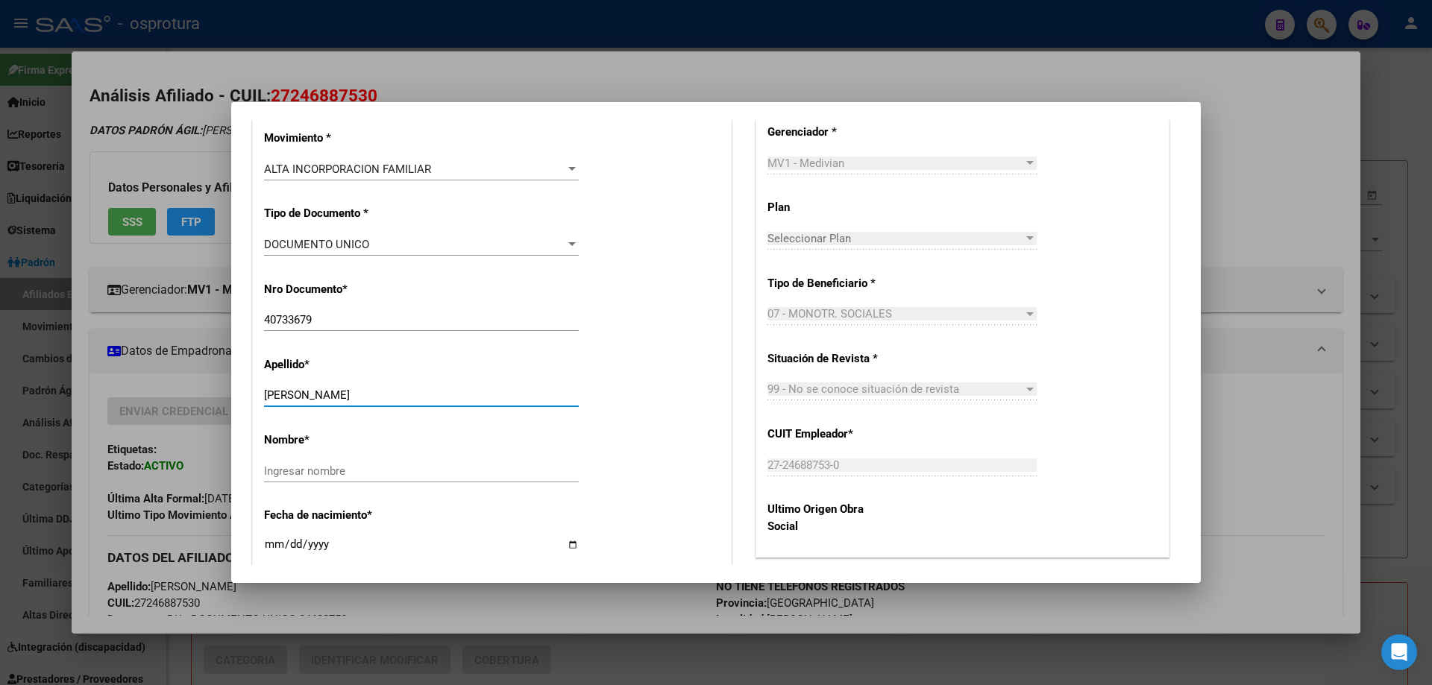
drag, startPoint x: 326, startPoint y: 393, endPoint x: 420, endPoint y: 396, distance: 94.0
click at [420, 396] on input "[PERSON_NAME]" at bounding box center [421, 395] width 315 height 13
type input "[PERSON_NAME]"
click at [380, 474] on input "Ingresar nombre" at bounding box center [421, 471] width 315 height 13
paste input "[PERSON_NAME]"
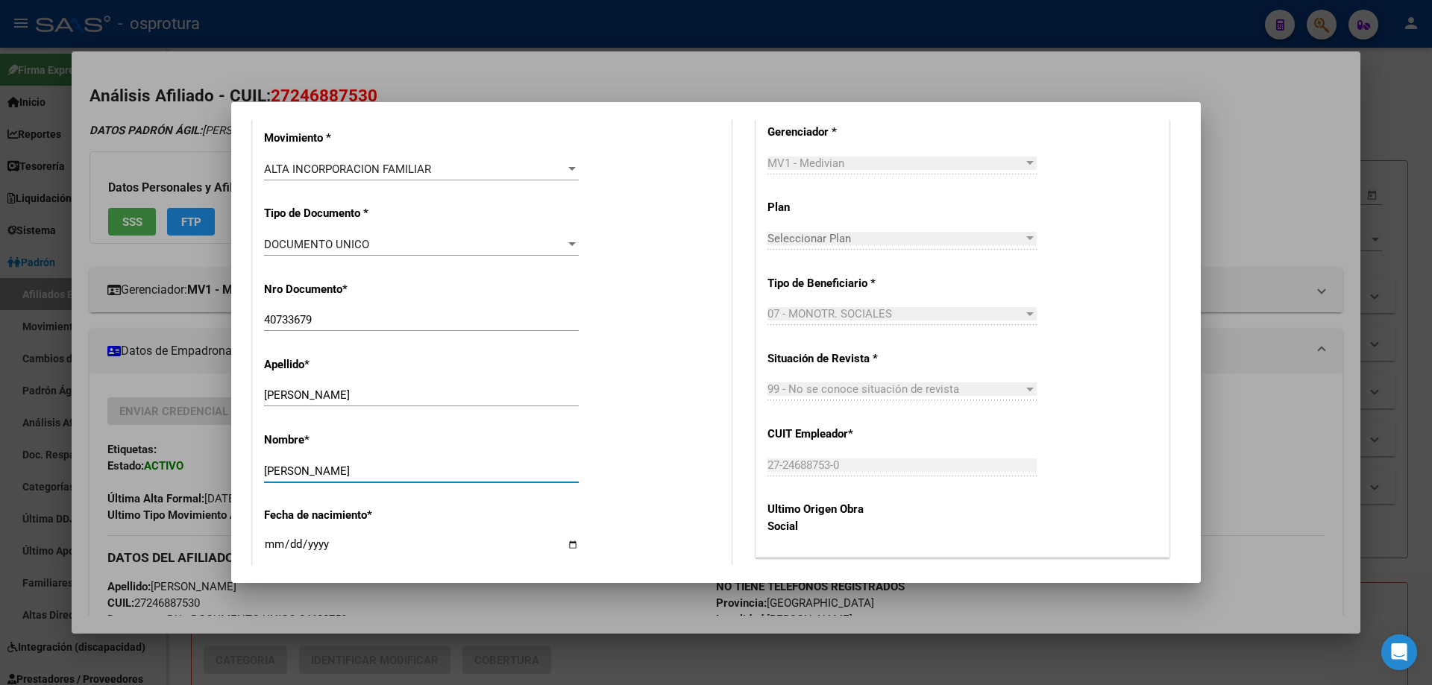
type input "[PERSON_NAME]"
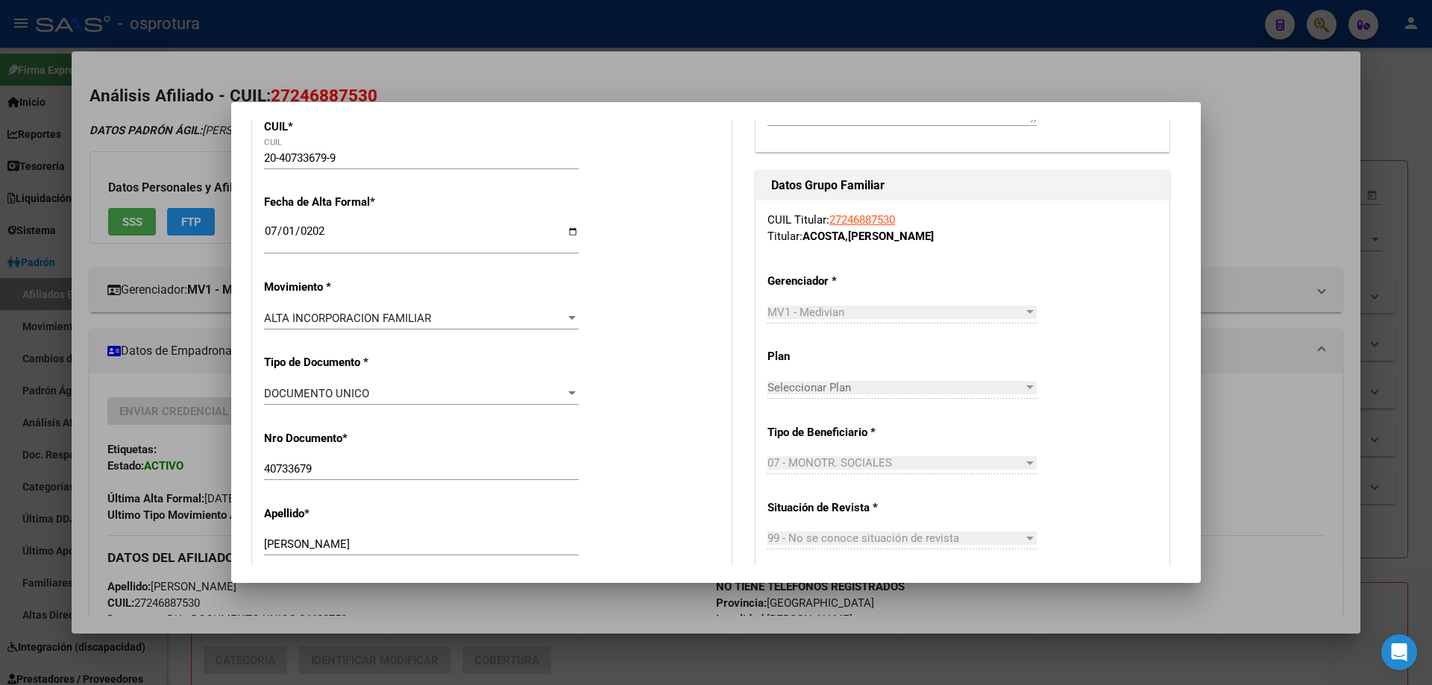
scroll to position [0, 0]
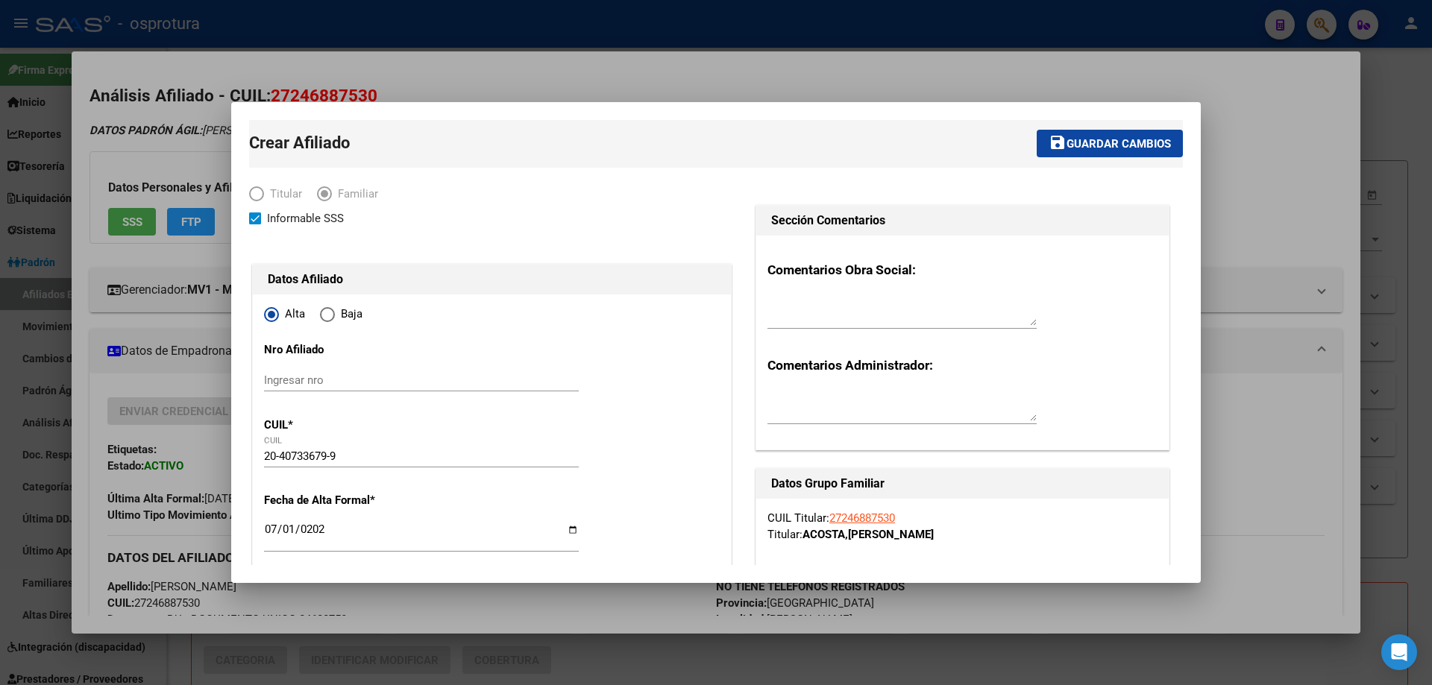
click at [1066, 142] on span "Guardar cambios" at bounding box center [1118, 143] width 104 height 13
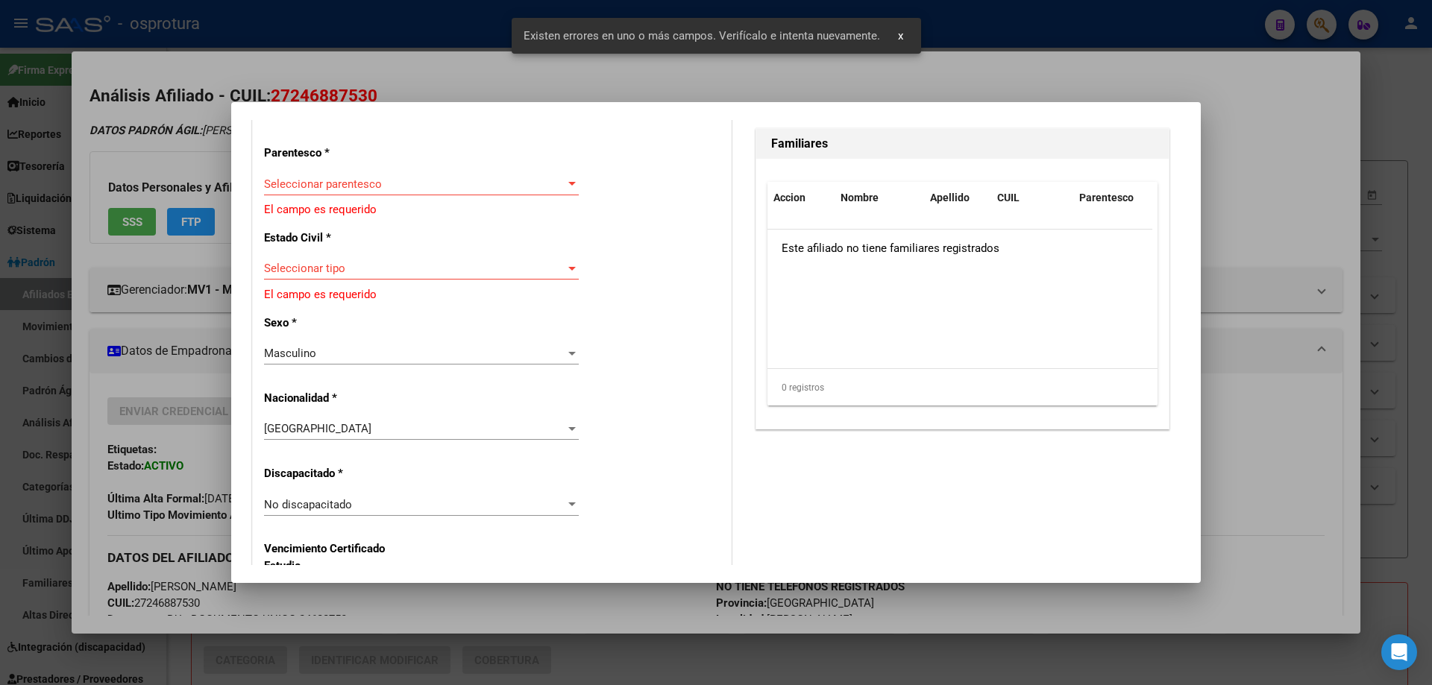
scroll to position [746, 0]
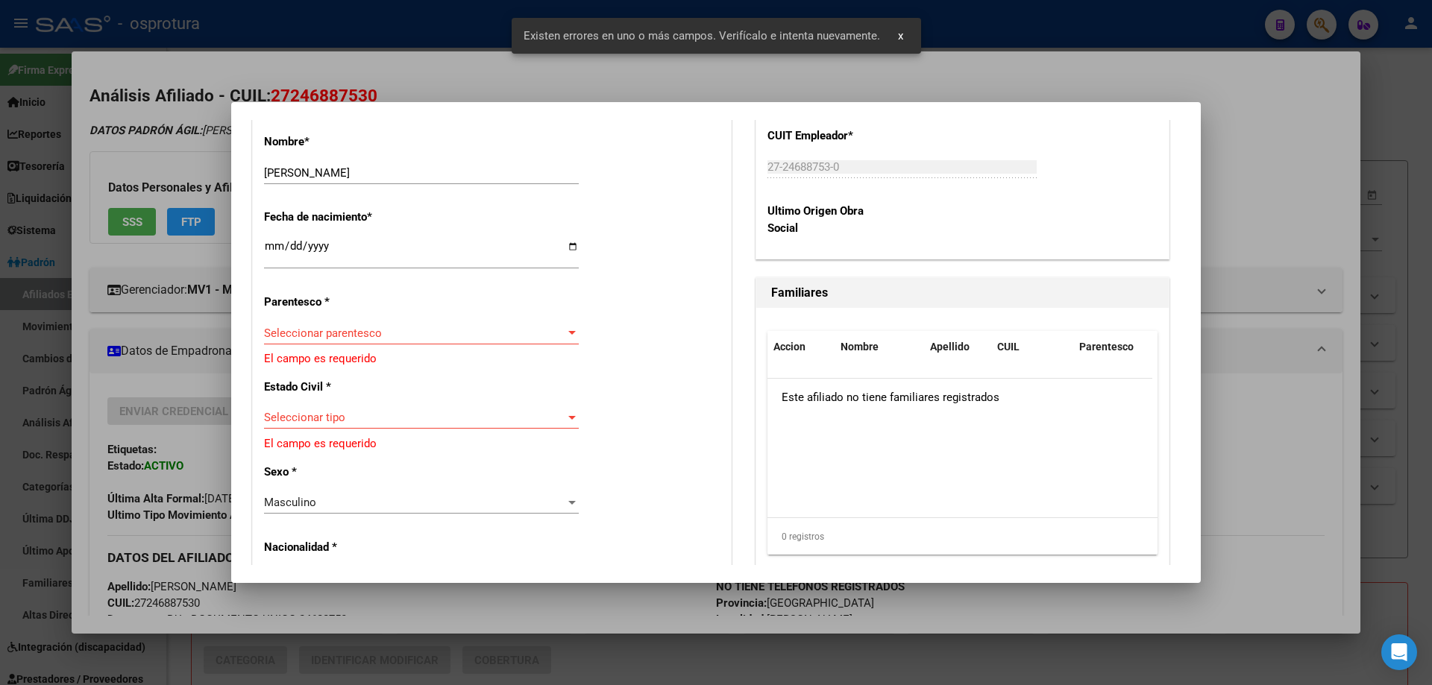
click at [365, 341] on div "Seleccionar parentesco Seleccionar parentesco" at bounding box center [421, 333] width 315 height 22
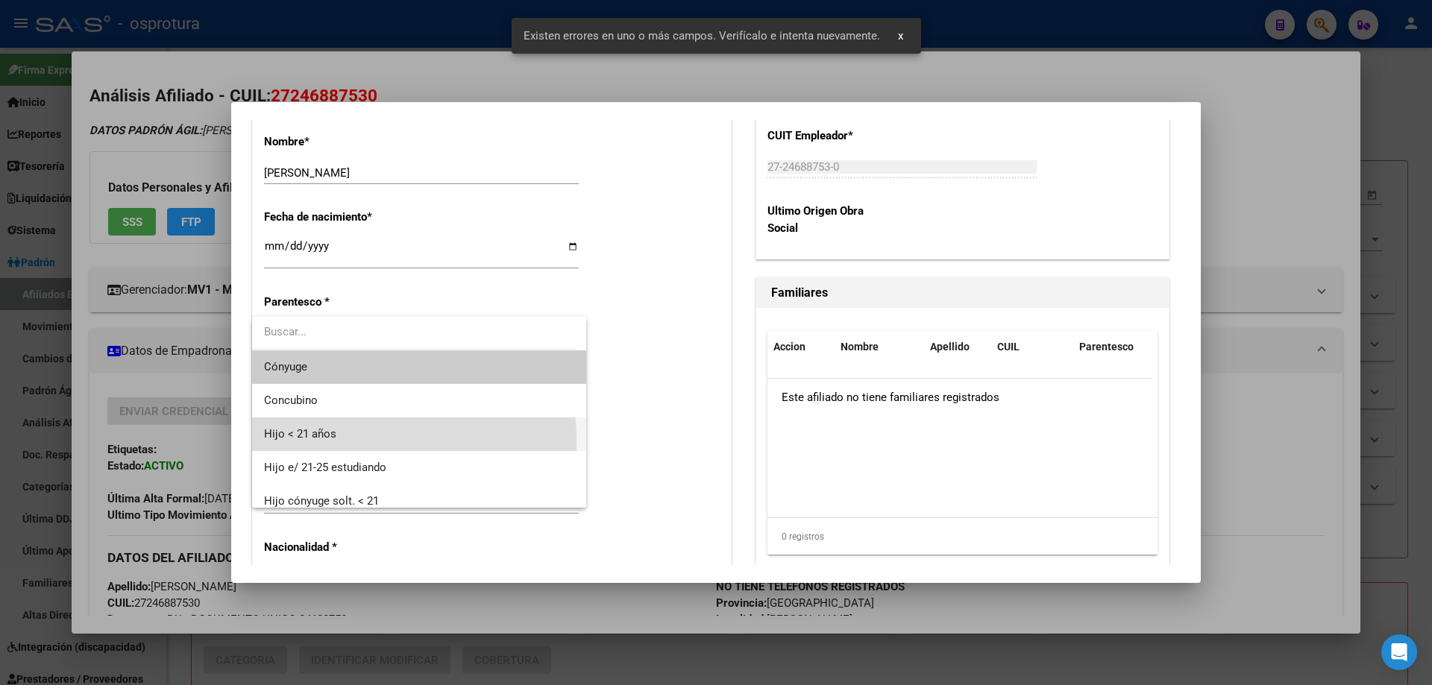
click at [354, 441] on span "Hijo < 21 años" at bounding box center [419, 435] width 310 height 34
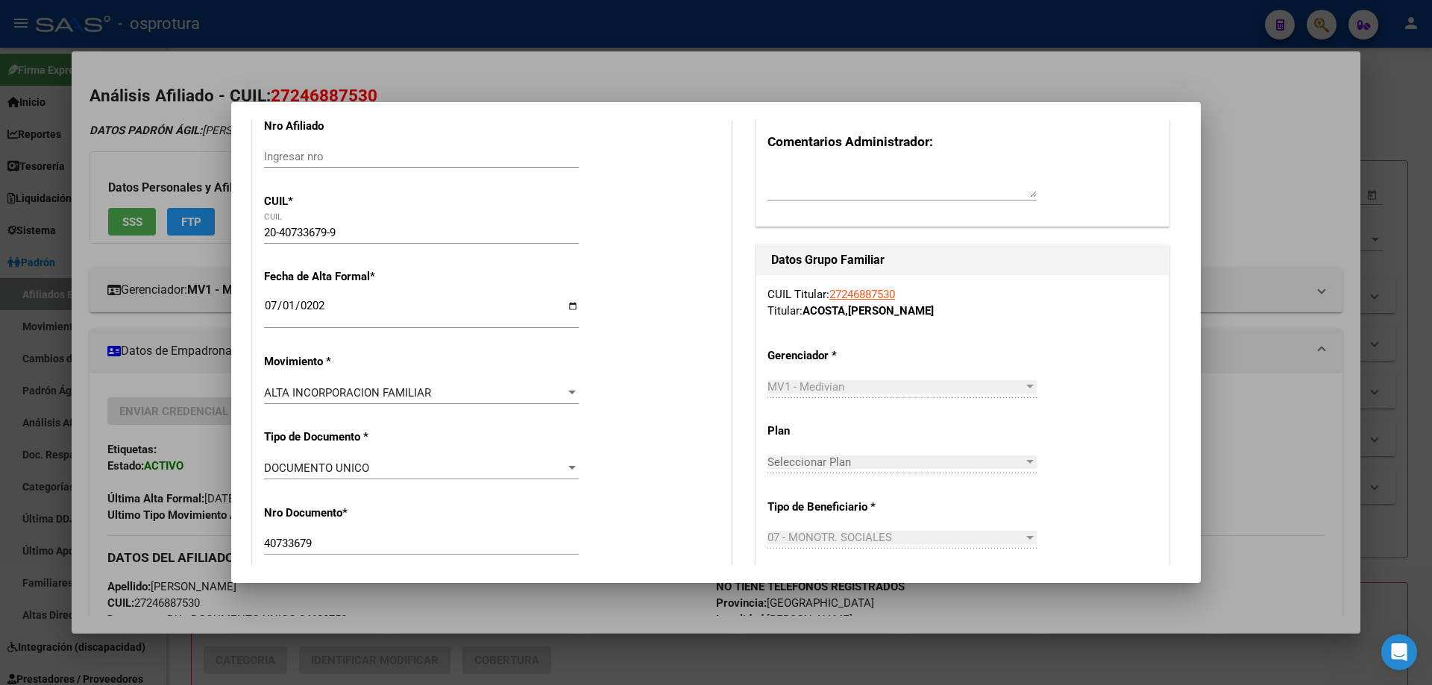
scroll to position [0, 0]
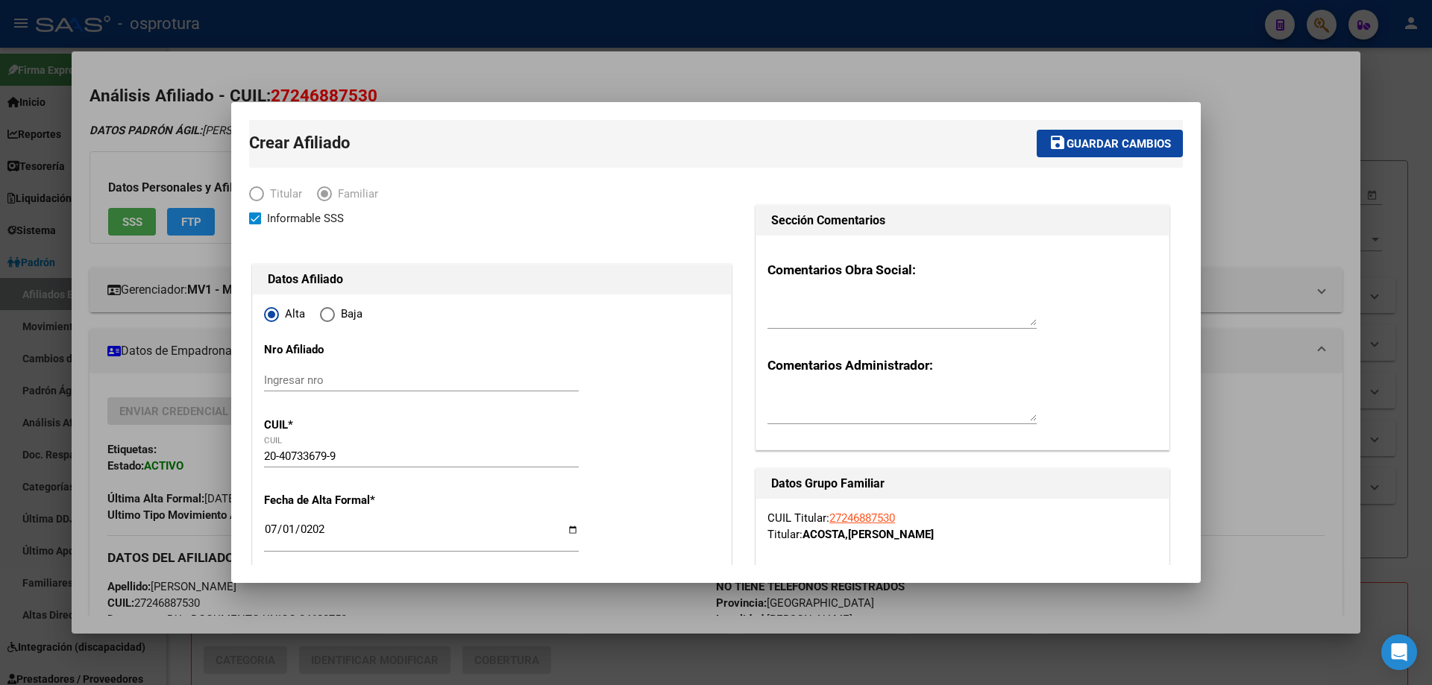
click at [1099, 144] on span "Guardar cambios" at bounding box center [1118, 143] width 104 height 13
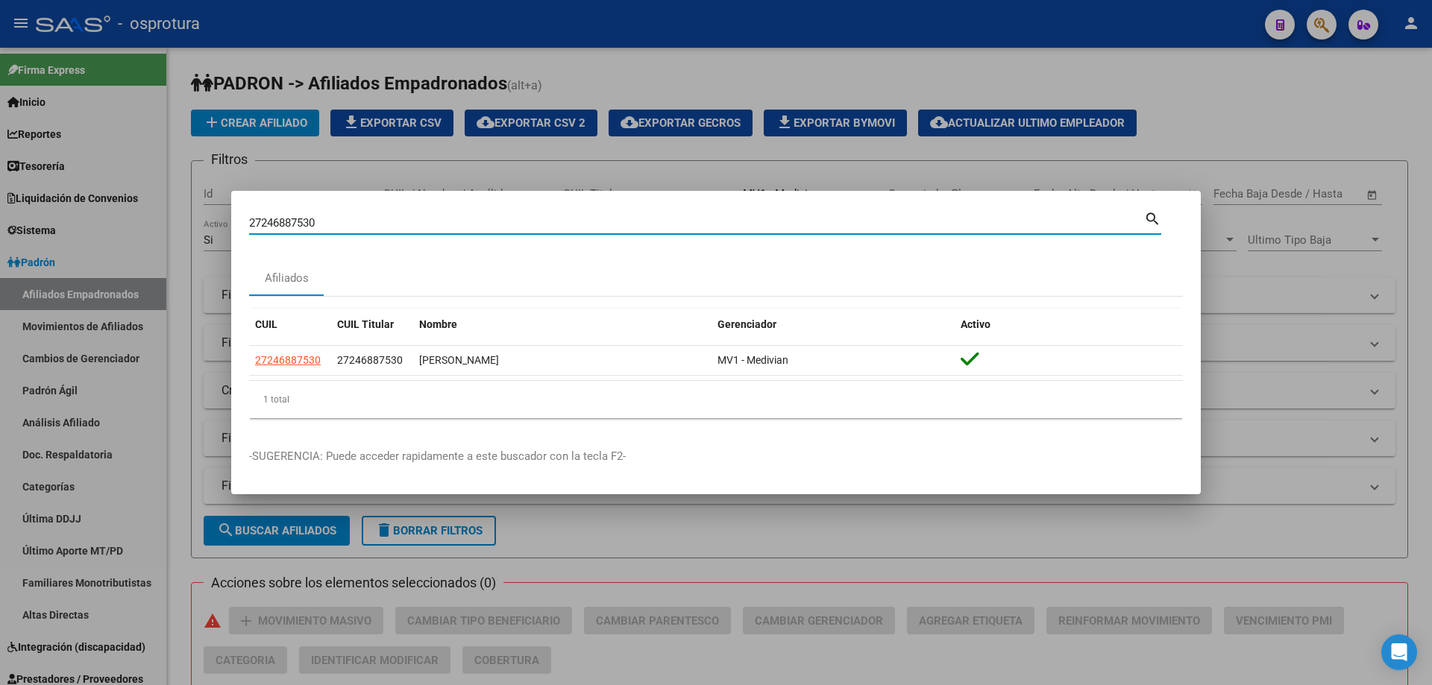
click at [309, 221] on input "27246887530" at bounding box center [696, 222] width 895 height 13
paste input "-26719626-"
type input "27267196260"
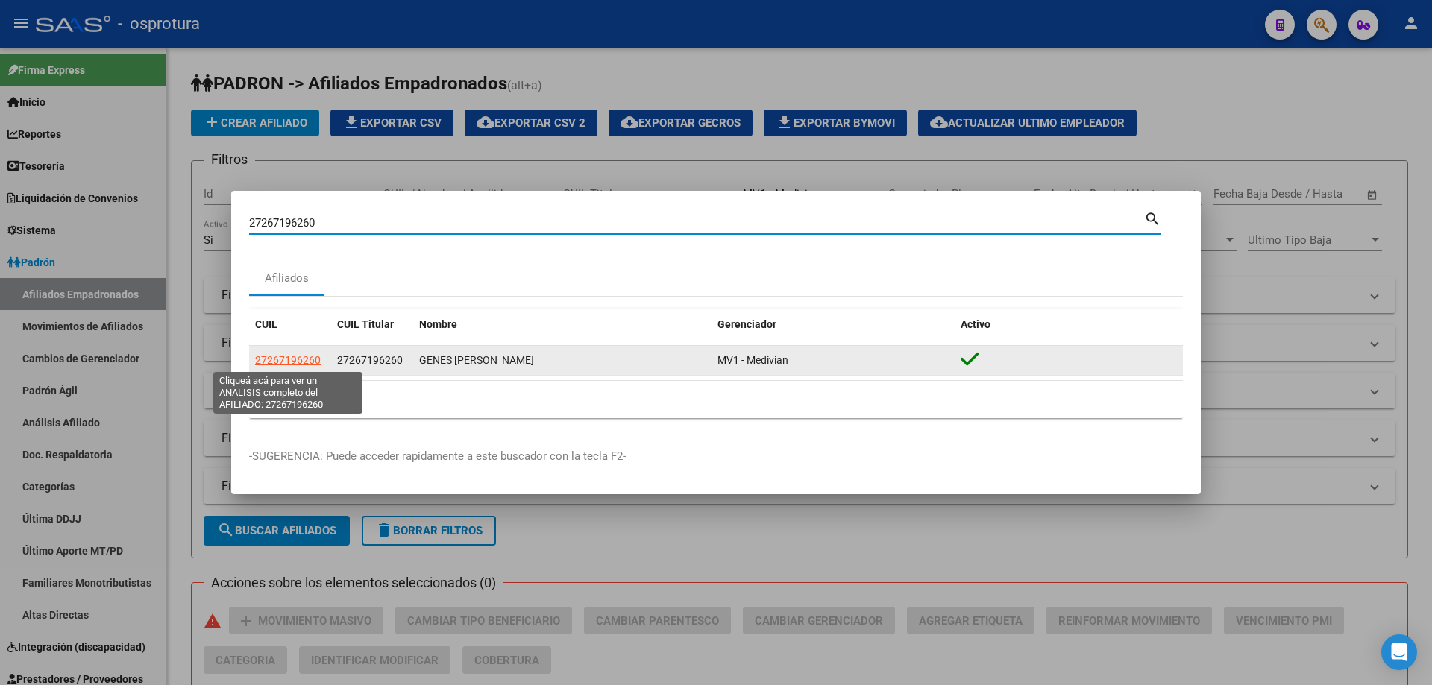
click at [280, 362] on span "27267196260" at bounding box center [288, 360] width 66 height 12
type textarea "27267196260"
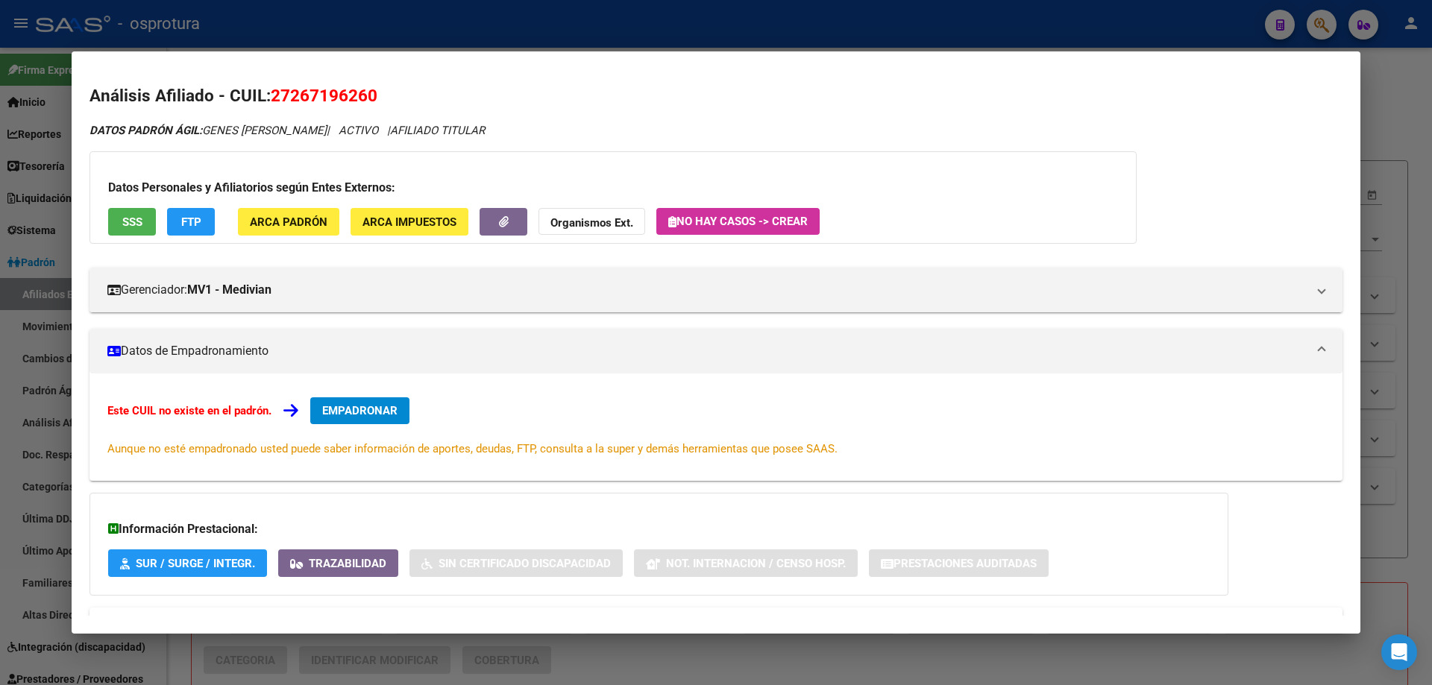
click at [354, 409] on span "EMPADRONAR" at bounding box center [359, 410] width 75 height 13
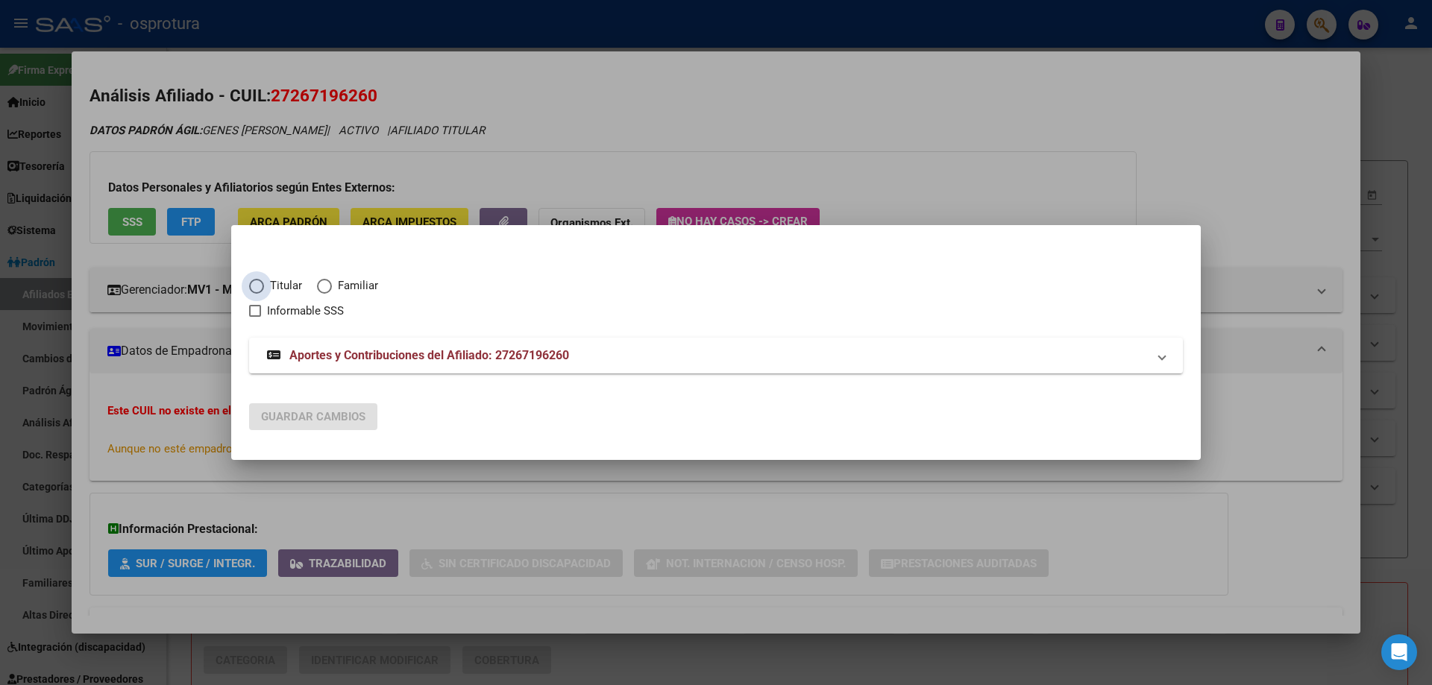
click at [276, 283] on span "Titular" at bounding box center [283, 285] width 38 height 17
click at [264, 283] on input "Titular" at bounding box center [256, 286] width 15 height 15
radio input "true"
checkbox input "true"
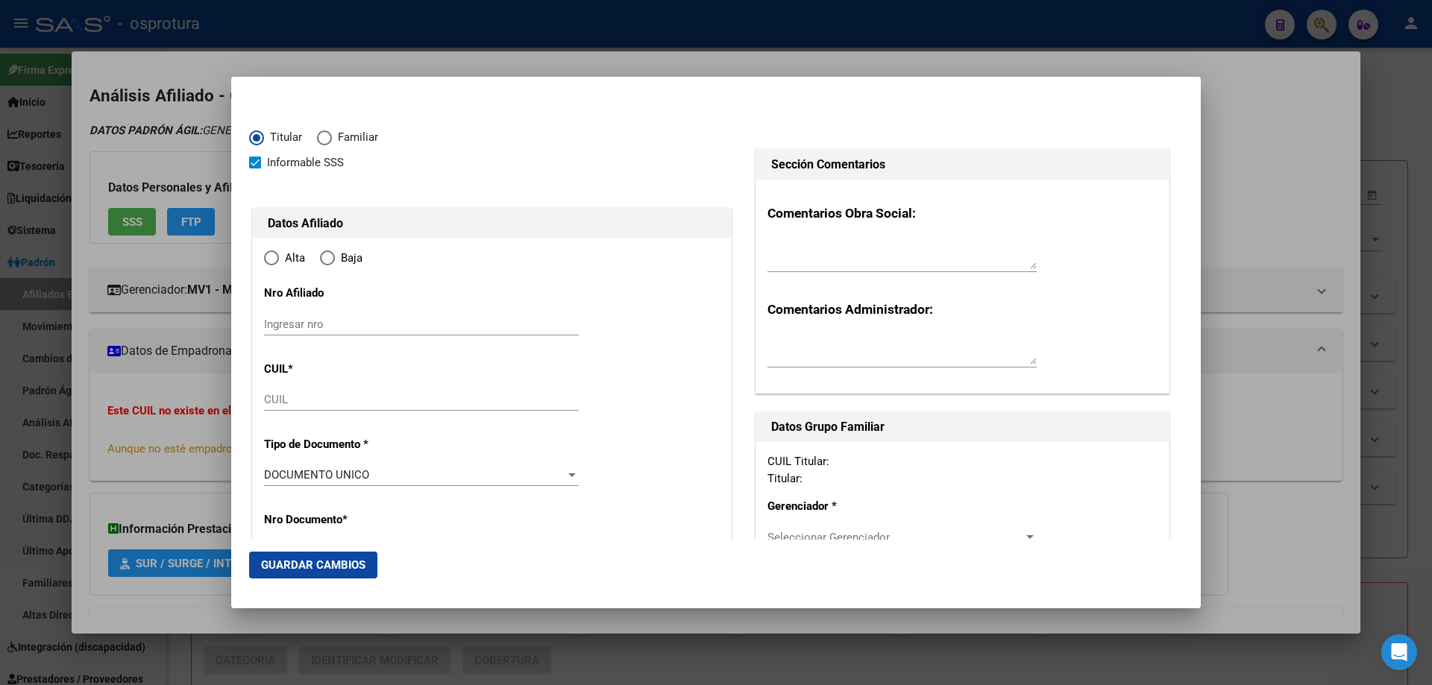
type input "27-26719626-0"
radio input "true"
type input "26719626"
type input "GENES"
type input "[PERSON_NAME]"
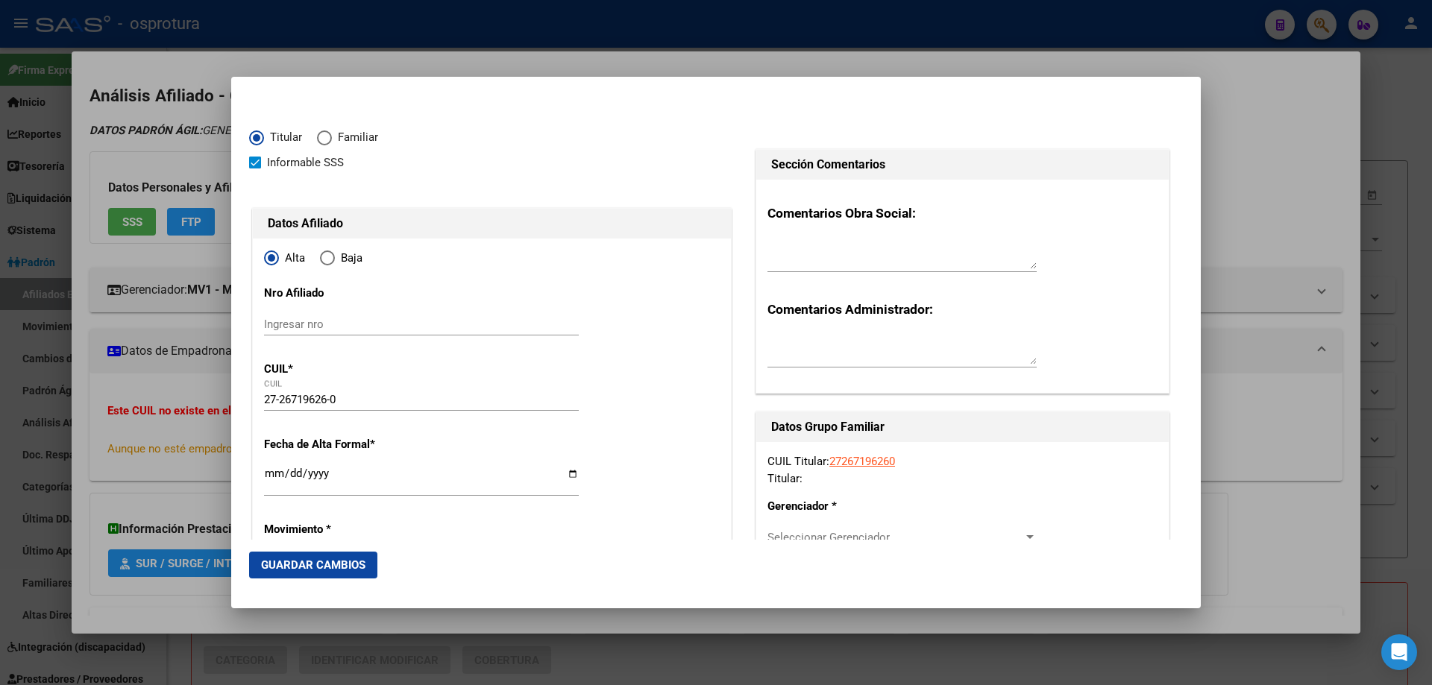
type input "[DATE]"
type input "[PERSON_NAME]"
type input "3514"
type input "1"
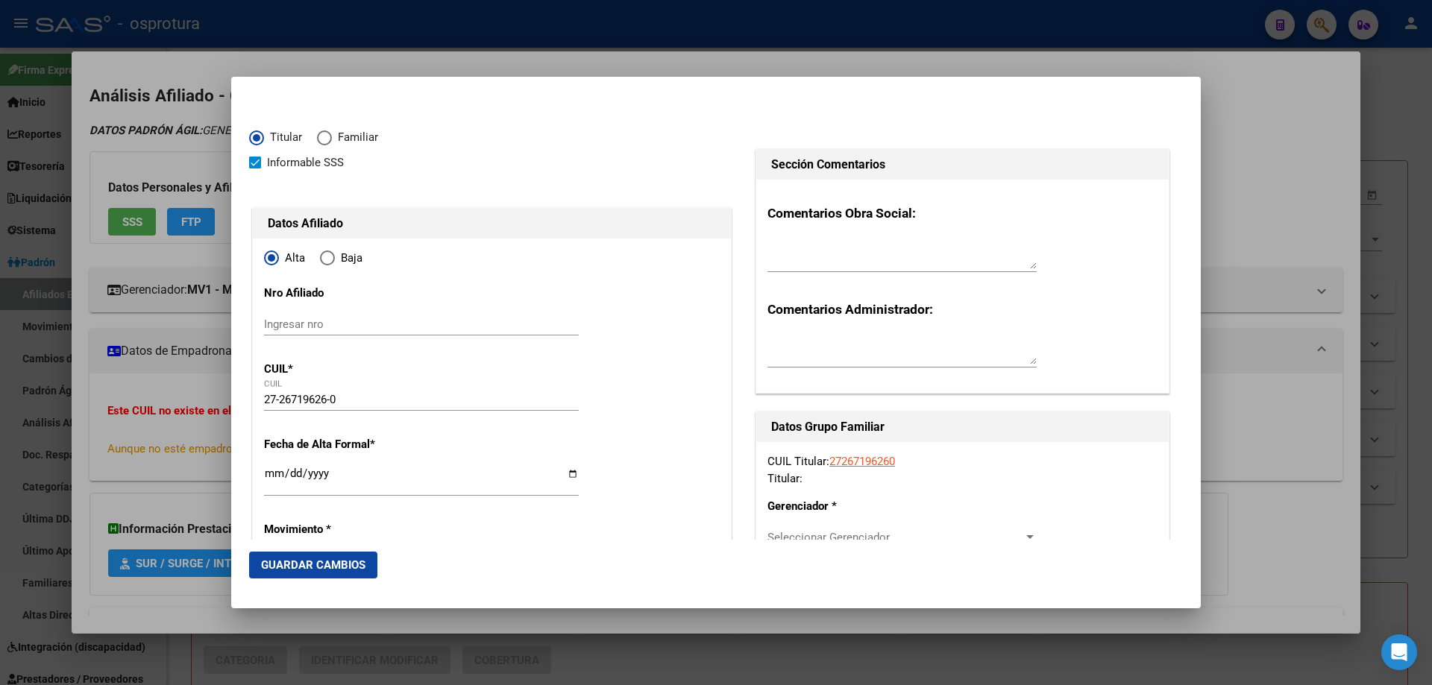
type input "1"
type input "[PERSON_NAME]"
click at [269, 475] on input "Ingresar fecha" at bounding box center [421, 480] width 315 height 24
type input "[DATE]"
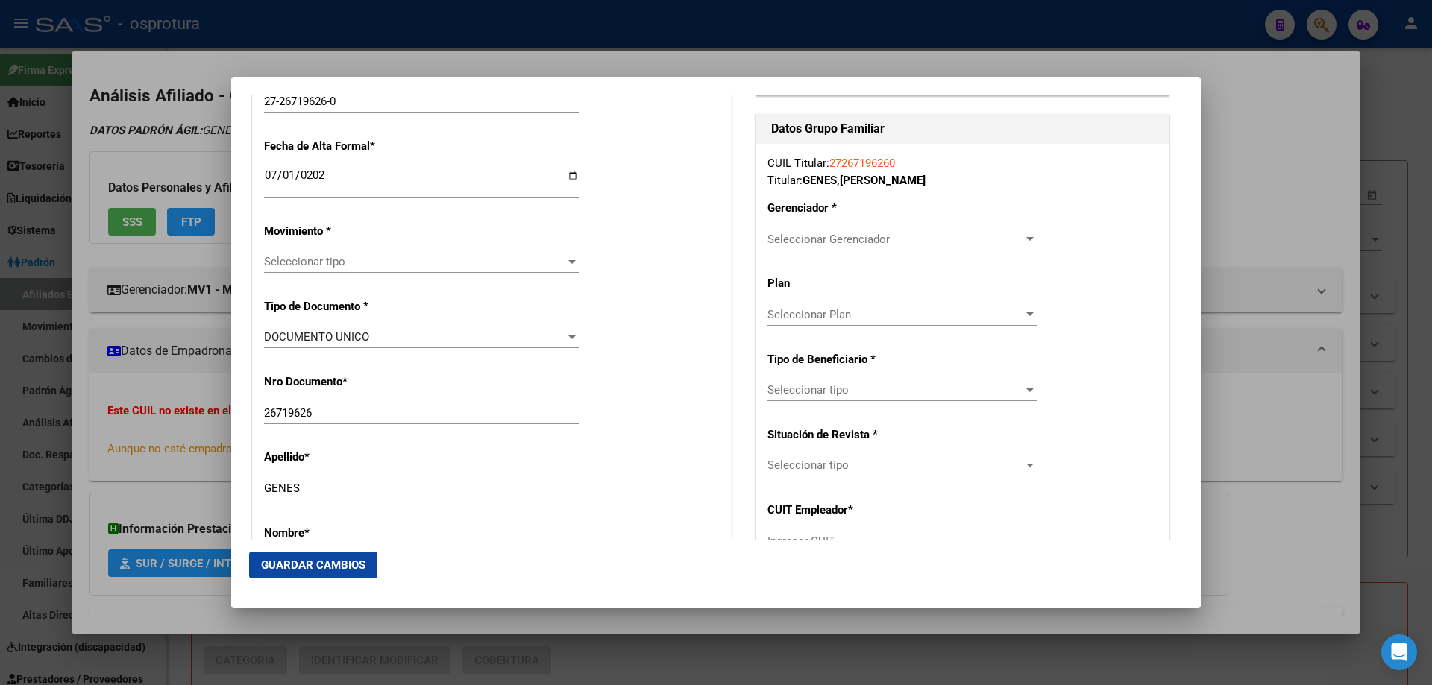
click at [311, 251] on div "Seleccionar tipo Seleccionar tipo" at bounding box center [421, 262] width 315 height 22
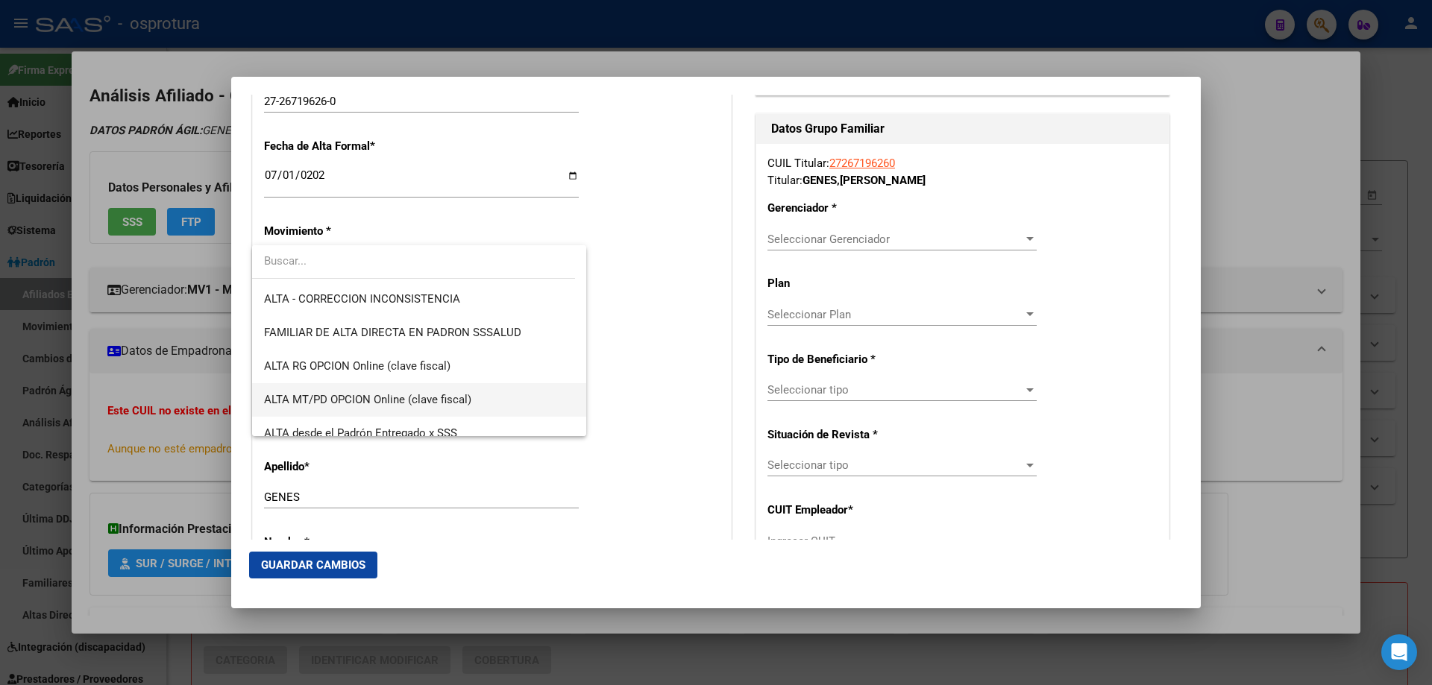
click at [354, 386] on span "ALTA MT/PD OPCION Online (clave fiscal)" at bounding box center [419, 400] width 310 height 34
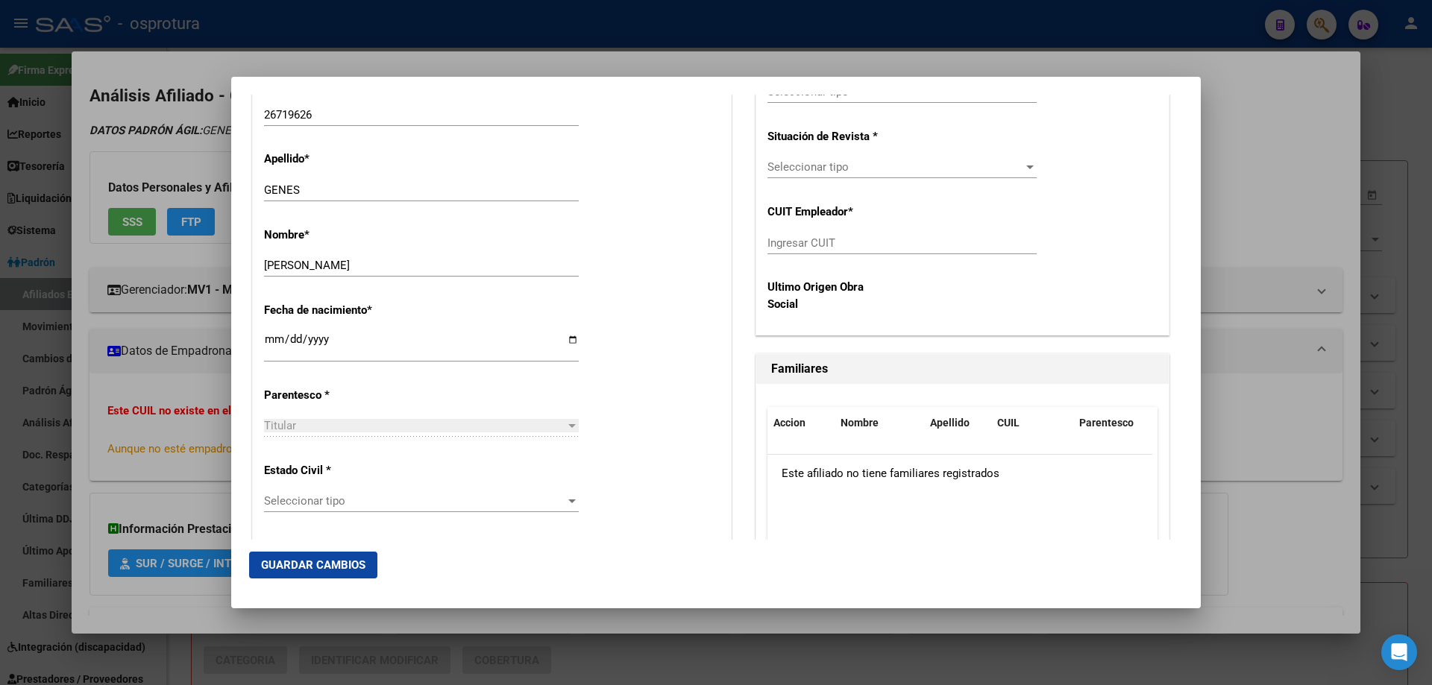
scroll to position [746, 0]
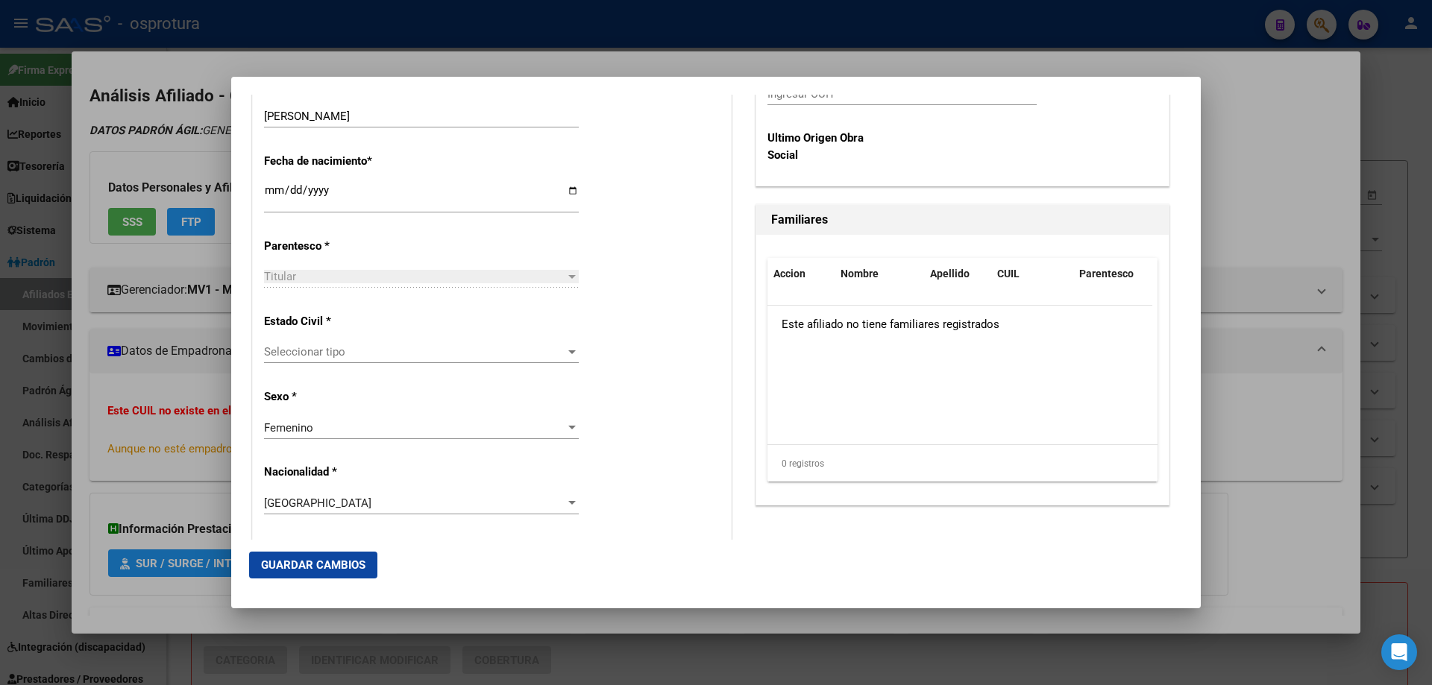
click at [329, 351] on span "Seleccionar tipo" at bounding box center [414, 351] width 301 height 13
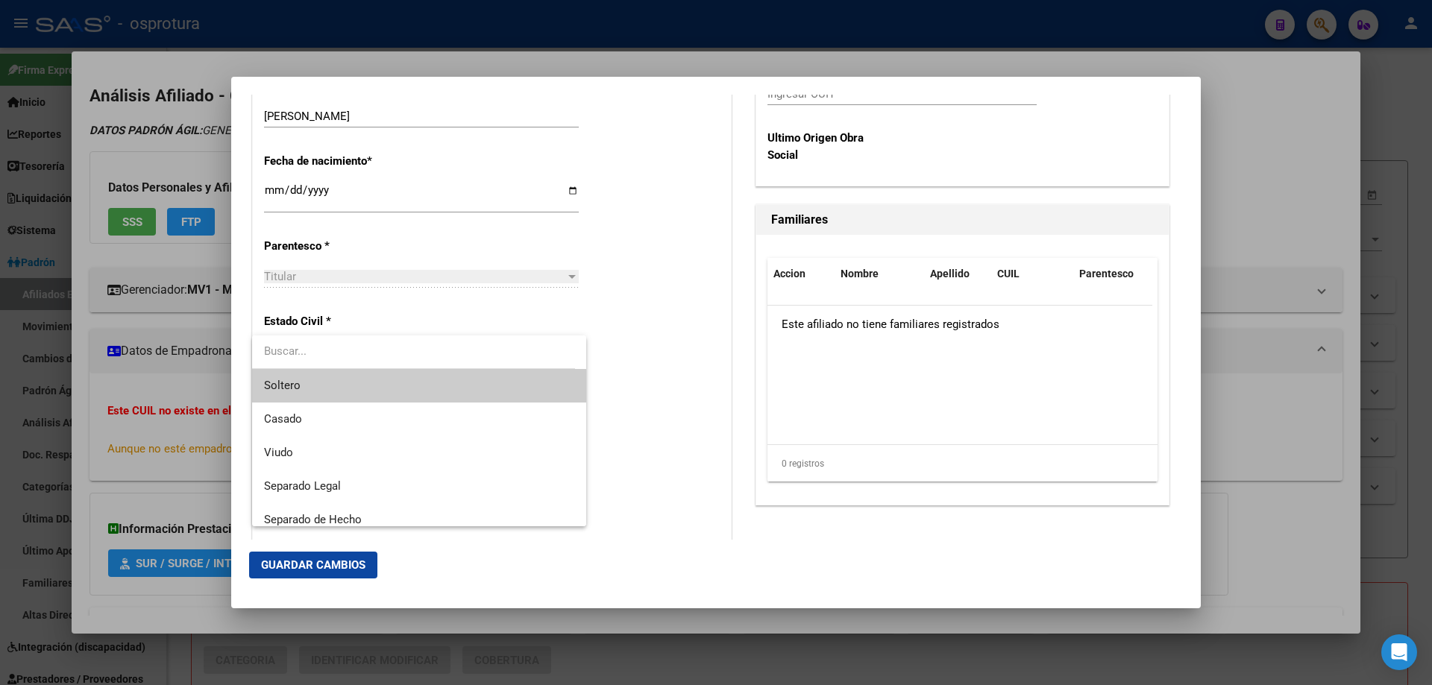
click at [333, 389] on span "Soltero" at bounding box center [419, 386] width 310 height 34
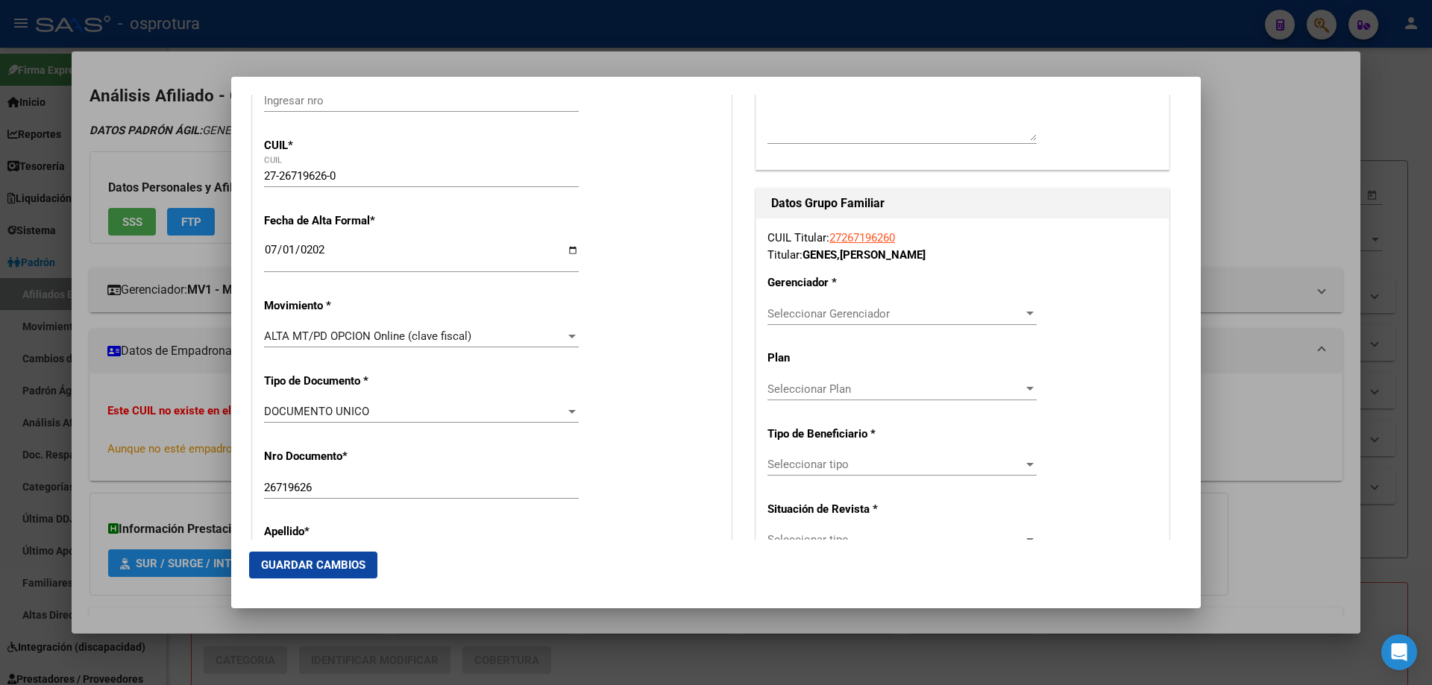
scroll to position [373, 0]
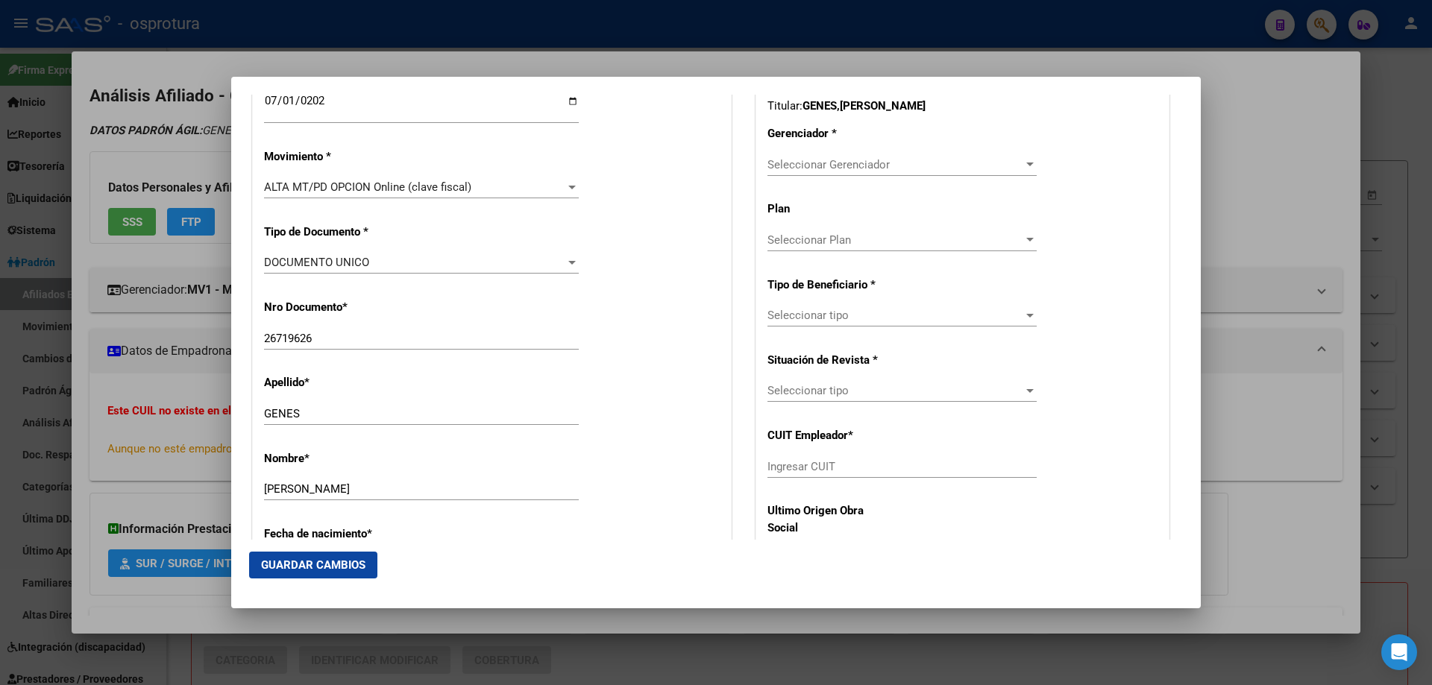
click at [797, 169] on span "Seleccionar Gerenciador" at bounding box center [895, 164] width 256 height 13
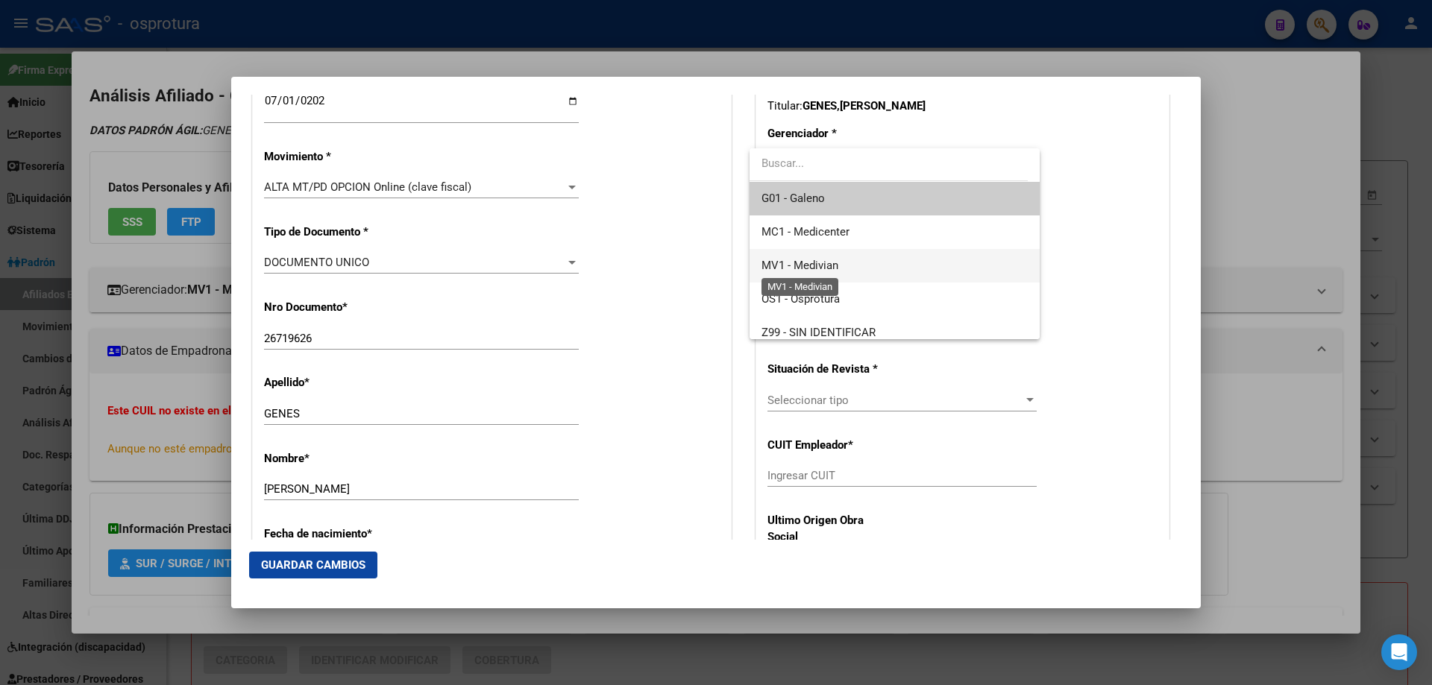
scroll to position [10, 0]
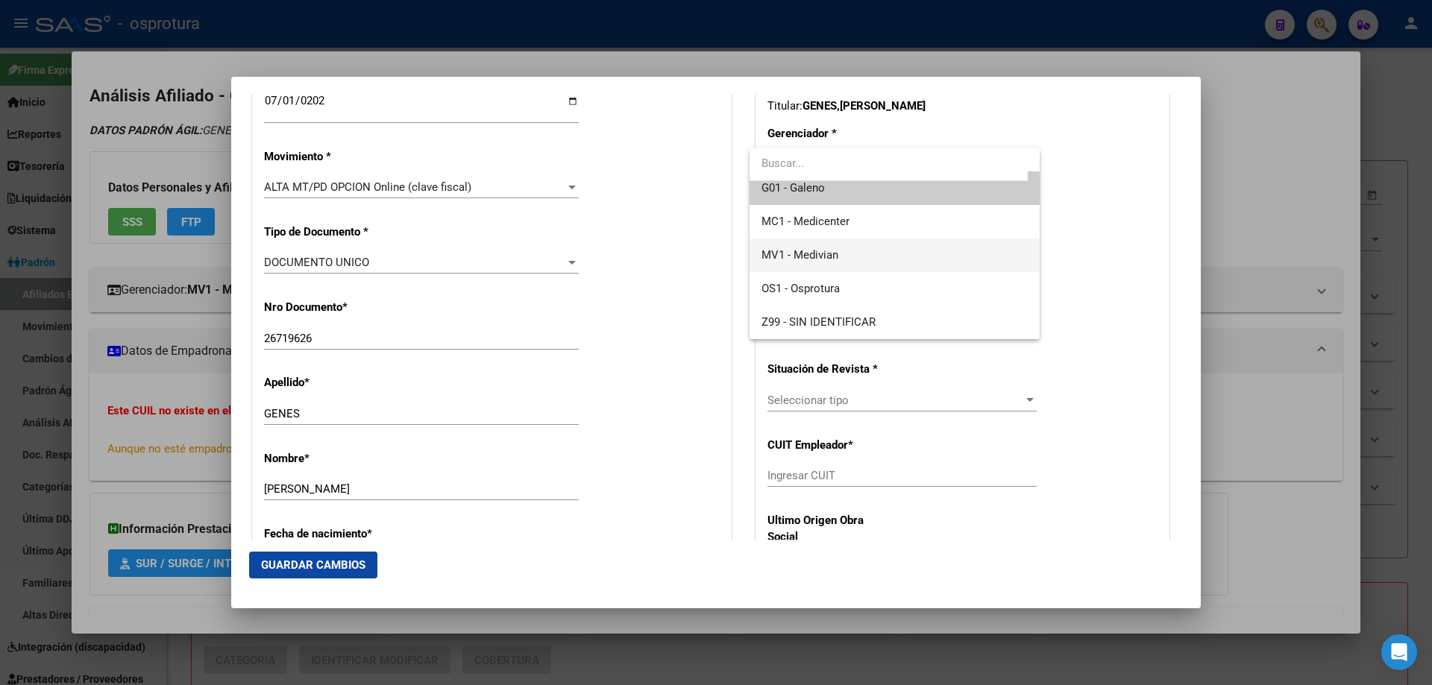
click at [828, 263] on span "MV1 - Medivian" at bounding box center [894, 256] width 266 height 34
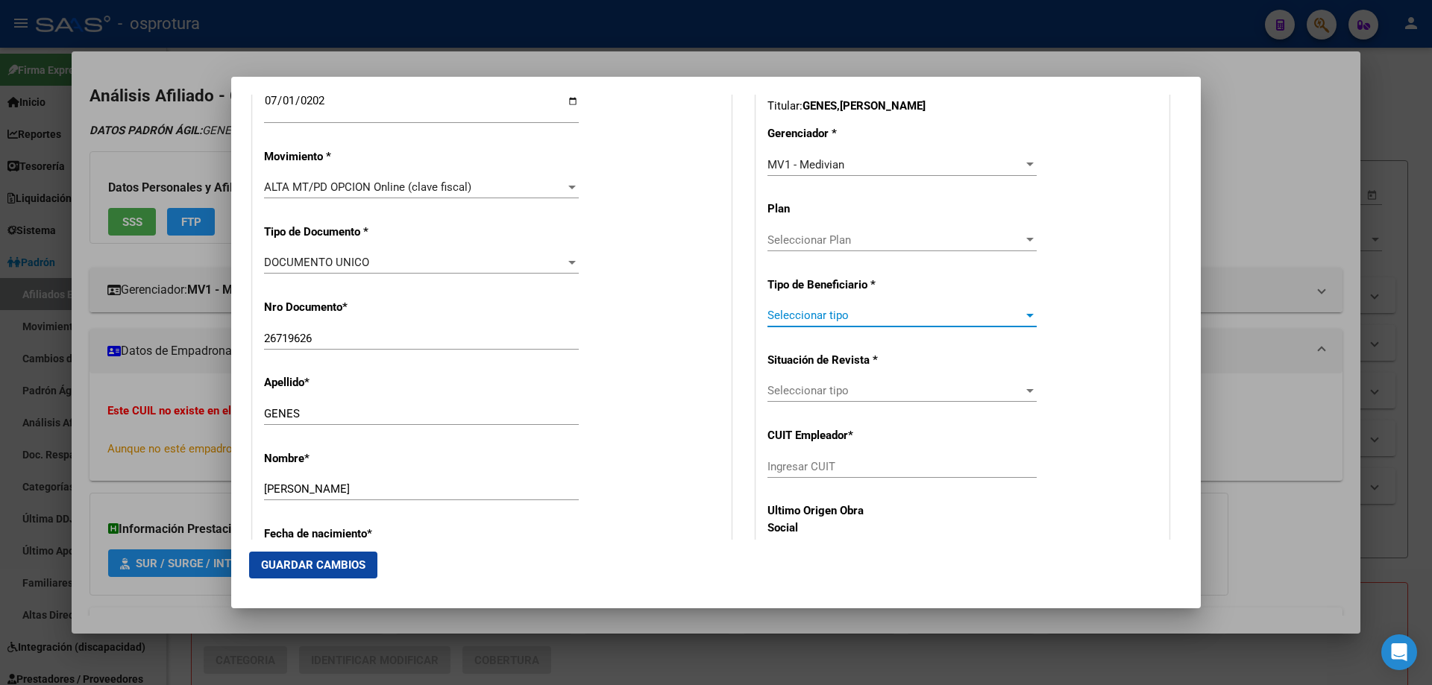
click at [820, 318] on span "Seleccionar tipo" at bounding box center [895, 315] width 256 height 13
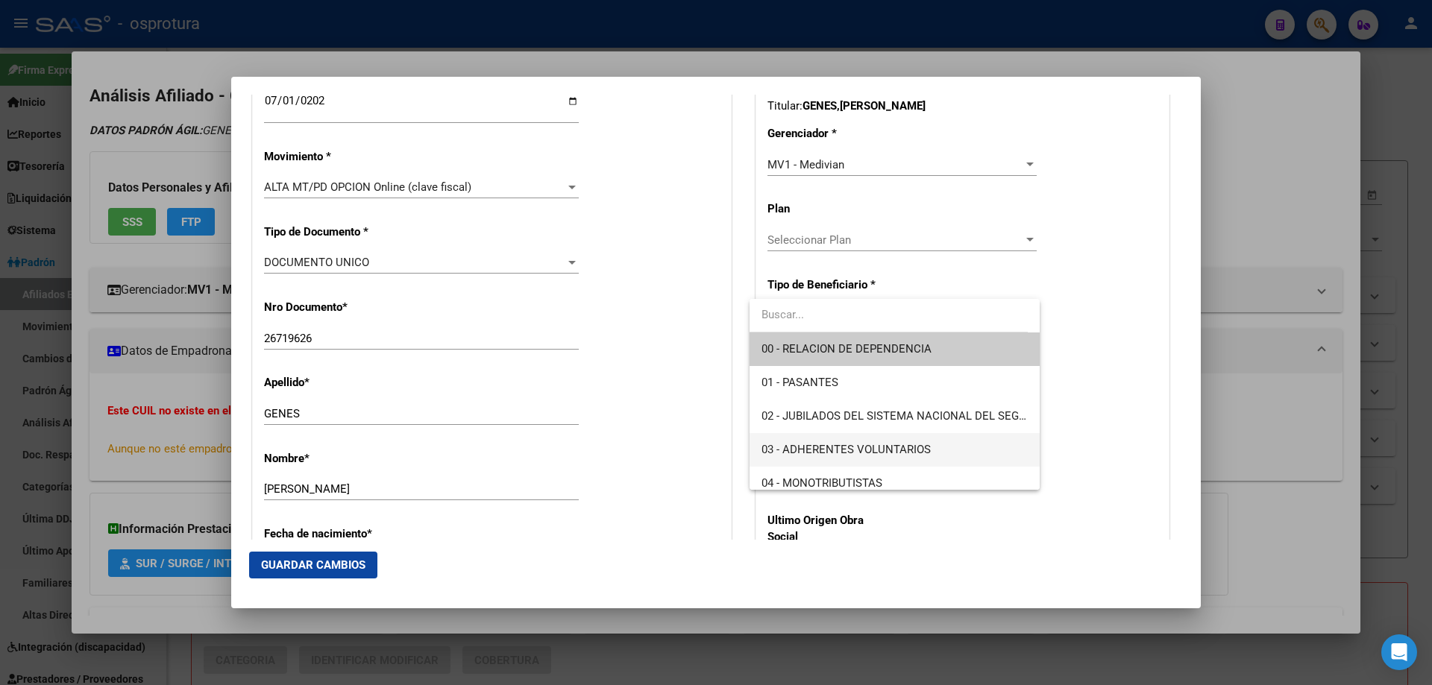
scroll to position [149, 0]
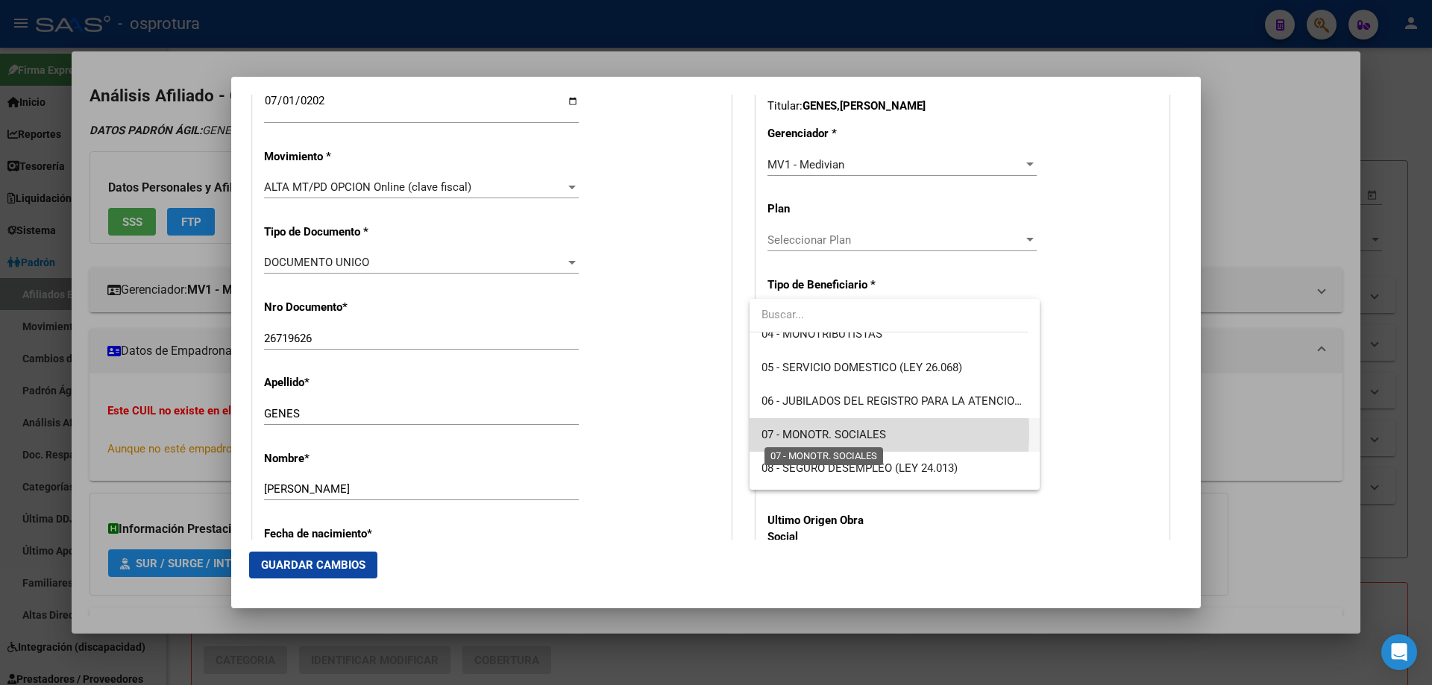
click at [812, 433] on span "07 - MONOTR. SOCIALES" at bounding box center [823, 434] width 125 height 13
type input "27-26719626-0"
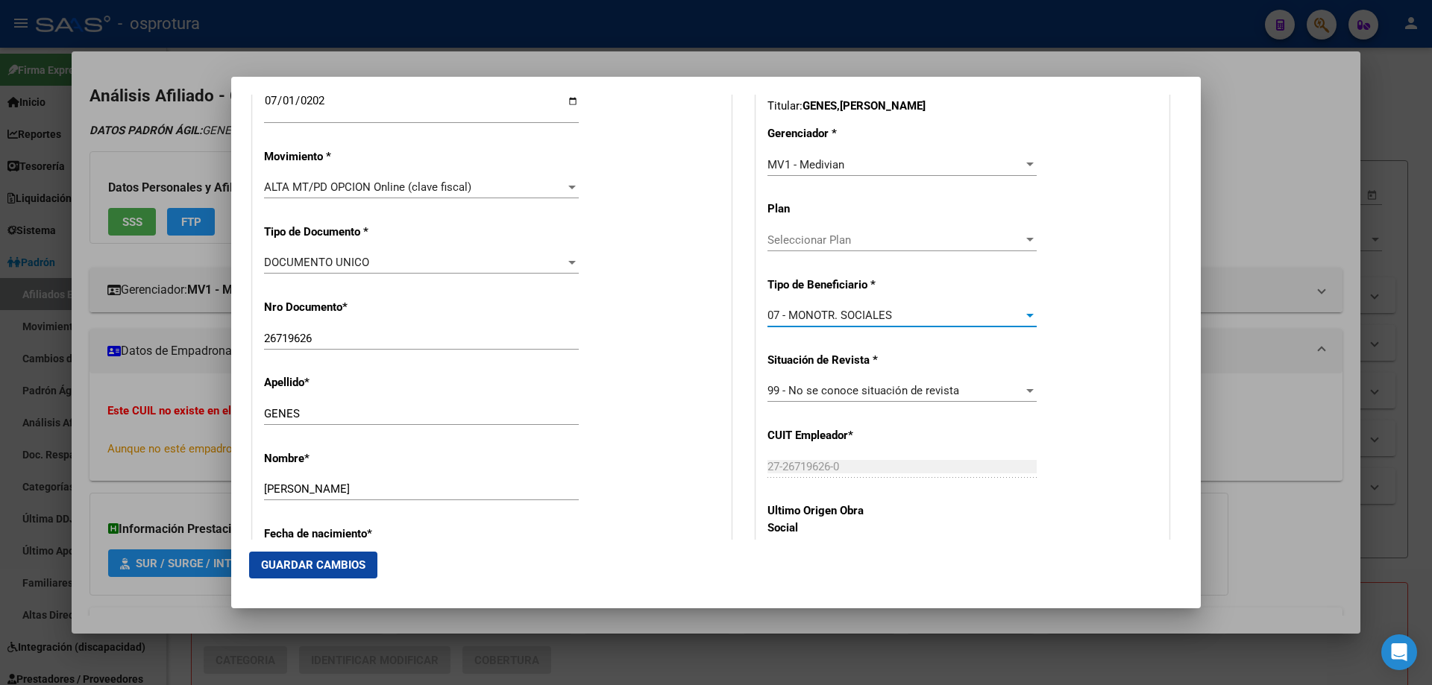
click at [333, 566] on span "Guardar Cambios" at bounding box center [313, 565] width 104 height 13
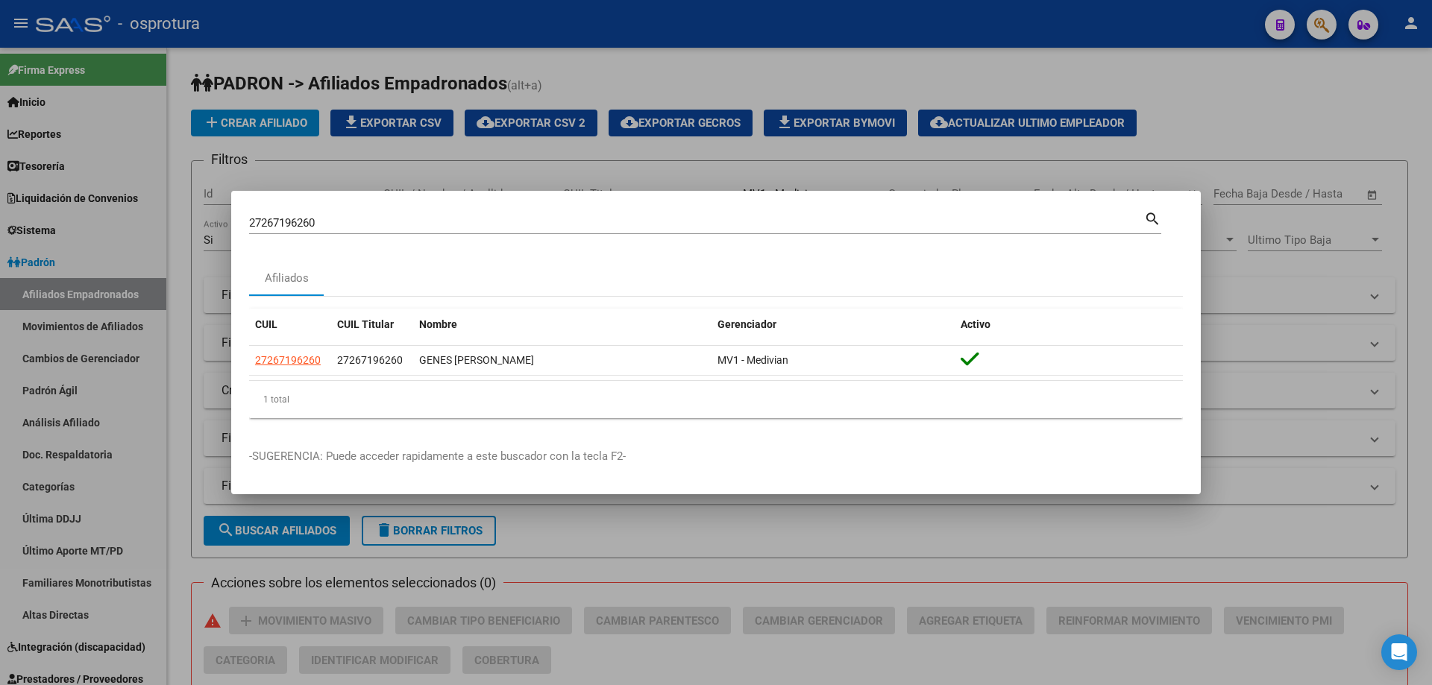
click at [403, 216] on input "27267196260" at bounding box center [696, 222] width 895 height 13
paste input "0-26222001-"
type input "20262220010"
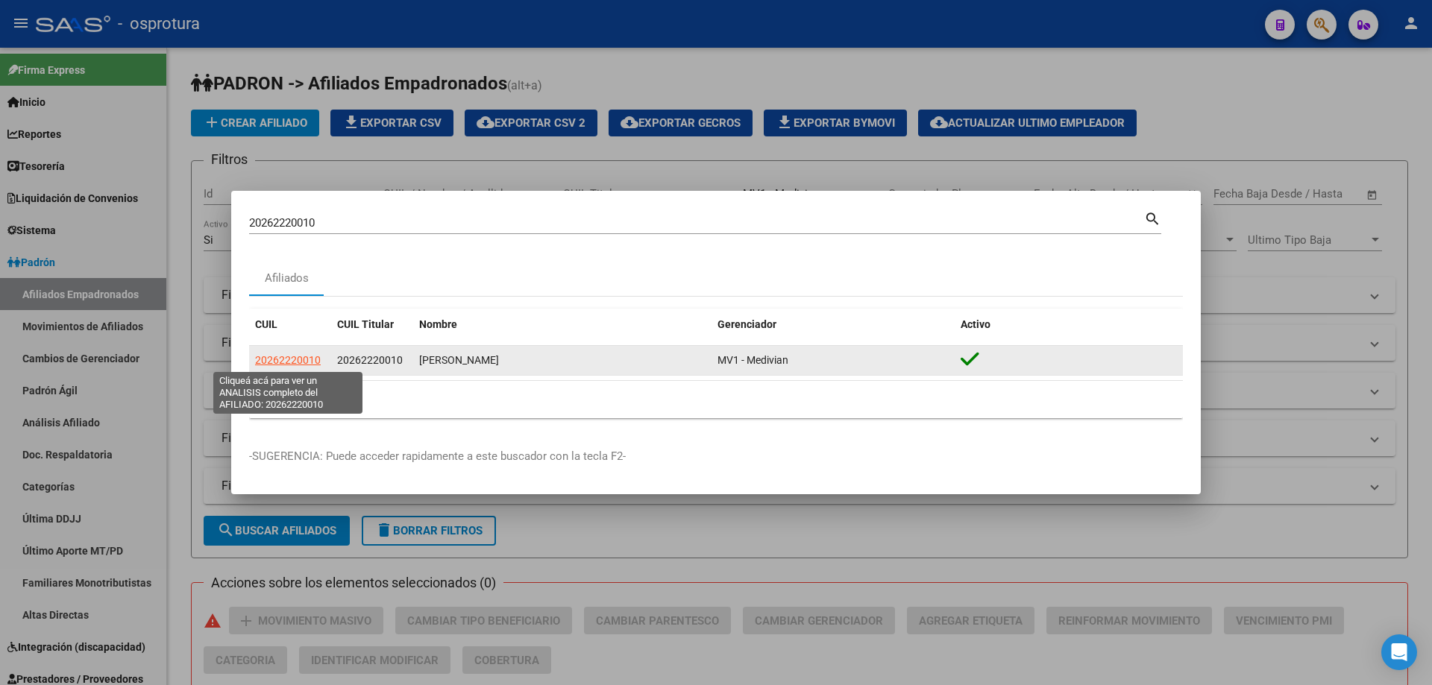
click at [278, 361] on span "20262220010" at bounding box center [288, 360] width 66 height 12
type textarea "20262220010"
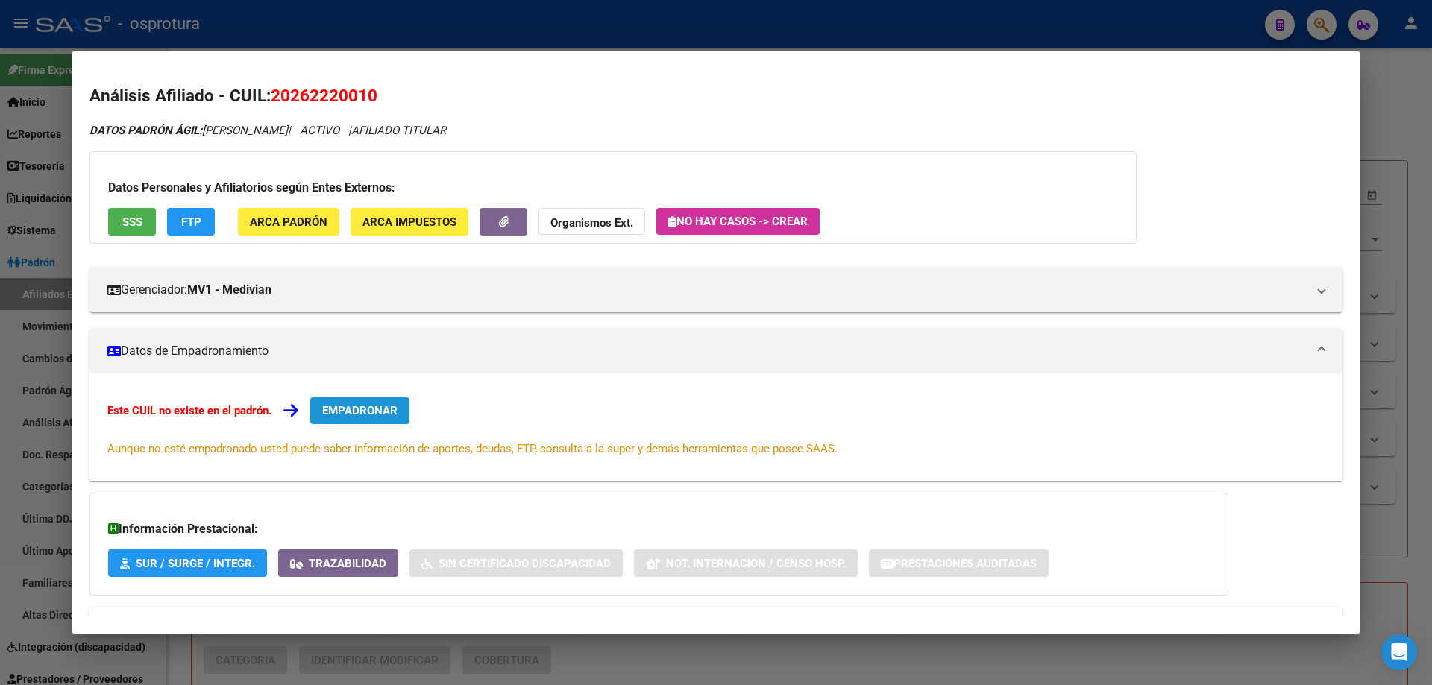
click at [371, 409] on span "EMPADRONAR" at bounding box center [359, 410] width 75 height 13
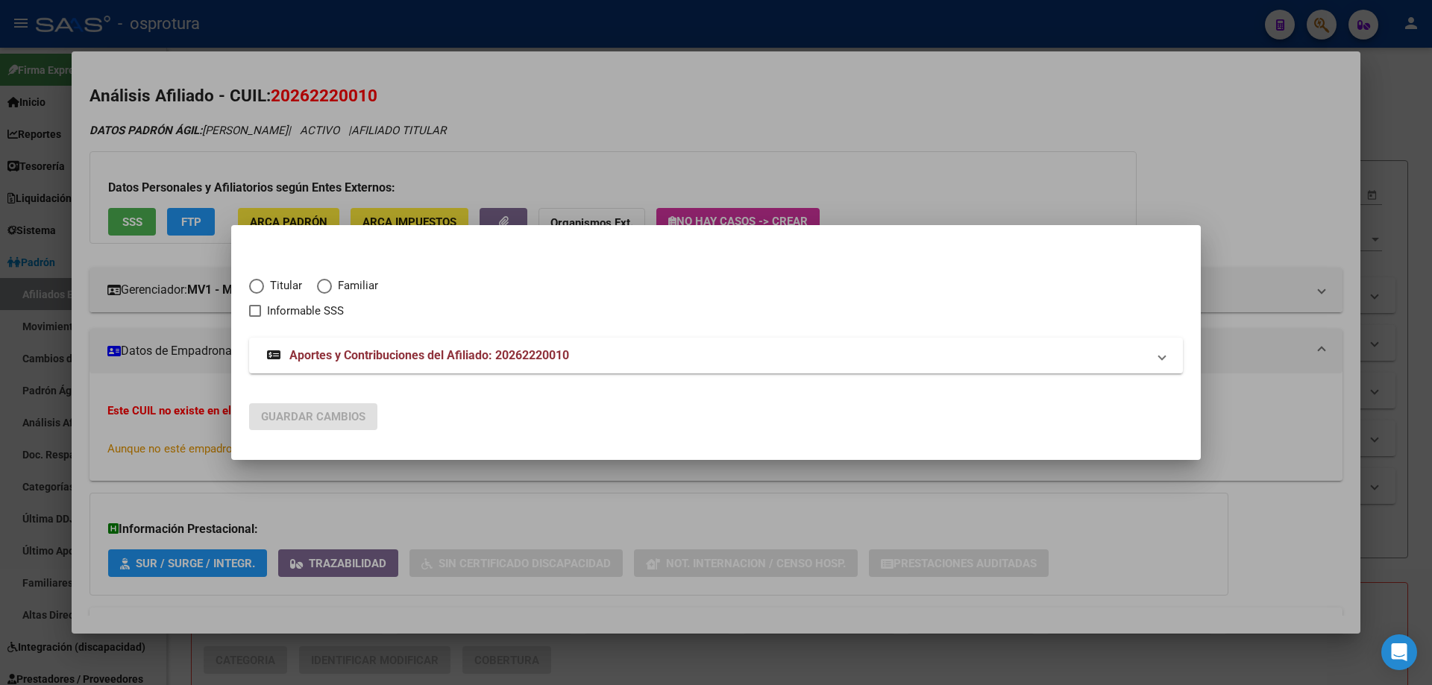
click at [268, 280] on span "Titular" at bounding box center [283, 285] width 38 height 17
click at [264, 280] on input "Titular" at bounding box center [256, 286] width 15 height 15
radio input "true"
checkbox input "true"
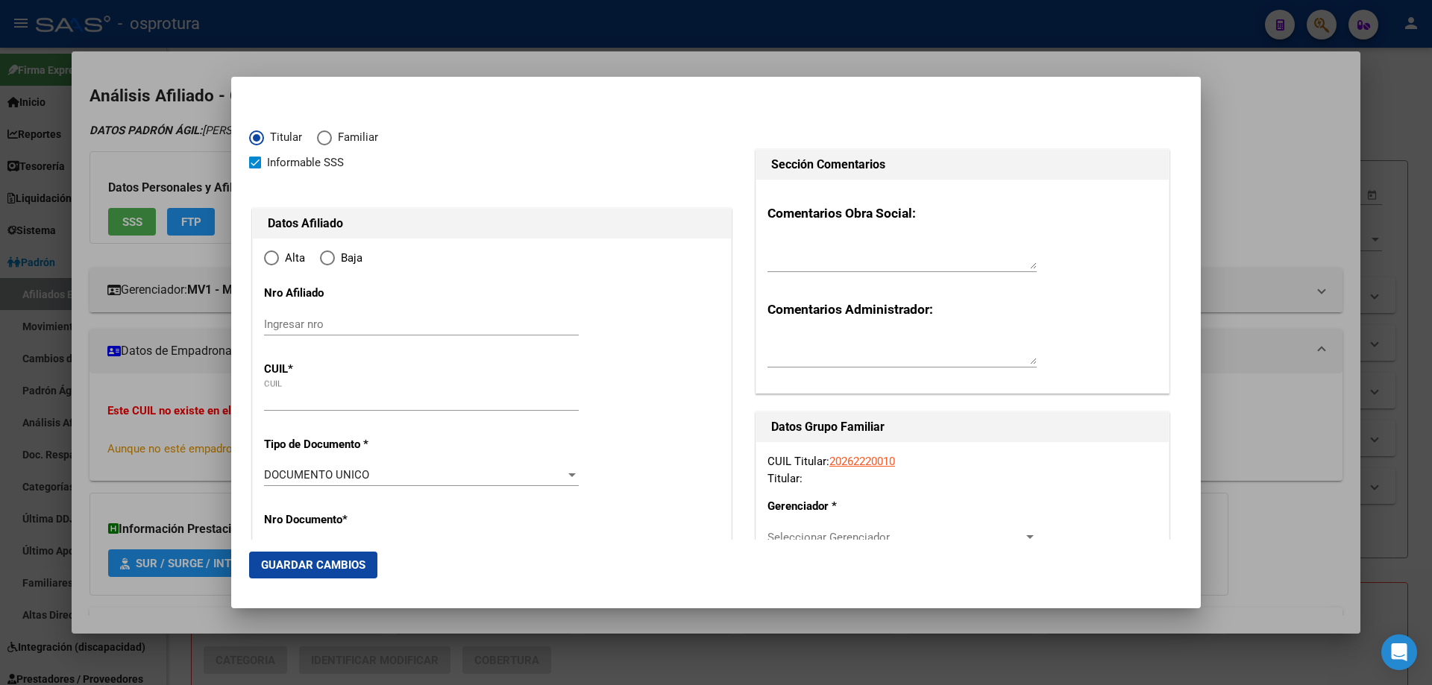
type input "20-26222001-0"
type input "26222001"
type input "[PERSON_NAME]"
type input "[DATE]"
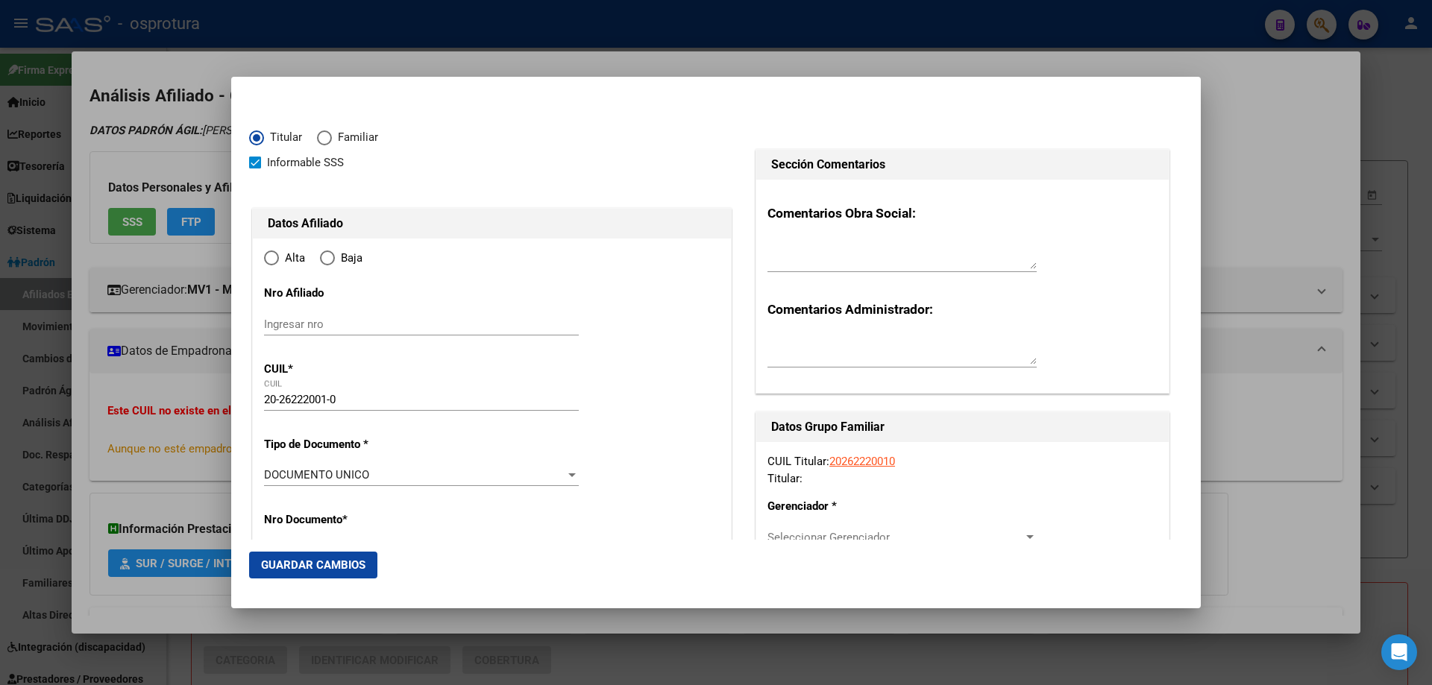
type input "CABA"
type input "1407"
type input "DONIZETTI"
type input "41"
type input "12"
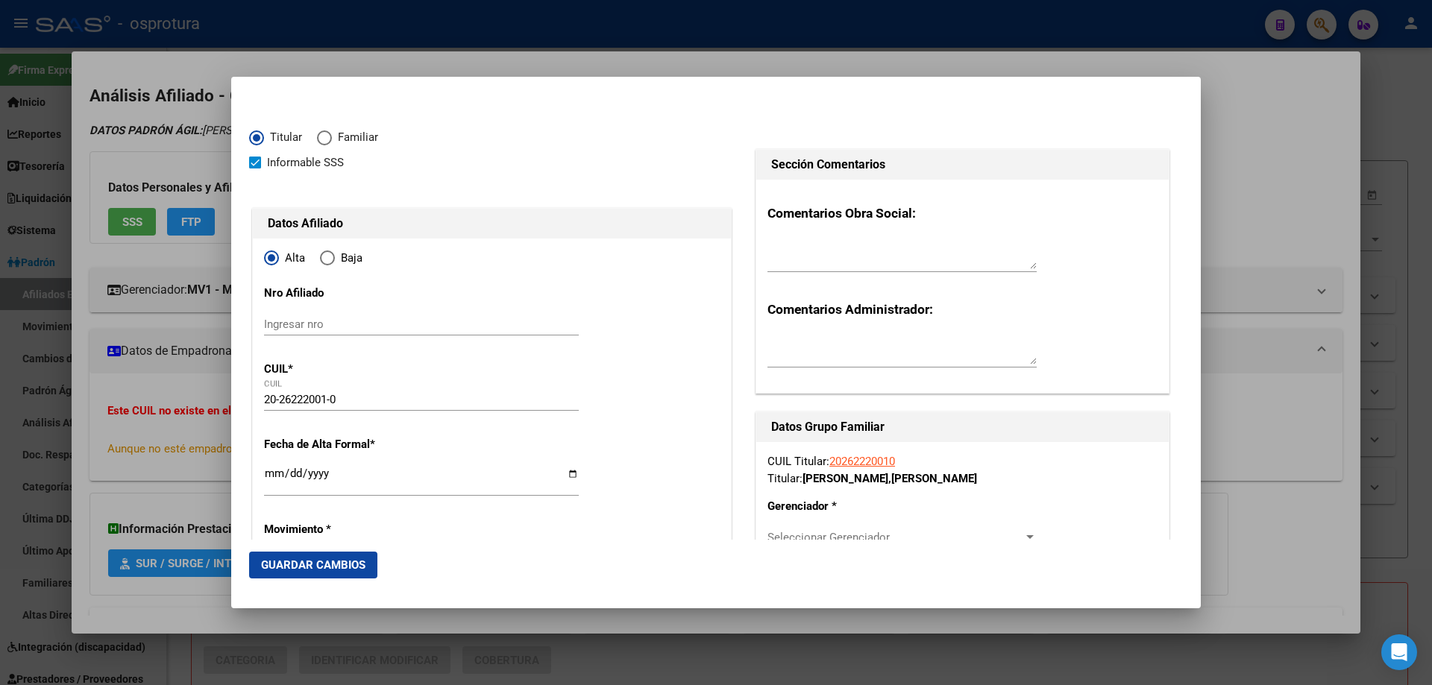
radio input "true"
type input "CABA"
click at [271, 477] on input "Ingresar fecha" at bounding box center [421, 480] width 315 height 24
type input "[DATE]"
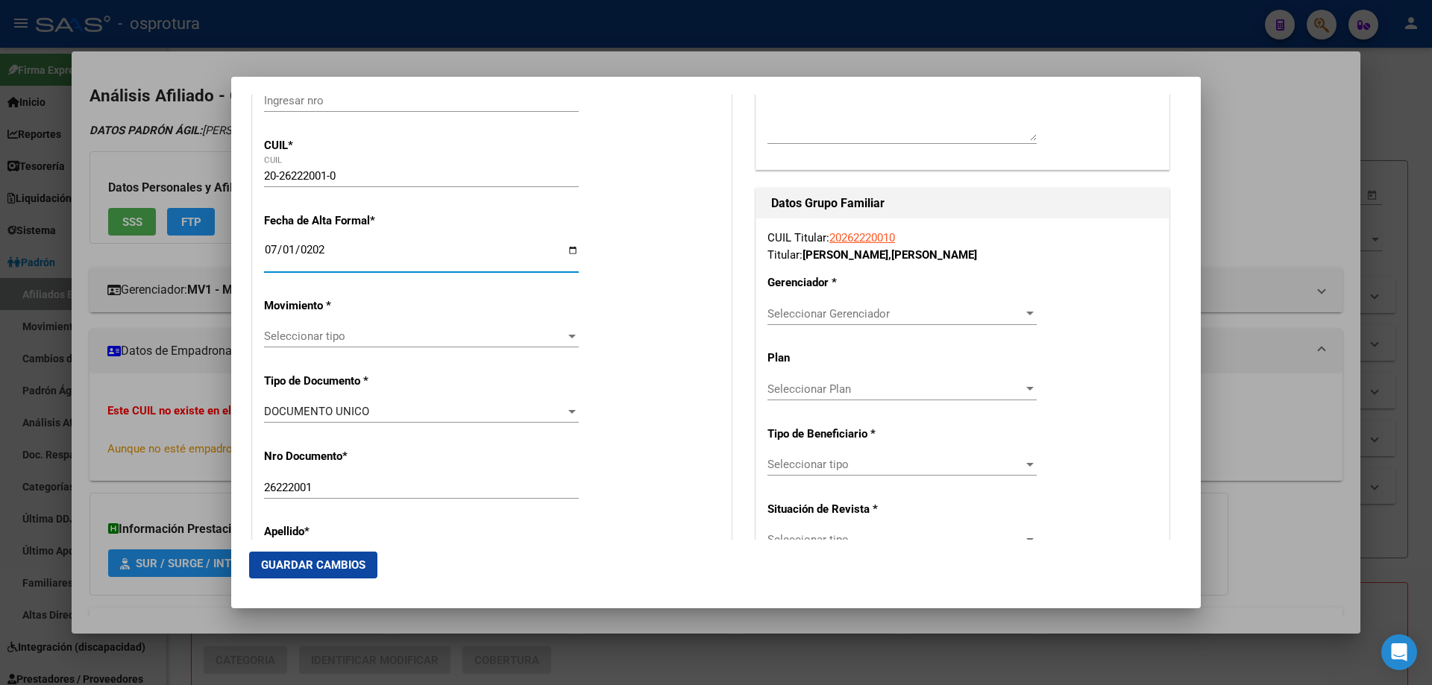
click at [353, 332] on span "Seleccionar tipo" at bounding box center [414, 336] width 301 height 13
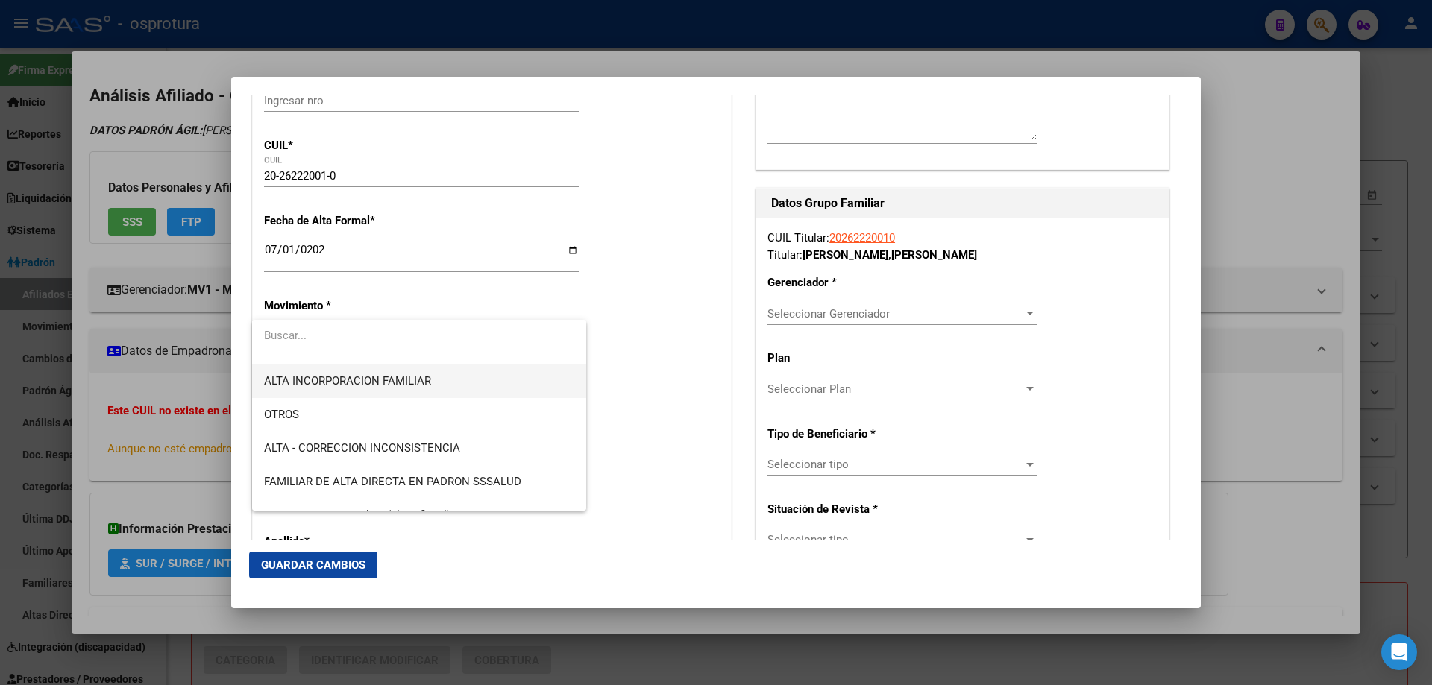
scroll to position [373, 0]
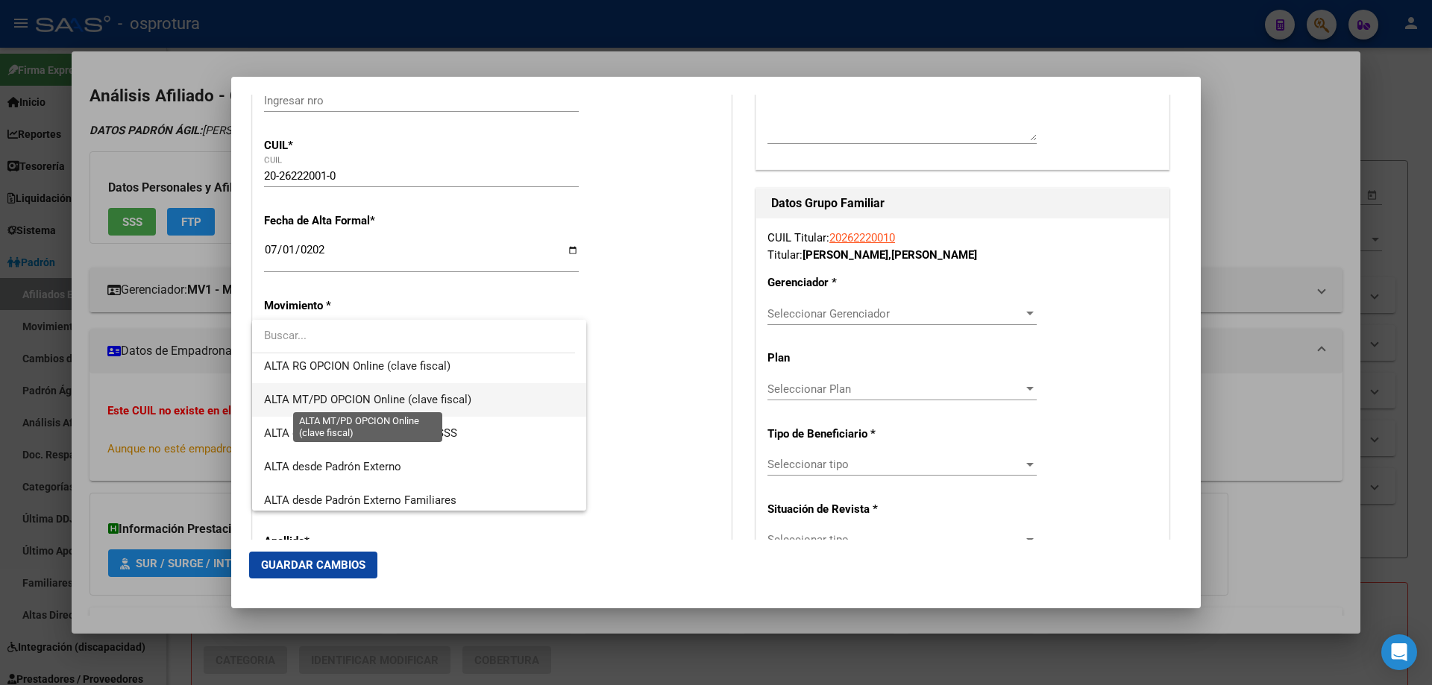
click at [391, 402] on span "ALTA MT/PD OPCION Online (clave fiscal)" at bounding box center [367, 399] width 207 height 13
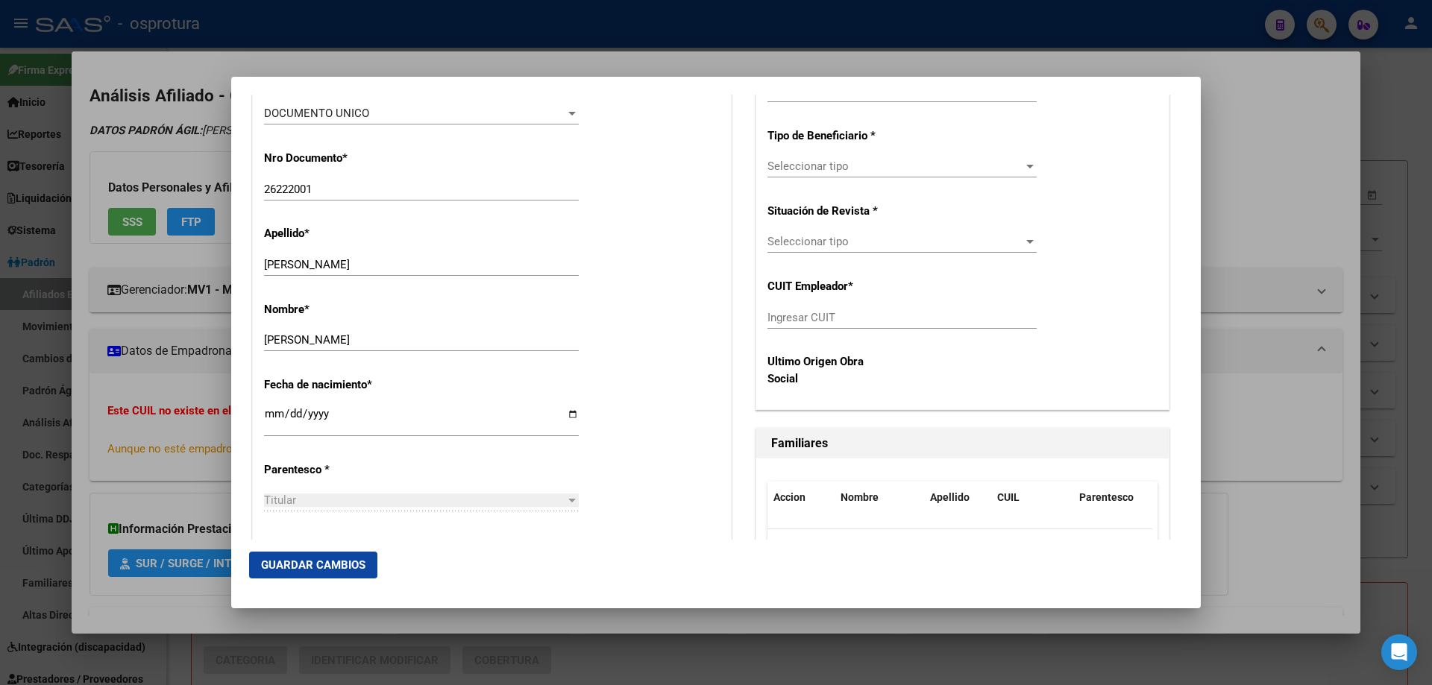
scroll to position [671, 0]
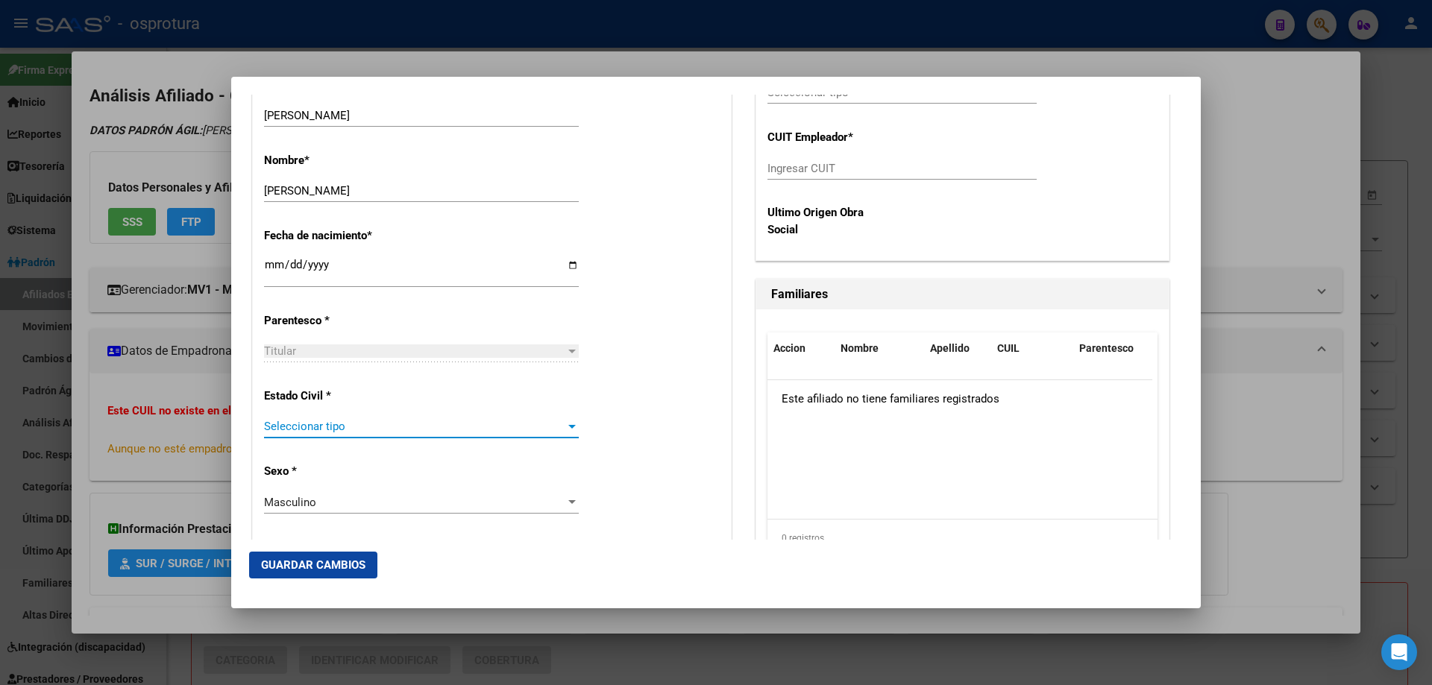
click at [340, 431] on span "Seleccionar tipo" at bounding box center [414, 426] width 301 height 13
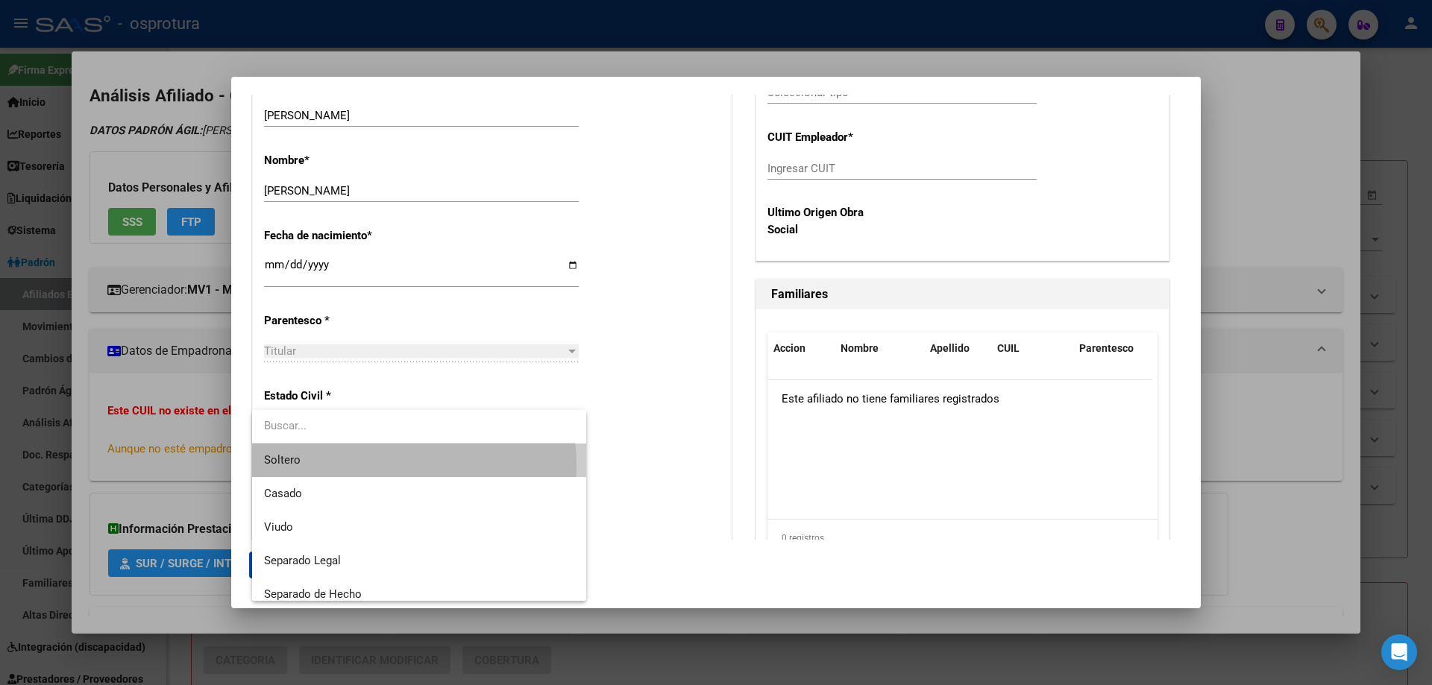
click at [333, 466] on span "Soltero" at bounding box center [419, 461] width 310 height 34
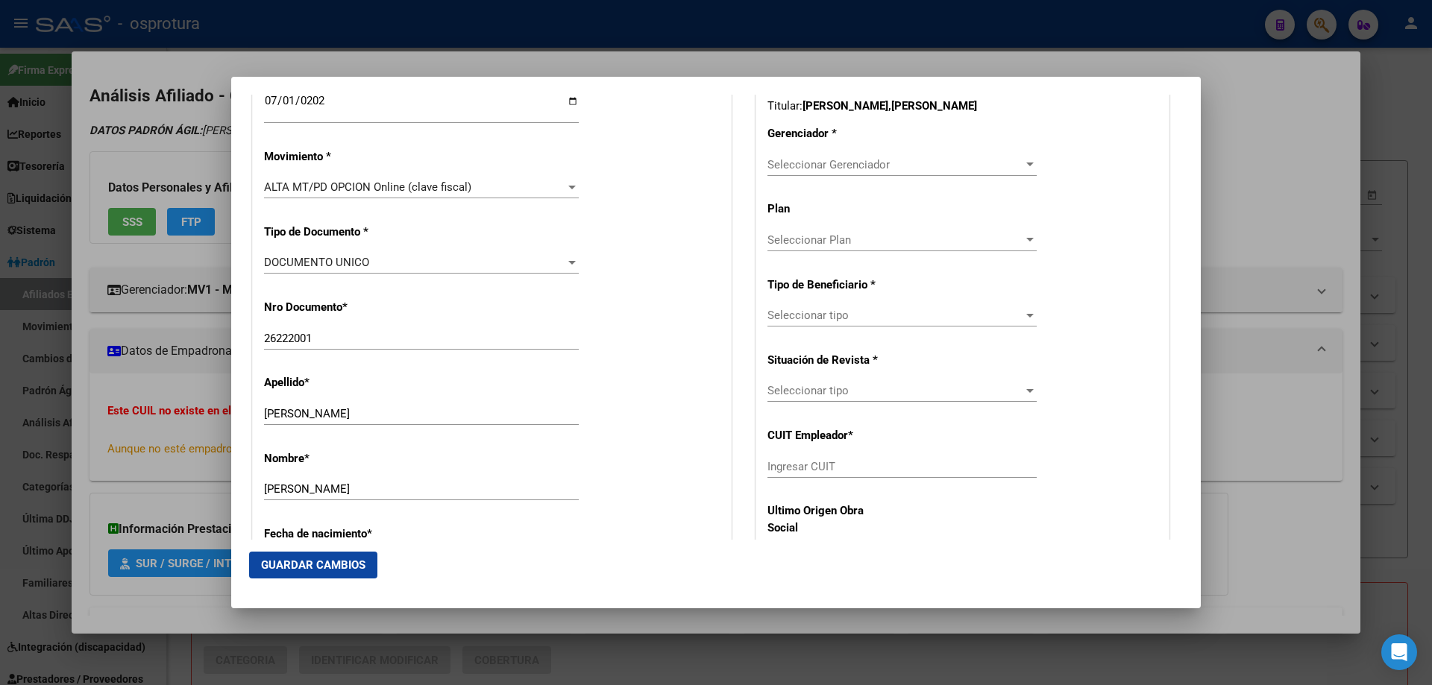
scroll to position [298, 0]
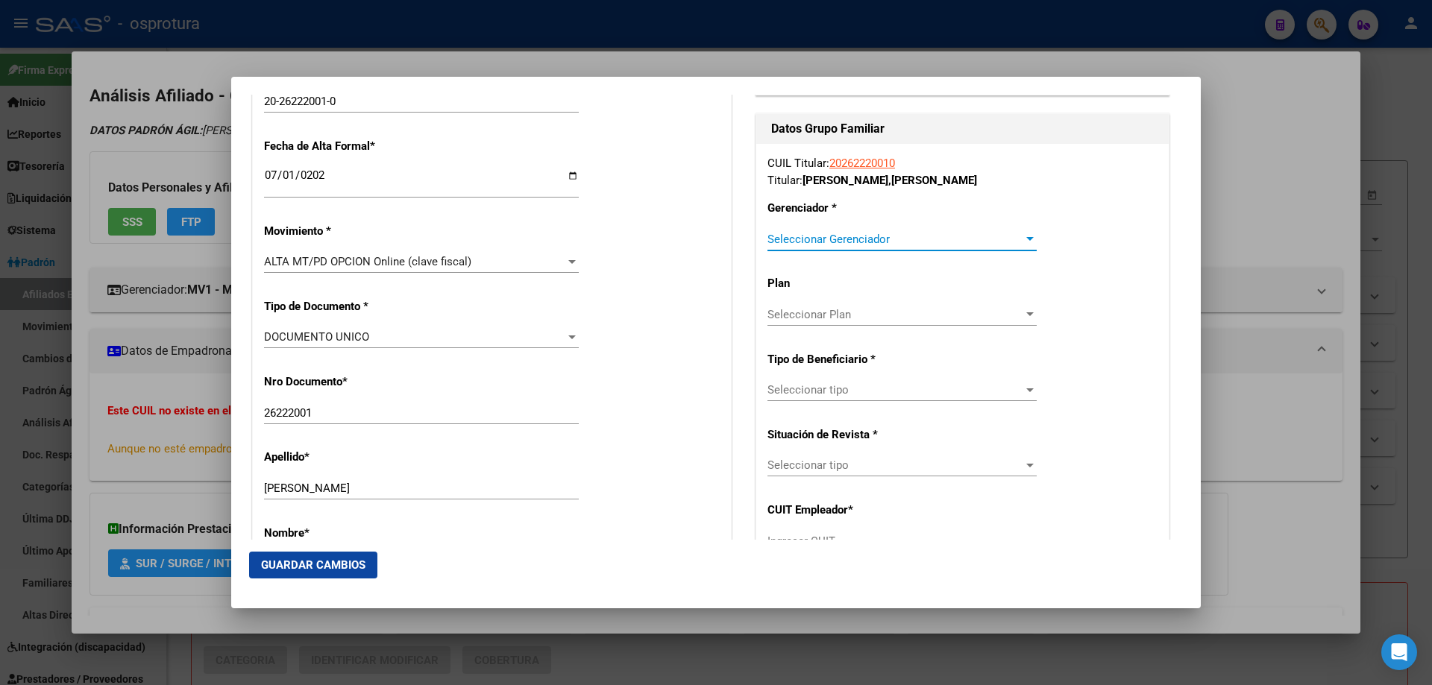
click at [842, 238] on span "Seleccionar Gerenciador" at bounding box center [895, 239] width 256 height 13
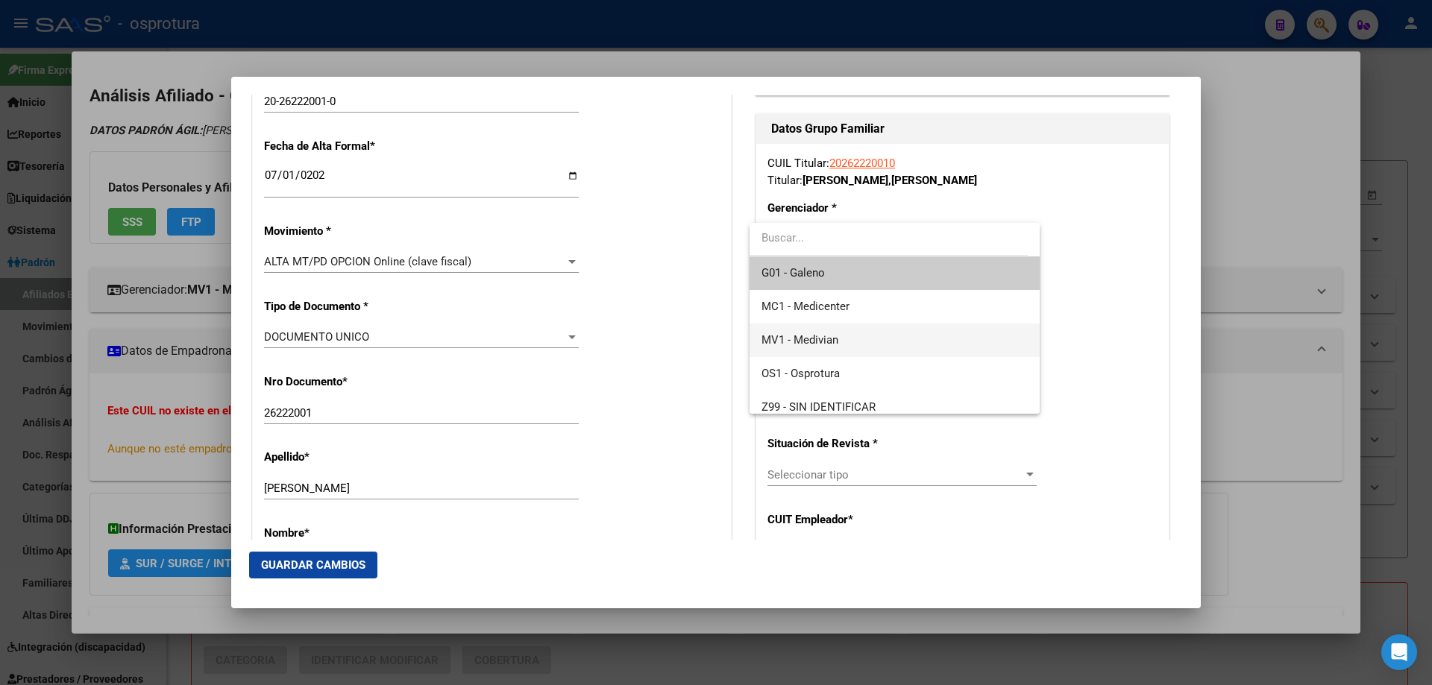
click at [844, 345] on span "MV1 - Medivian" at bounding box center [894, 341] width 266 height 34
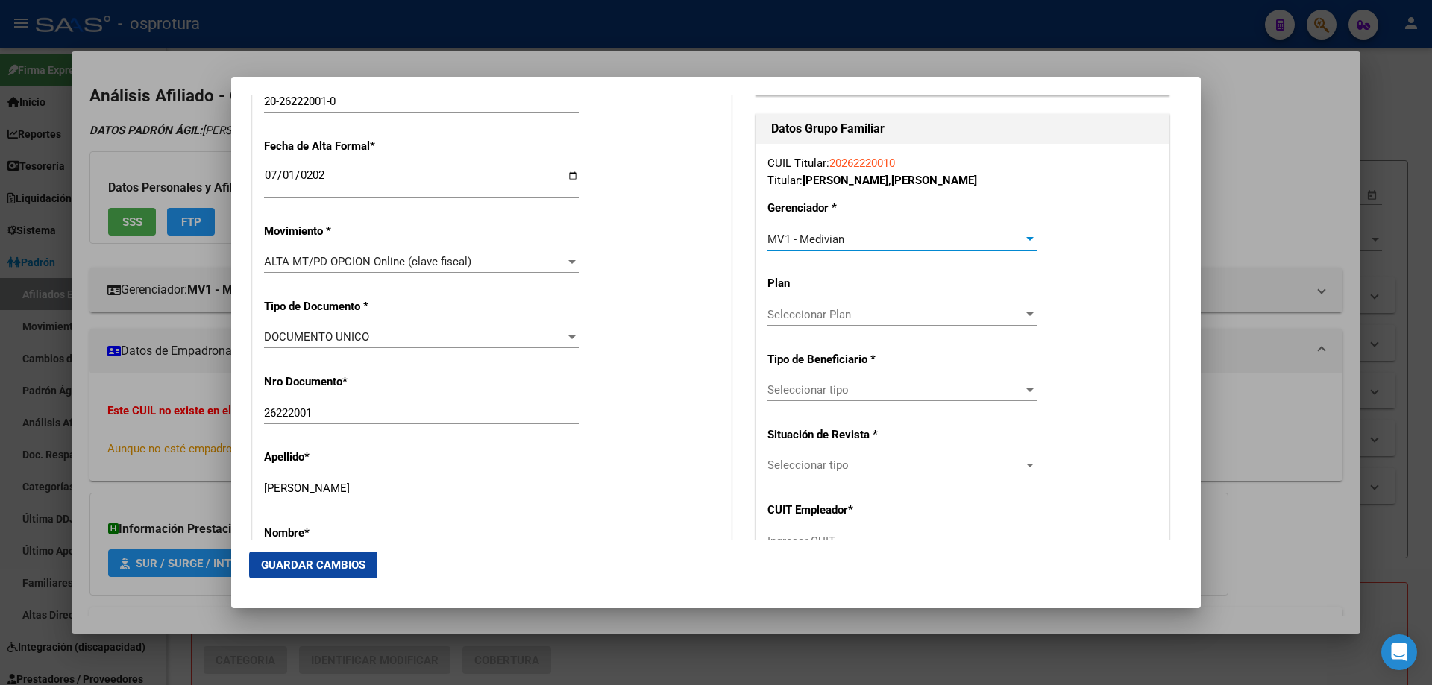
click at [839, 396] on span "Seleccionar tipo" at bounding box center [895, 389] width 256 height 13
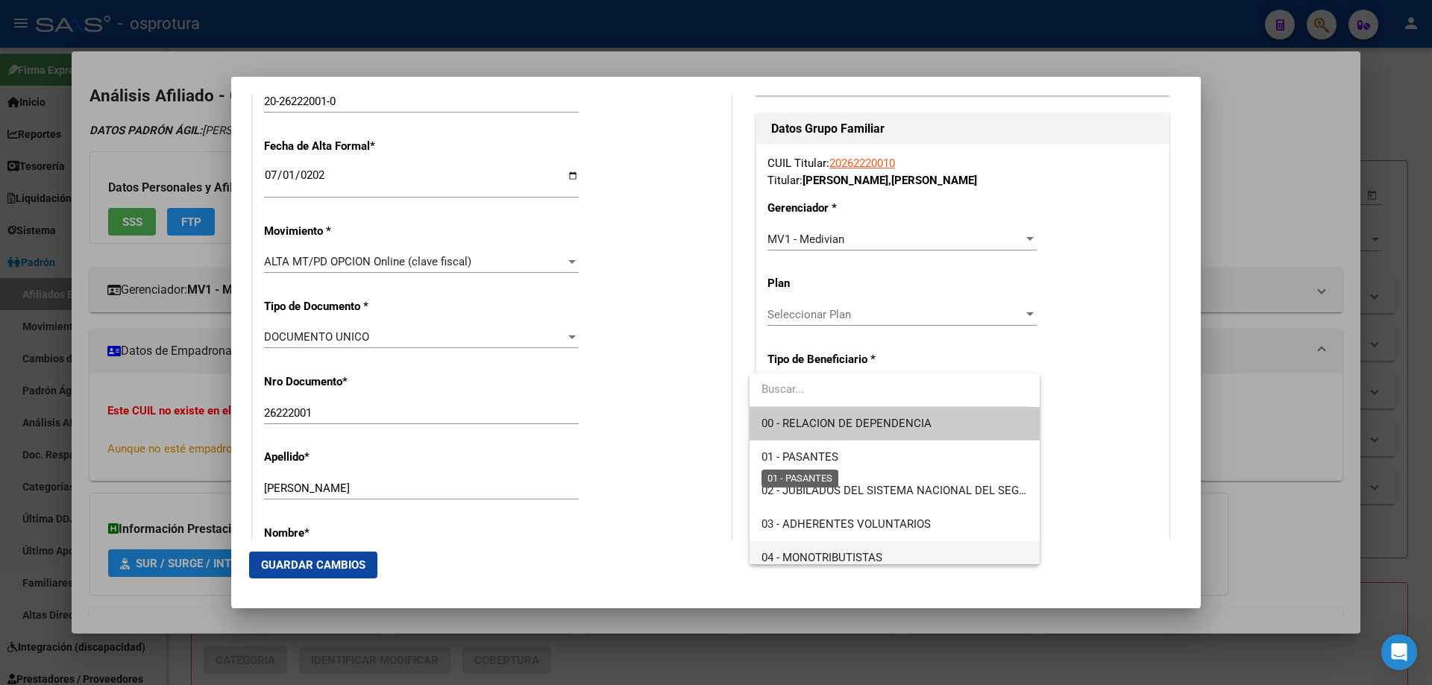
scroll to position [149, 0]
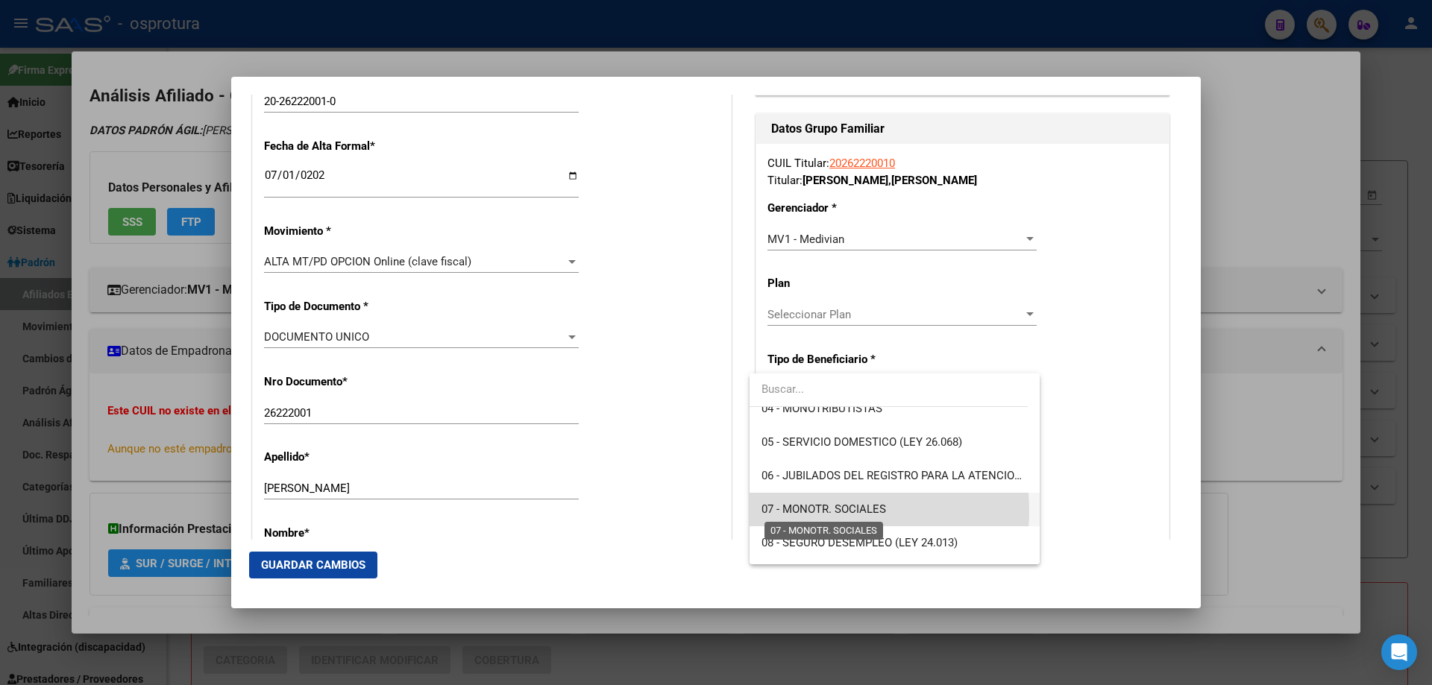
click at [840, 511] on span "07 - MONOTR. SOCIALES" at bounding box center [823, 509] width 125 height 13
type input "20-26222001-0"
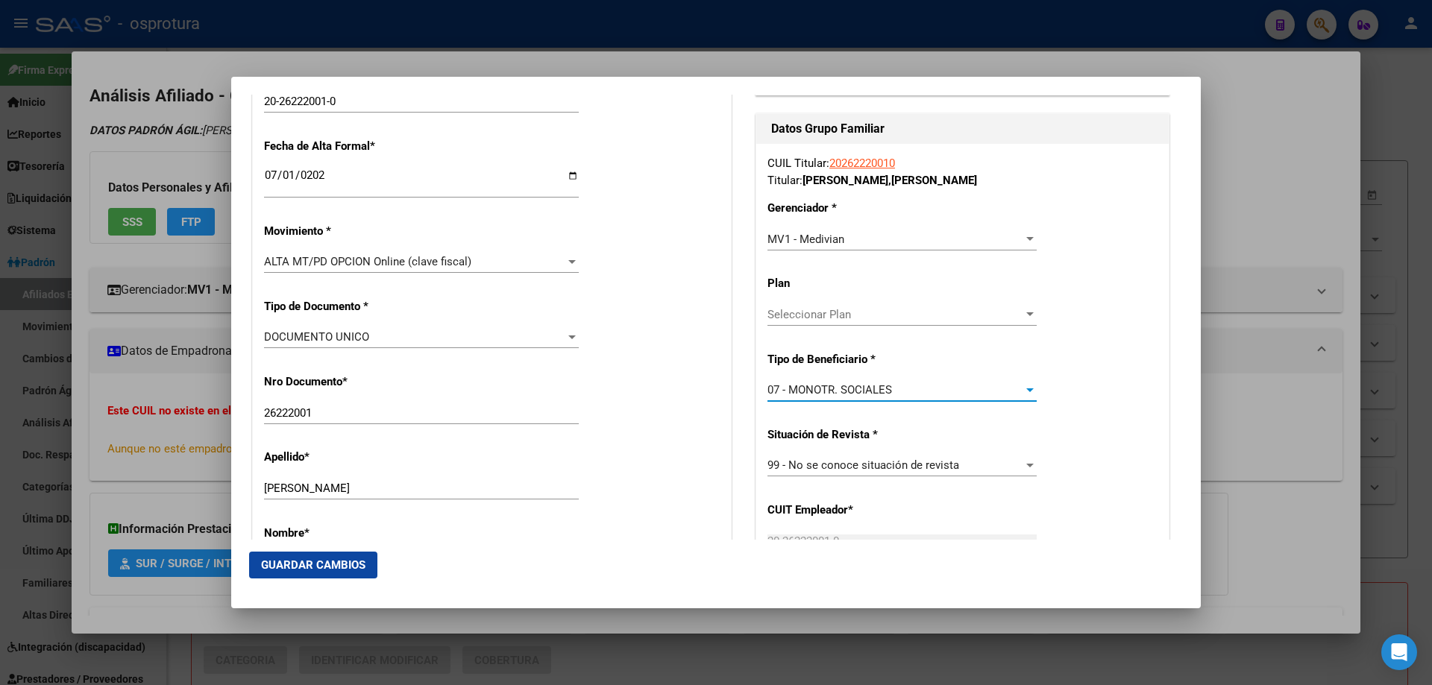
click at [323, 554] on button "Guardar Cambios" at bounding box center [313, 565] width 128 height 27
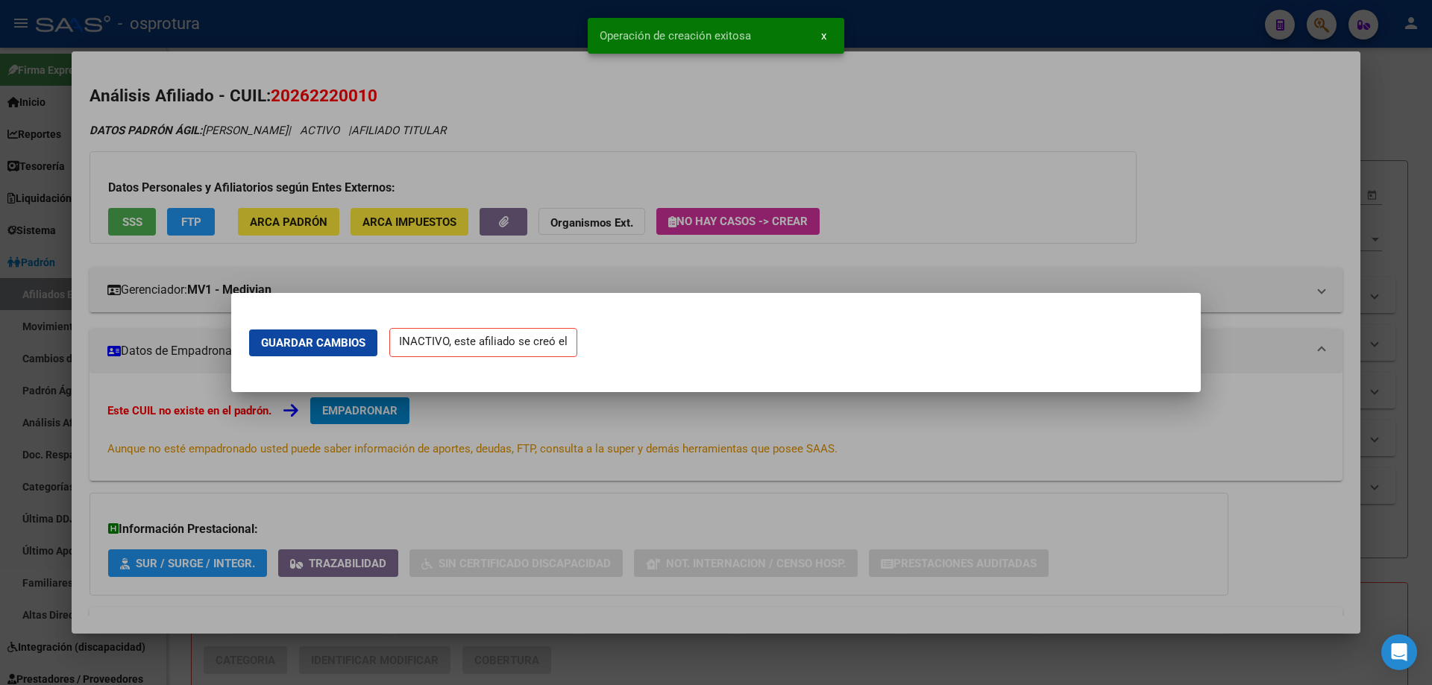
scroll to position [0, 0]
